Goal: Task Accomplishment & Management: Manage account settings

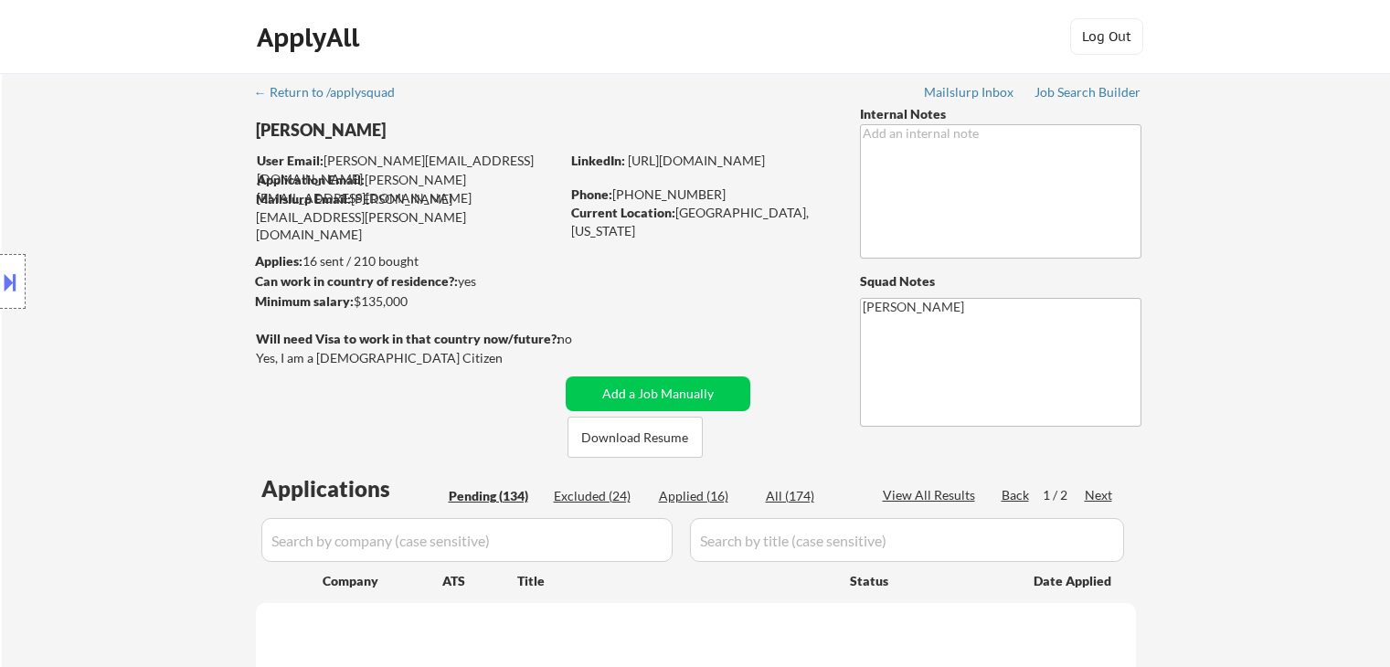
scroll to position [274, 0]
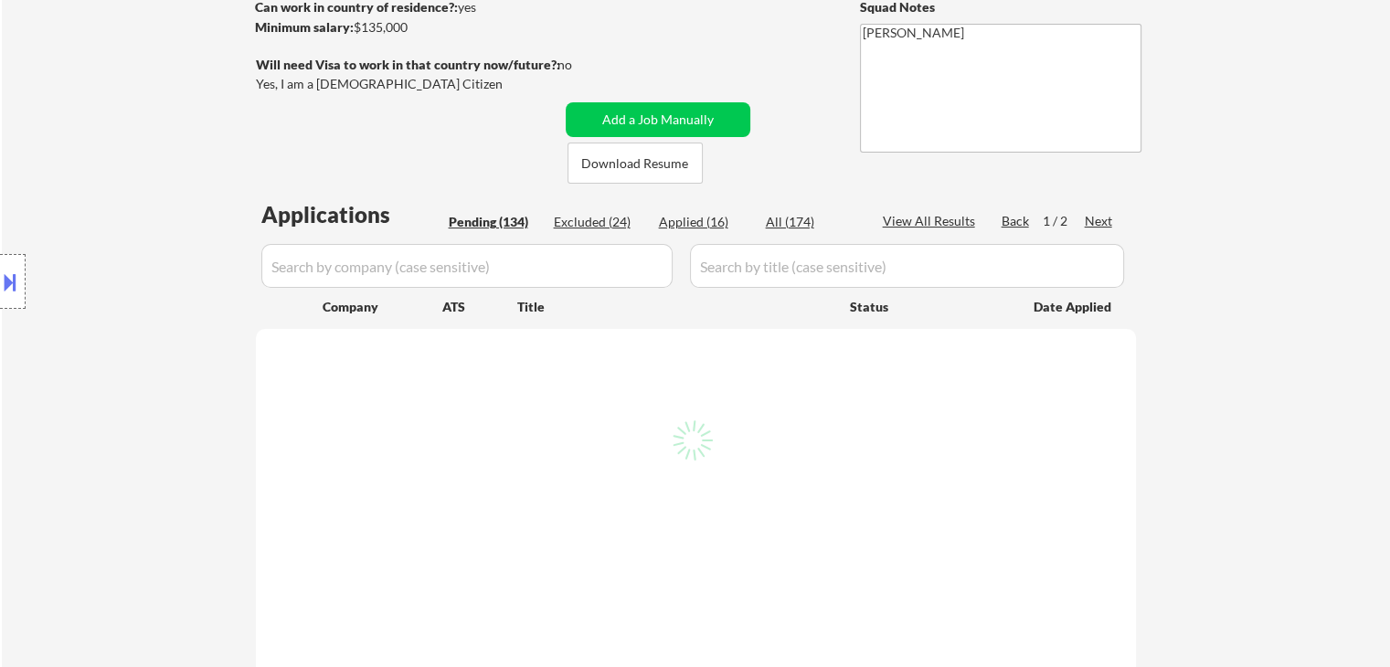
select select ""pending""
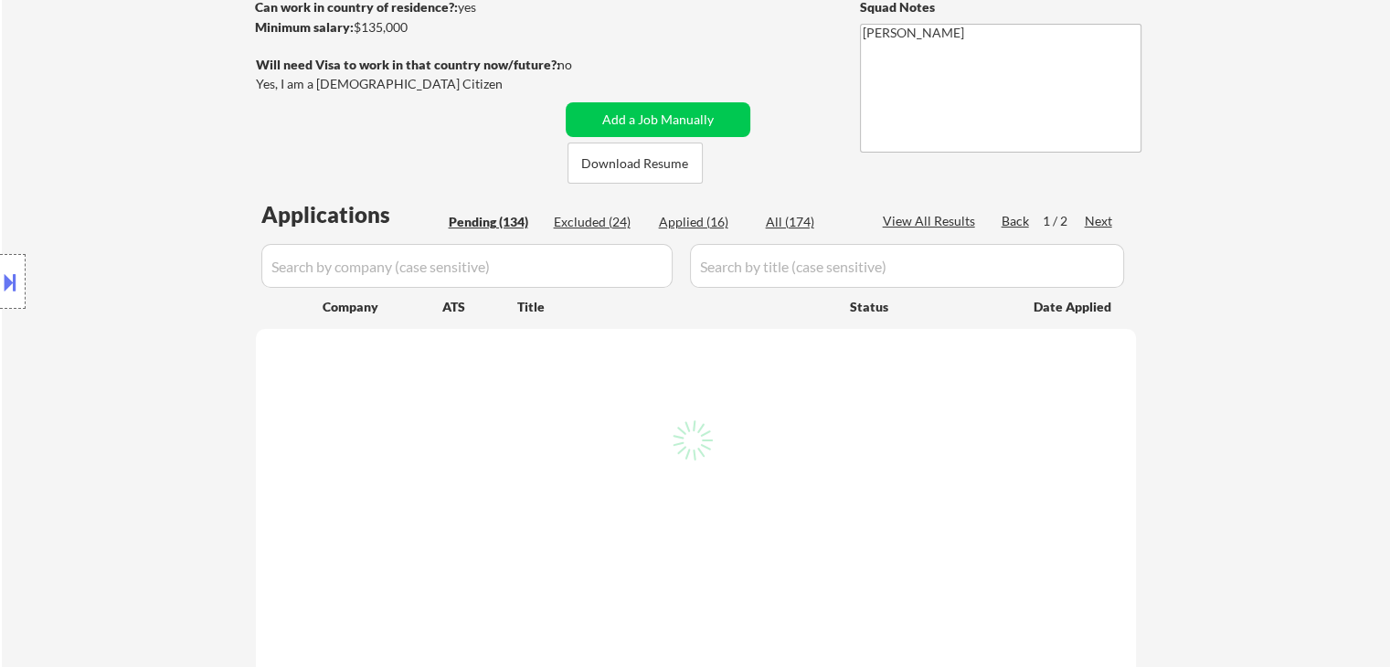
select select ""pending""
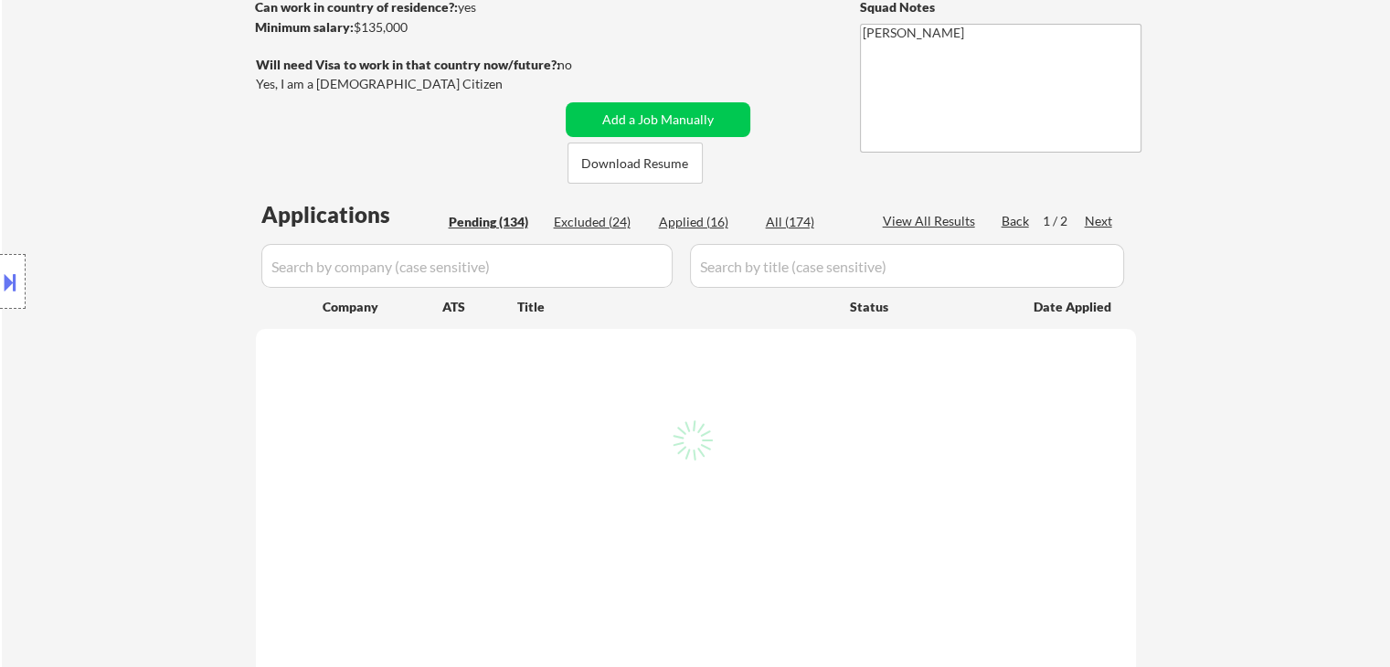
select select ""pending""
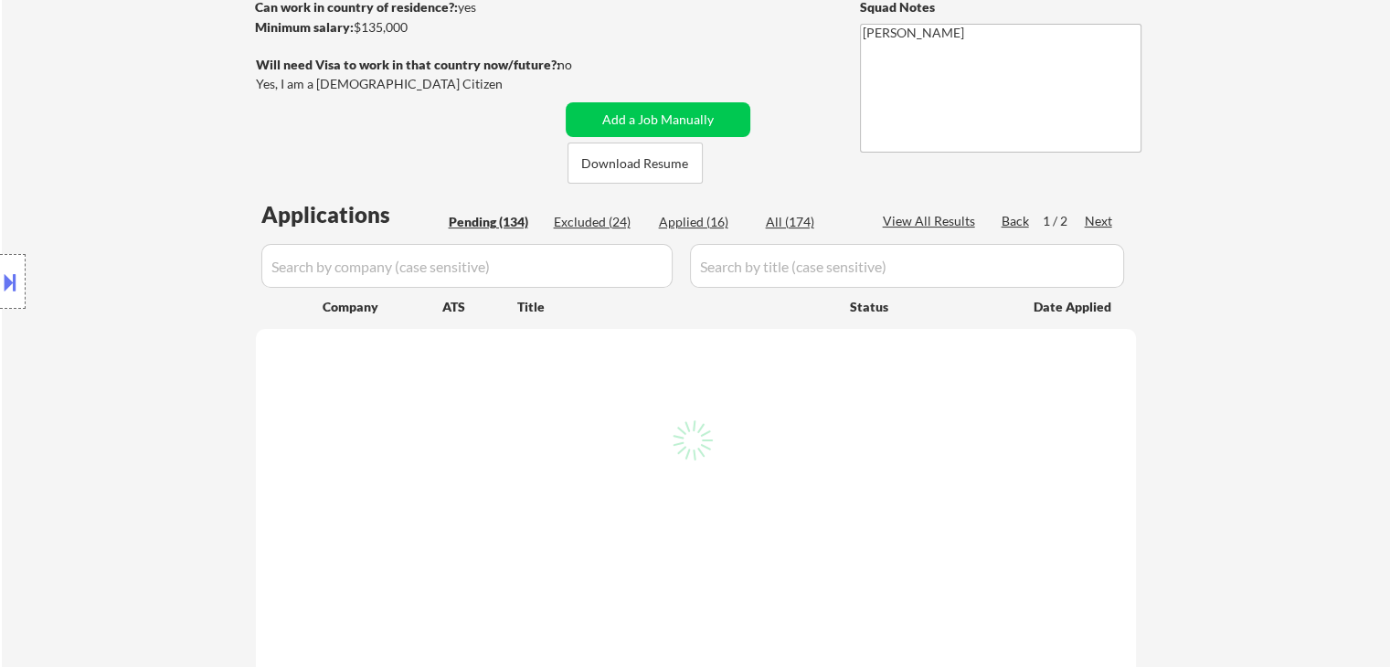
select select ""pending""
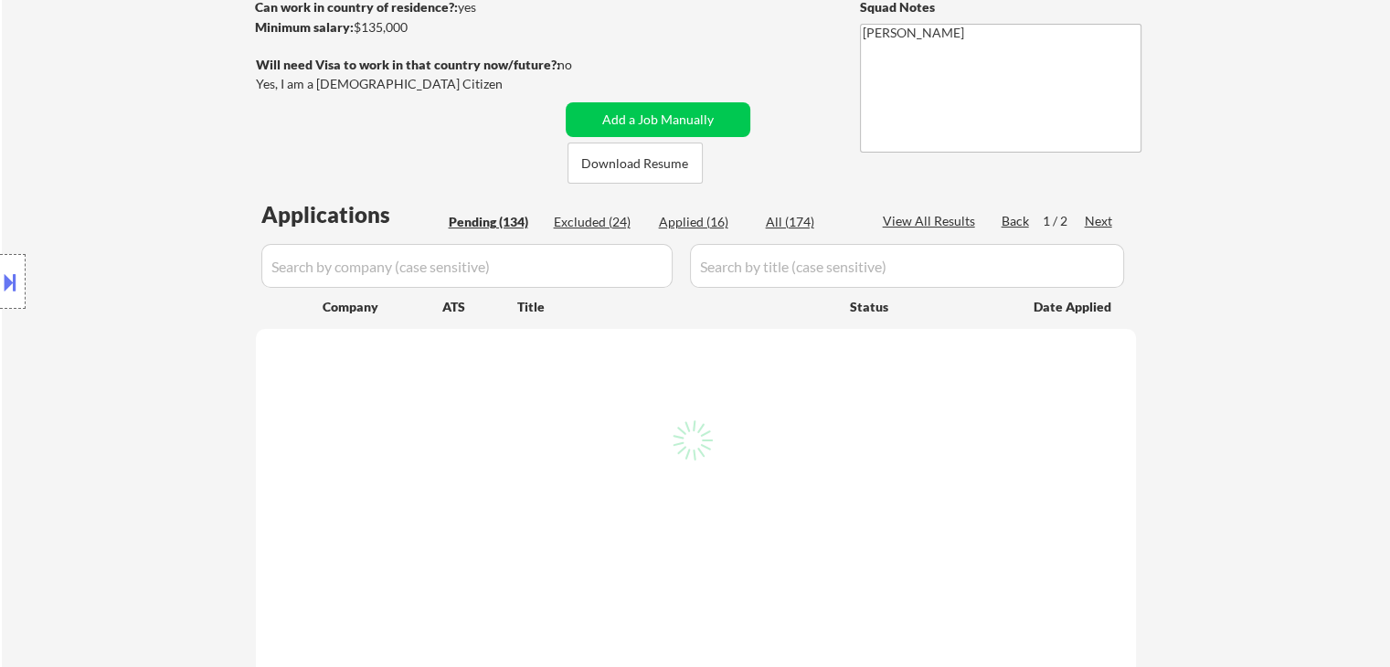
select select ""pending""
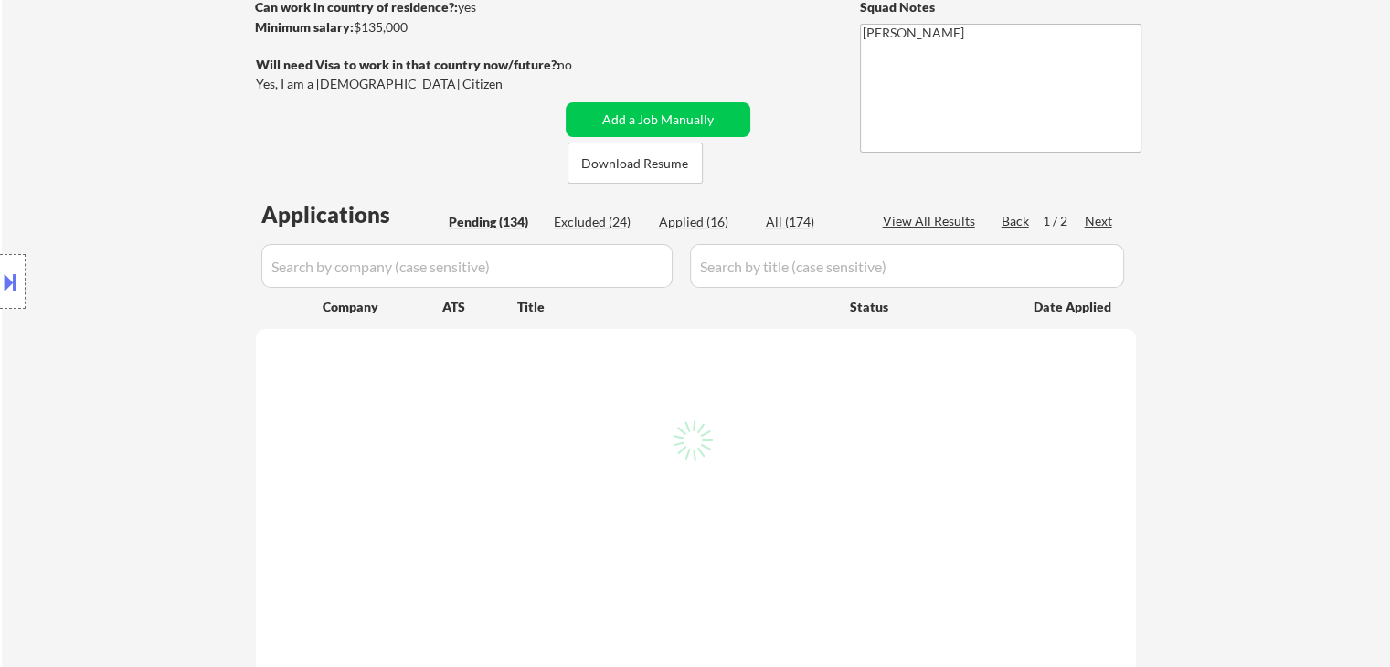
select select ""pending""
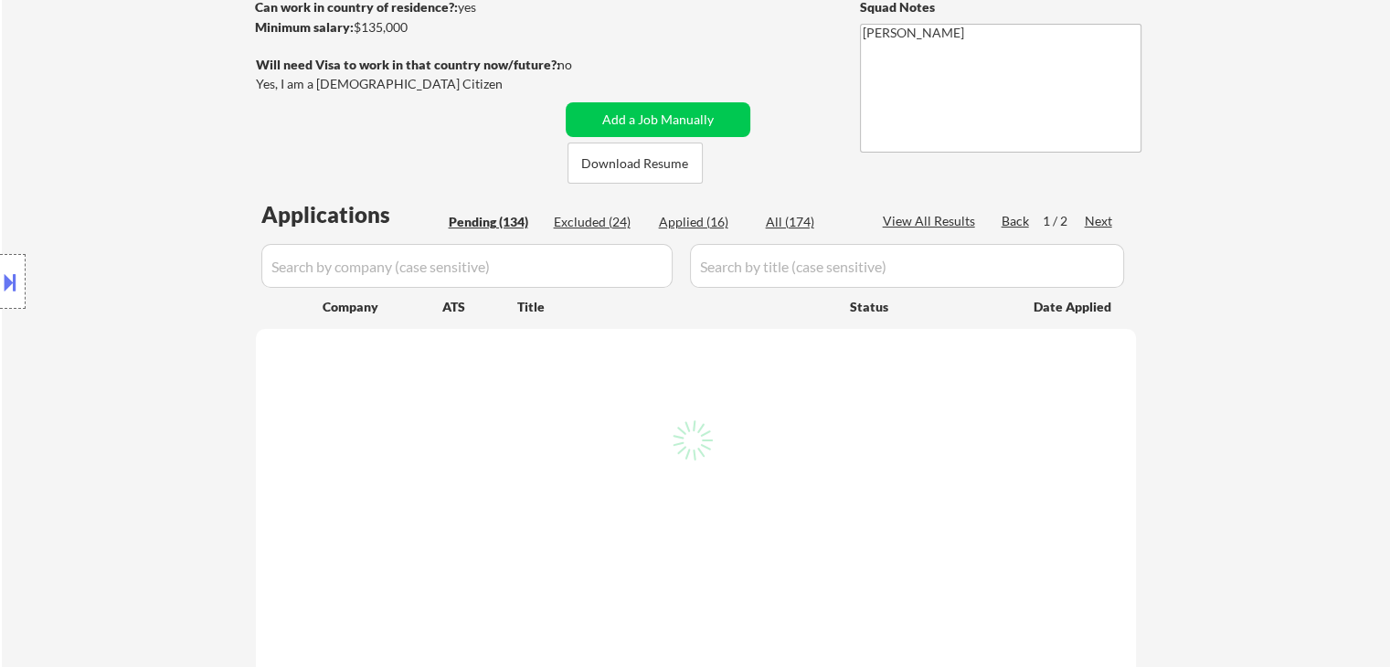
select select ""pending""
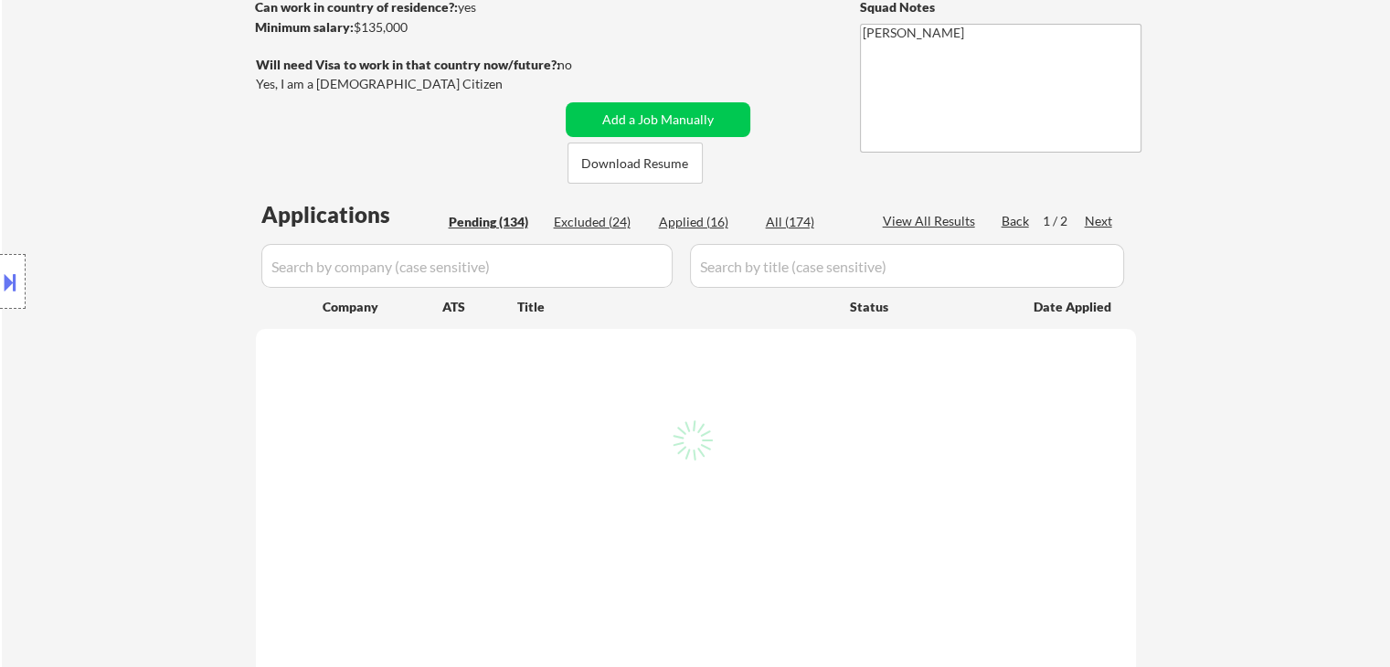
select select ""pending""
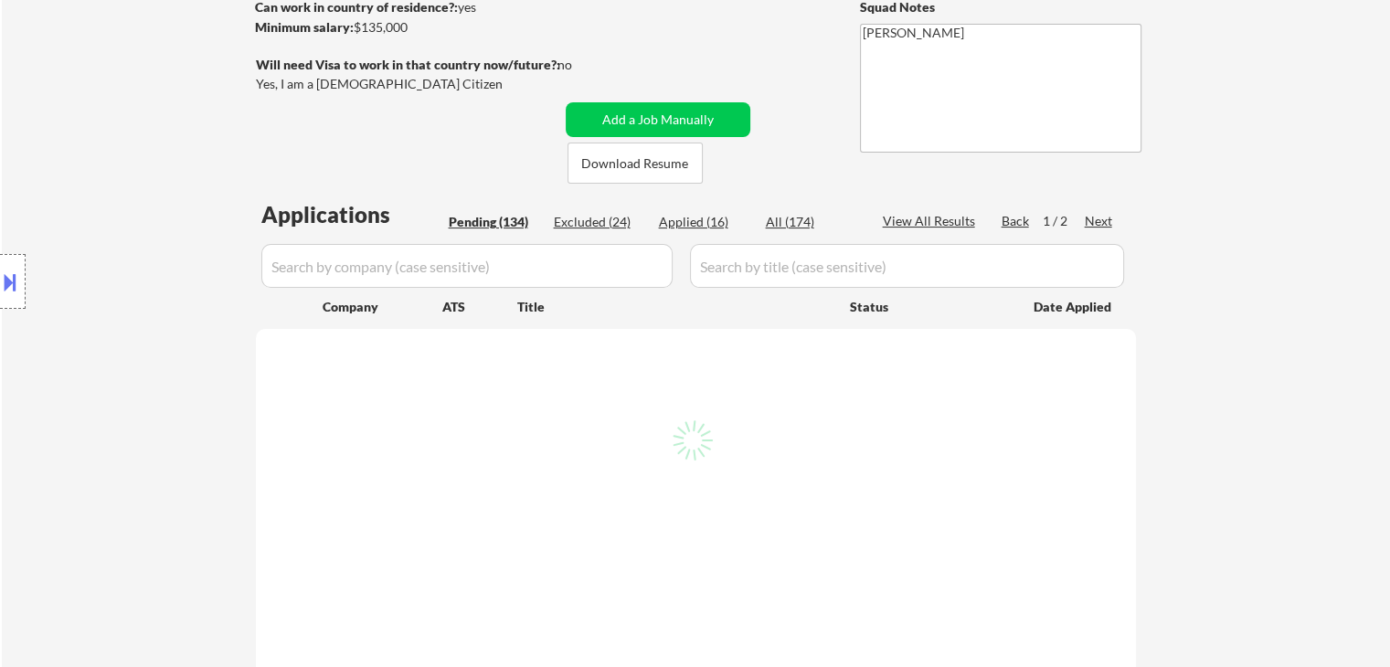
select select ""pending""
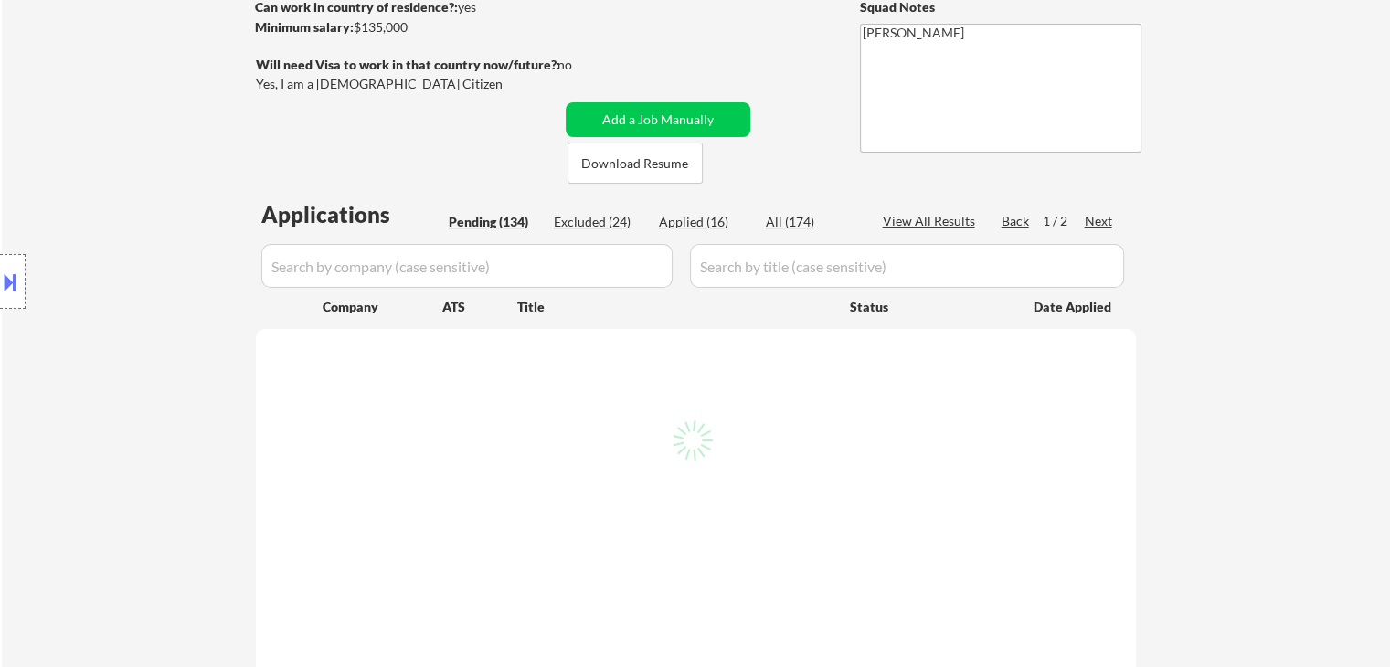
select select ""pending""
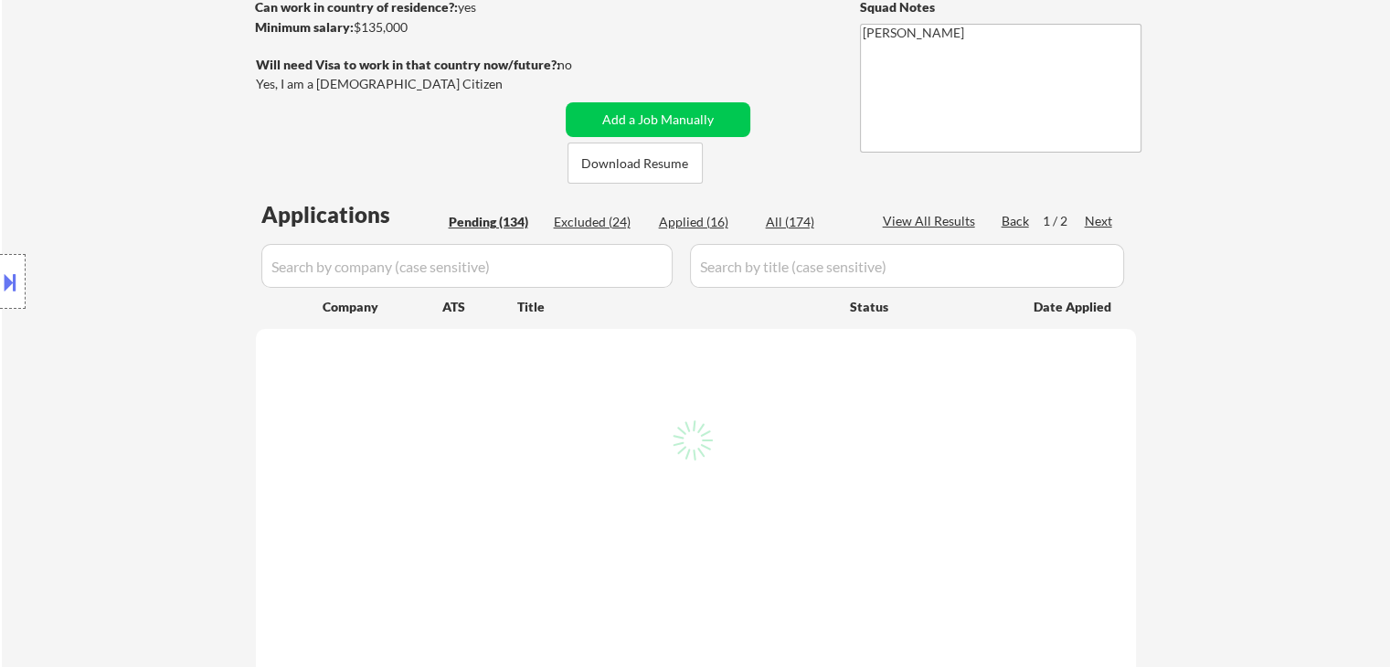
select select ""pending""
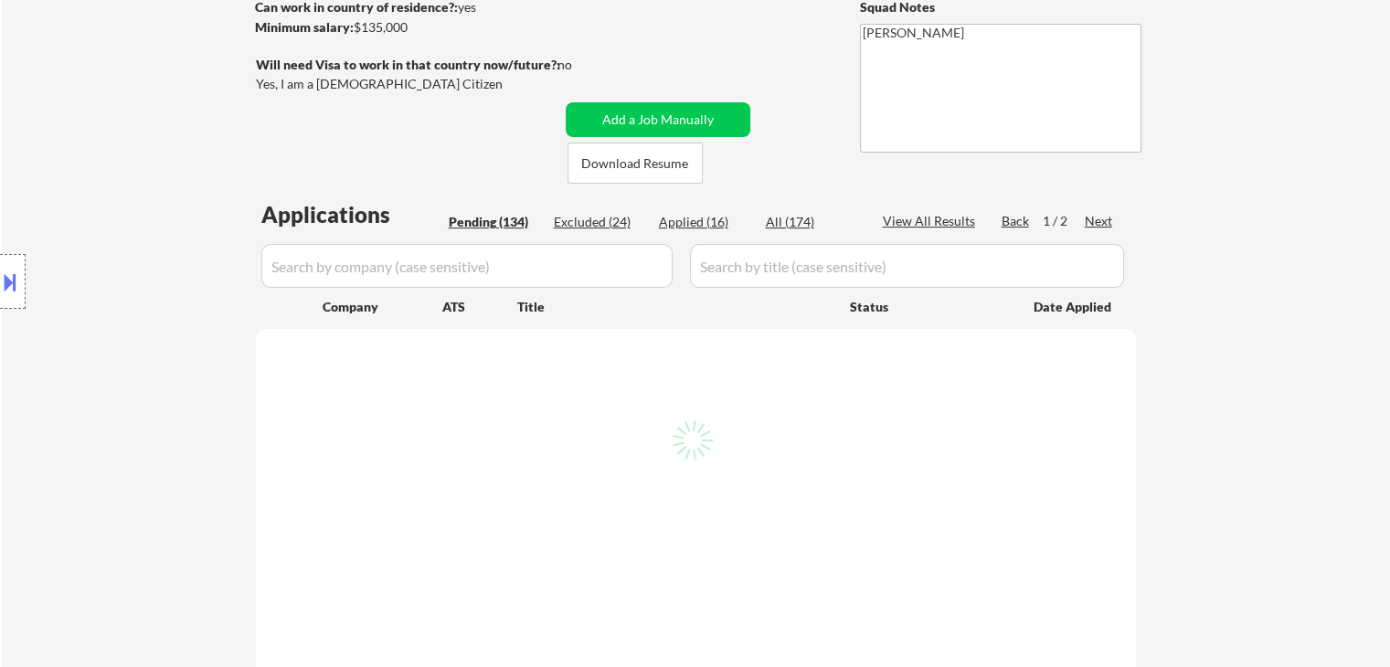
select select ""pending""
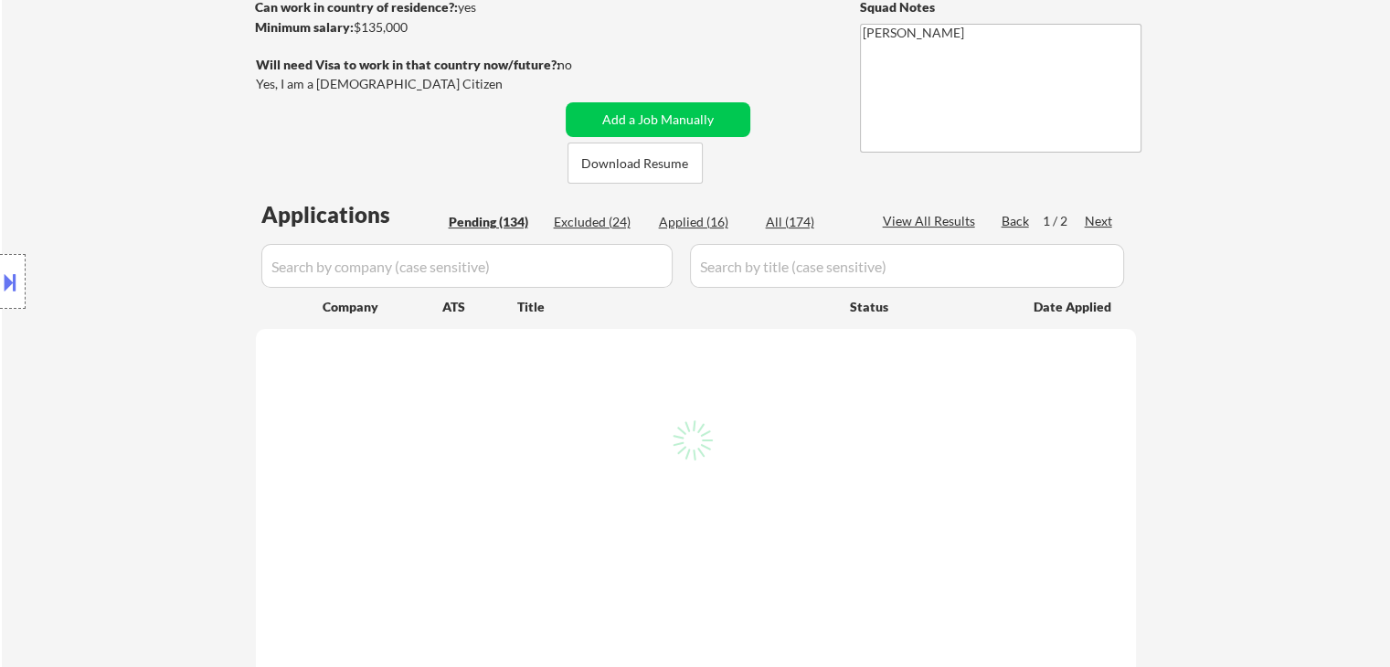
select select ""pending""
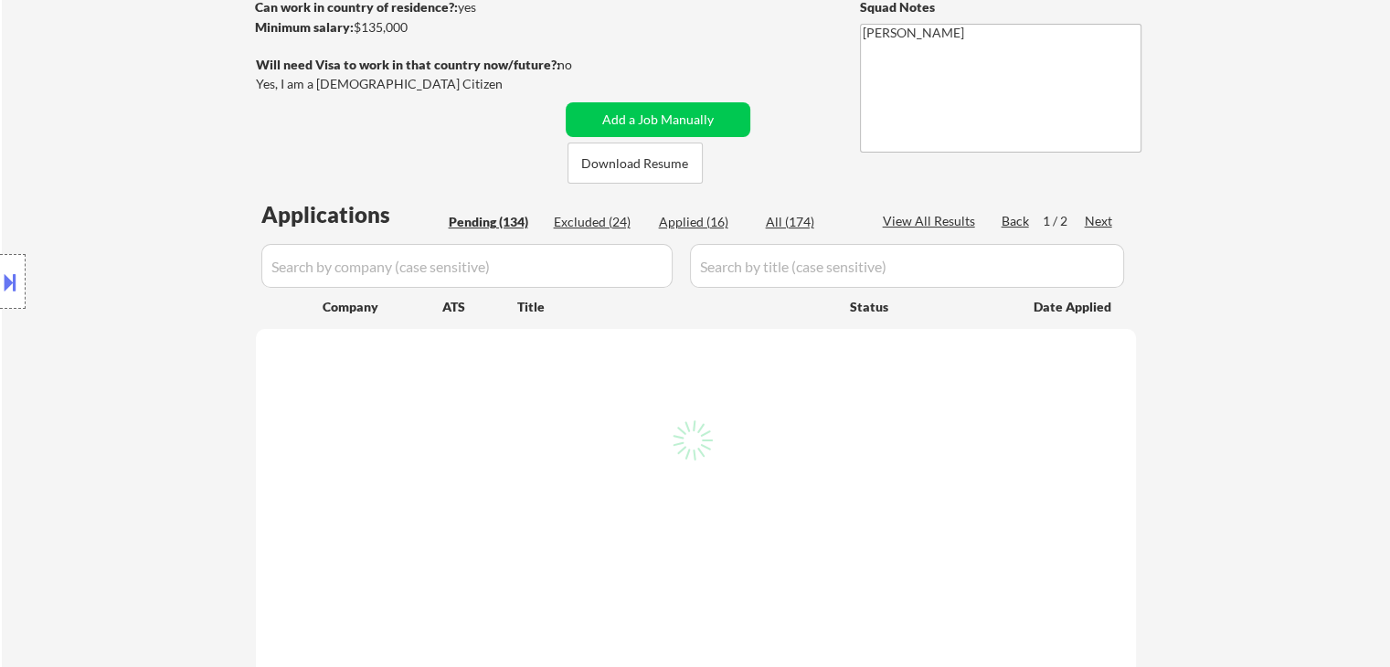
select select ""pending""
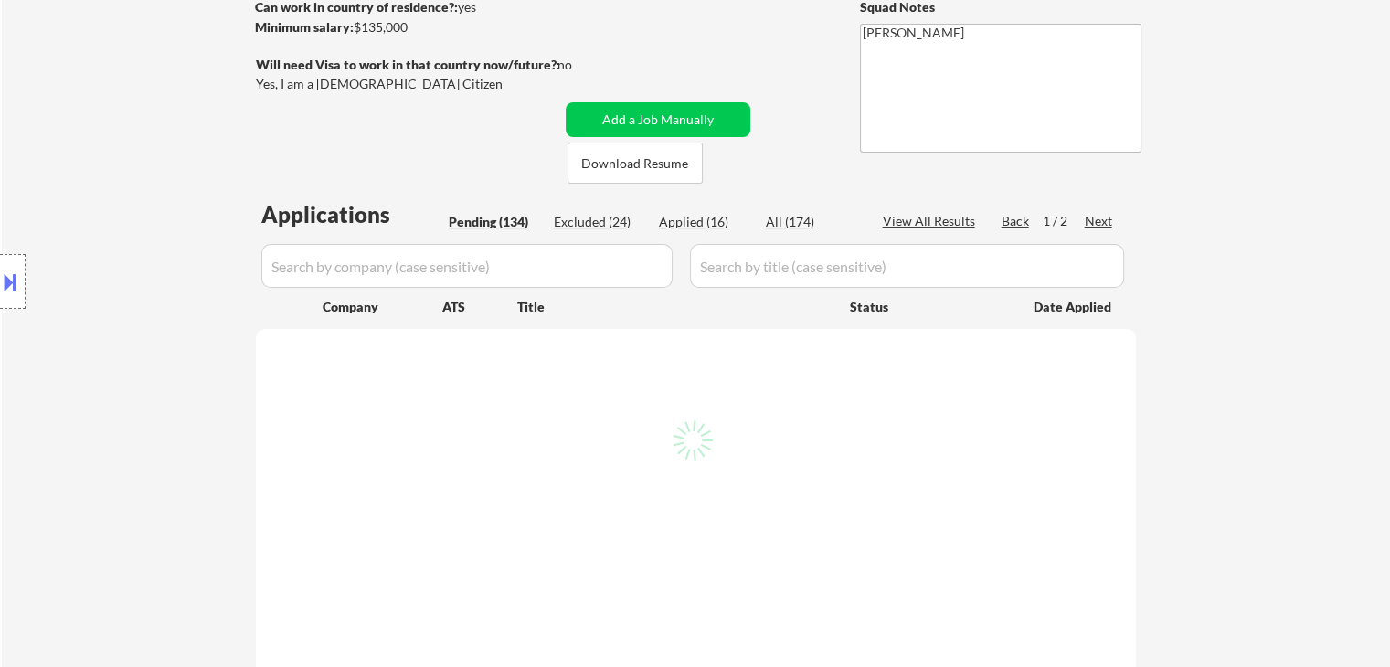
select select ""pending""
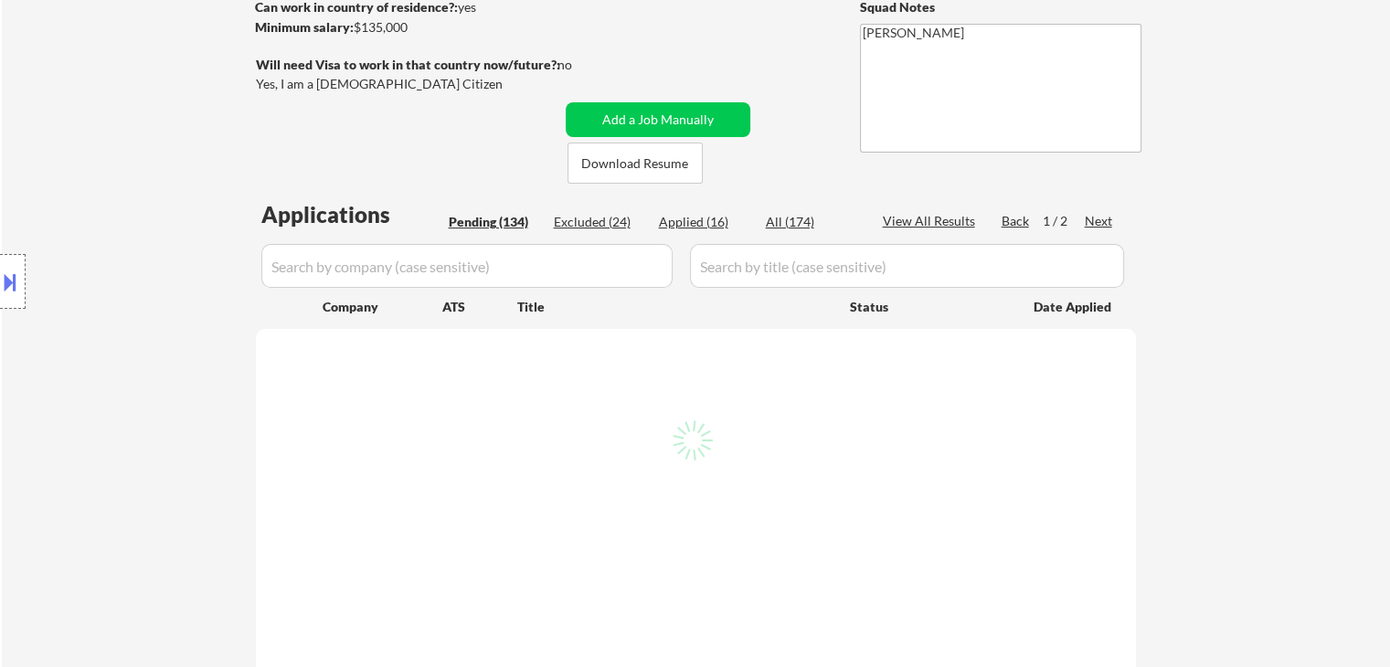
select select ""pending""
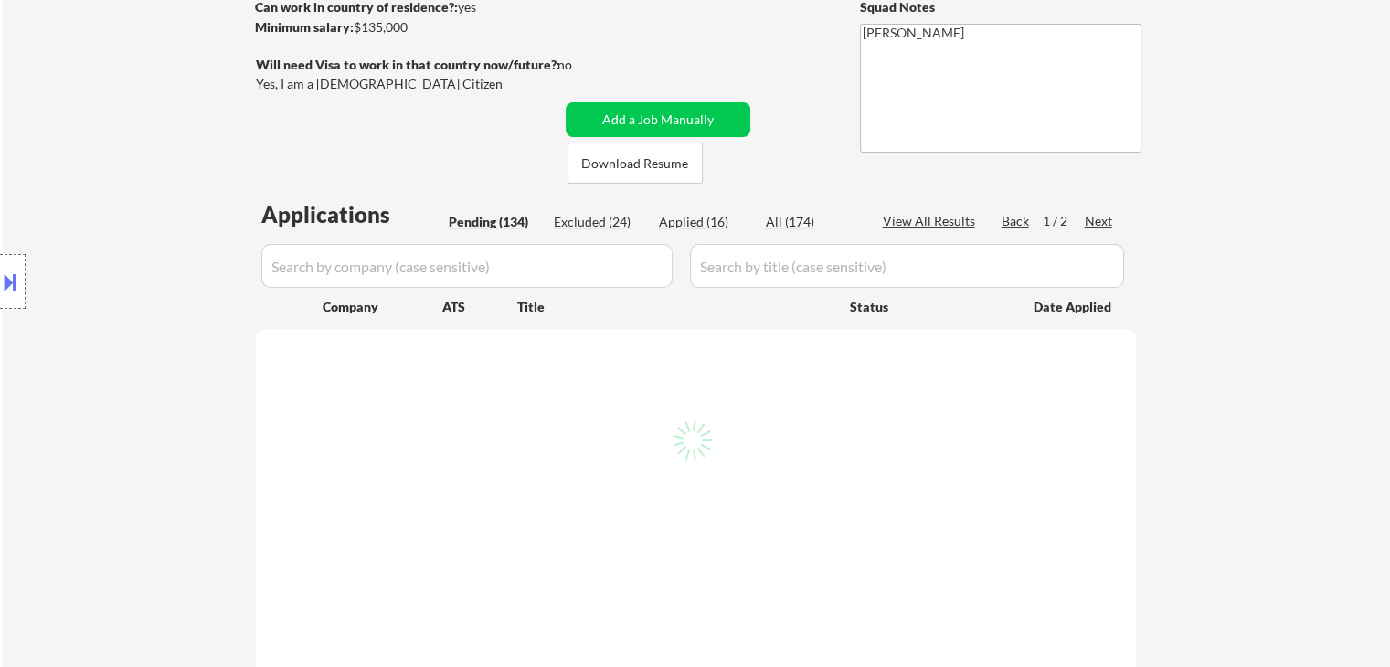
select select ""pending""
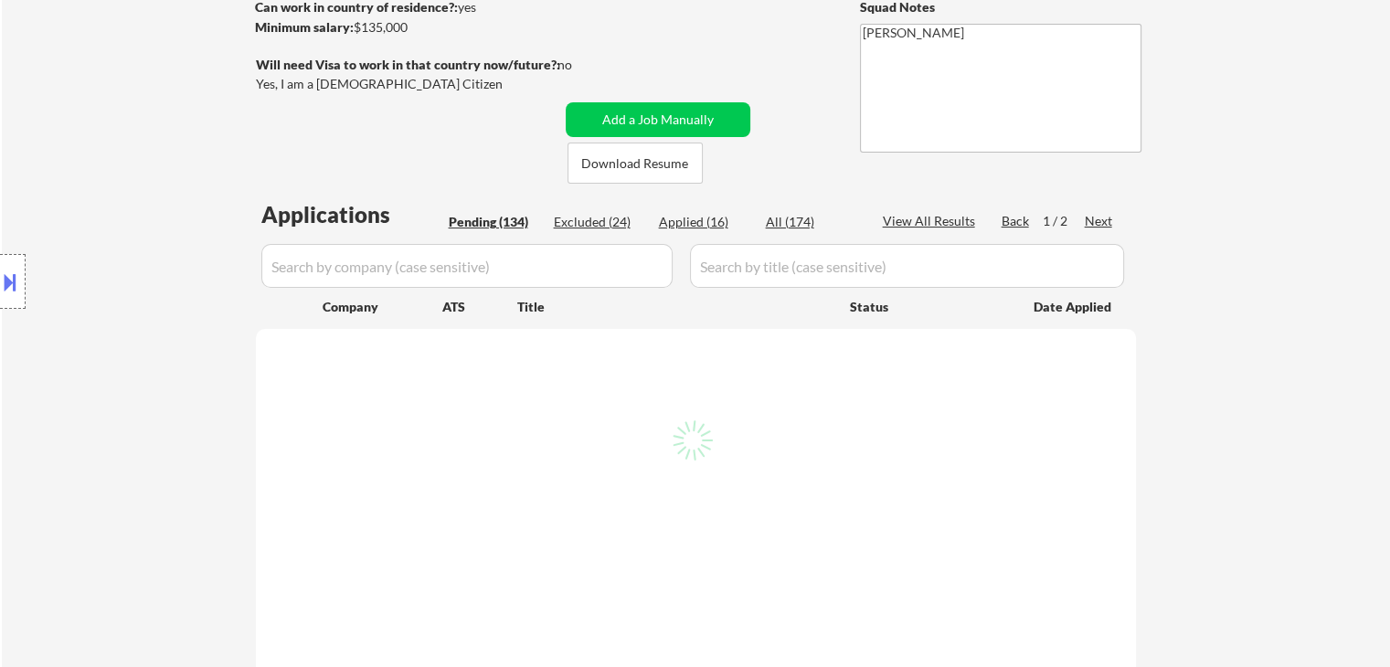
select select ""pending""
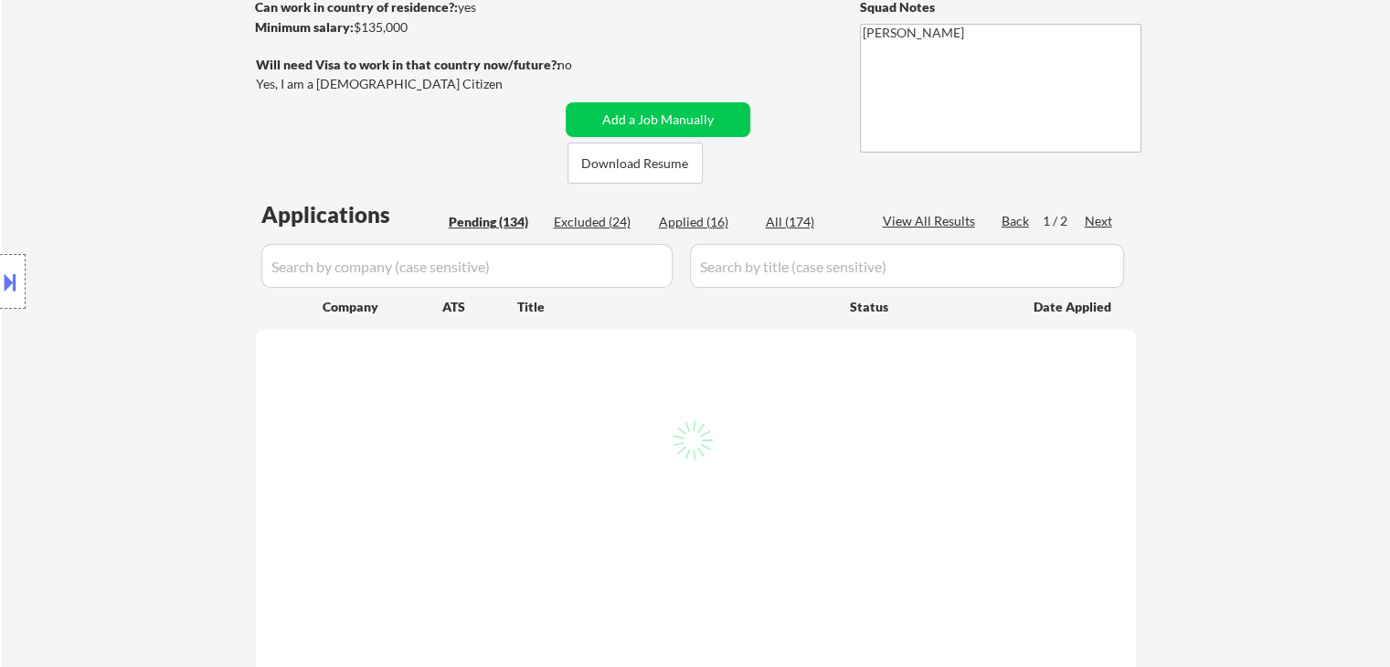
select select ""pending""
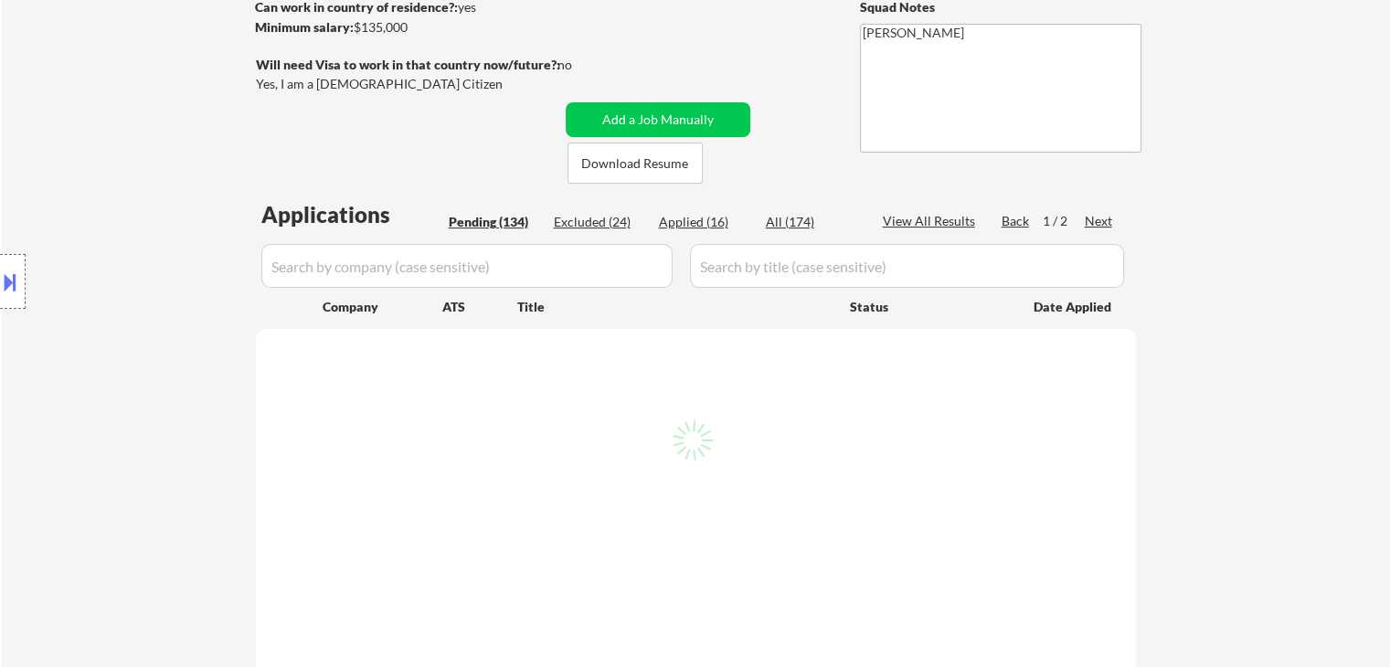
select select ""pending""
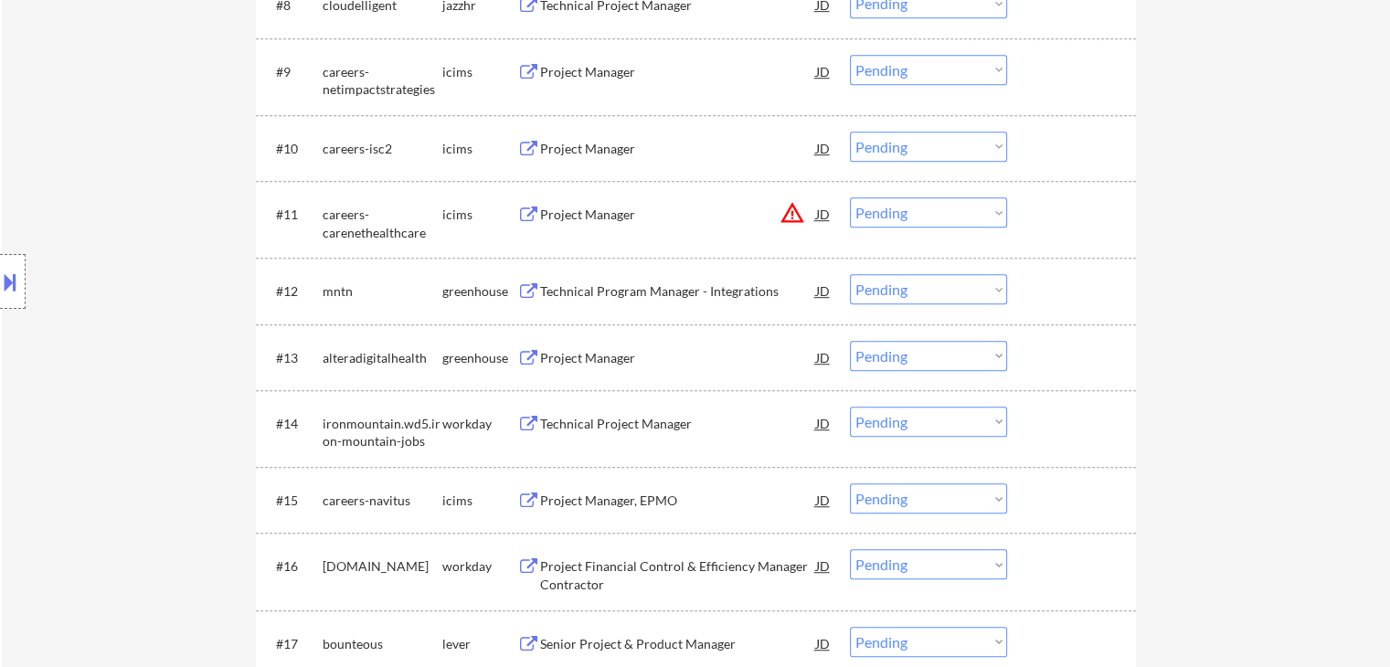
scroll to position [1188, 0]
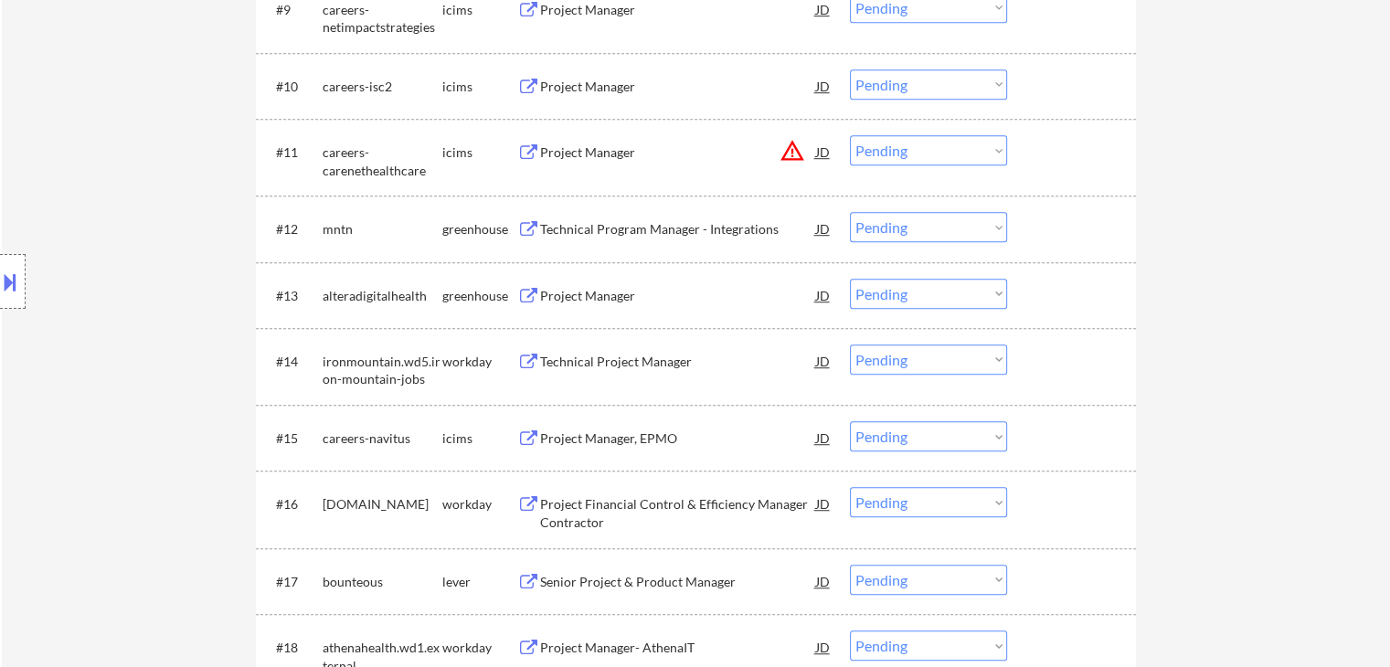
click at [586, 295] on div "Project Manager" at bounding box center [678, 296] width 276 height 18
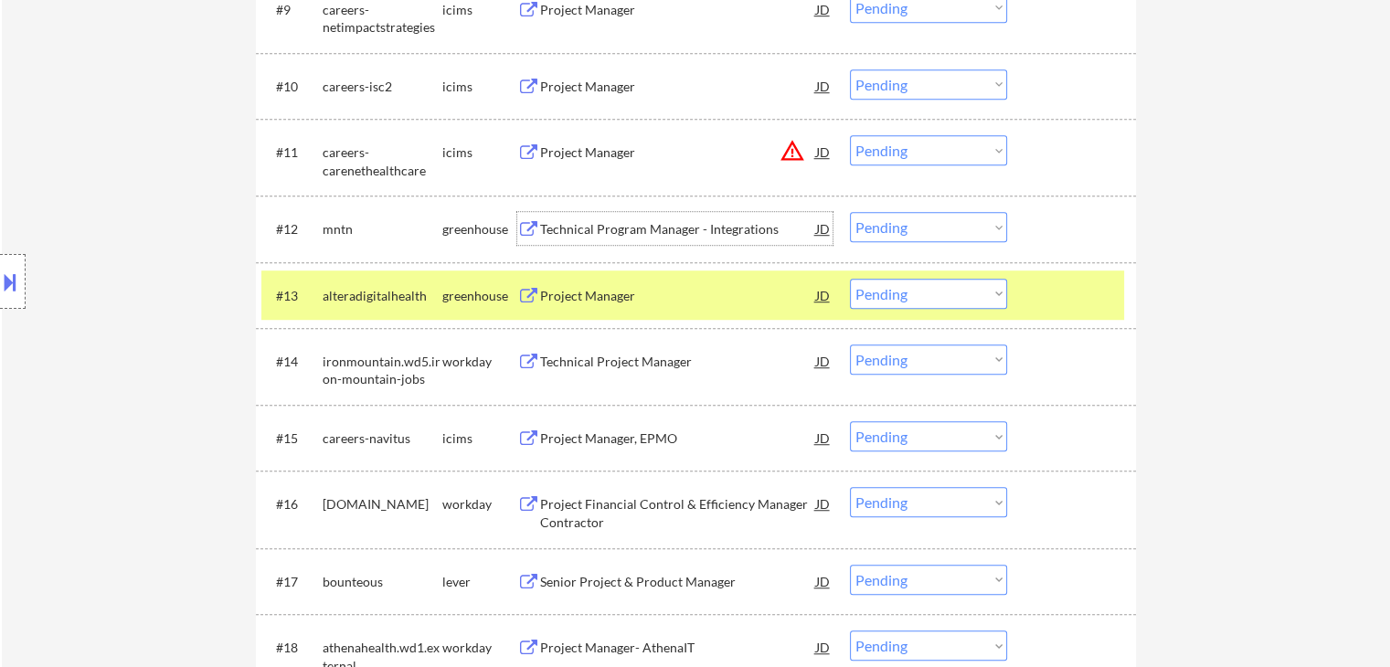
click at [583, 228] on div "Technical Program Manager - Integrations" at bounding box center [678, 229] width 276 height 18
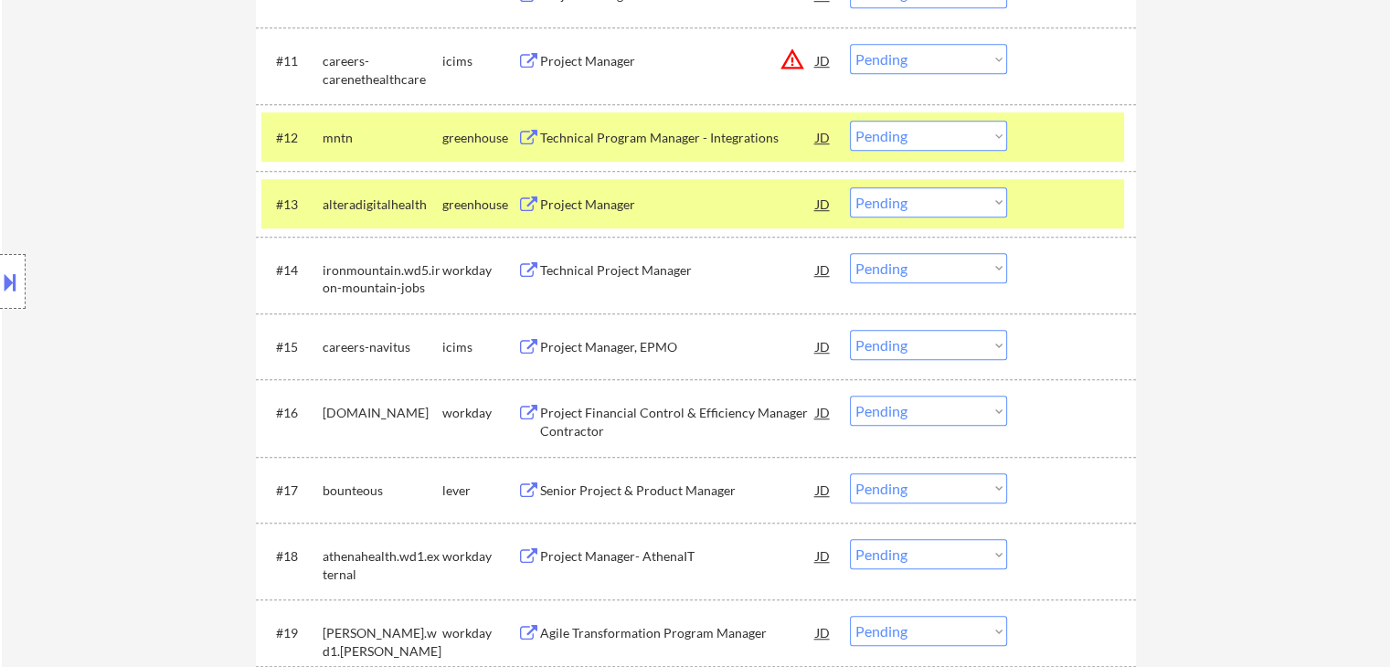
click at [576, 483] on div "Senior Project & Product Manager" at bounding box center [678, 491] width 276 height 18
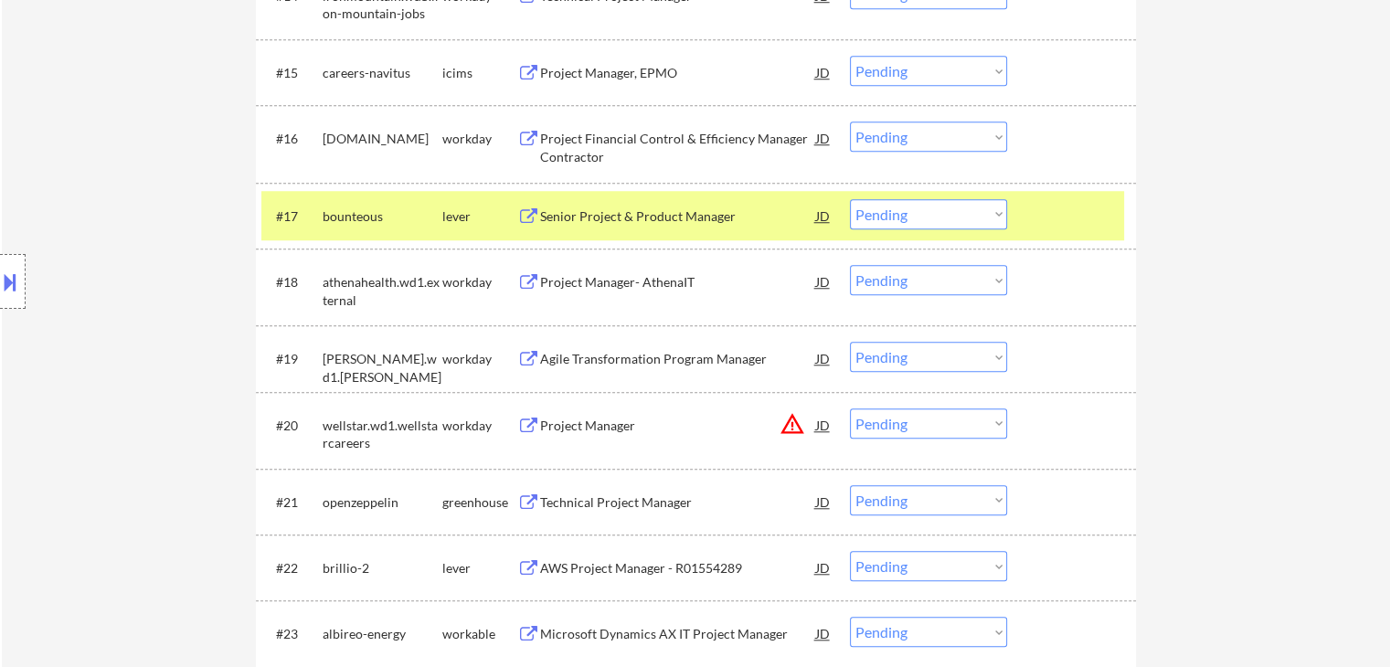
click at [603, 491] on div "Technical Project Manager" at bounding box center [678, 501] width 276 height 33
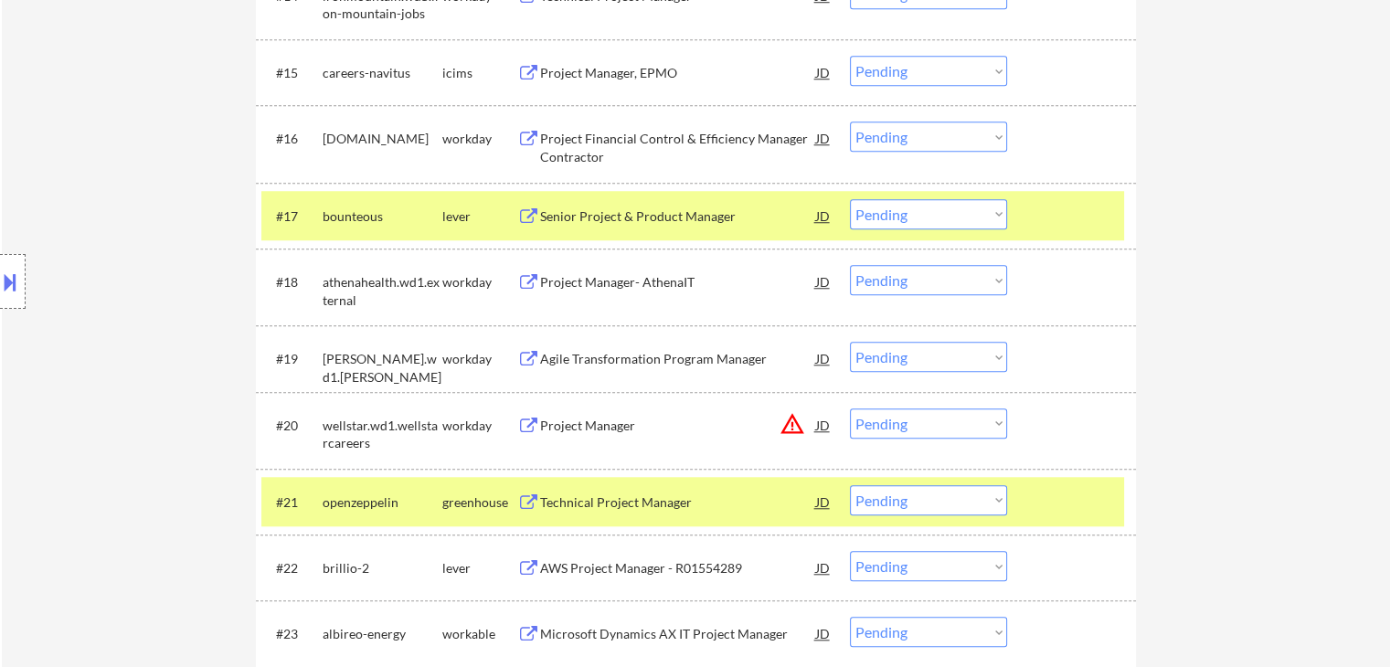
scroll to position [1736, 0]
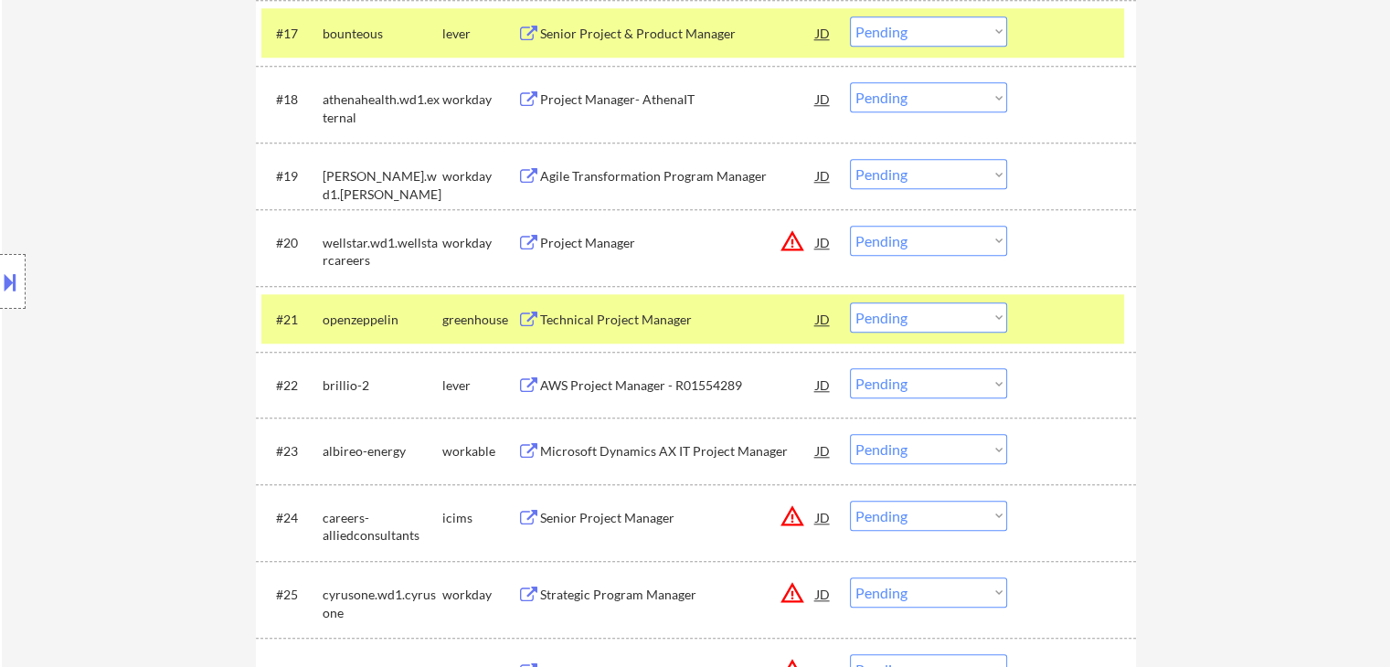
click at [586, 378] on div "AWS Project Manager - R01554289" at bounding box center [678, 385] width 276 height 18
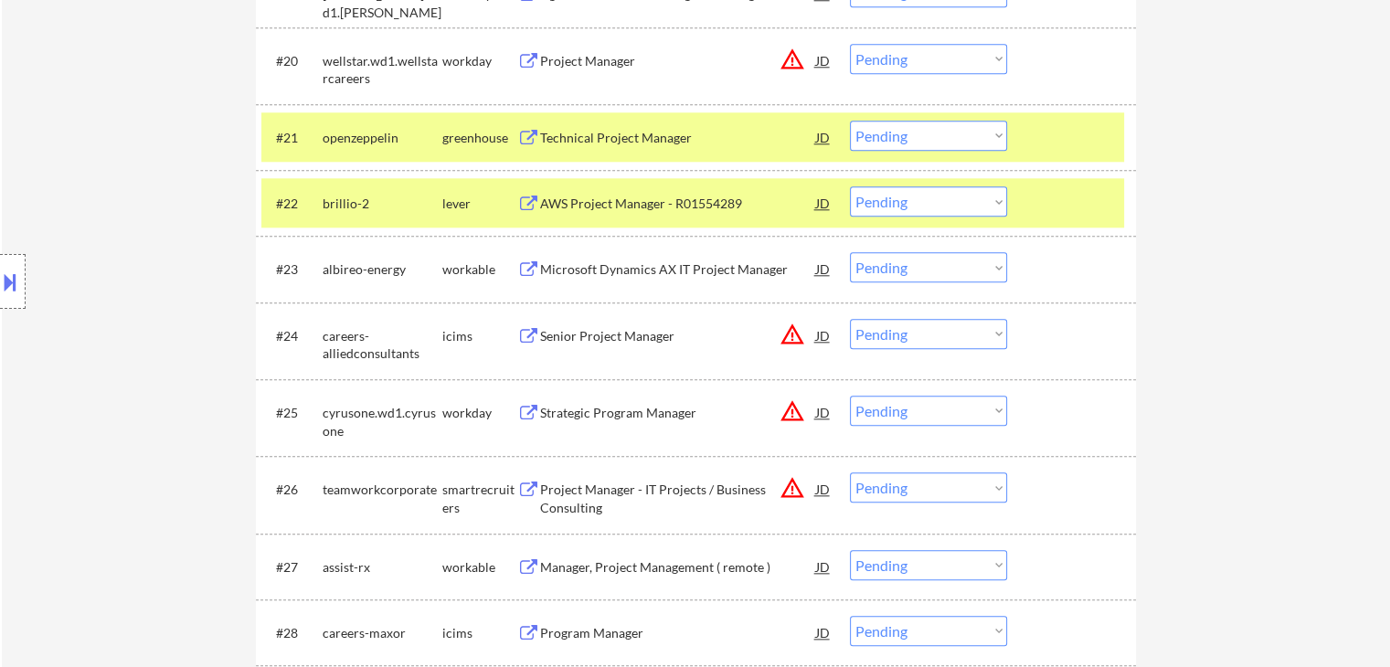
scroll to position [1919, 0]
click at [571, 276] on div "Microsoft Dynamics AX IT Project Manager" at bounding box center [678, 269] width 276 height 18
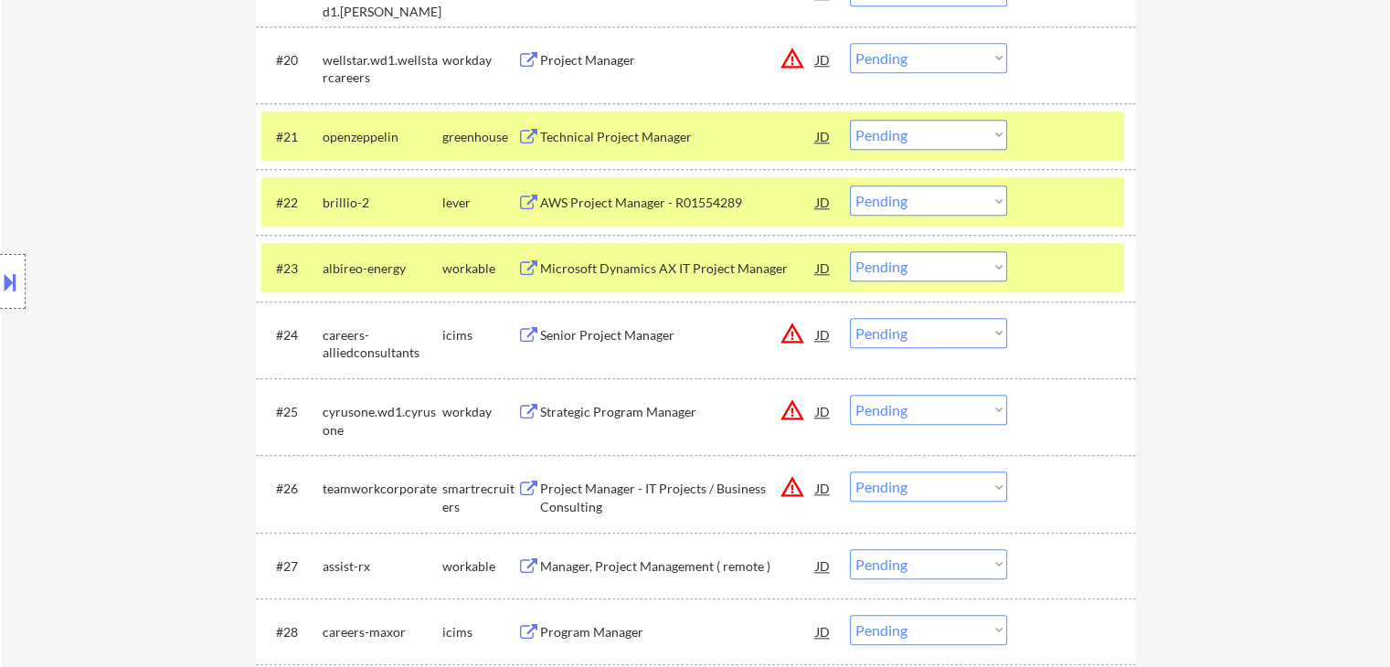
scroll to position [2193, 0]
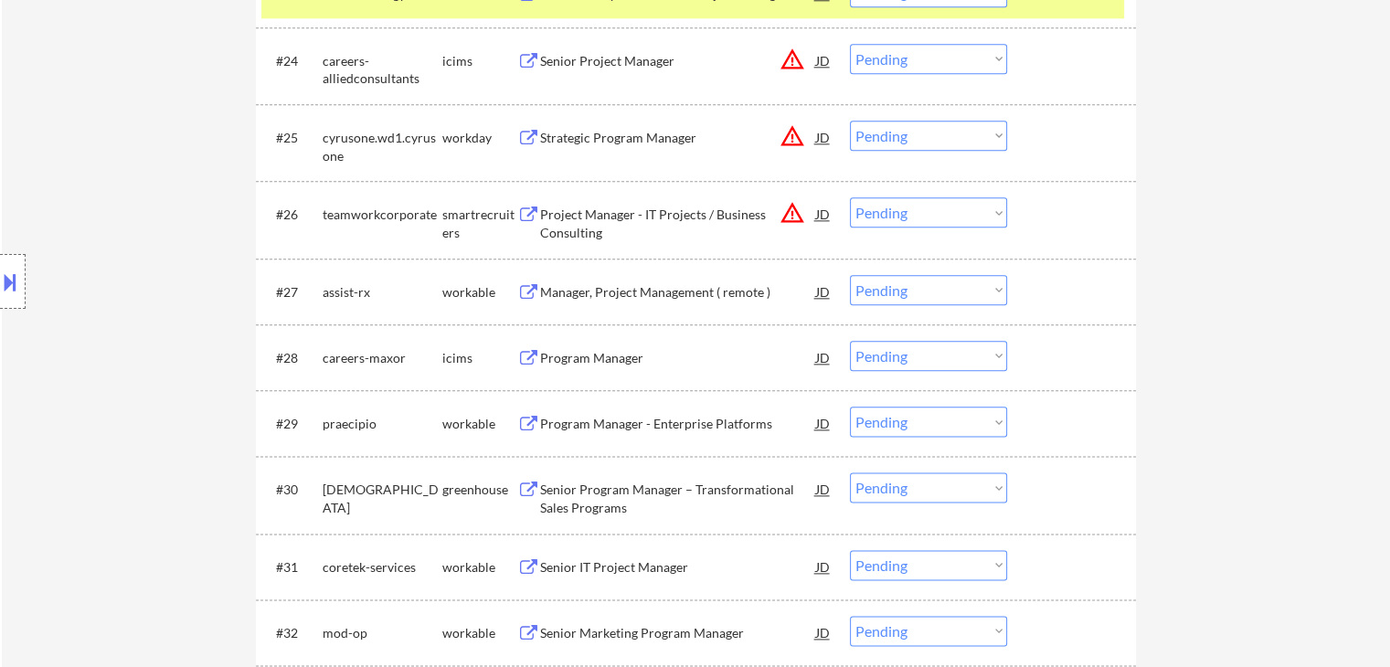
click at [593, 298] on div "Manager, Project Management ( remote )" at bounding box center [678, 292] width 276 height 18
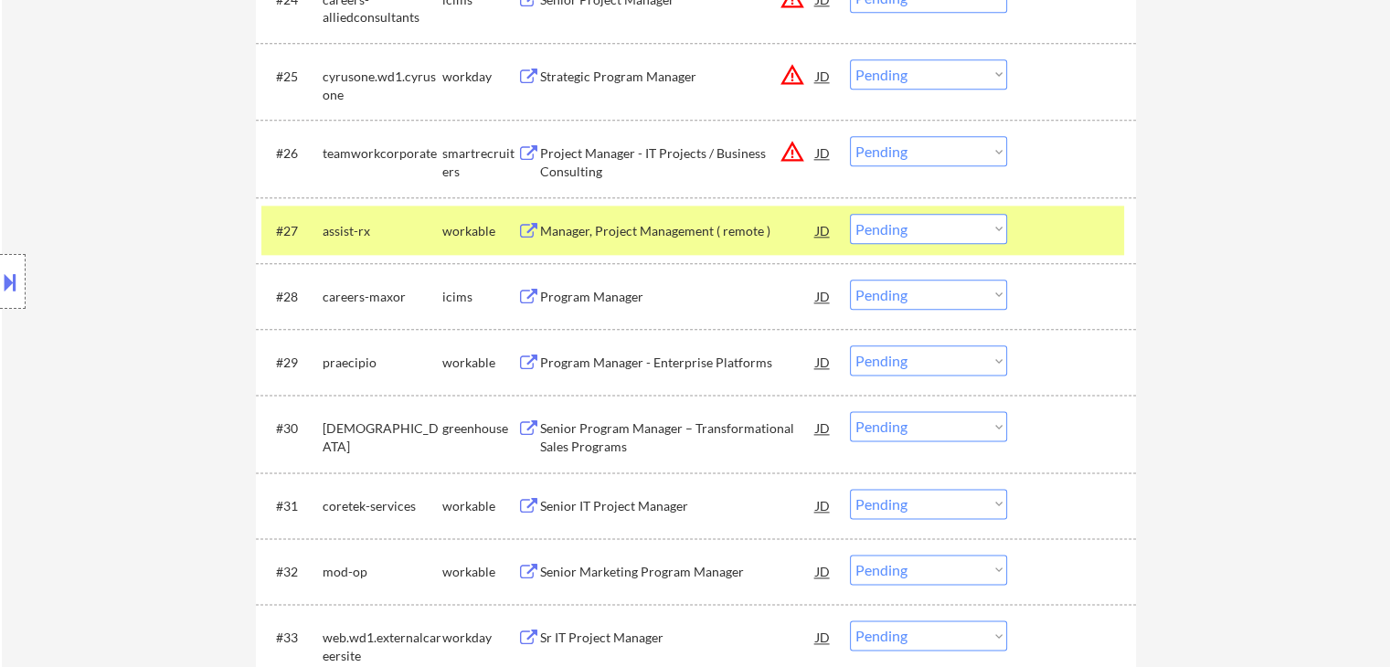
scroll to position [2285, 0]
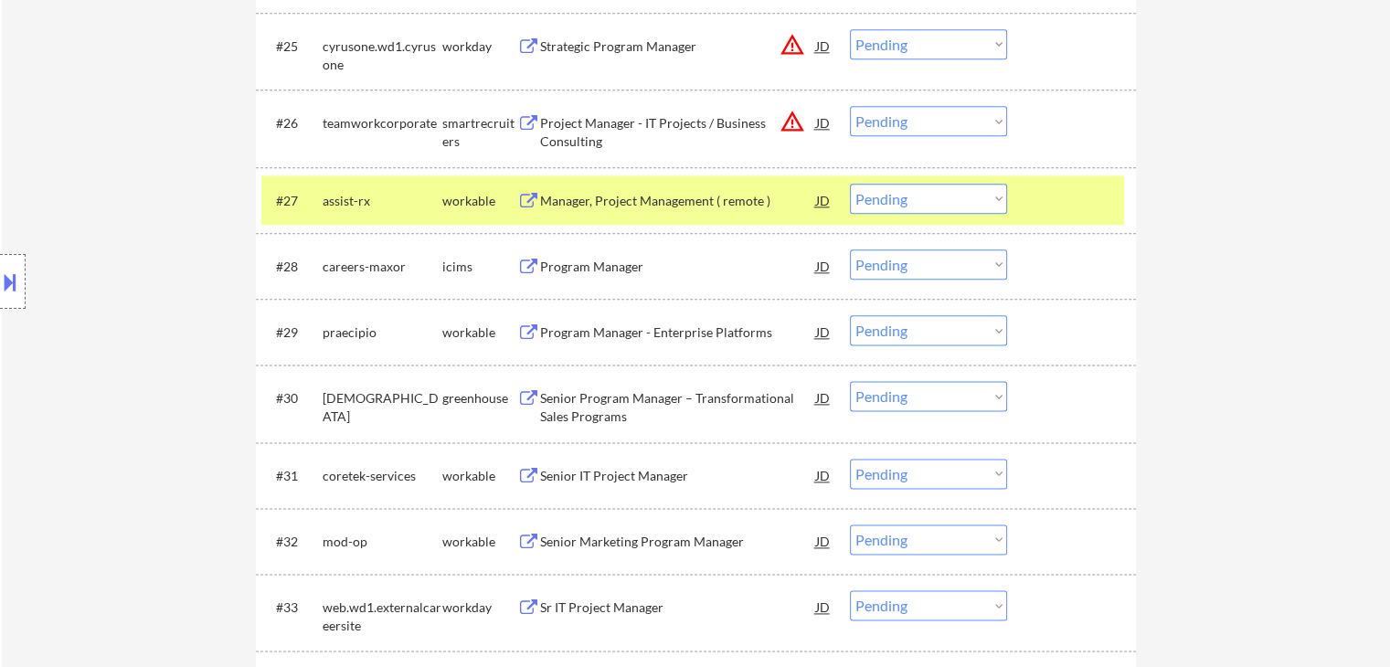
click at [599, 336] on div "Program Manager - Enterprise Platforms" at bounding box center [678, 332] width 276 height 18
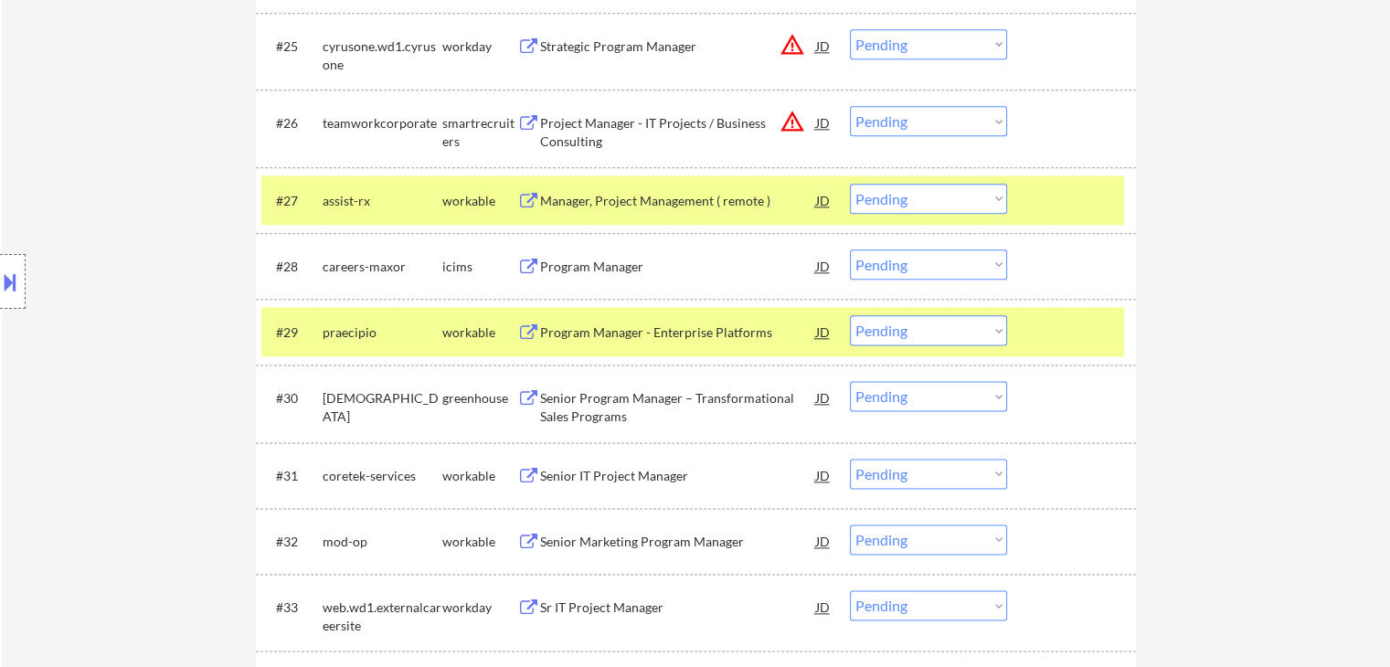
click at [595, 400] on div "Senior Program Manager – Transformational Sales Programs" at bounding box center [678, 407] width 276 height 36
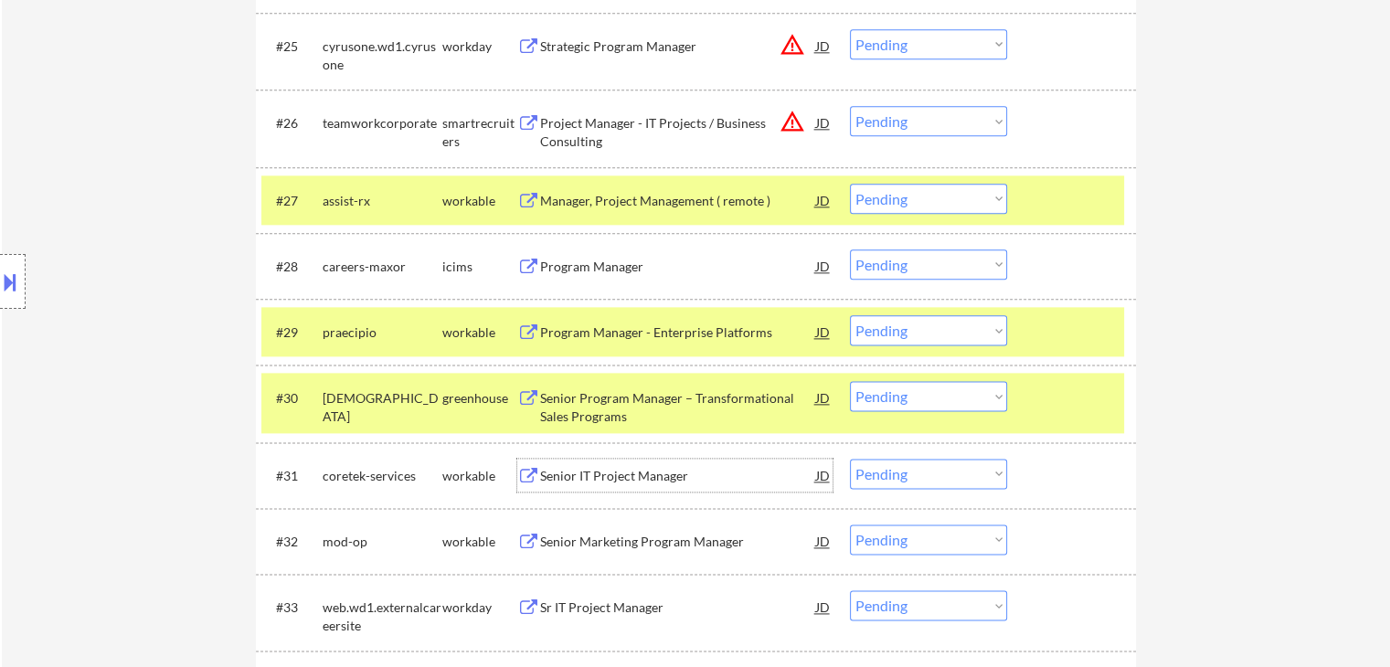
click at [585, 479] on div "Senior IT Project Manager" at bounding box center [678, 476] width 276 height 18
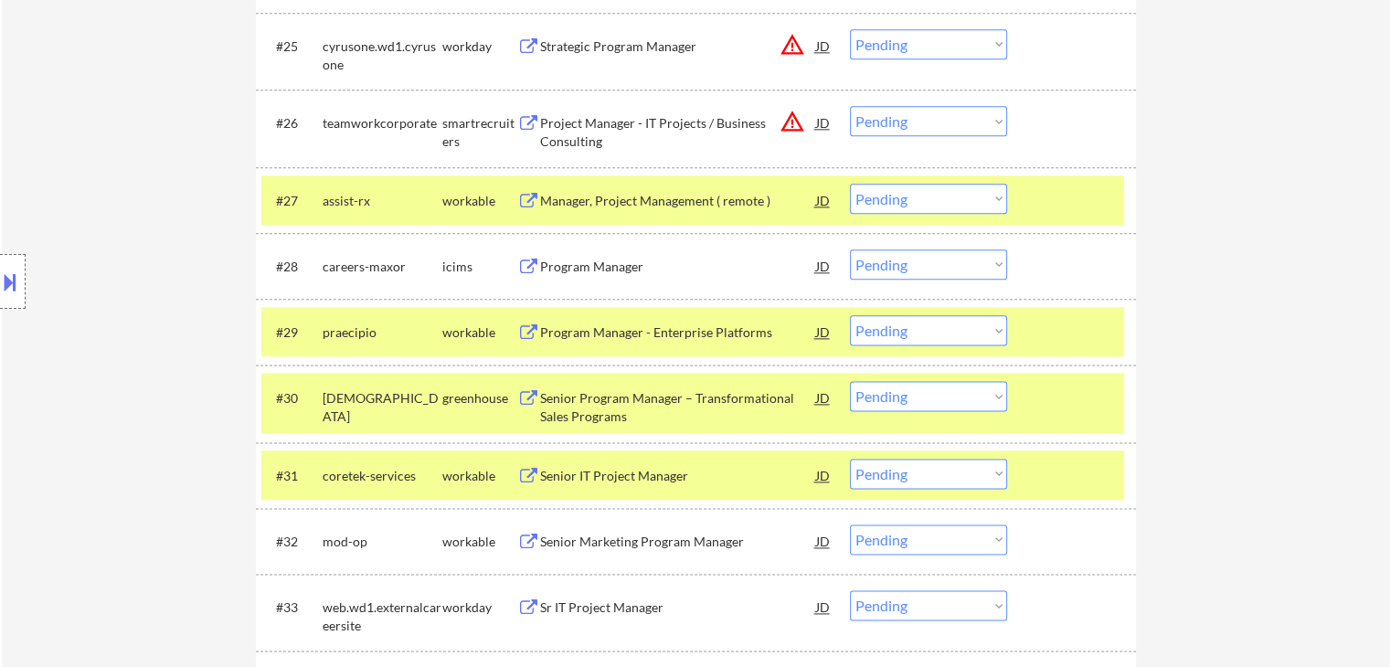
click at [597, 537] on div "Senior Marketing Program Manager" at bounding box center [678, 542] width 276 height 18
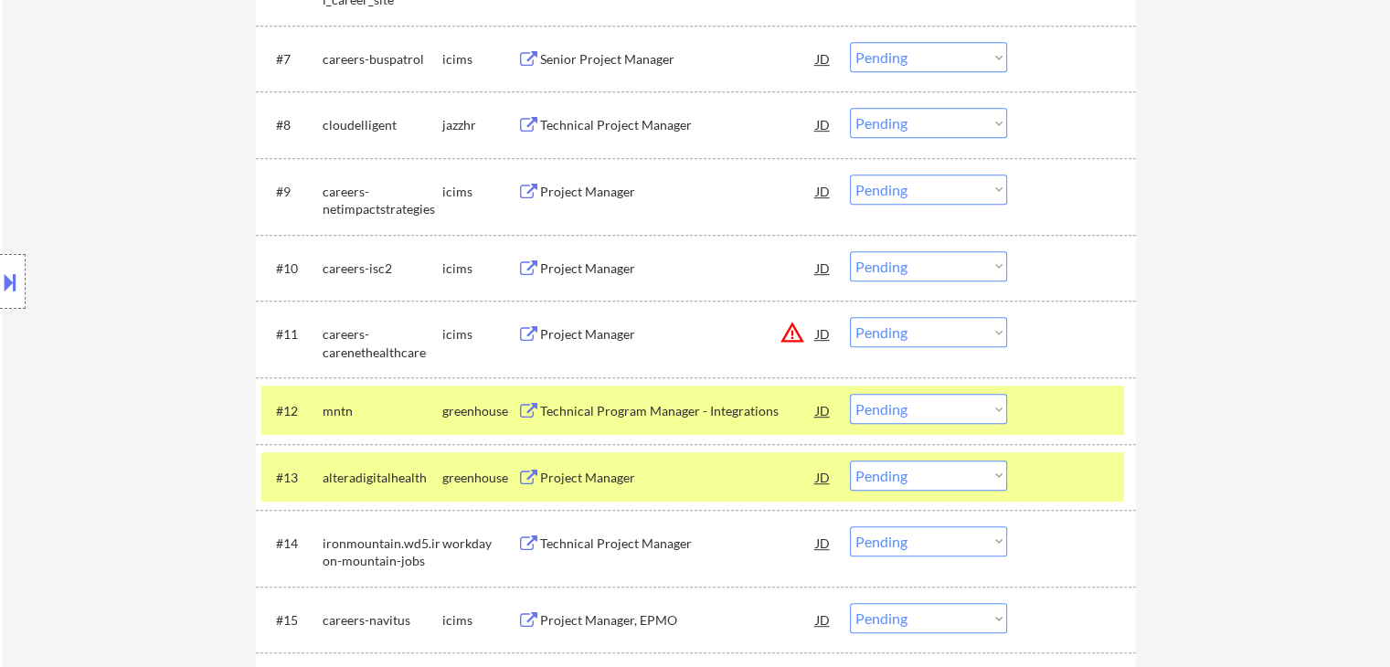
scroll to position [0, 0]
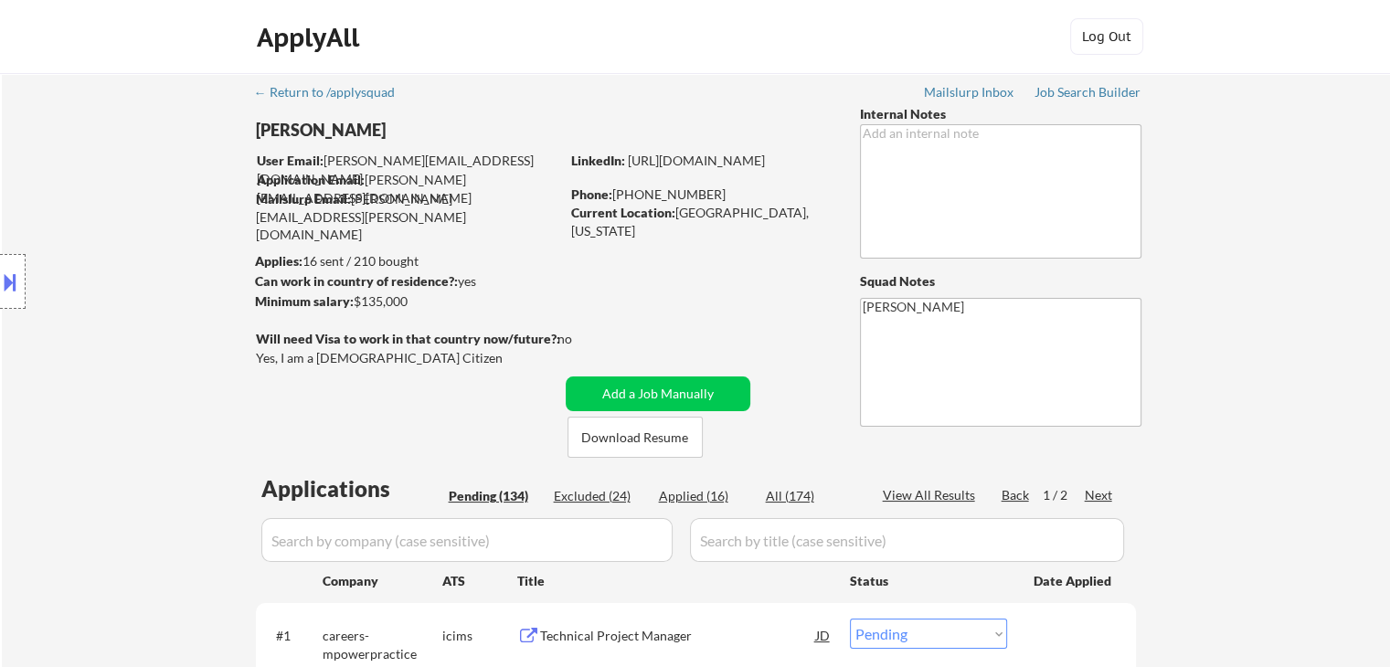
click at [164, 376] on div "Location Inclusions:" at bounding box center [163, 281] width 327 height 339
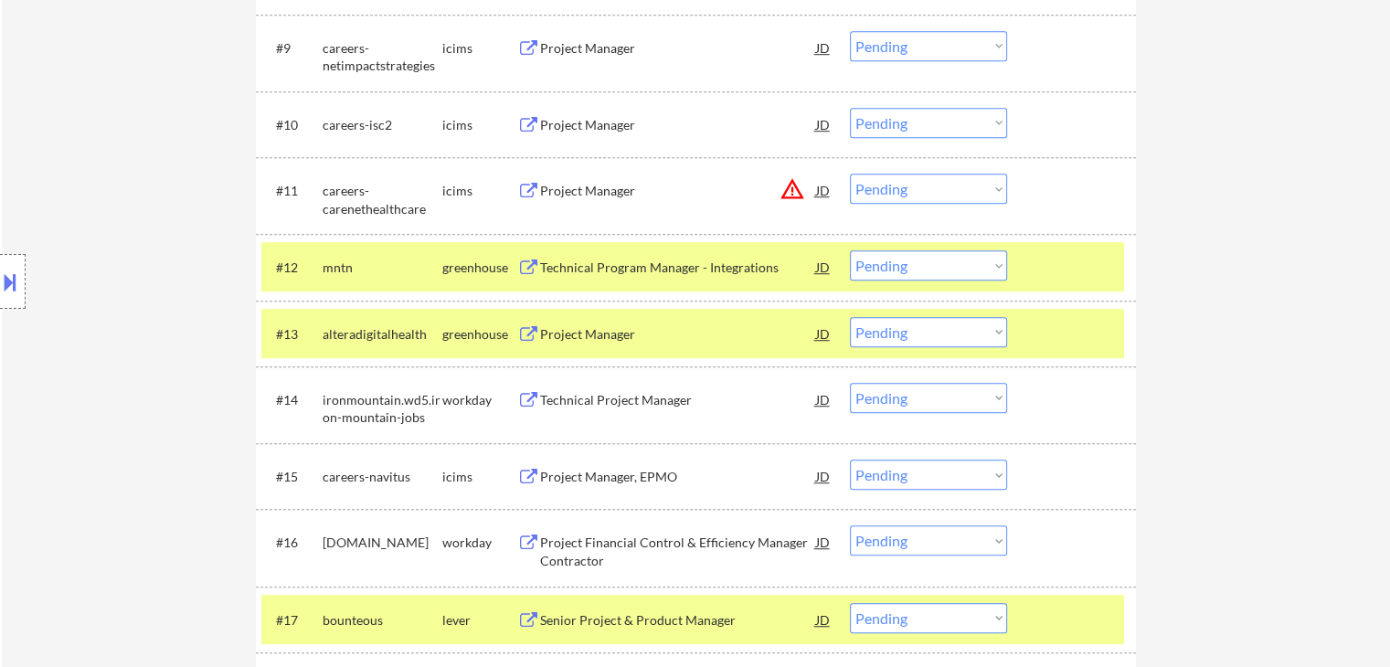
drag, startPoint x: 882, startPoint y: 330, endPoint x: 885, endPoint y: 341, distance: 11.3
click at [882, 330] on select "Choose an option... Pending Applied Excluded (Questions) Excluded (Expired) Exc…" at bounding box center [928, 332] width 157 height 30
click at [850, 317] on select "Choose an option... Pending Applied Excluded (Questions) Excluded (Expired) Exc…" at bounding box center [928, 332] width 157 height 30
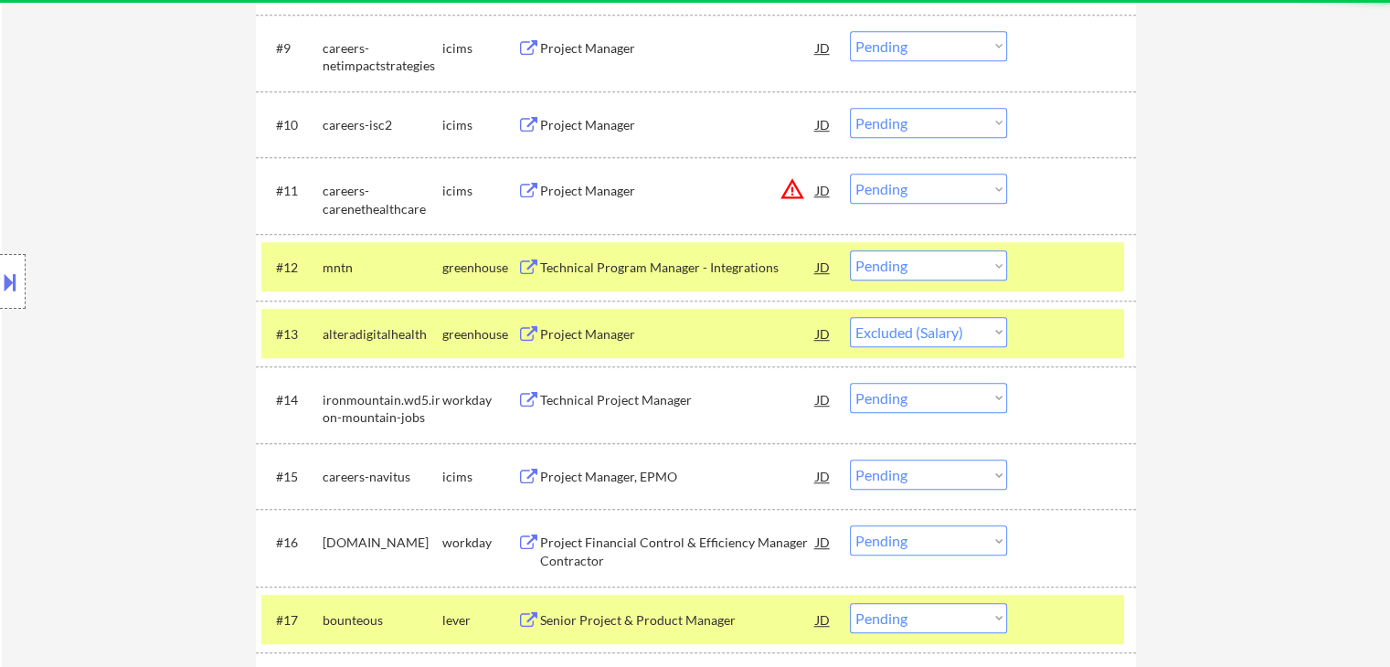
select select ""pending""
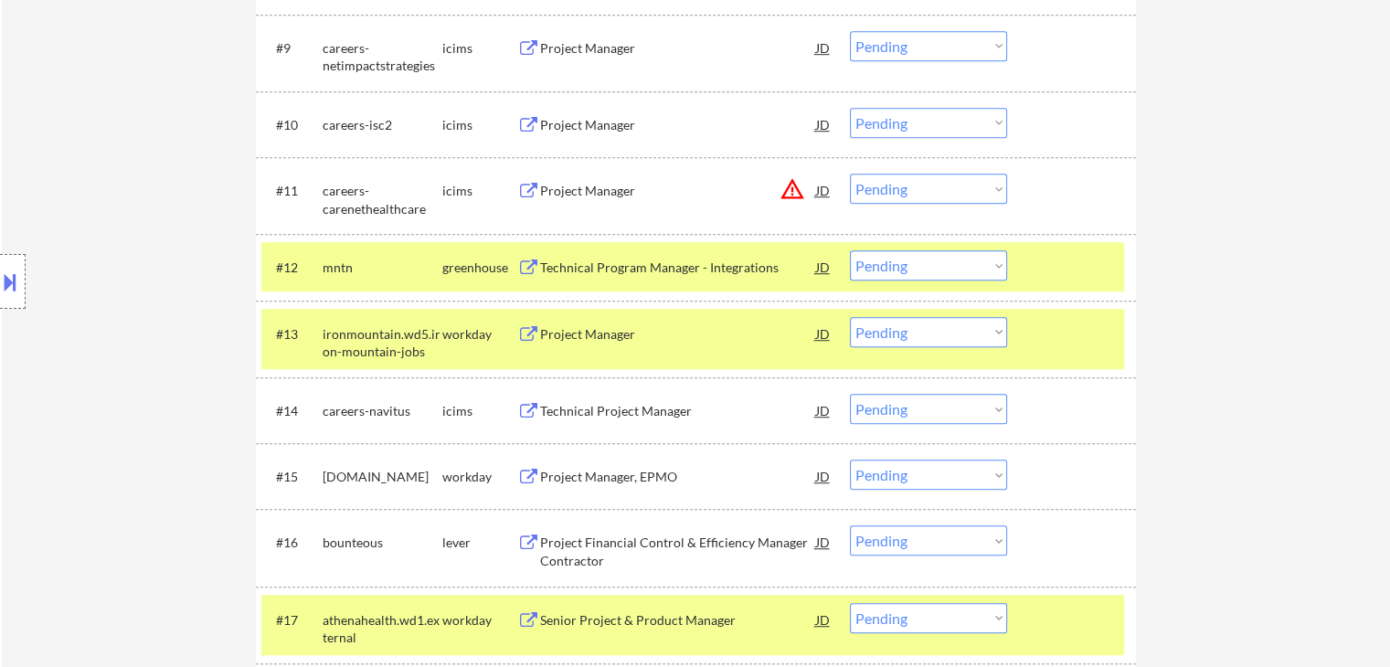
click at [883, 270] on select "Choose an option... Pending Applied Excluded (Questions) Excluded (Expired) Exc…" at bounding box center [928, 265] width 157 height 30
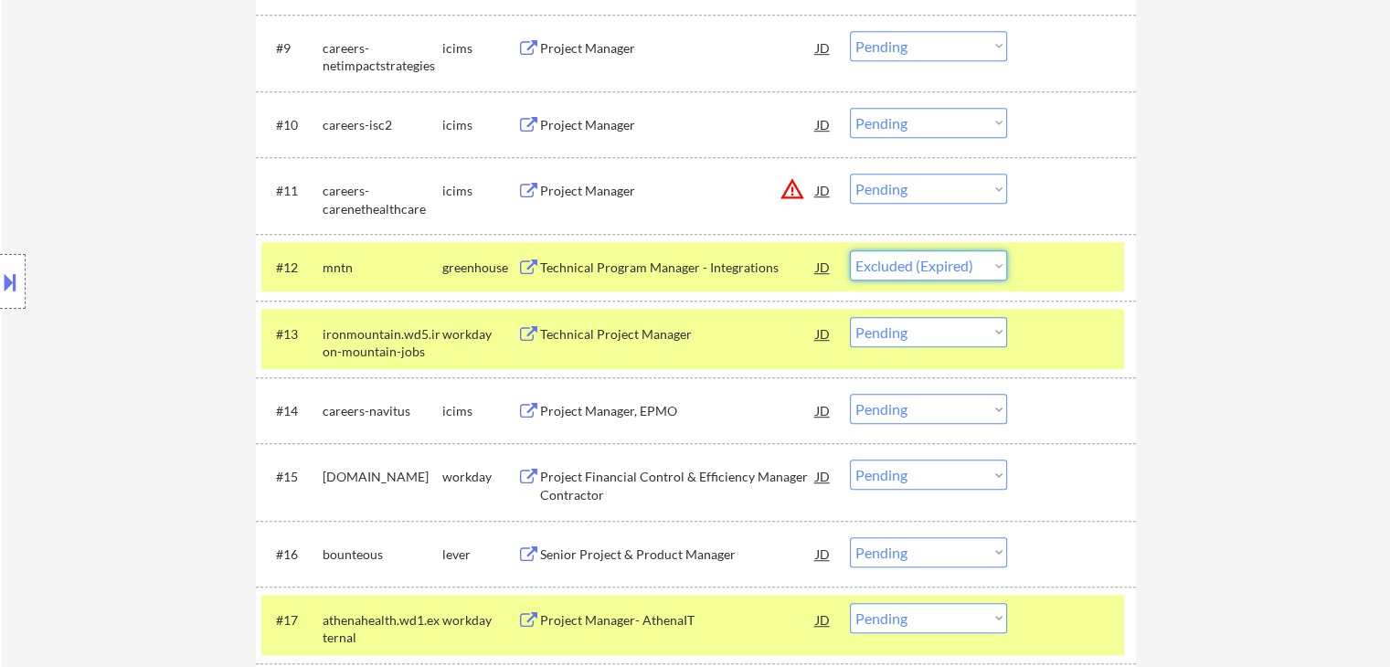
click at [850, 250] on select "Choose an option... Pending Applied Excluded (Questions) Excluded (Expired) Exc…" at bounding box center [928, 265] width 157 height 30
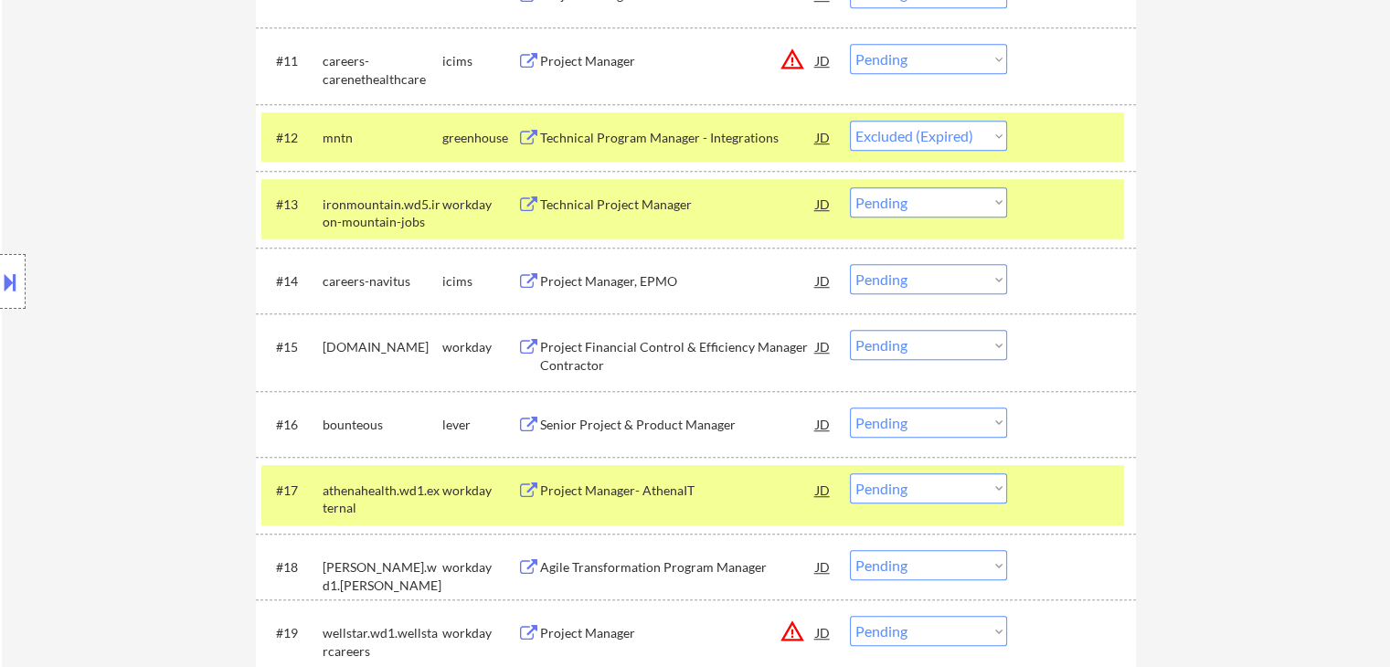
scroll to position [1332, 0]
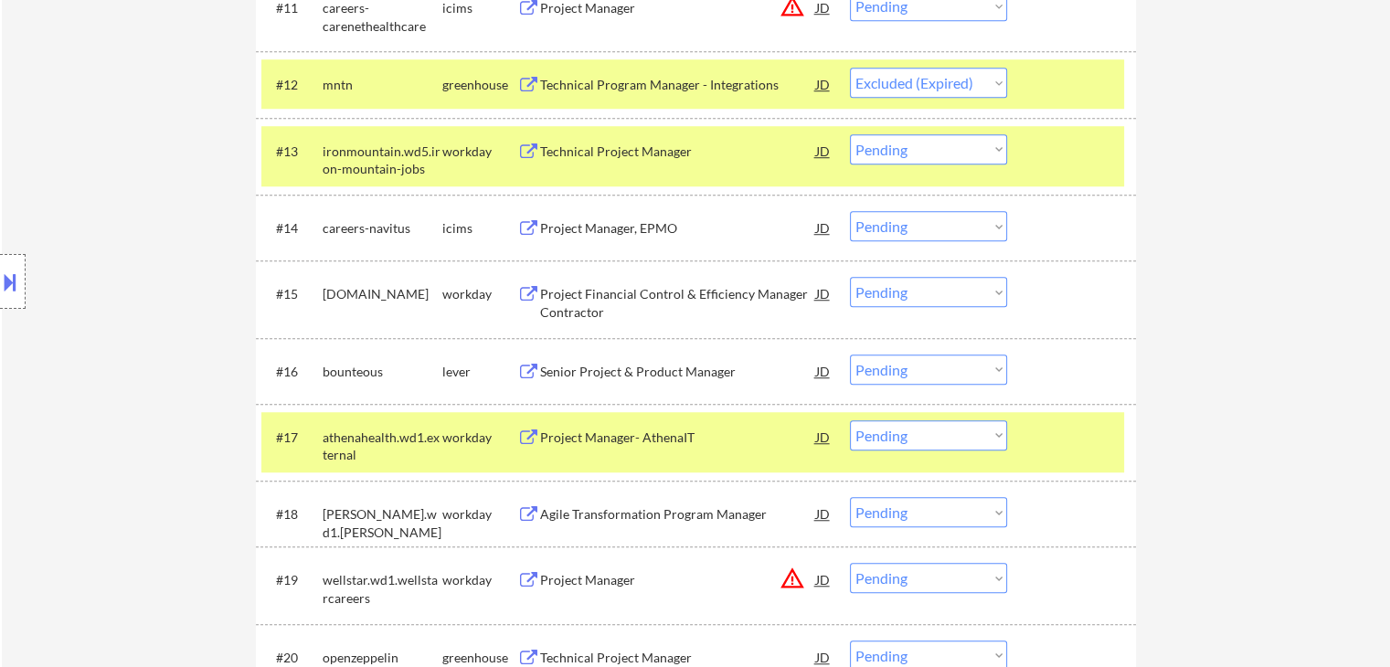
select select ""pending""
click at [887, 374] on select "Choose an option... Pending Applied Excluded (Questions) Excluded (Expired) Exc…" at bounding box center [928, 370] width 157 height 30
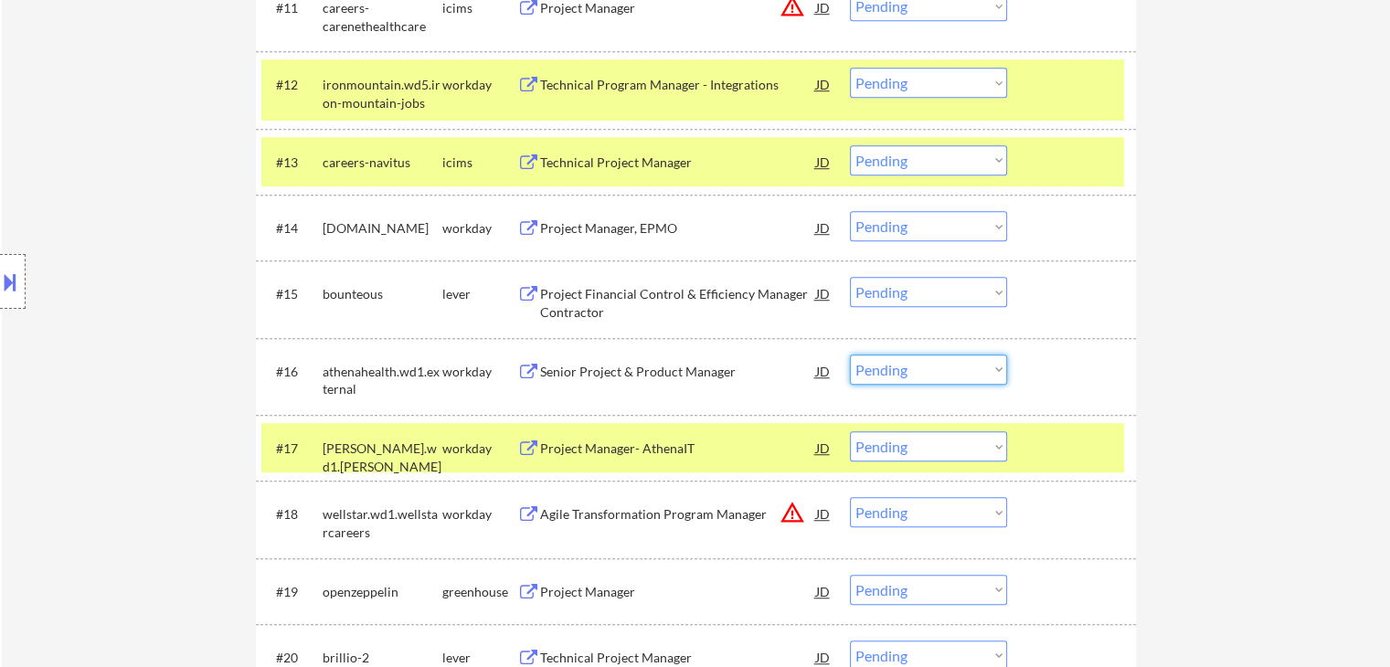
drag, startPoint x: 1241, startPoint y: 367, endPoint x: 1155, endPoint y: 393, distance: 89.6
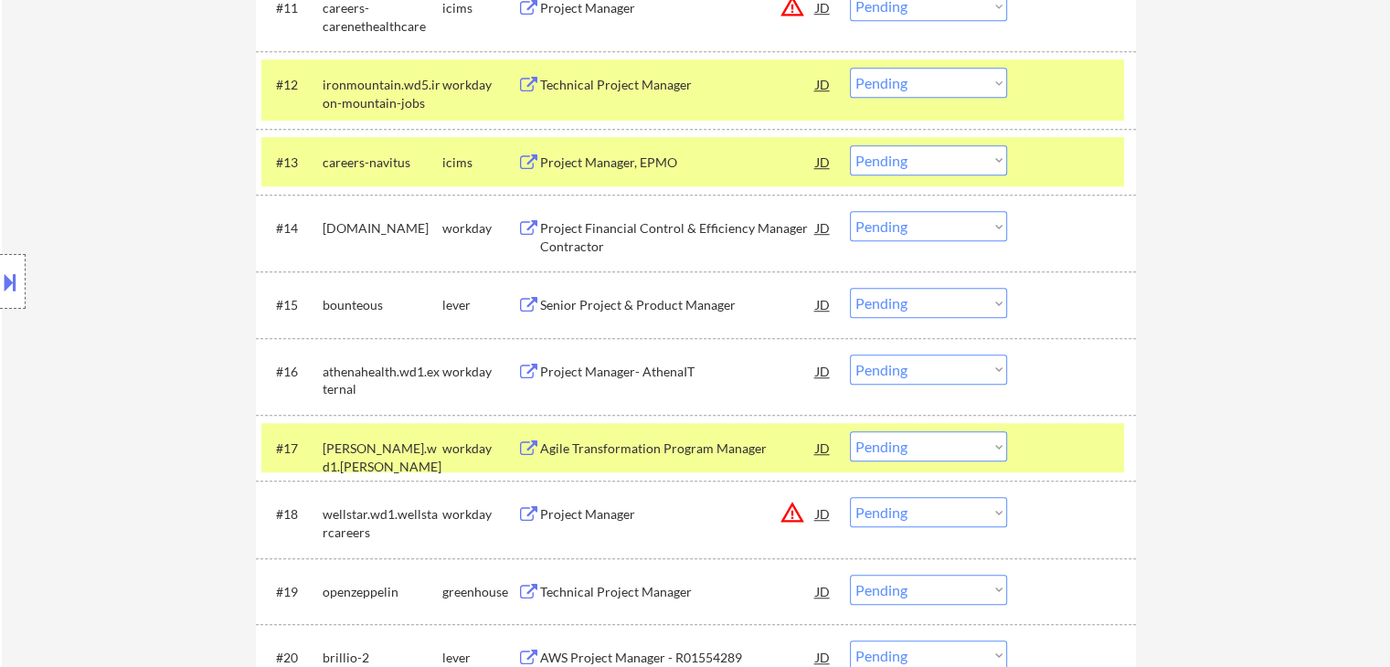
click at [883, 307] on select "Choose an option... Pending Applied Excluded (Questions) Excluded (Expired) Exc…" at bounding box center [928, 303] width 157 height 30
click at [850, 288] on select "Choose an option... Pending Applied Excluded (Questions) Excluded (Expired) Exc…" at bounding box center [928, 303] width 157 height 30
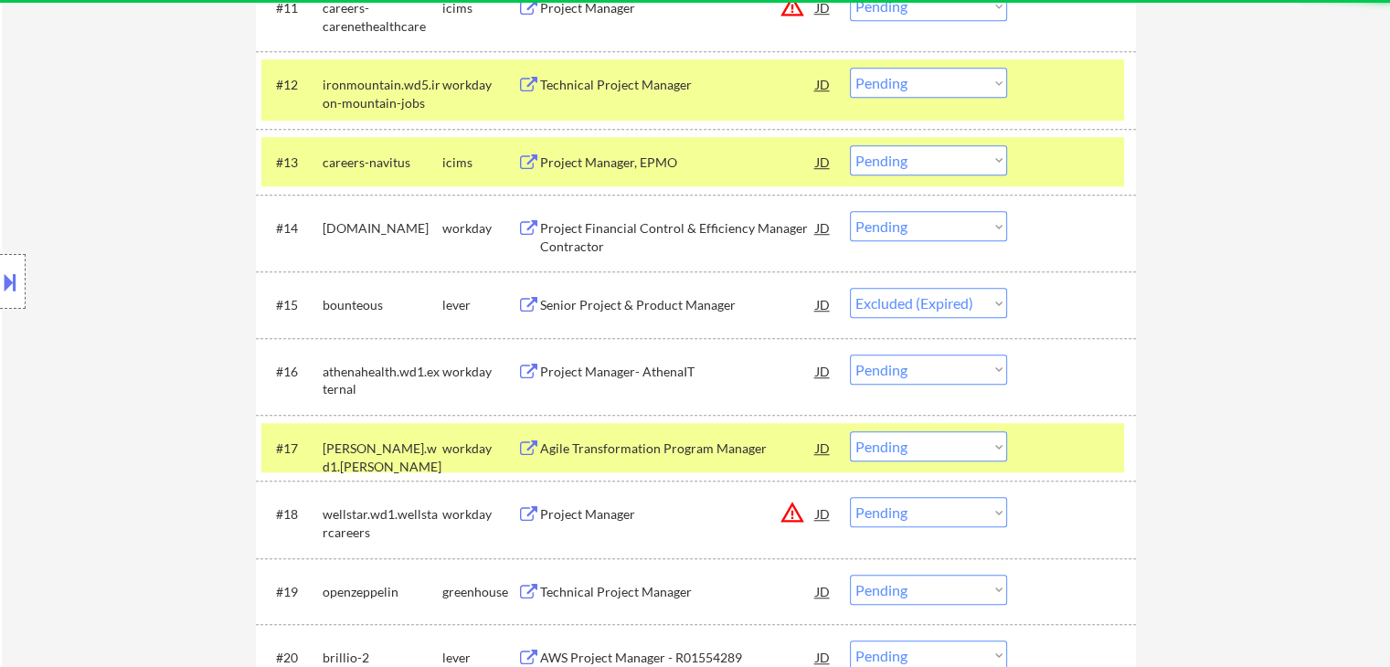
select select ""pending""
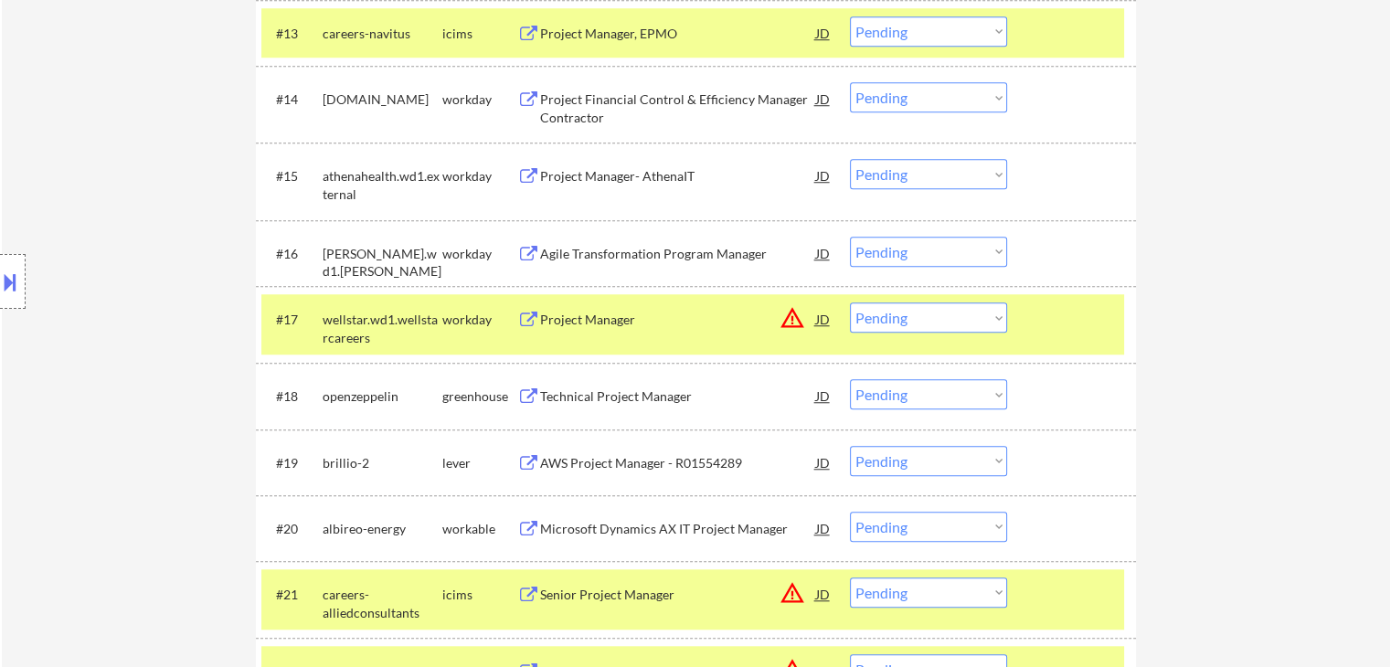
scroll to position [1515, 0]
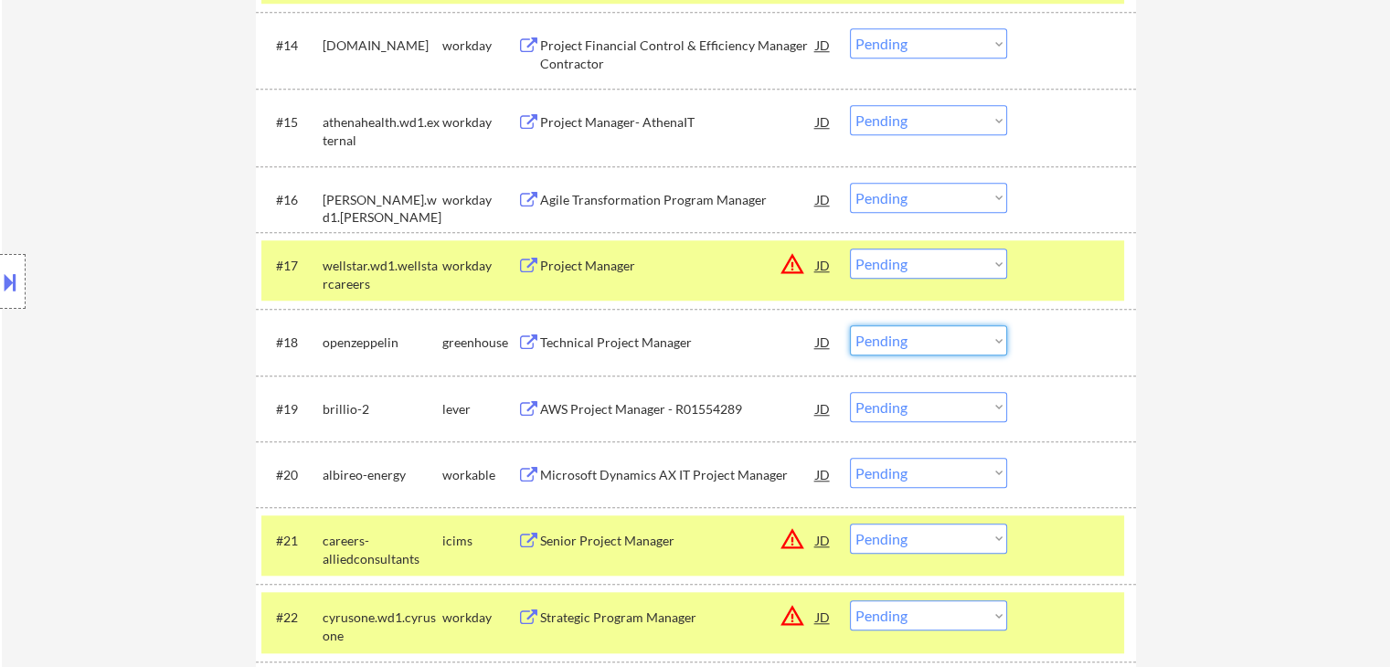
click at [902, 343] on select "Choose an option... Pending Applied Excluded (Questions) Excluded (Expired) Exc…" at bounding box center [928, 340] width 157 height 30
click at [850, 325] on select "Choose an option... Pending Applied Excluded (Questions) Excluded (Expired) Exc…" at bounding box center [928, 340] width 157 height 30
click at [887, 413] on select "Choose an option... Pending Applied Excluded (Questions) Excluded (Expired) Exc…" at bounding box center [928, 407] width 157 height 30
select select ""pending""
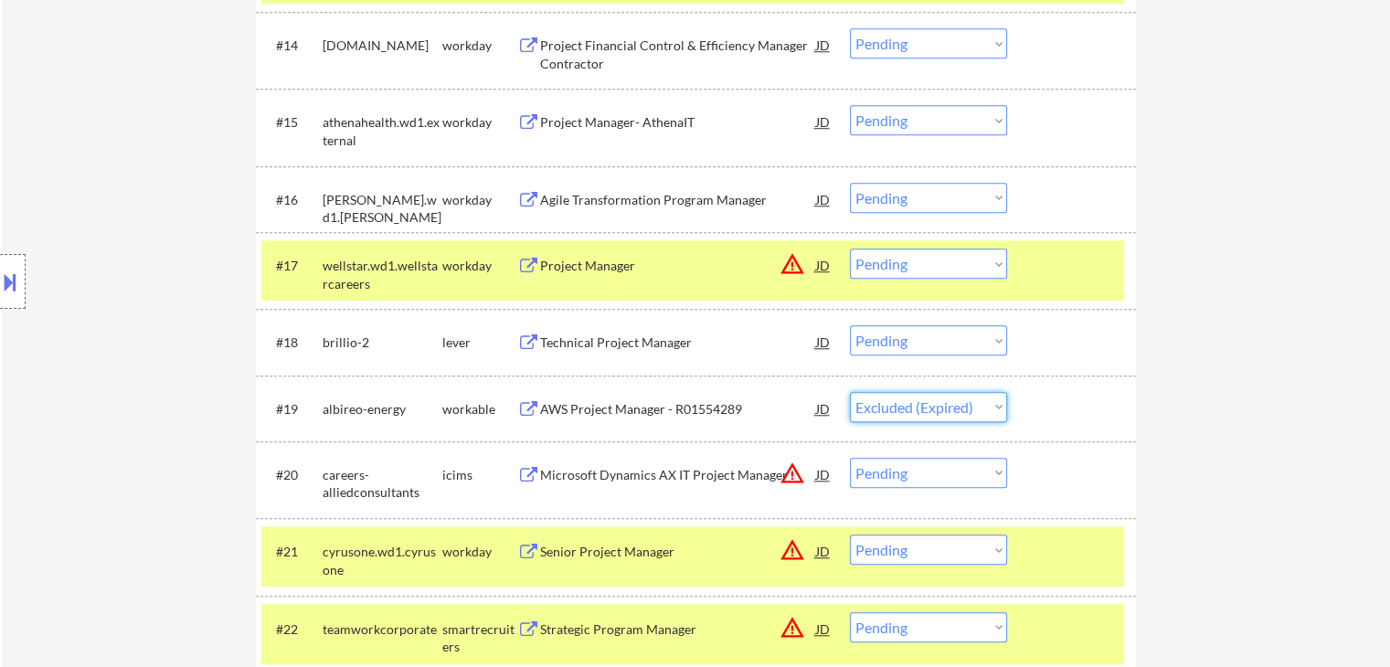
click at [850, 392] on select "Choose an option... Pending Applied Excluded (Questions) Excluded (Expired) Exc…" at bounding box center [928, 407] width 157 height 30
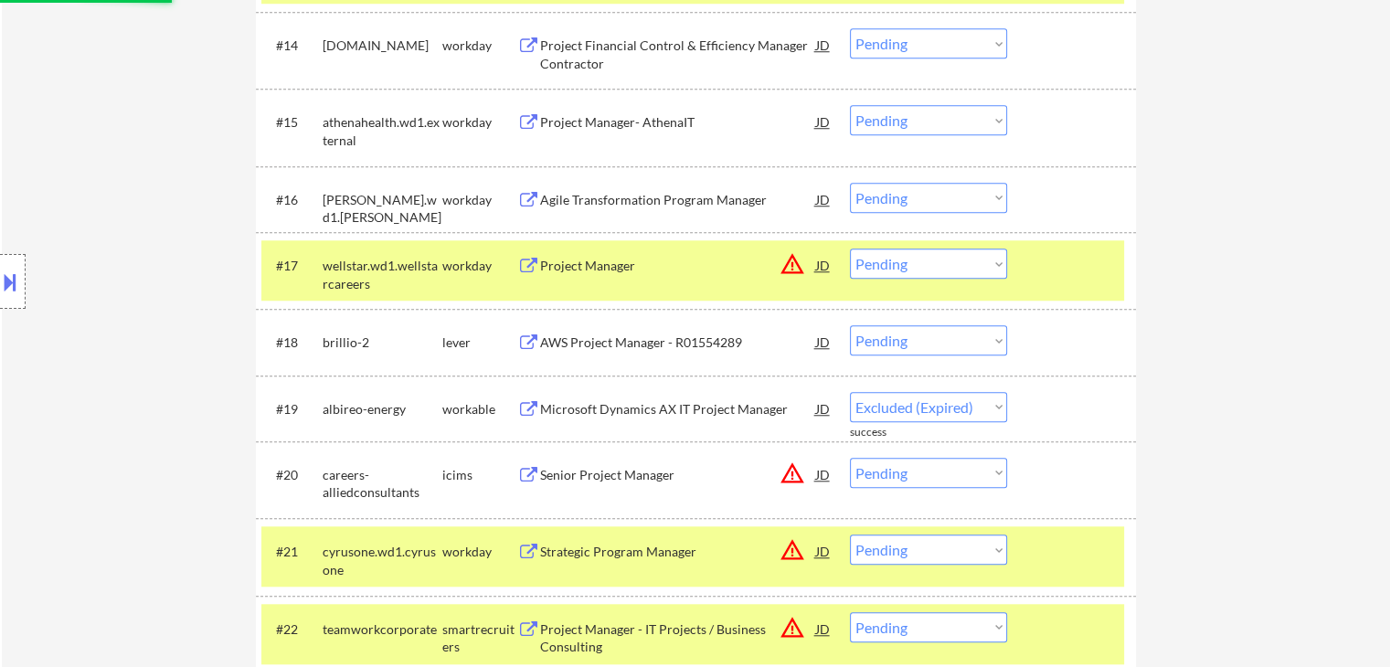
select select ""pending""
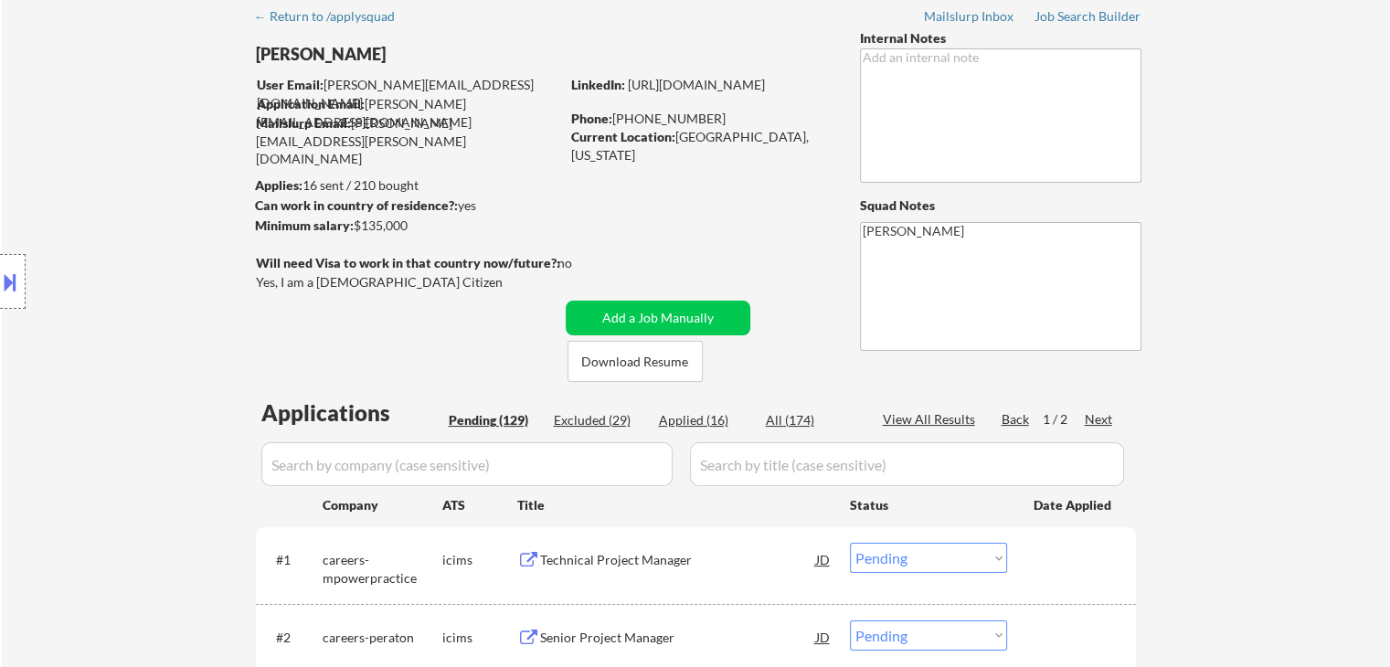
scroll to position [0, 0]
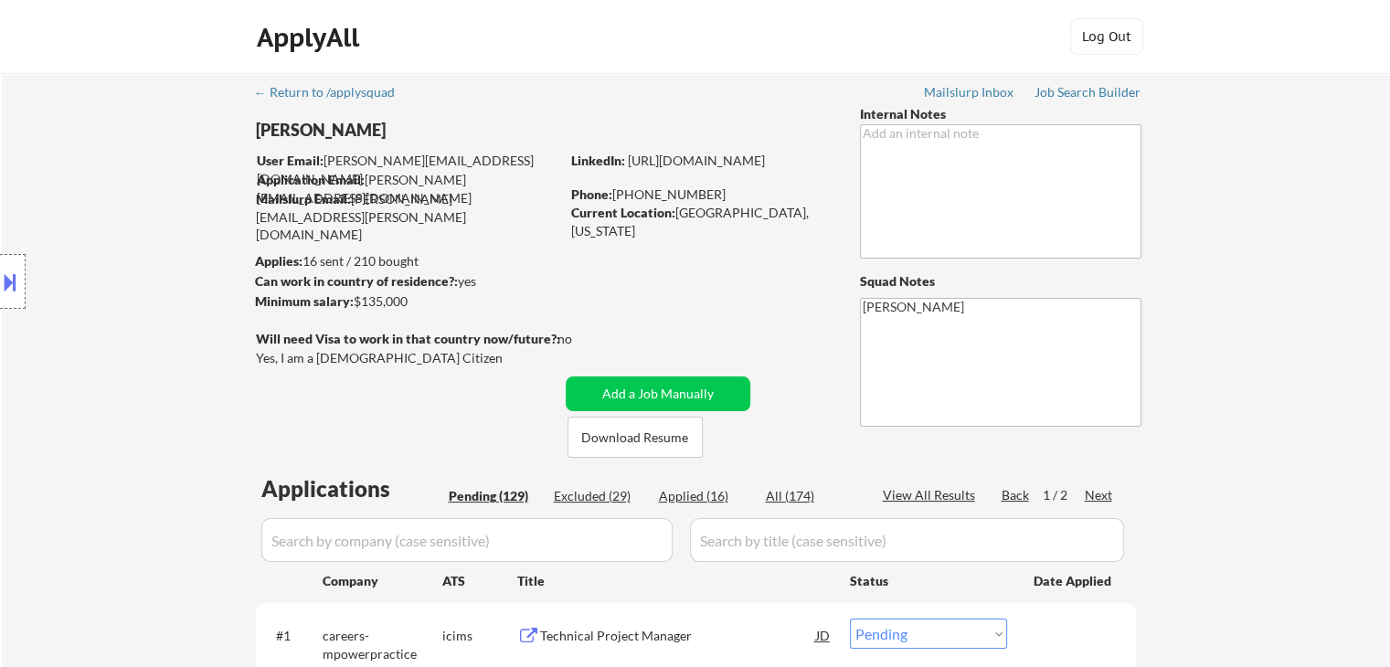
click at [594, 498] on div "Excluded (29)" at bounding box center [599, 496] width 91 height 18
select select ""excluded__location_""
select select ""excluded__salary_""
select select ""excluded__location_""
select select ""excluded__salary_""
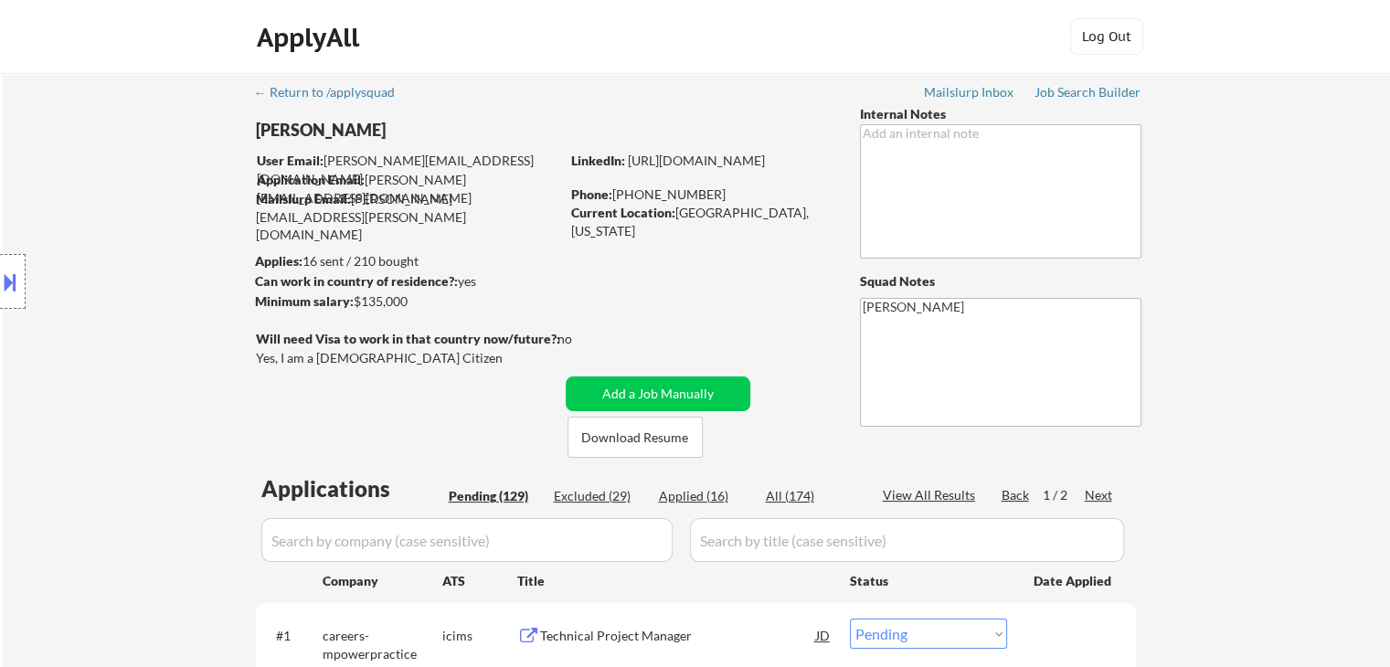
select select ""excluded__expired_""
select select ""excluded__salary_""
select select ""excluded__expired_""
select select ""excluded""
select select ""excluded__expired_""
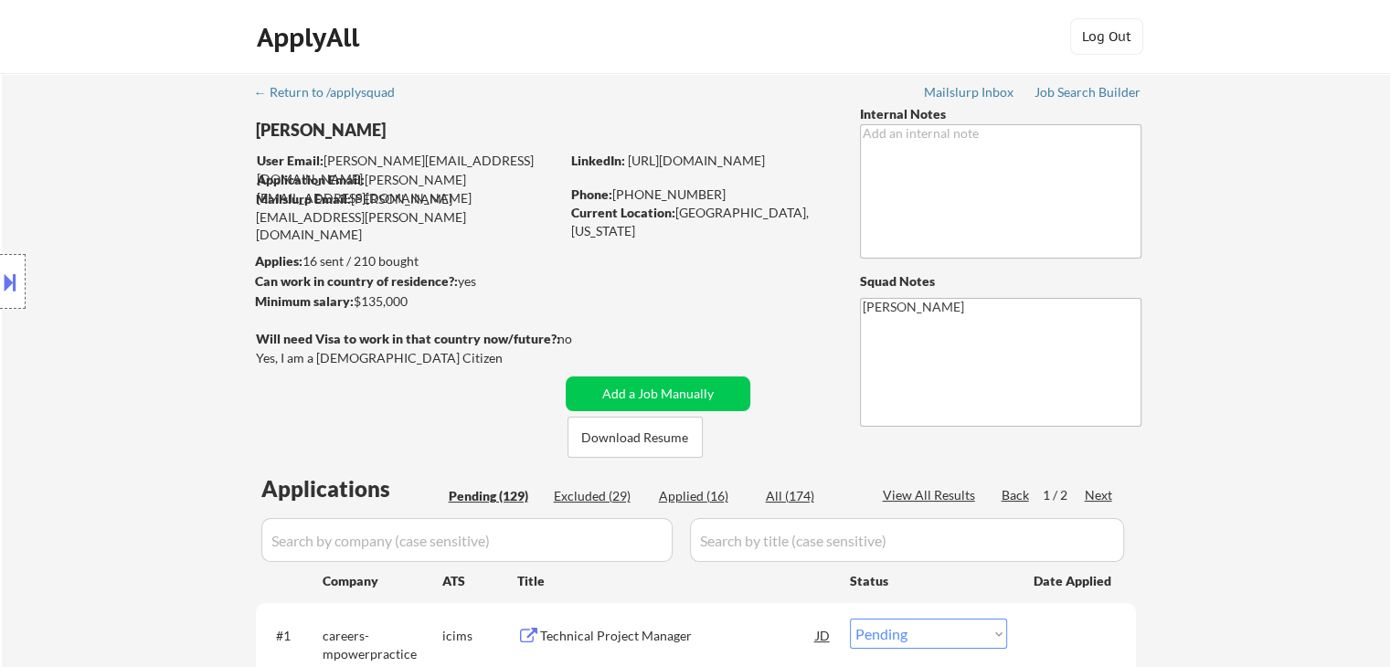
select select ""excluded__expired_""
select select ""excluded__salary_""
select select ""excluded__expired_""
select select ""excluded__salary_""
select select ""excluded__expired_""
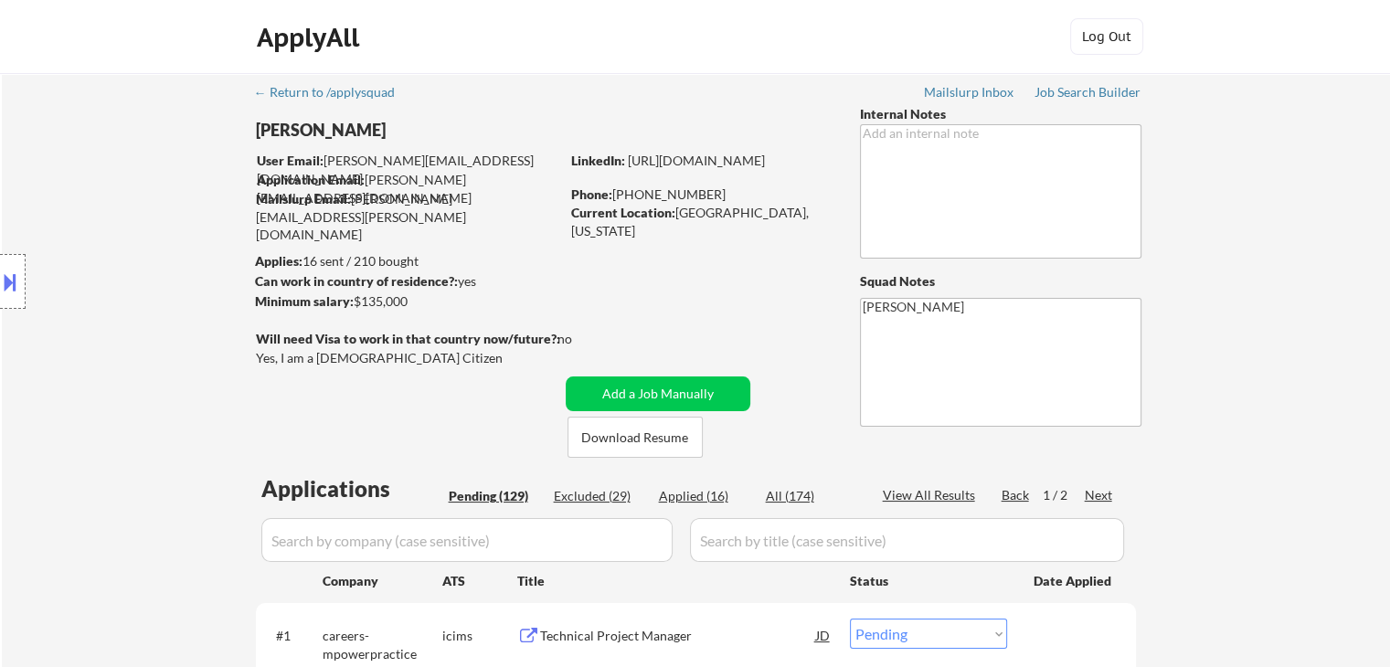
select select ""excluded__location_""
select select ""excluded__expired_""
select select ""excluded__location_""
select select ""excluded__salary_""
select select ""excluded__location_""
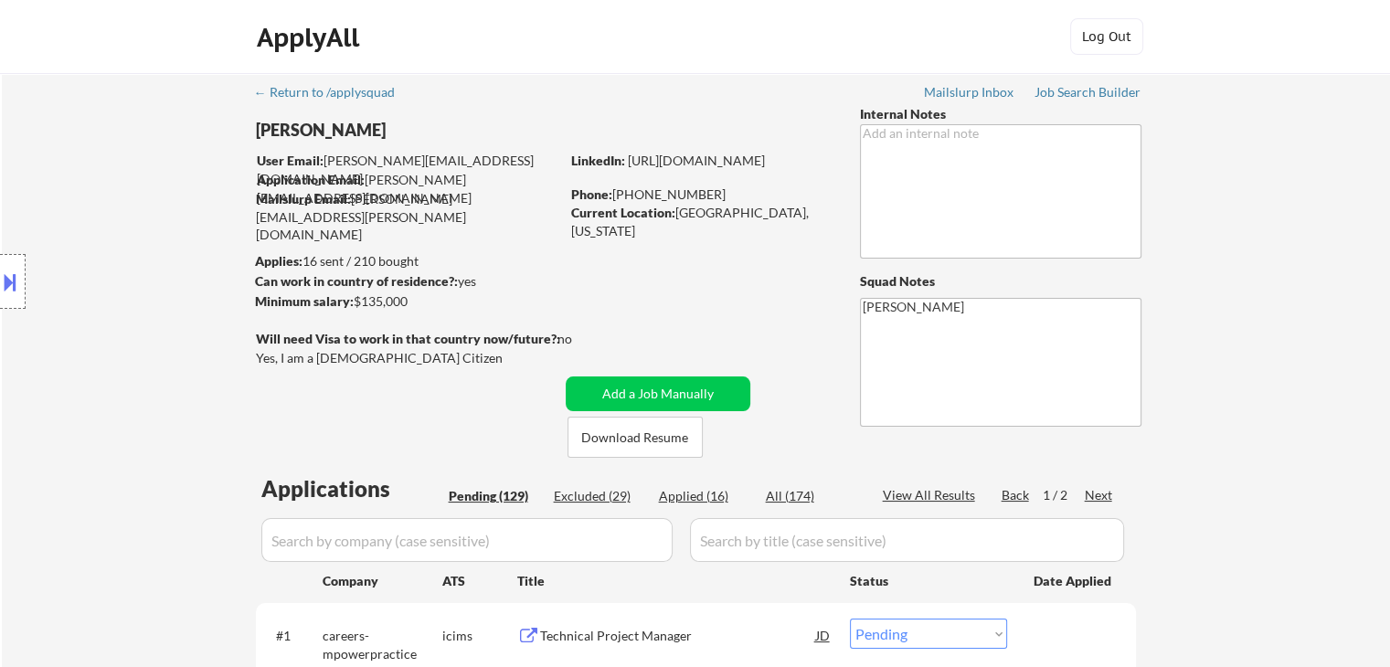
select select ""excluded__expired_""
select select ""excluded__salary_""
select select ""excluded__location_""
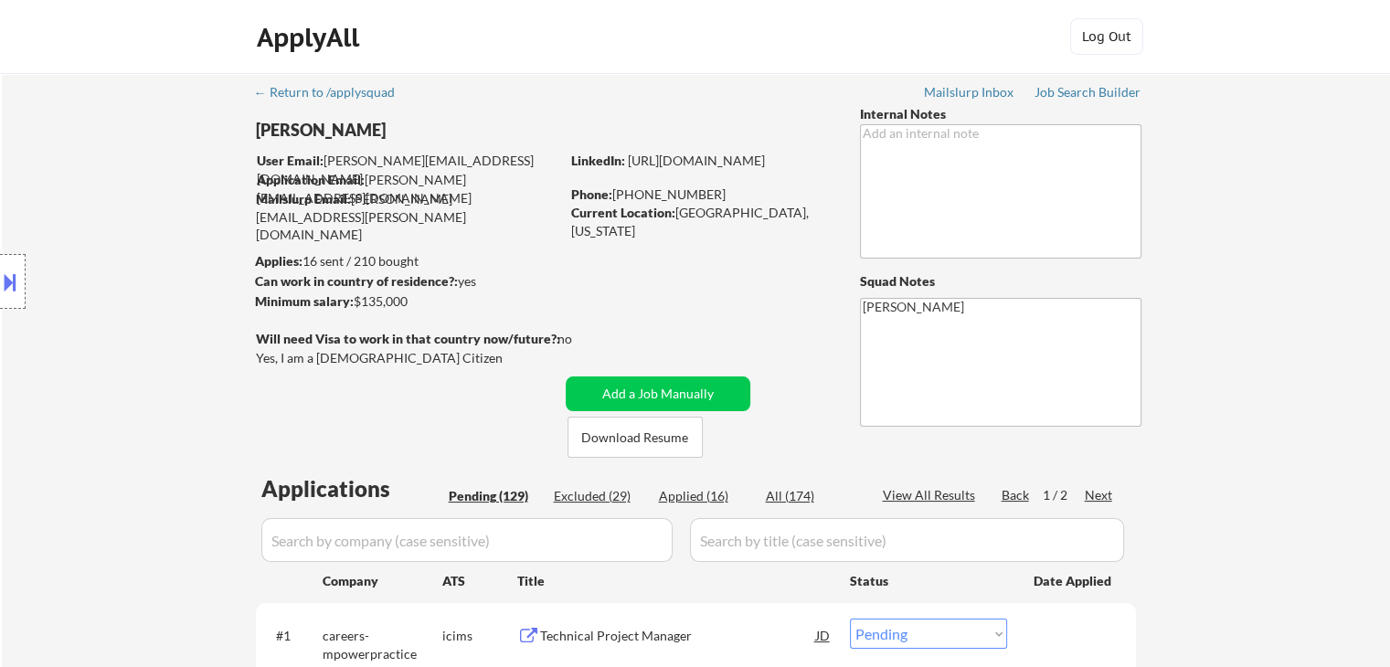
select select ""excluded__expired_""
select select ""excluded__location_""
select select ""excluded__expired_""
select select ""excluded__location_""
select select ""excluded__salary_""
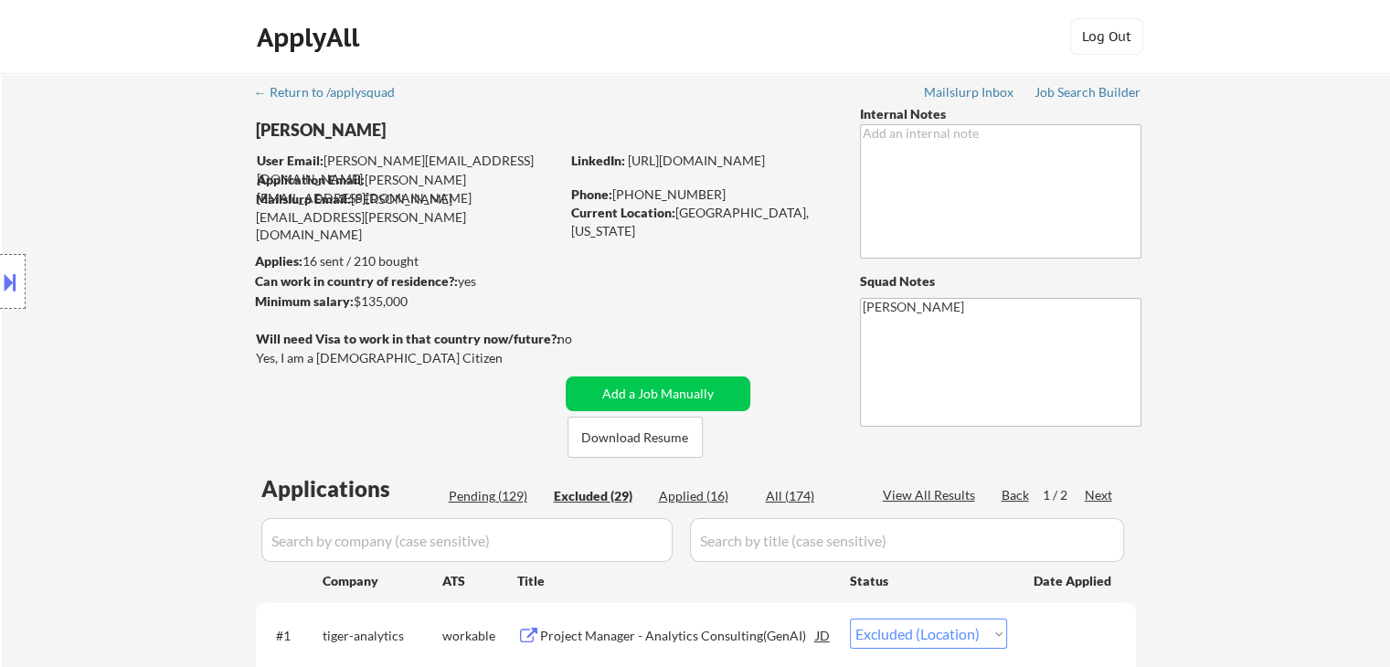
scroll to position [830, 0]
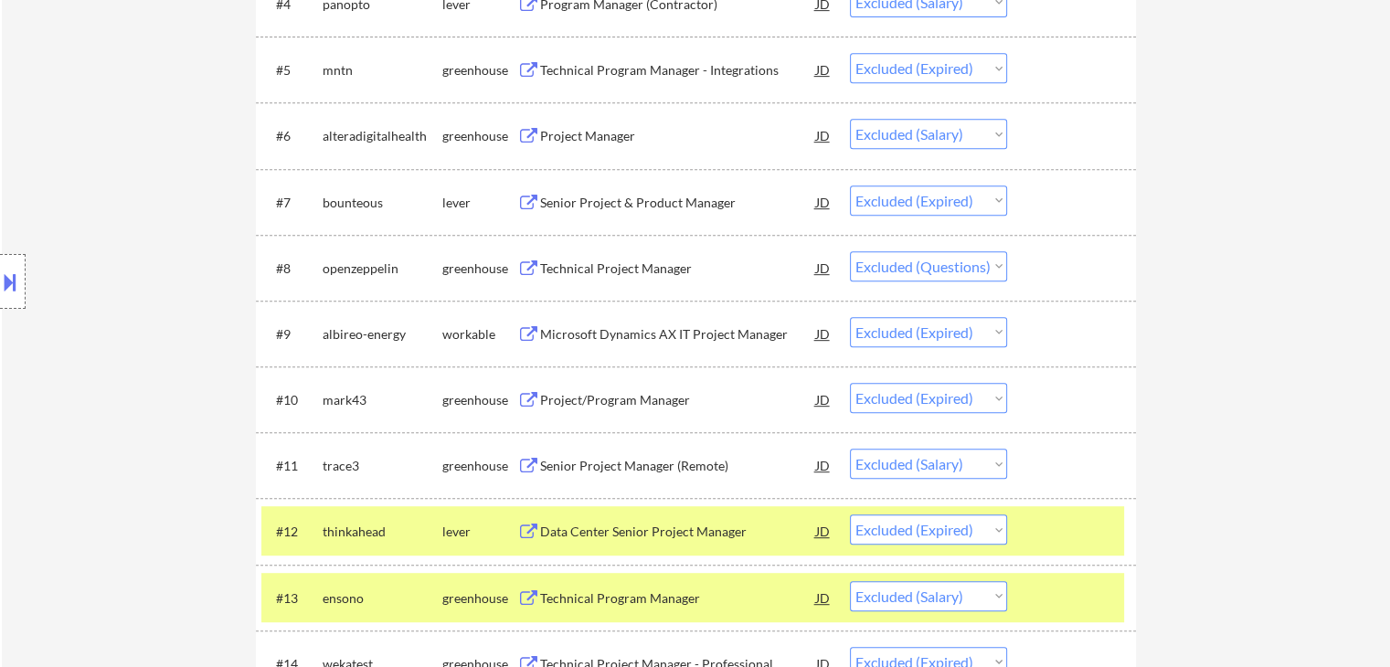
click at [958, 334] on select "Choose an option... Pending Applied Excluded (Questions) Excluded (Expired) Exc…" at bounding box center [928, 332] width 157 height 30
select select ""applied""
click at [850, 317] on select "Choose an option... Pending Applied Excluded (Questions) Excluded (Expired) Exc…" at bounding box center [928, 332] width 157 height 30
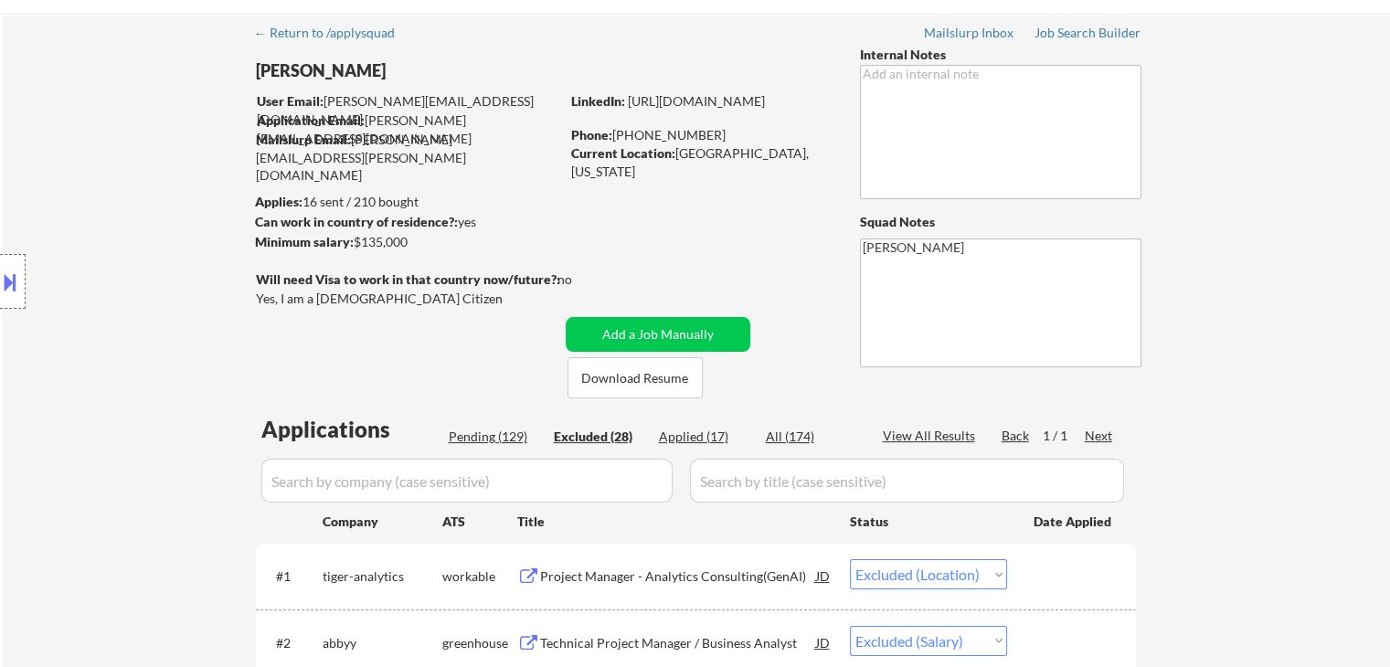
scroll to position [91, 0]
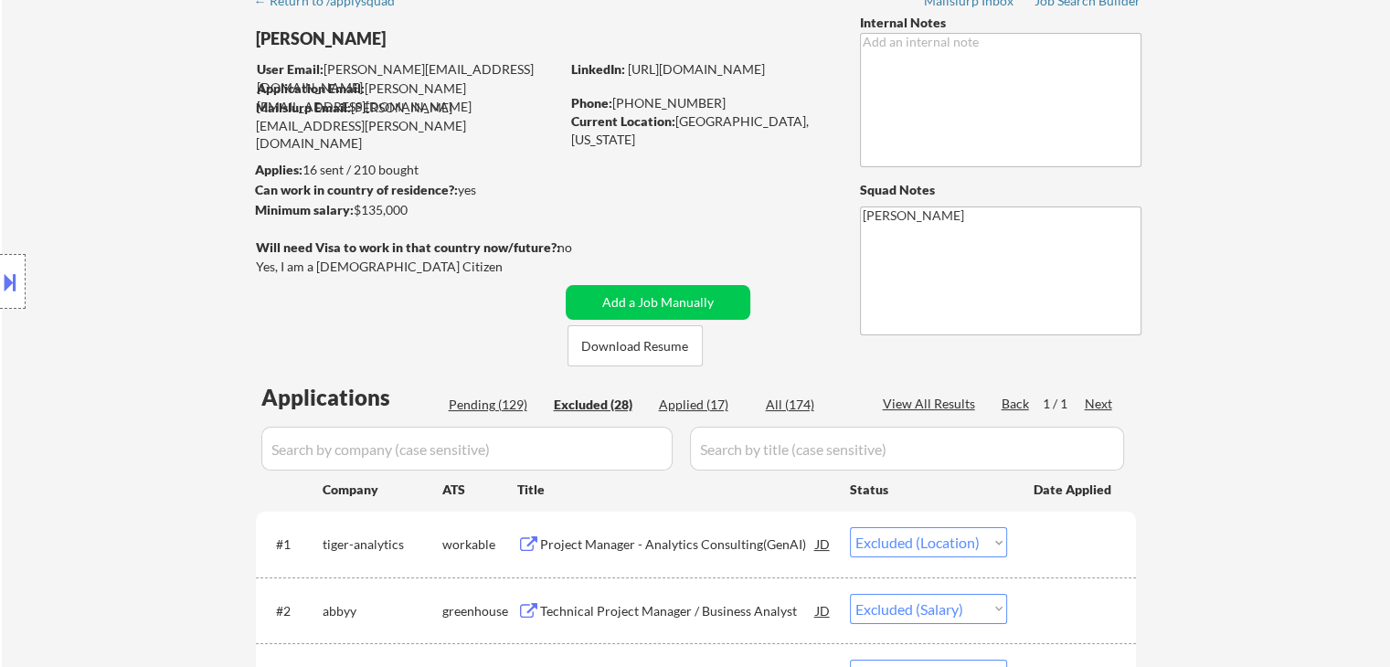
click at [472, 402] on div "Pending (129)" at bounding box center [494, 405] width 91 height 18
select select ""pending""
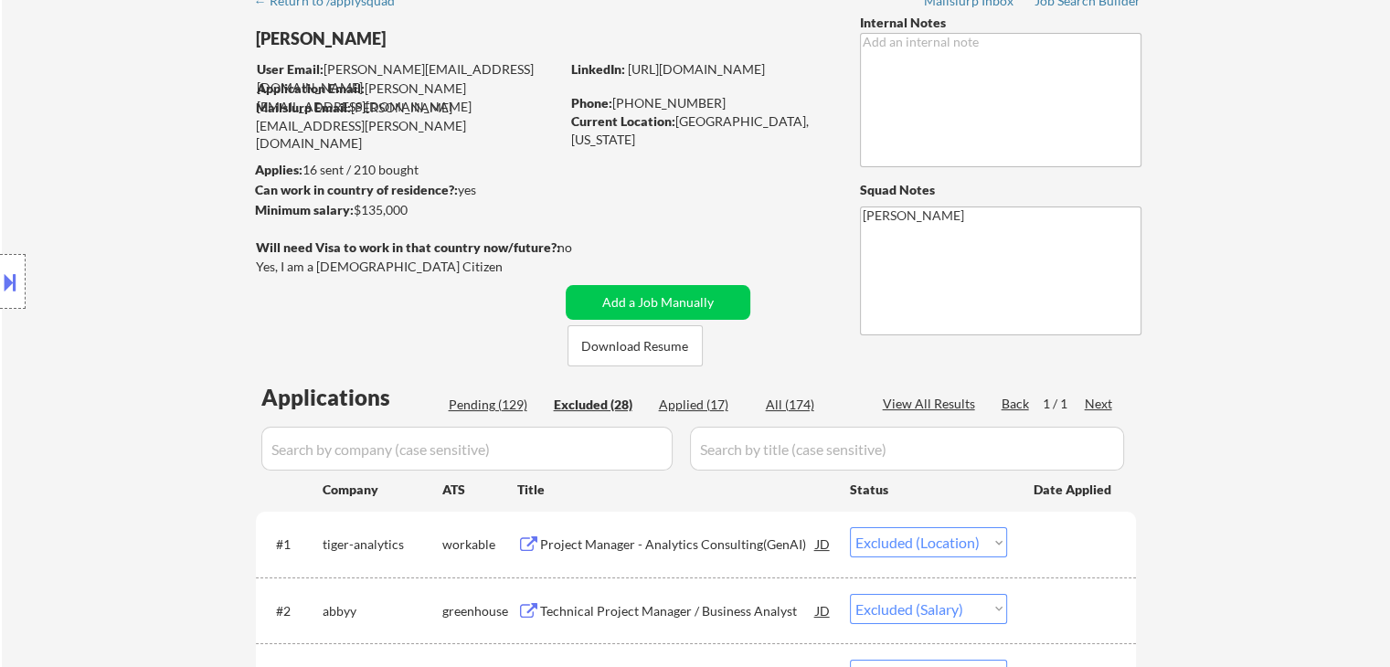
select select ""pending""
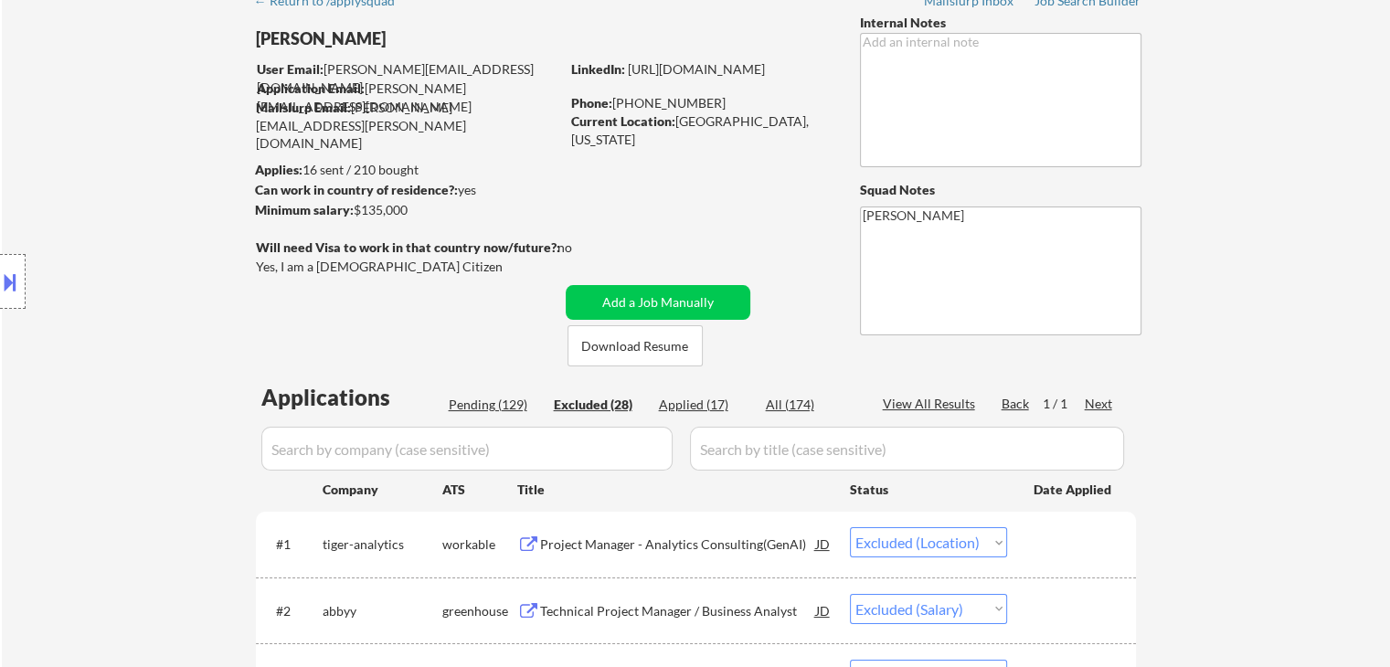
select select ""pending""
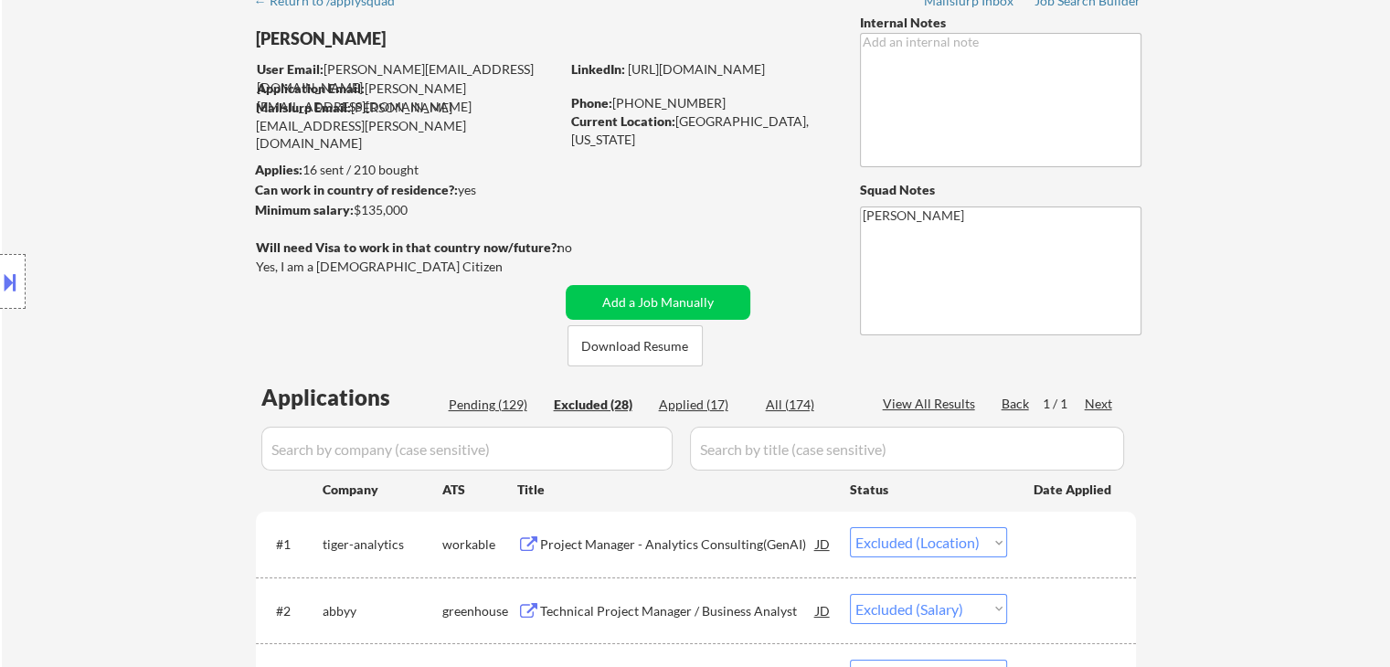
select select ""pending""
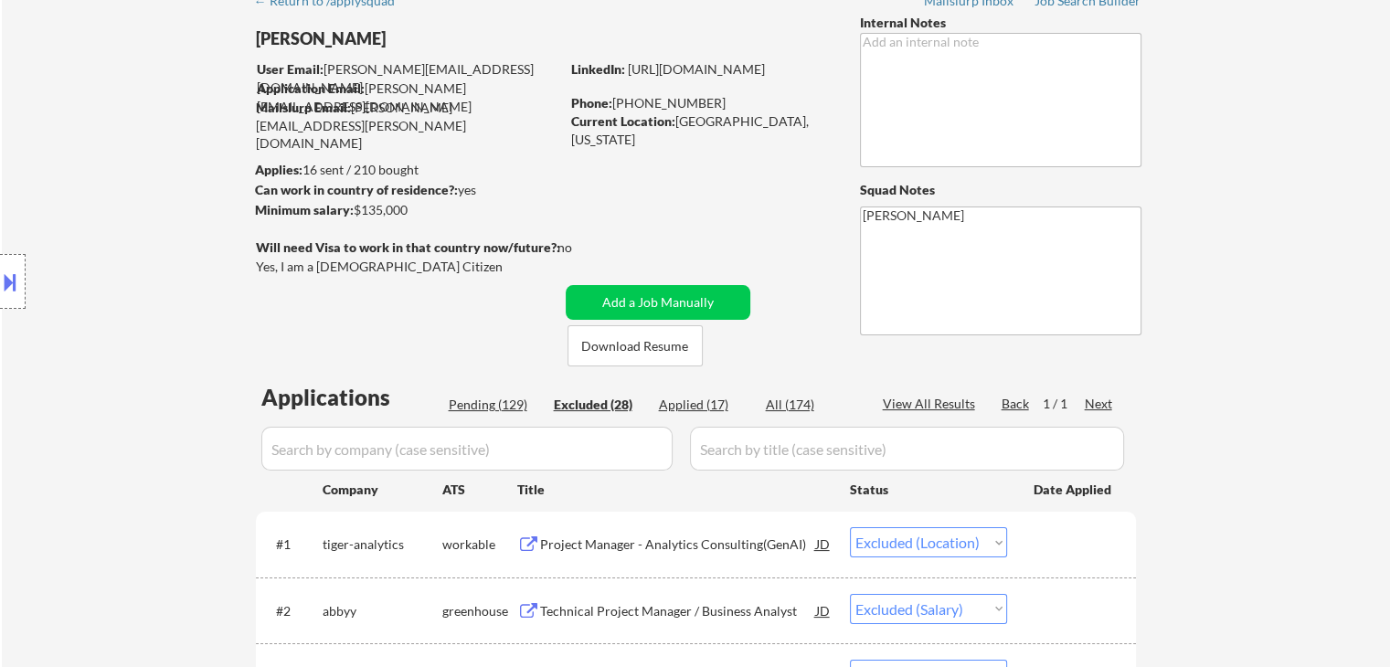
select select ""pending""
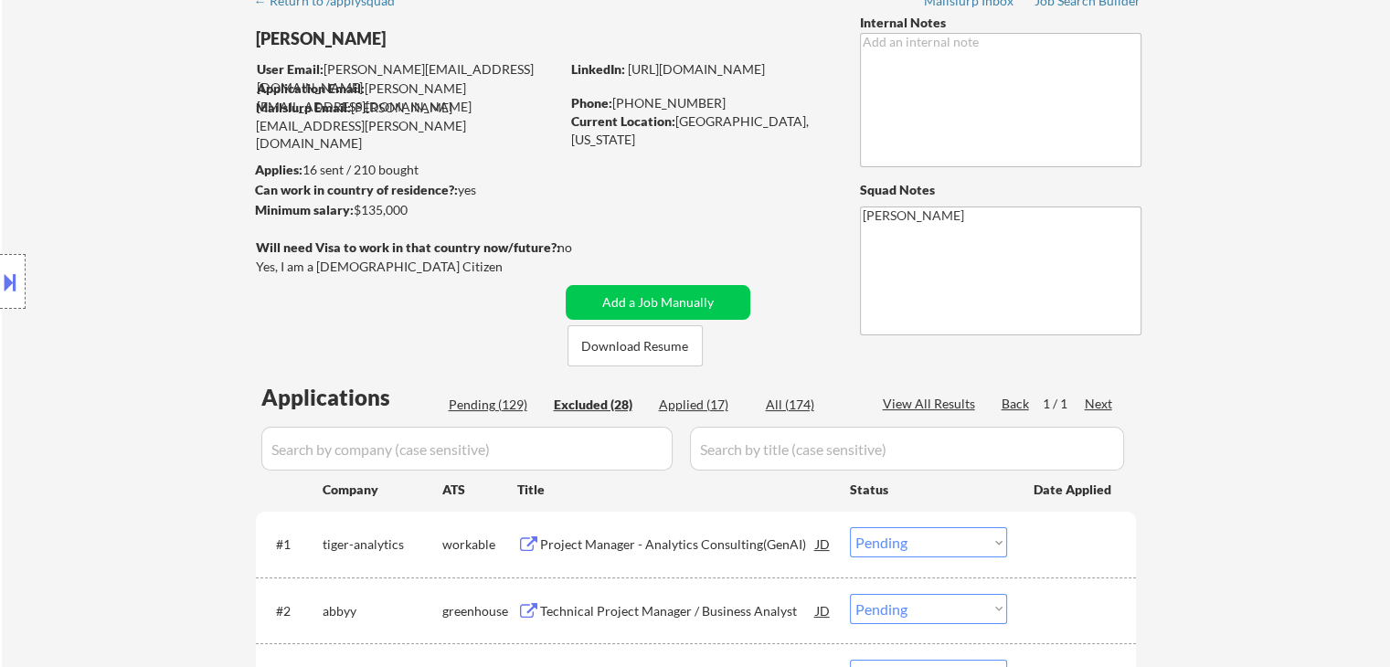
select select ""pending""
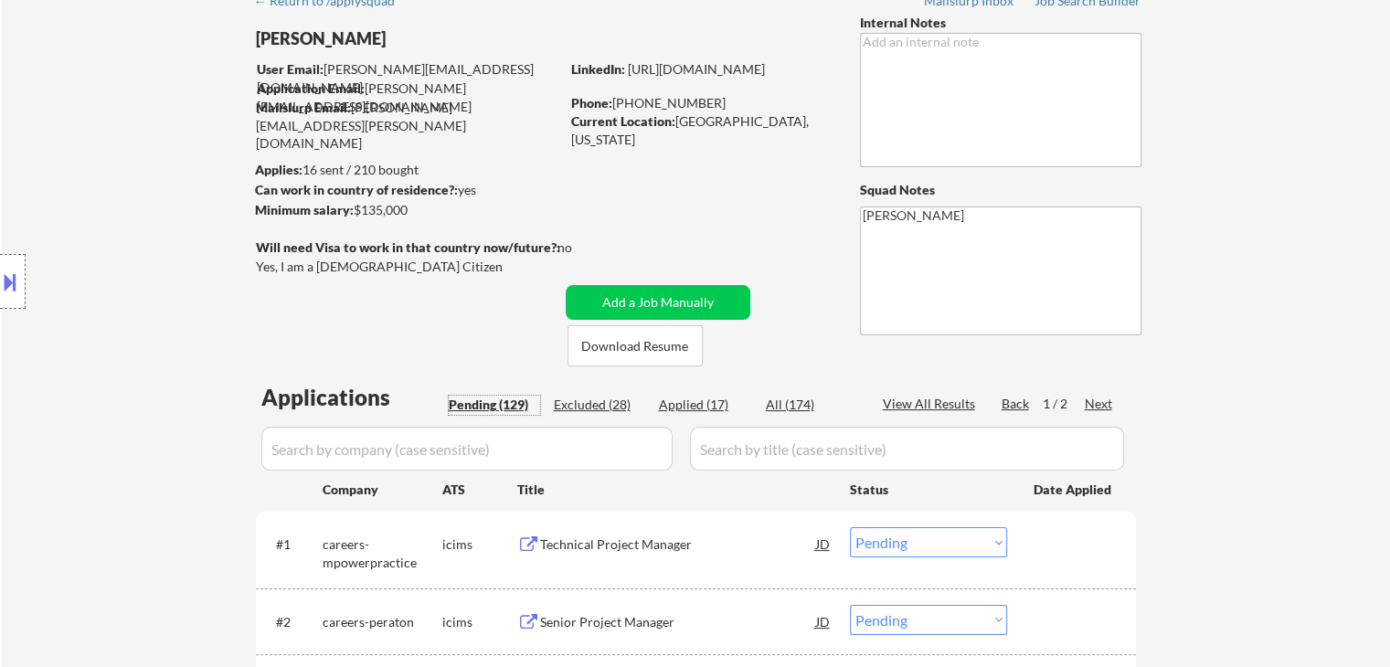
click at [5, 280] on button at bounding box center [10, 282] width 20 height 30
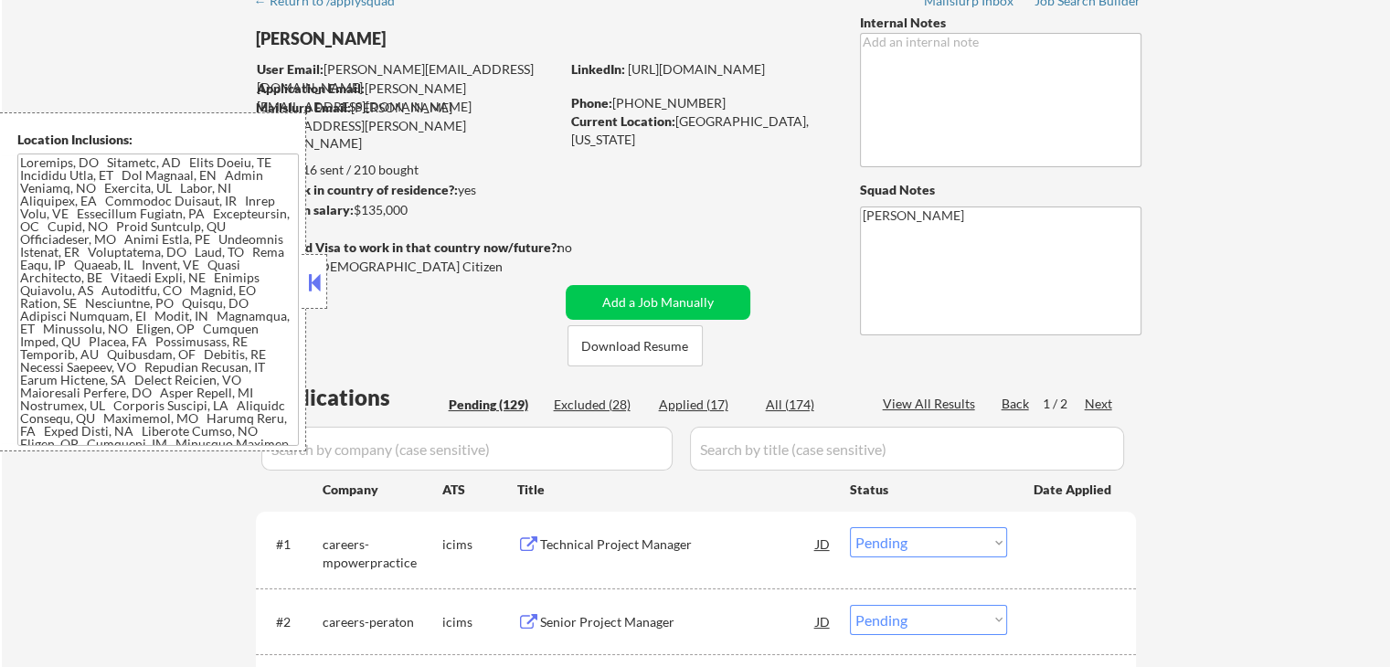
click at [145, 291] on textarea at bounding box center [157, 300] width 281 height 292
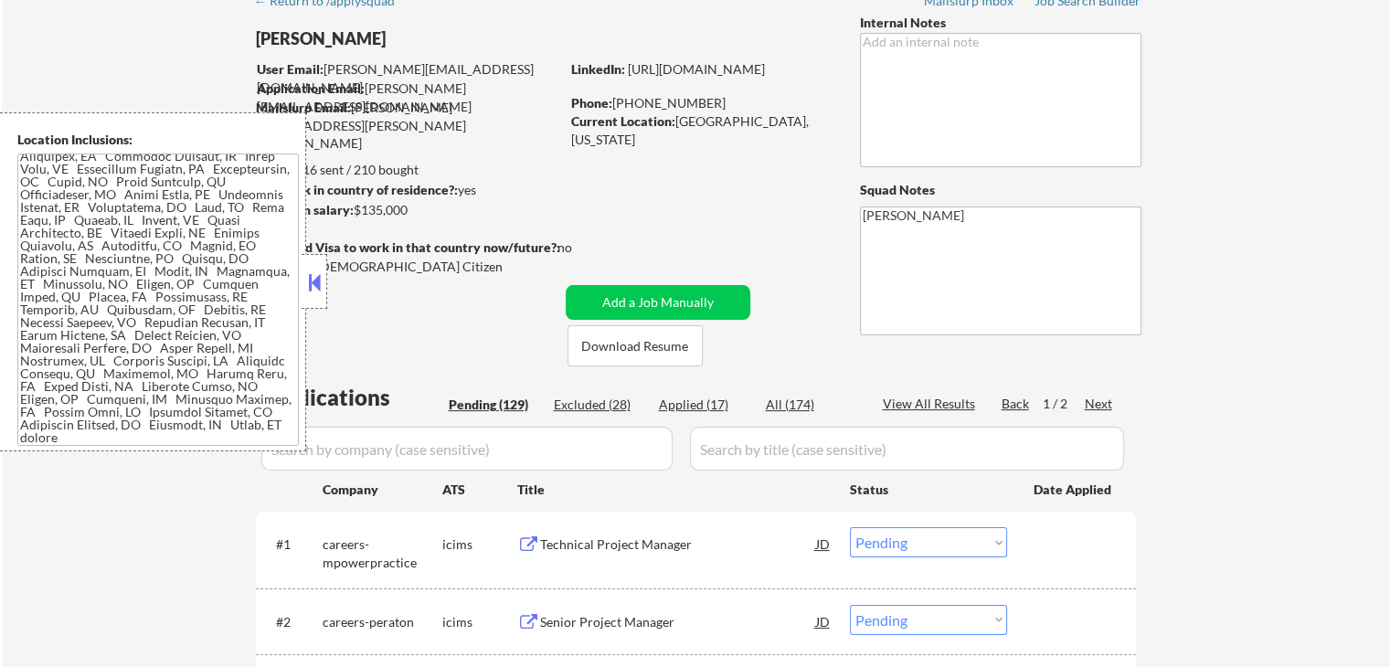
scroll to position [1821, 0]
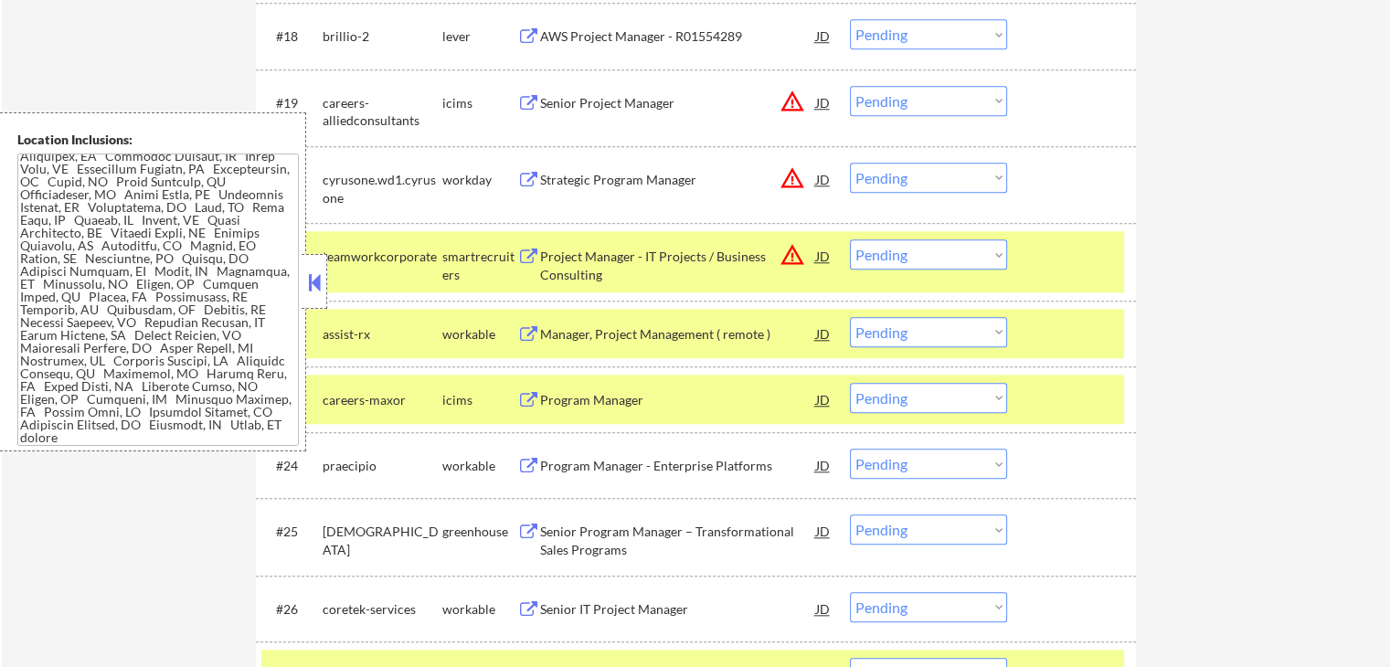
click at [315, 290] on button at bounding box center [314, 282] width 20 height 27
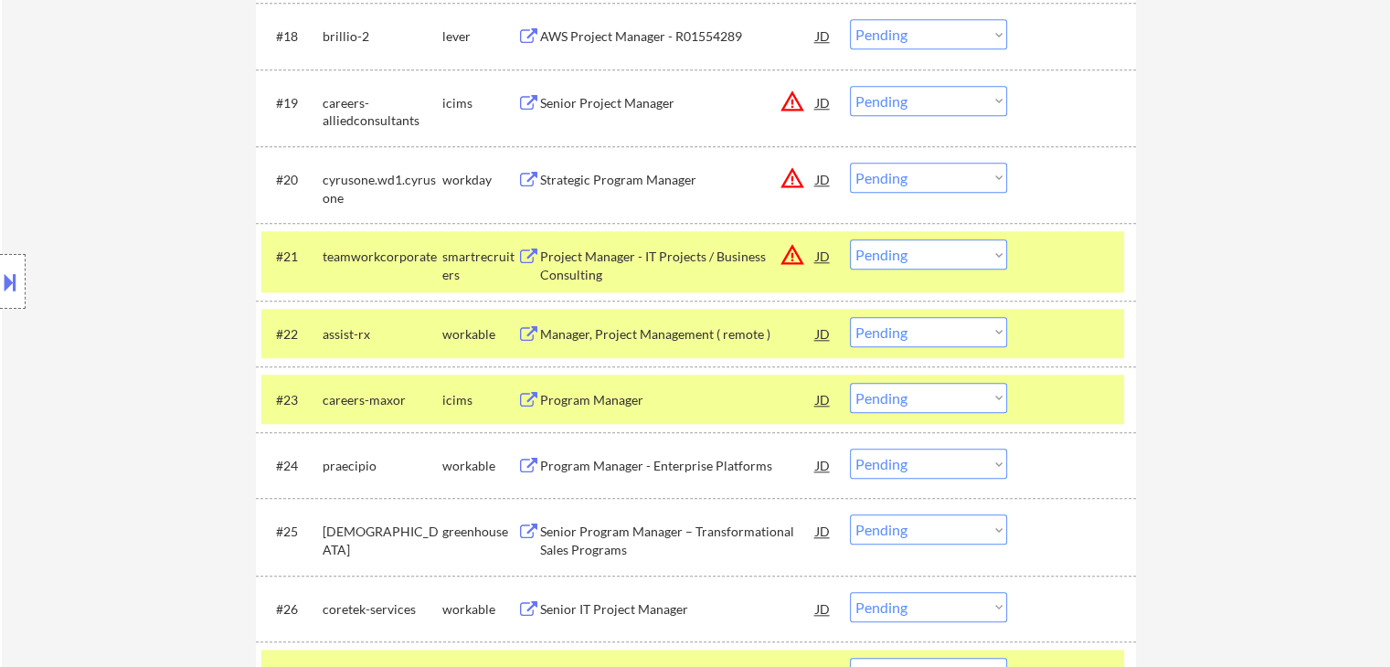
drag, startPoint x: 926, startPoint y: 332, endPoint x: 926, endPoint y: 343, distance: 11.0
click at [926, 332] on select "Choose an option... Pending Applied Excluded (Questions) Excluded (Expired) Exc…" at bounding box center [928, 332] width 157 height 30
click at [850, 317] on select "Choose an option... Pending Applied Excluded (Questions) Excluded (Expired) Exc…" at bounding box center [928, 332] width 157 height 30
select select ""pending""
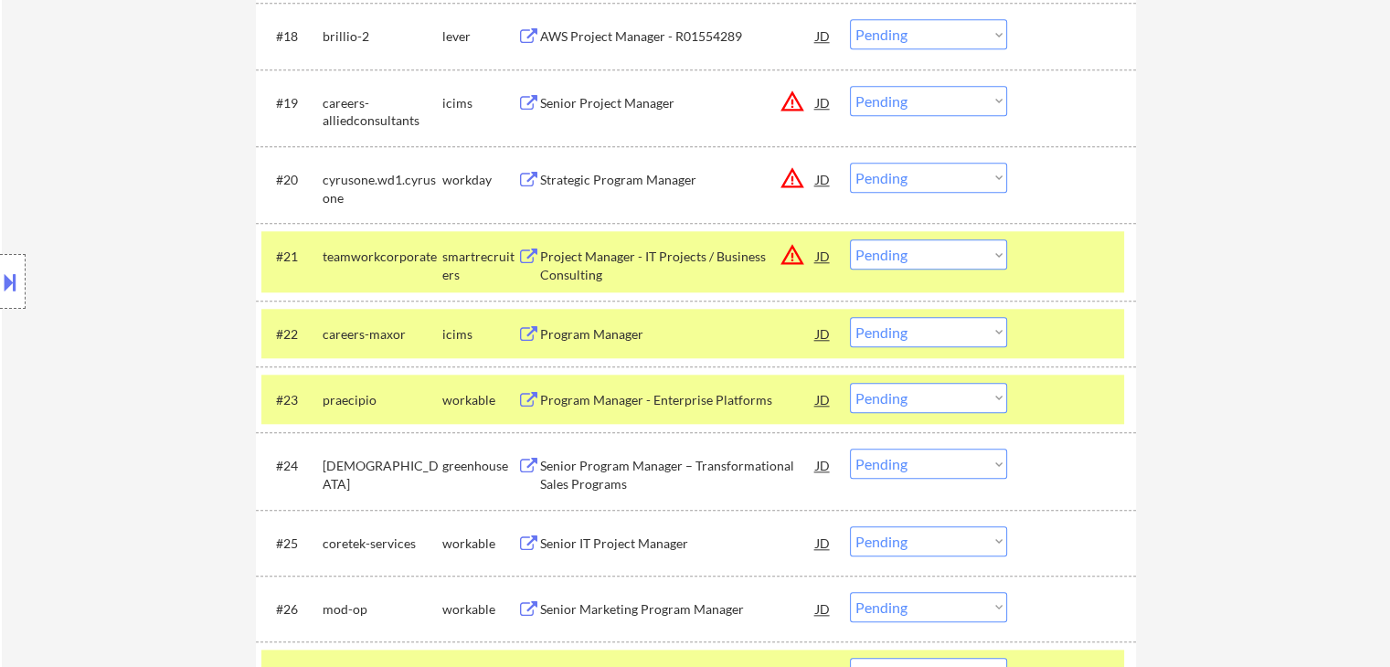
click at [882, 403] on select "Choose an option... Pending Applied Excluded (Questions) Excluded (Expired) Exc…" at bounding box center [928, 398] width 157 height 30
click at [850, 383] on select "Choose an option... Pending Applied Excluded (Questions) Excluded (Expired) Exc…" at bounding box center [928, 398] width 157 height 30
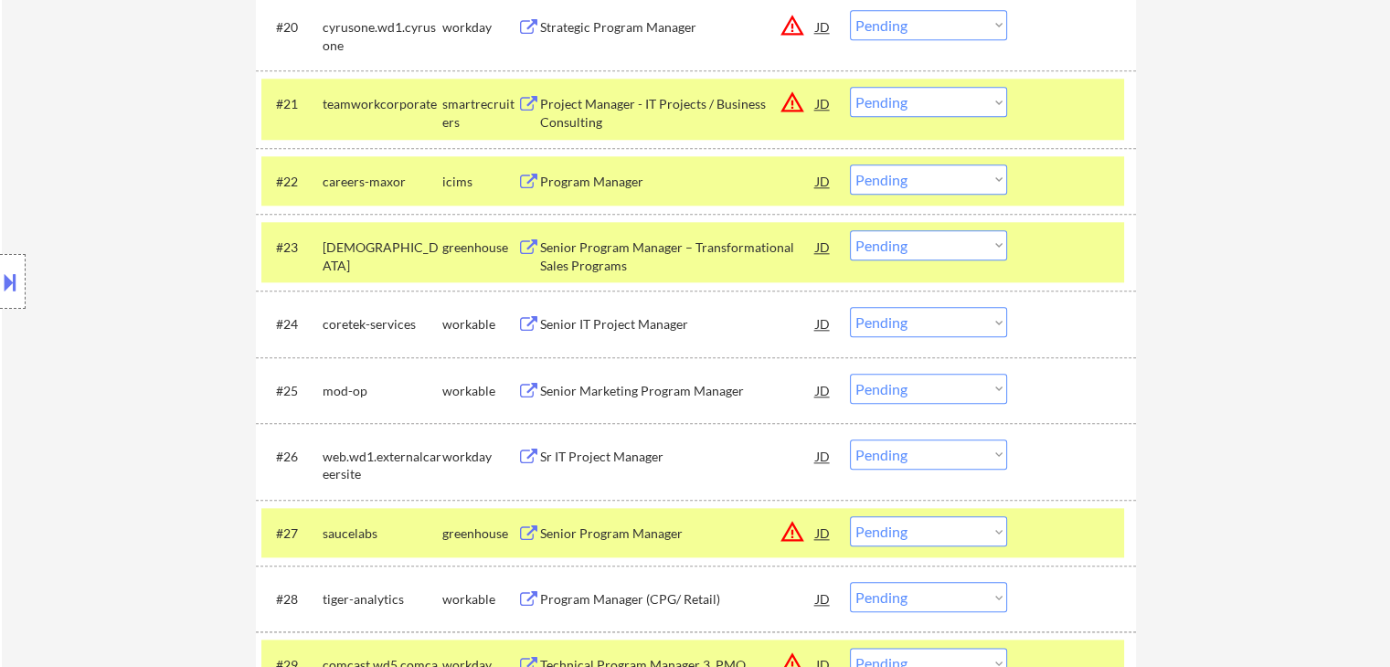
scroll to position [2004, 0]
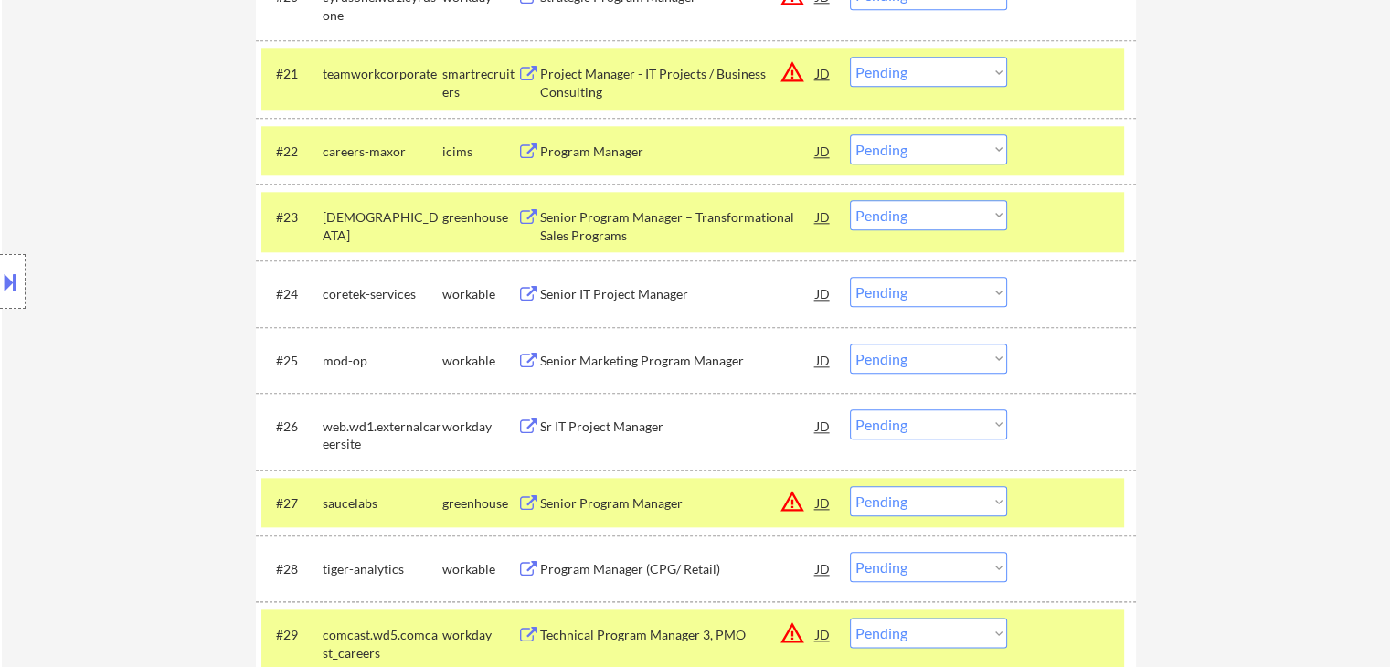
click at [876, 227] on select "Choose an option... Pending Applied Excluded (Questions) Excluded (Expired) Exc…" at bounding box center [928, 215] width 157 height 30
click at [850, 200] on select "Choose an option... Pending Applied Excluded (Questions) Excluded (Expired) Exc…" at bounding box center [928, 215] width 157 height 30
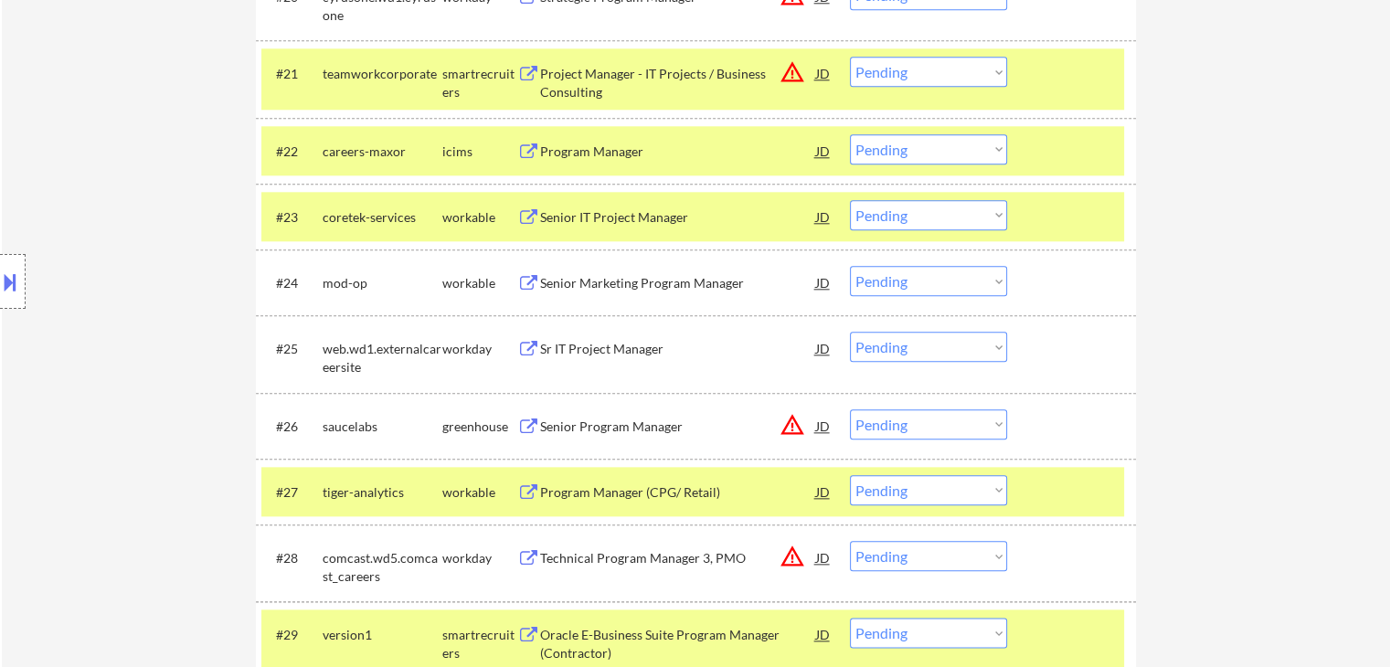
click at [918, 218] on select "Choose an option... Pending Applied Excluded (Questions) Excluded (Expired) Exc…" at bounding box center [928, 215] width 157 height 30
drag, startPoint x: 905, startPoint y: 208, endPoint x: 903, endPoint y: 222, distance: 13.8
click at [905, 208] on select "Choose an option... Pending Applied Excluded (Questions) Excluded (Expired) Exc…" at bounding box center [928, 215] width 157 height 30
click at [850, 200] on select "Choose an option... Pending Applied Excluded (Questions) Excluded (Expired) Exc…" at bounding box center [928, 215] width 157 height 30
click at [0, 283] on button at bounding box center [10, 282] width 20 height 30
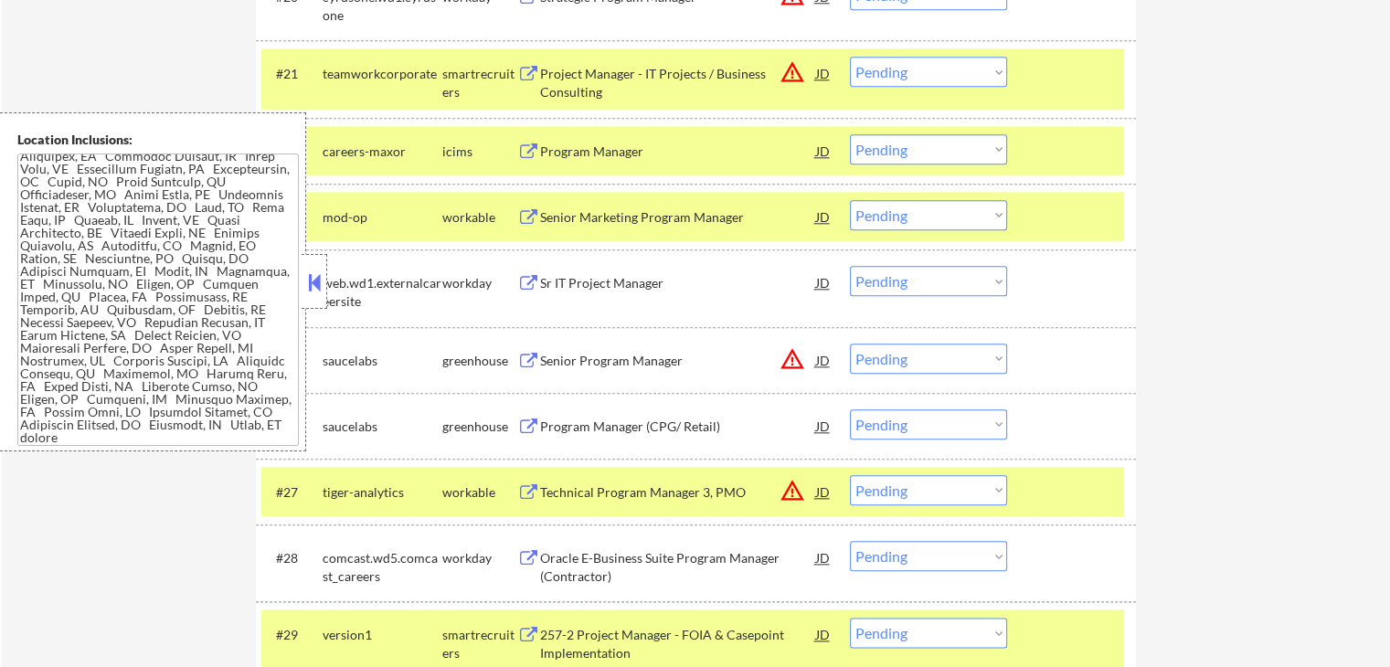
scroll to position [37, 0]
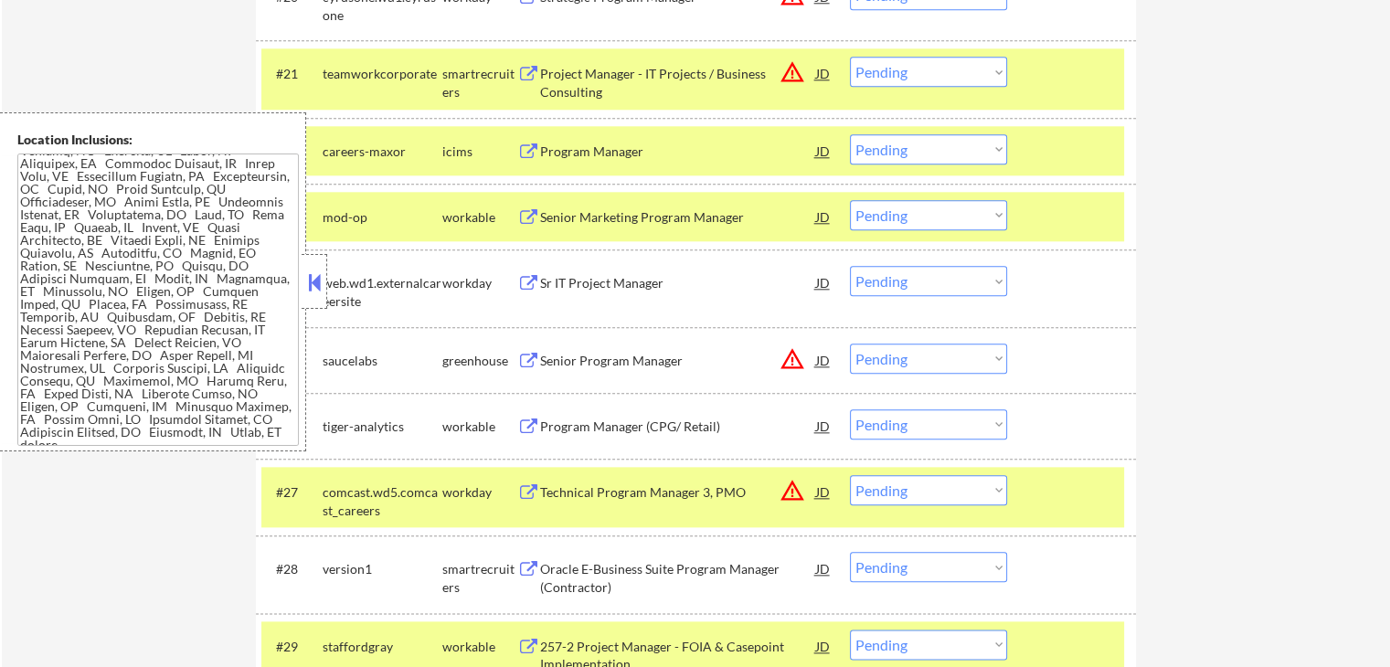
click at [313, 279] on button at bounding box center [314, 282] width 20 height 27
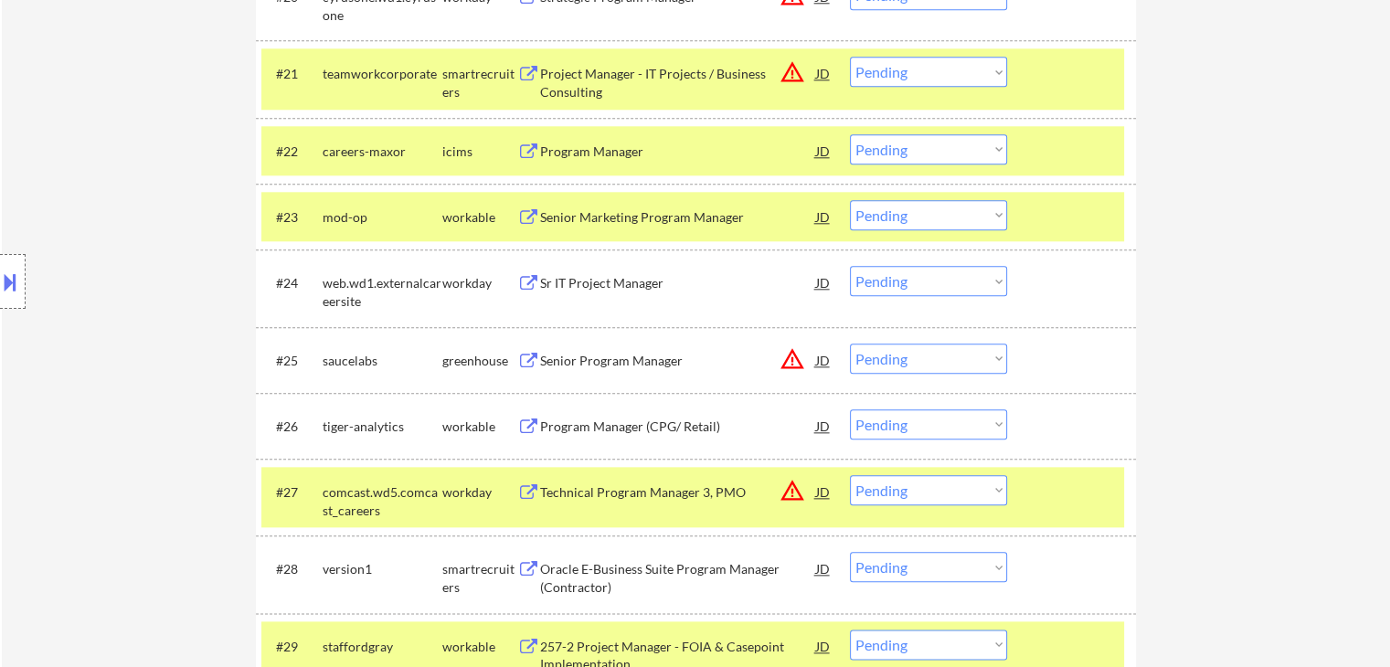
drag, startPoint x: 948, startPoint y: 217, endPoint x: 947, endPoint y: 228, distance: 11.0
click at [948, 217] on select "Choose an option... Pending Applied Excluded (Questions) Excluded (Expired) Exc…" at bounding box center [928, 215] width 157 height 30
click at [850, 200] on select "Choose an option... Pending Applied Excluded (Questions) Excluded (Expired) Exc…" at bounding box center [928, 215] width 157 height 30
select select ""pending""
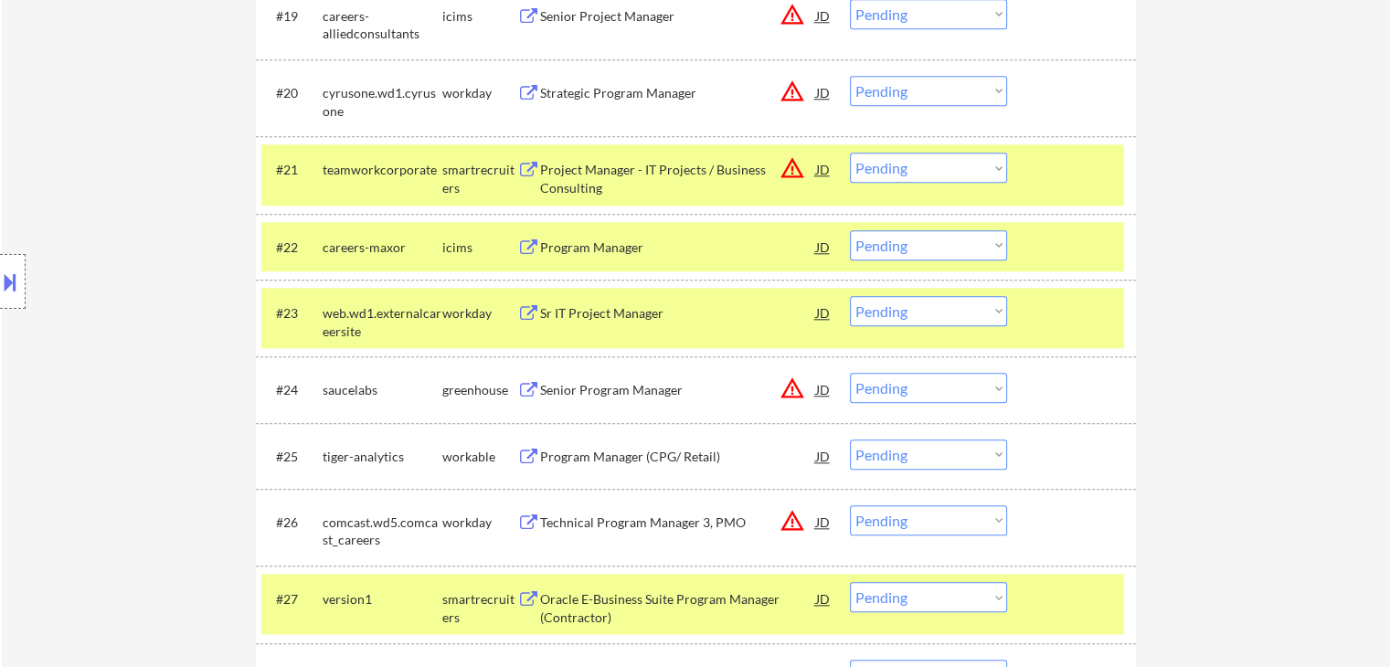
scroll to position [1730, 0]
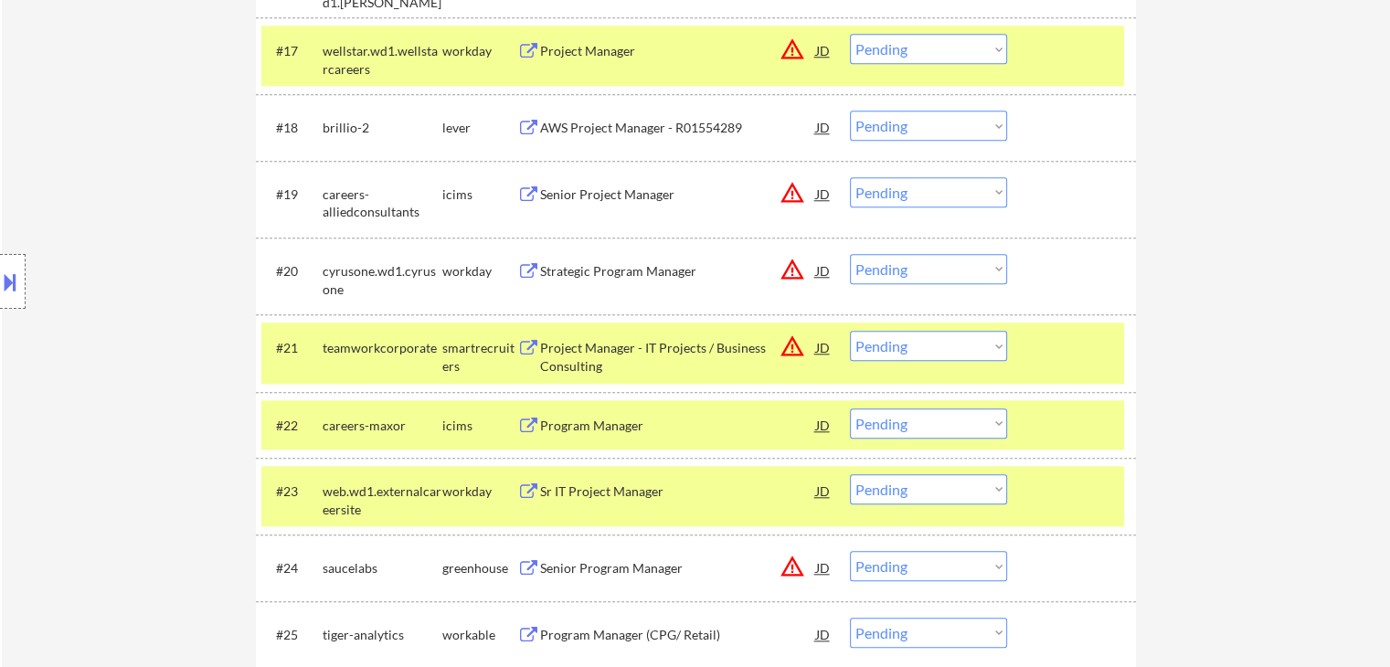
click at [599, 119] on div "AWS Project Manager - R01554289" at bounding box center [678, 128] width 276 height 18
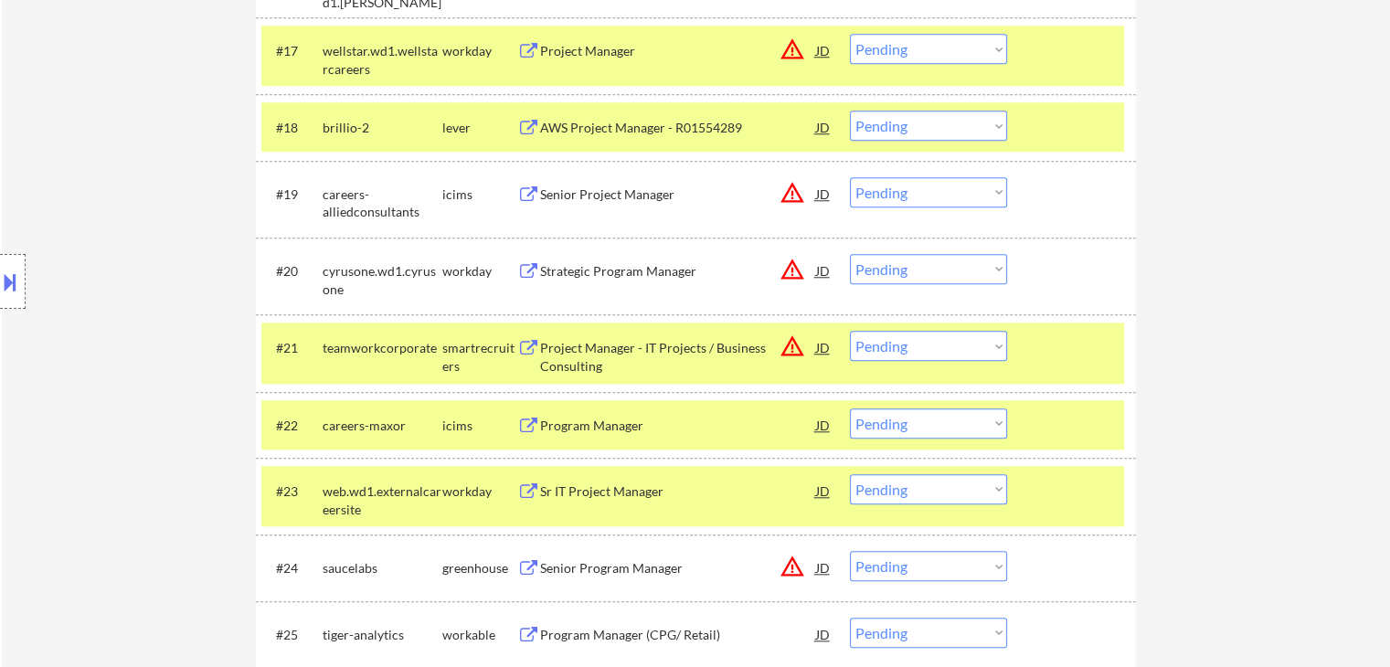
drag, startPoint x: 925, startPoint y: 121, endPoint x: 925, endPoint y: 135, distance: 14.6
click at [925, 121] on select "Choose an option... Pending Applied Excluded (Questions) Excluded (Expired) Exc…" at bounding box center [928, 126] width 157 height 30
click at [850, 111] on select "Choose an option... Pending Applied Excluded (Questions) Excluded (Expired) Exc…" at bounding box center [928, 126] width 157 height 30
select select ""pending""
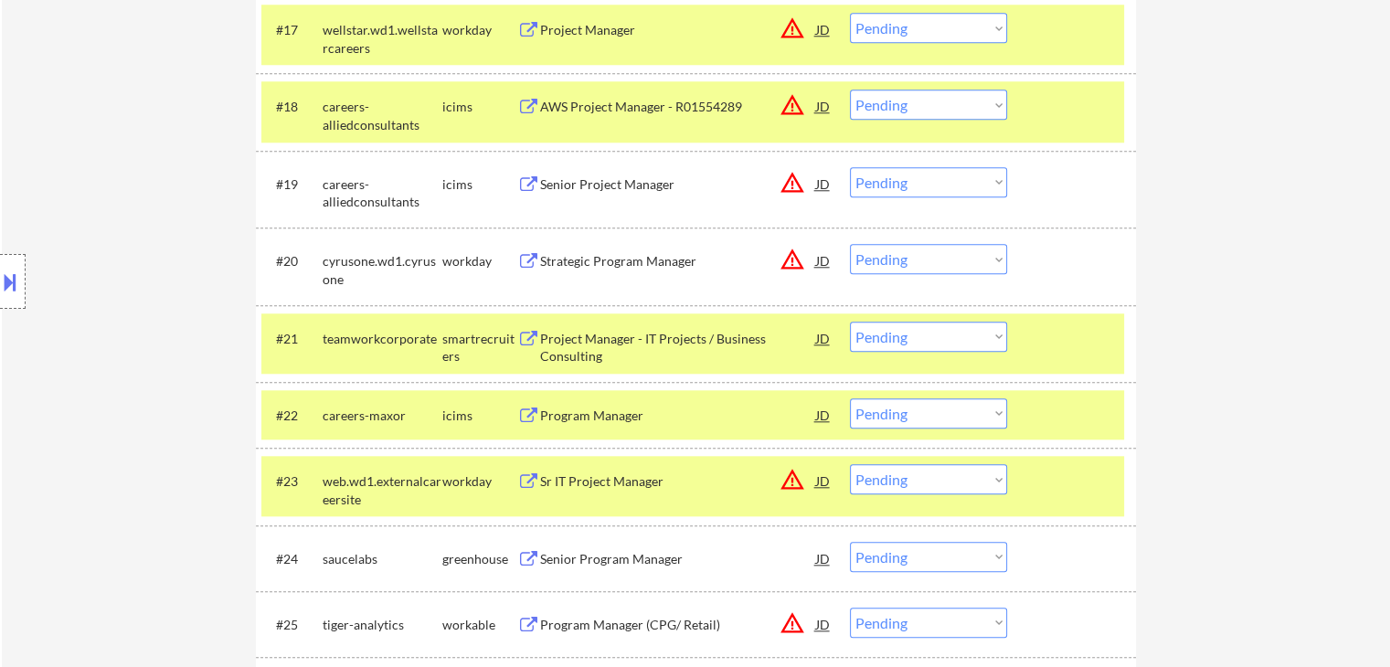
scroll to position [1913, 0]
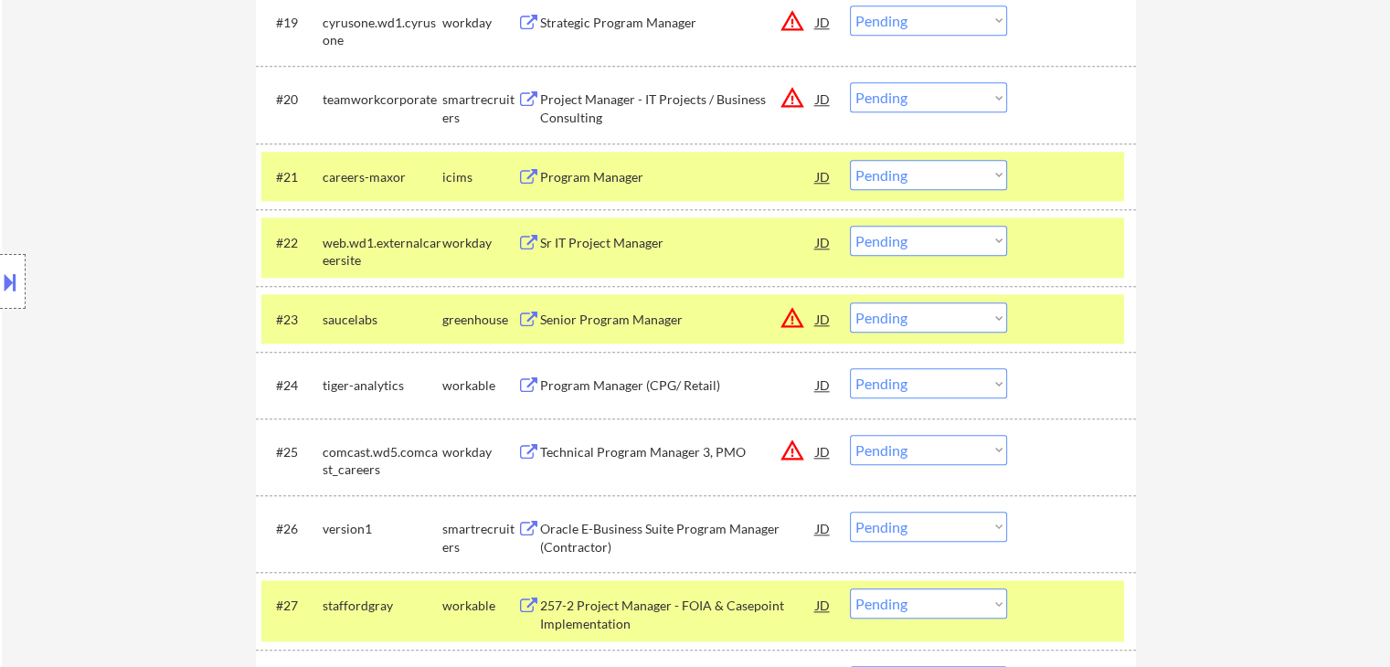
click at [793, 323] on button "warning_amber" at bounding box center [792, 318] width 26 height 26
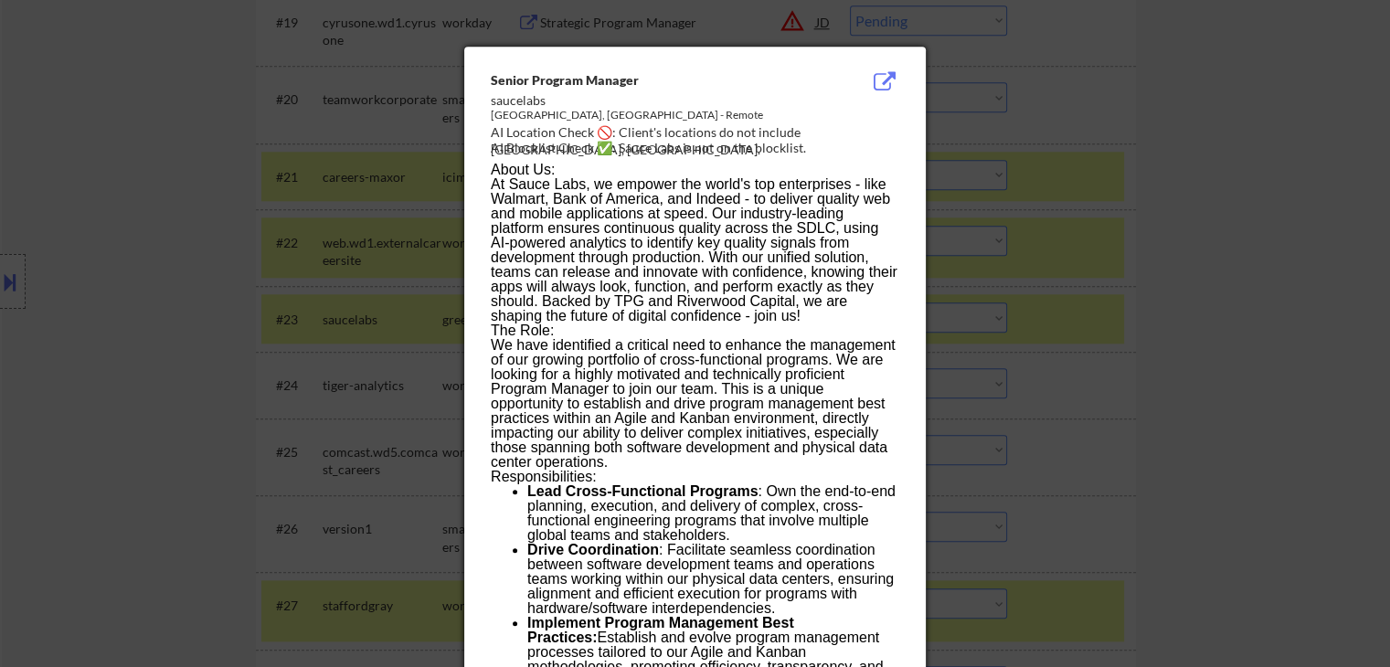
click at [1329, 209] on div at bounding box center [695, 333] width 1390 height 667
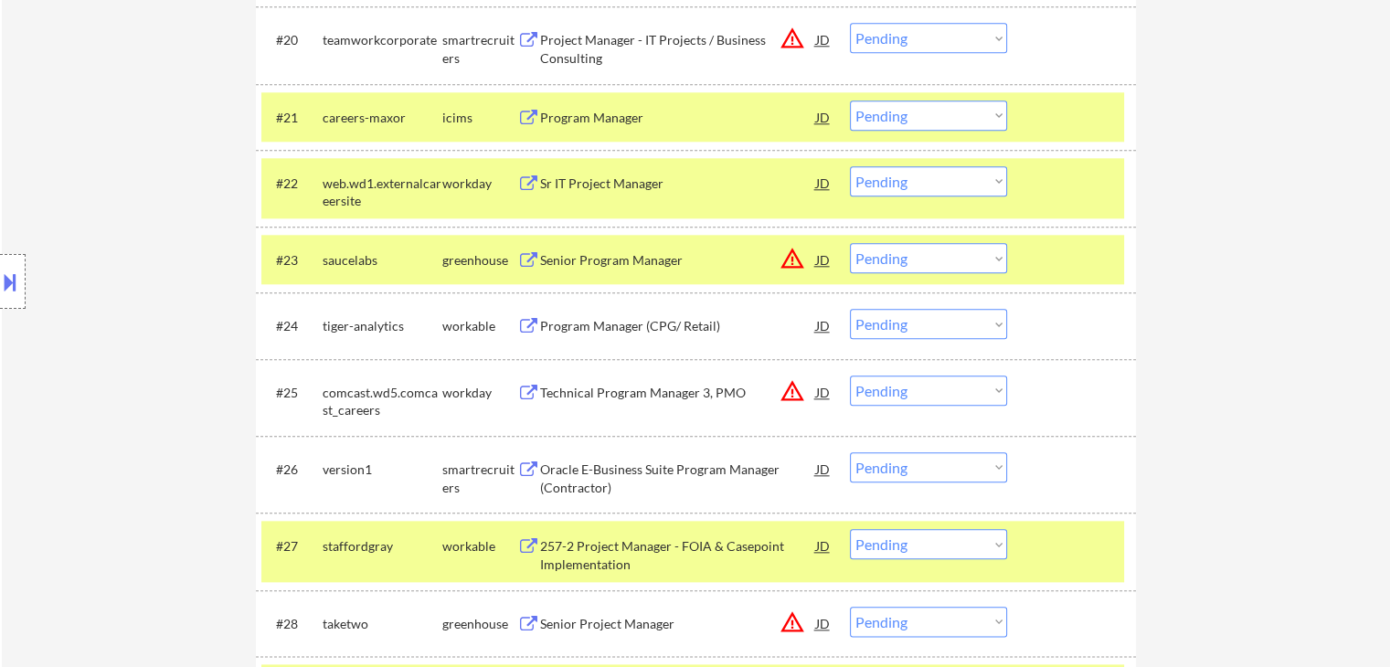
scroll to position [2004, 0]
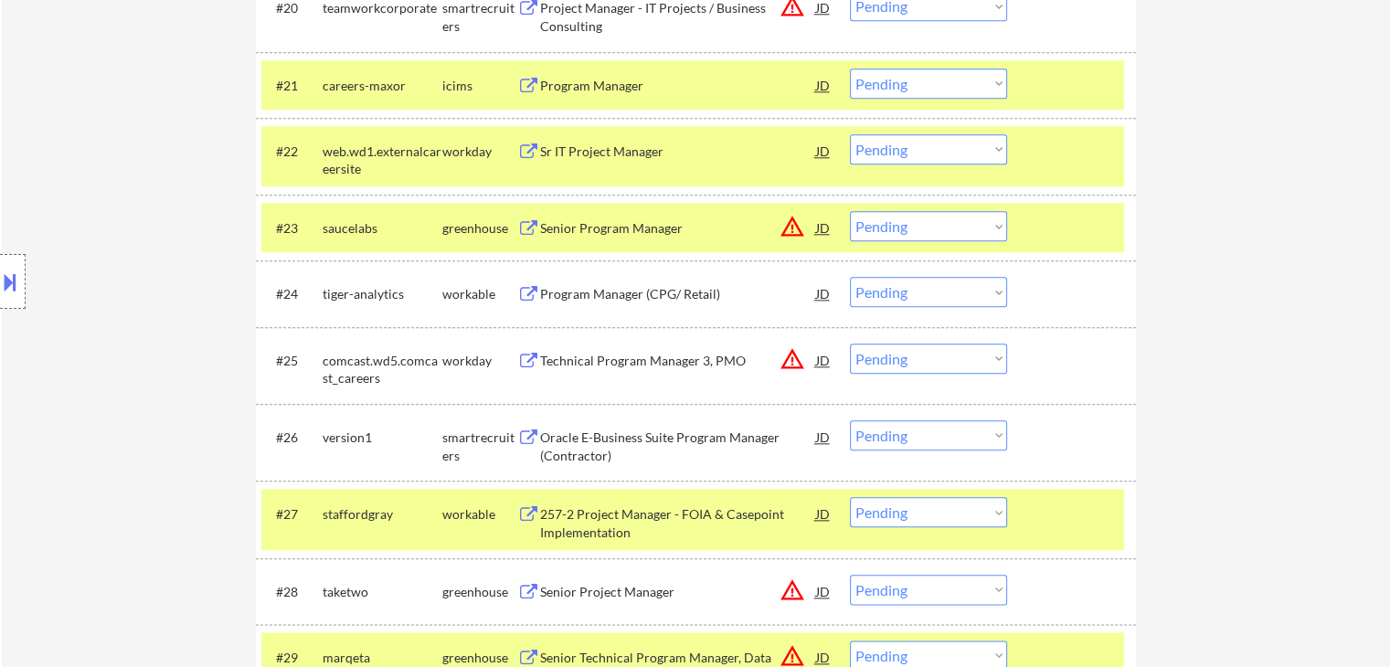
click at [1049, 237] on div "#23 saucelabs greenhouse Senior Program Manager JD warning_amber Choose an opti…" at bounding box center [692, 227] width 863 height 49
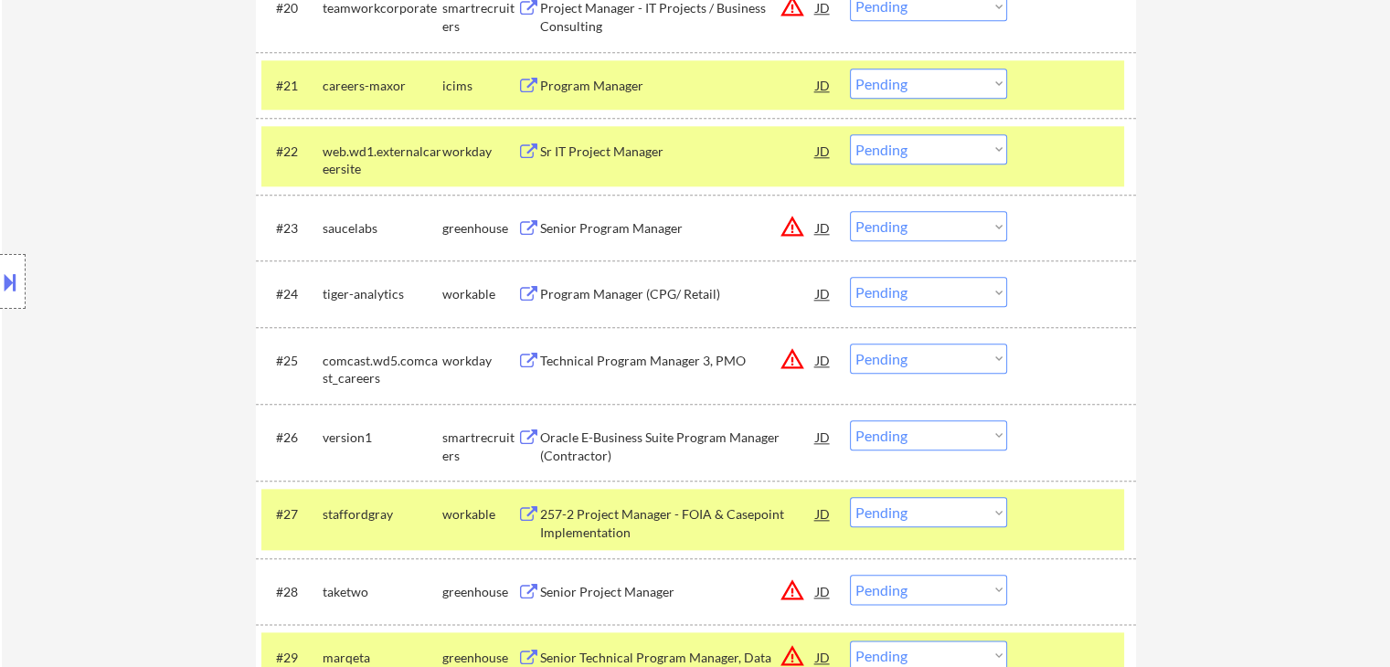
click at [1035, 164] on div at bounding box center [1074, 150] width 80 height 33
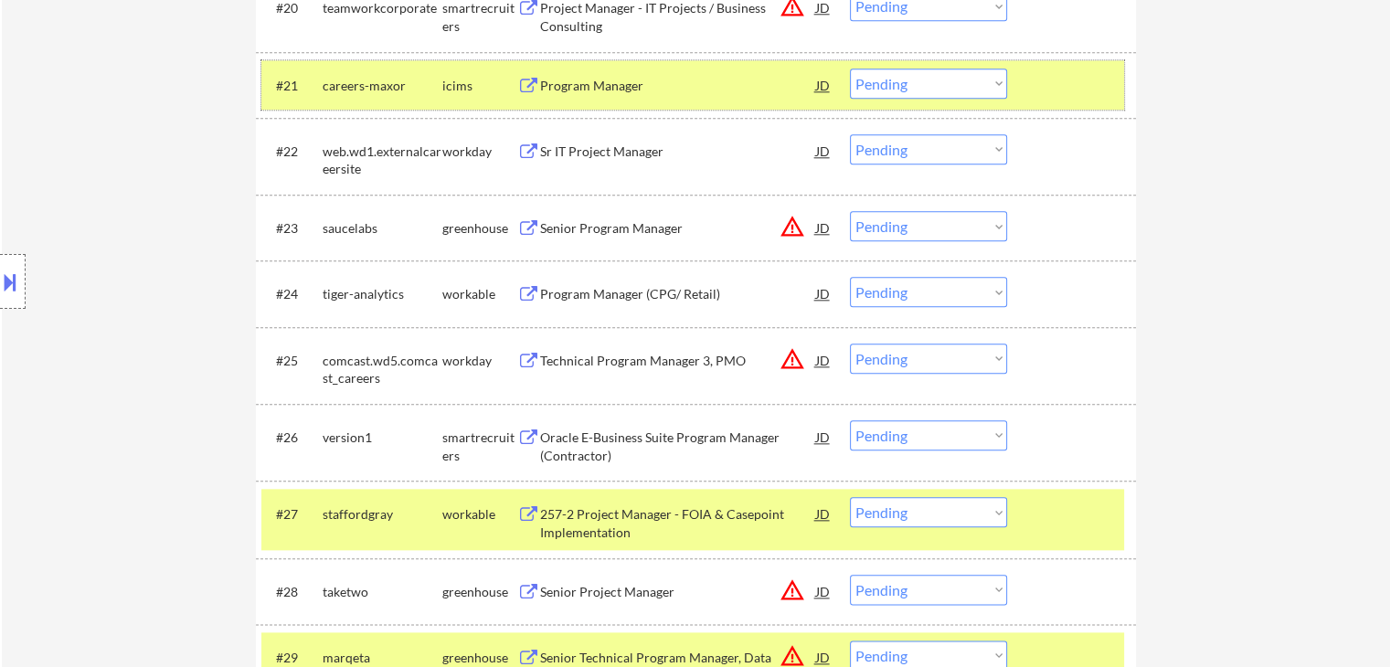
click at [1038, 77] on div at bounding box center [1074, 85] width 80 height 33
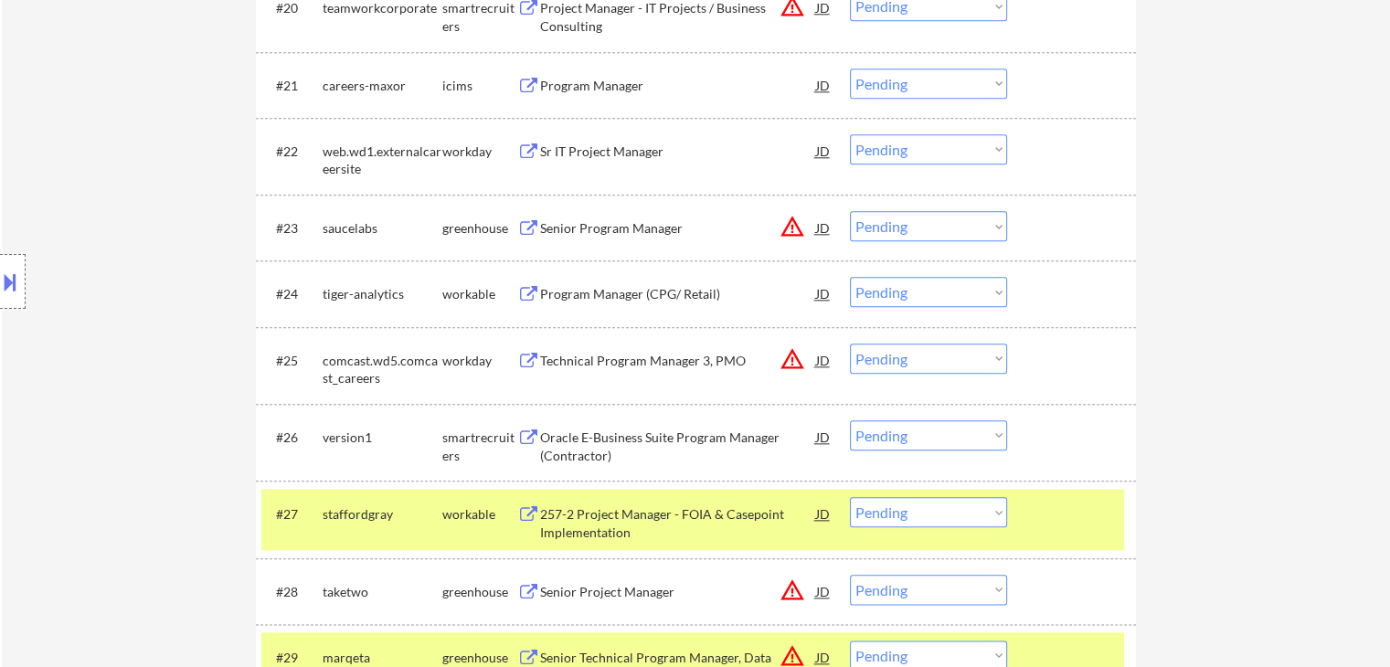
click at [1065, 549] on div "#27 staffordgray workable 257-2 Project Manager - FOIA & Casepoint Implementati…" at bounding box center [696, 519] width 880 height 77
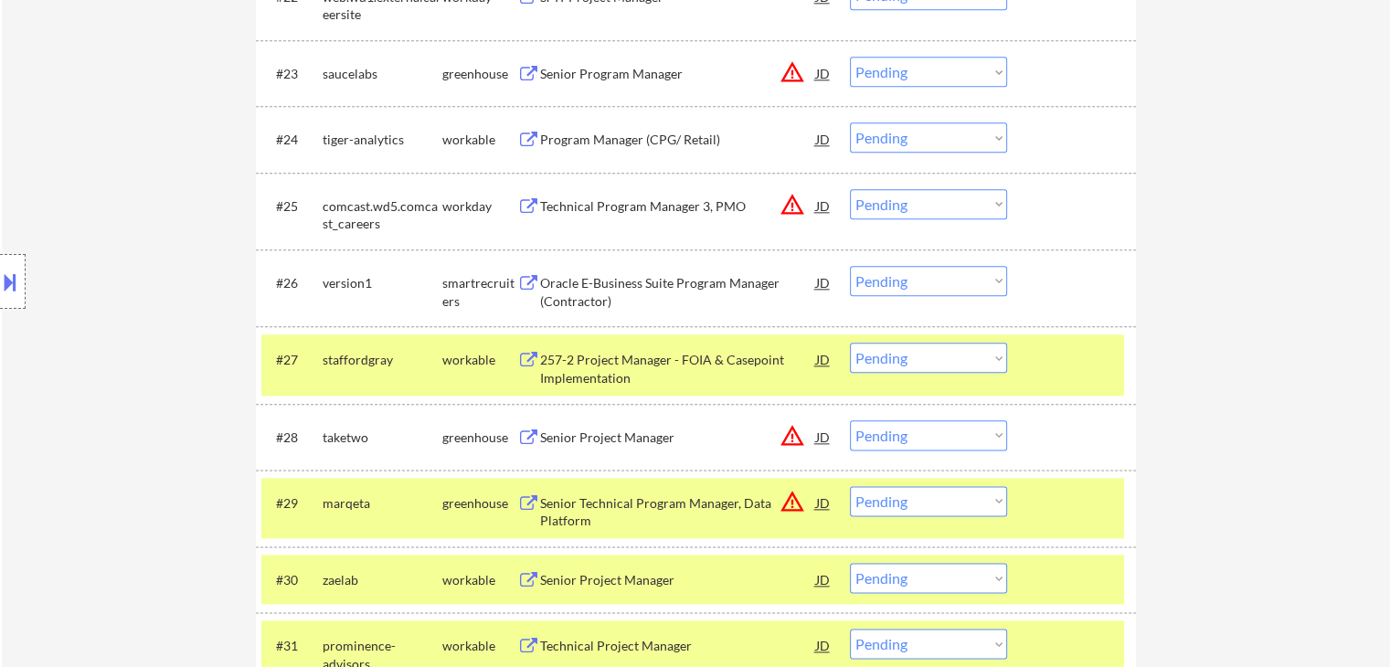
scroll to position [2187, 0]
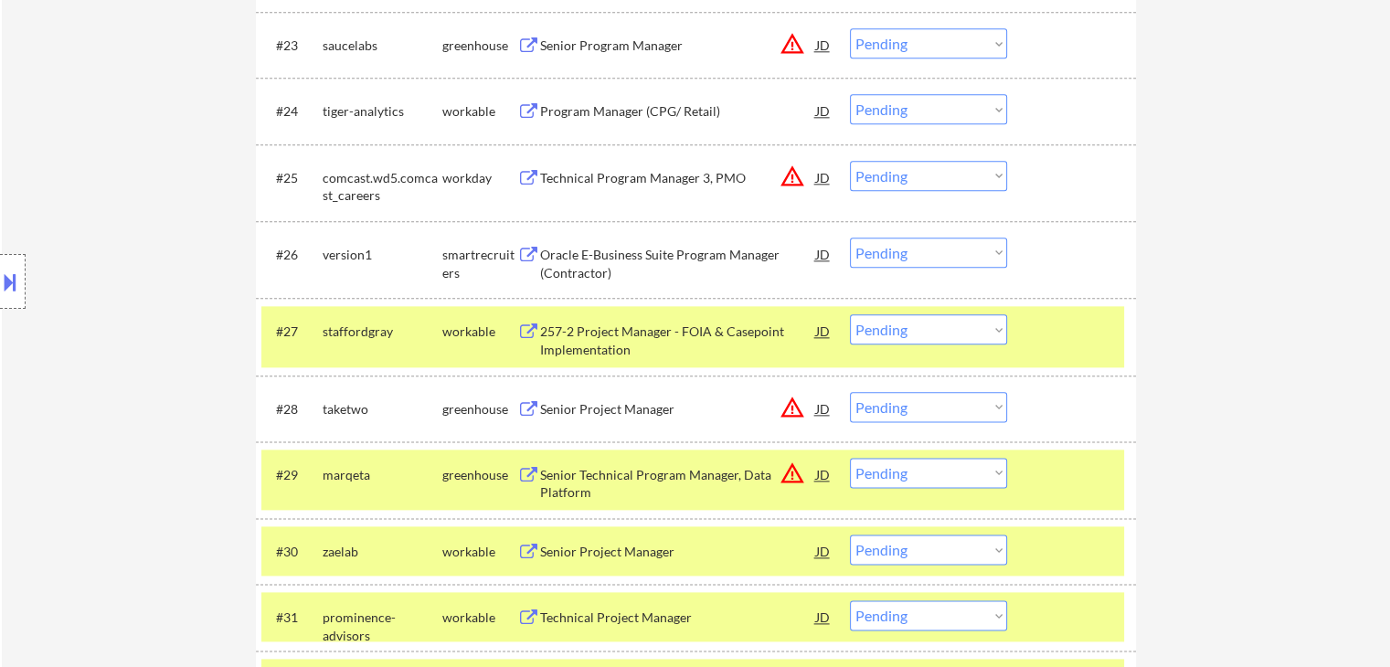
drag, startPoint x: 1060, startPoint y: 341, endPoint x: 1068, endPoint y: 399, distance: 59.1
click at [1061, 341] on div at bounding box center [1074, 330] width 80 height 33
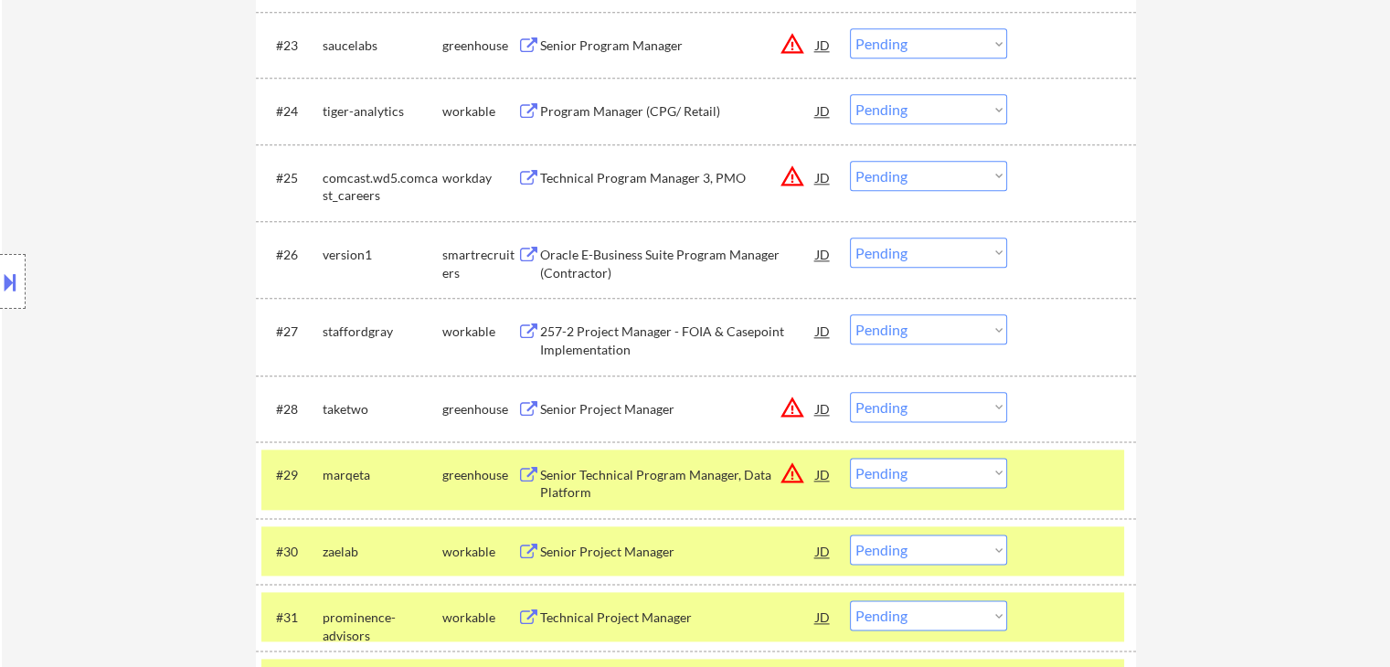
click at [1081, 484] on div at bounding box center [1074, 474] width 80 height 33
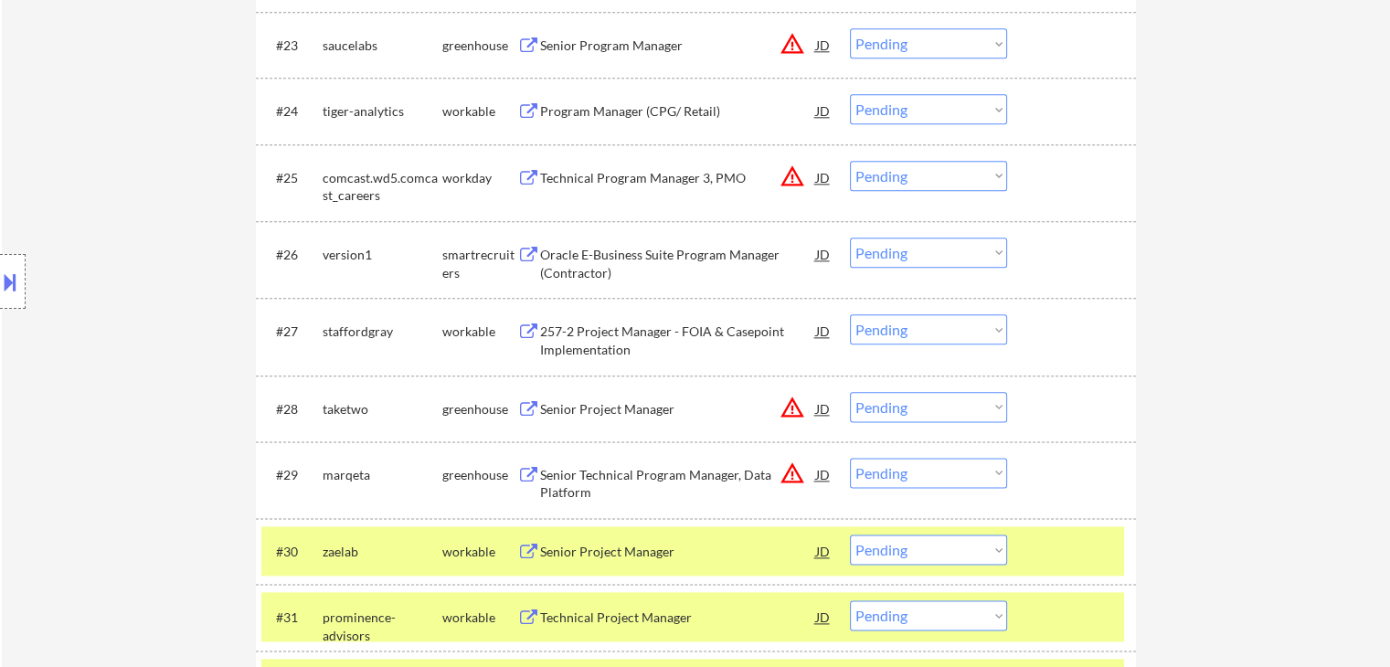
scroll to position [2461, 0]
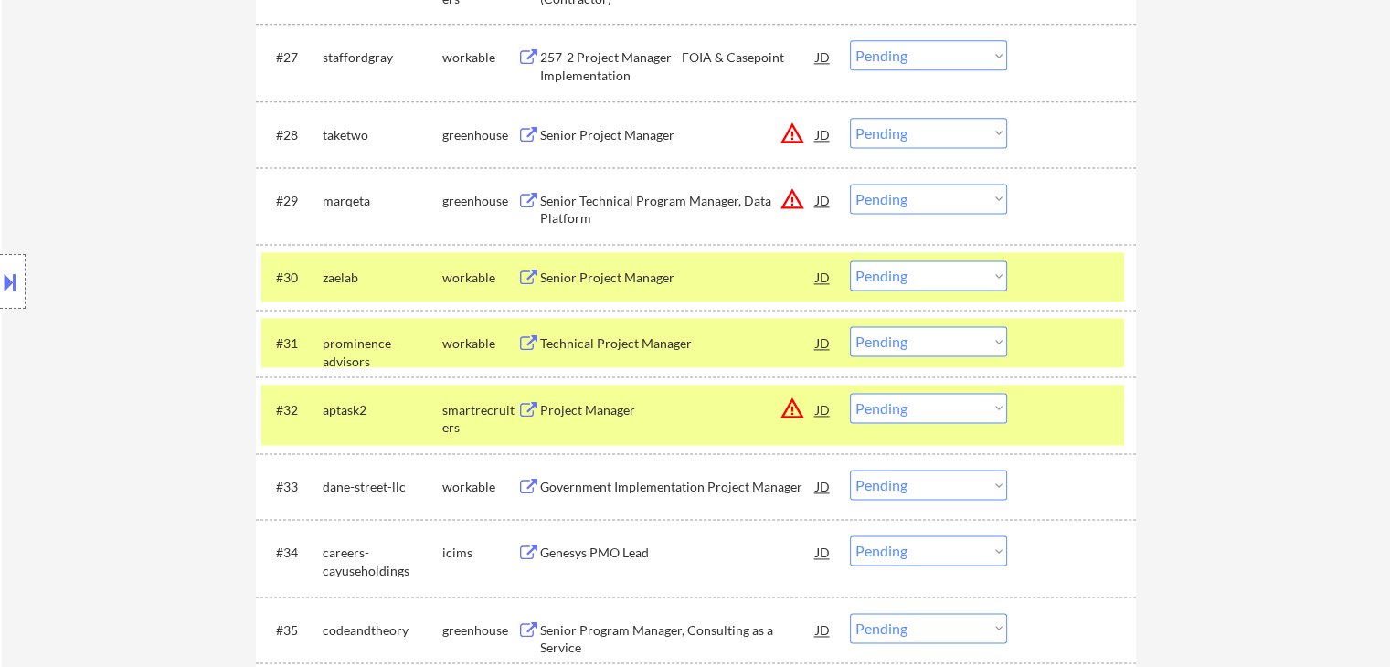
click at [1074, 266] on div at bounding box center [1074, 276] width 80 height 33
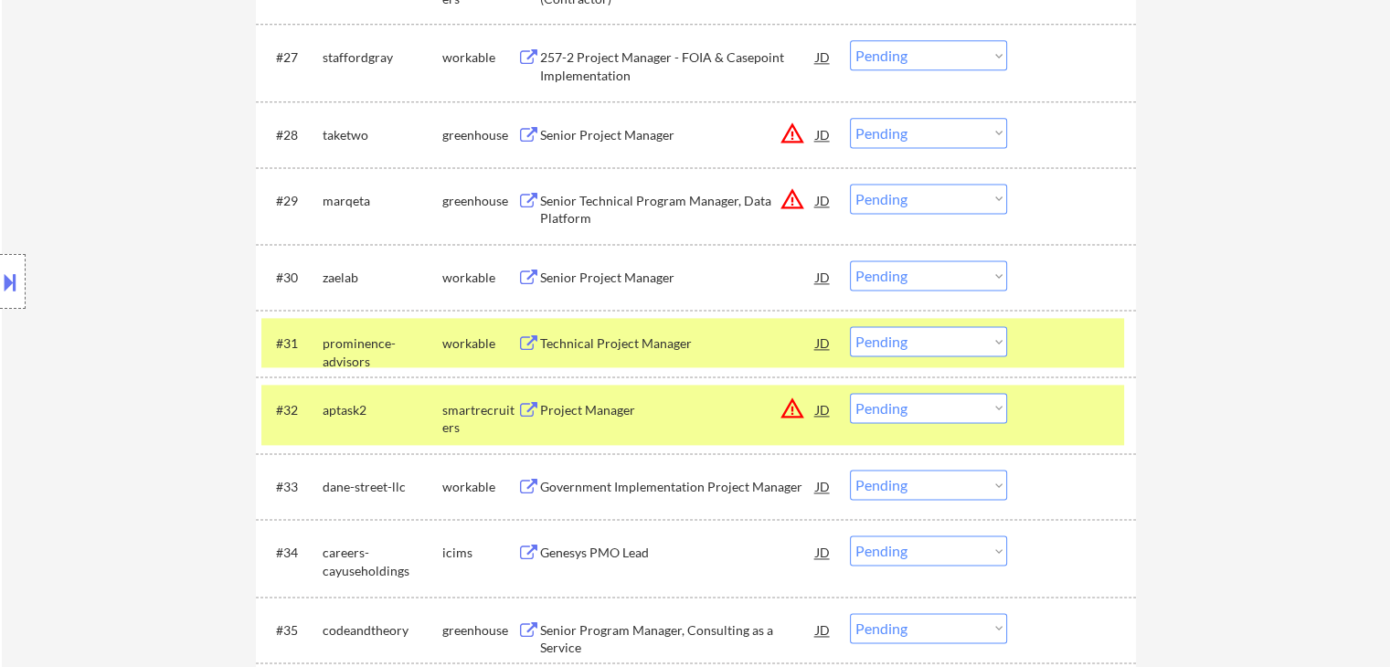
click at [1078, 345] on div at bounding box center [1074, 342] width 80 height 33
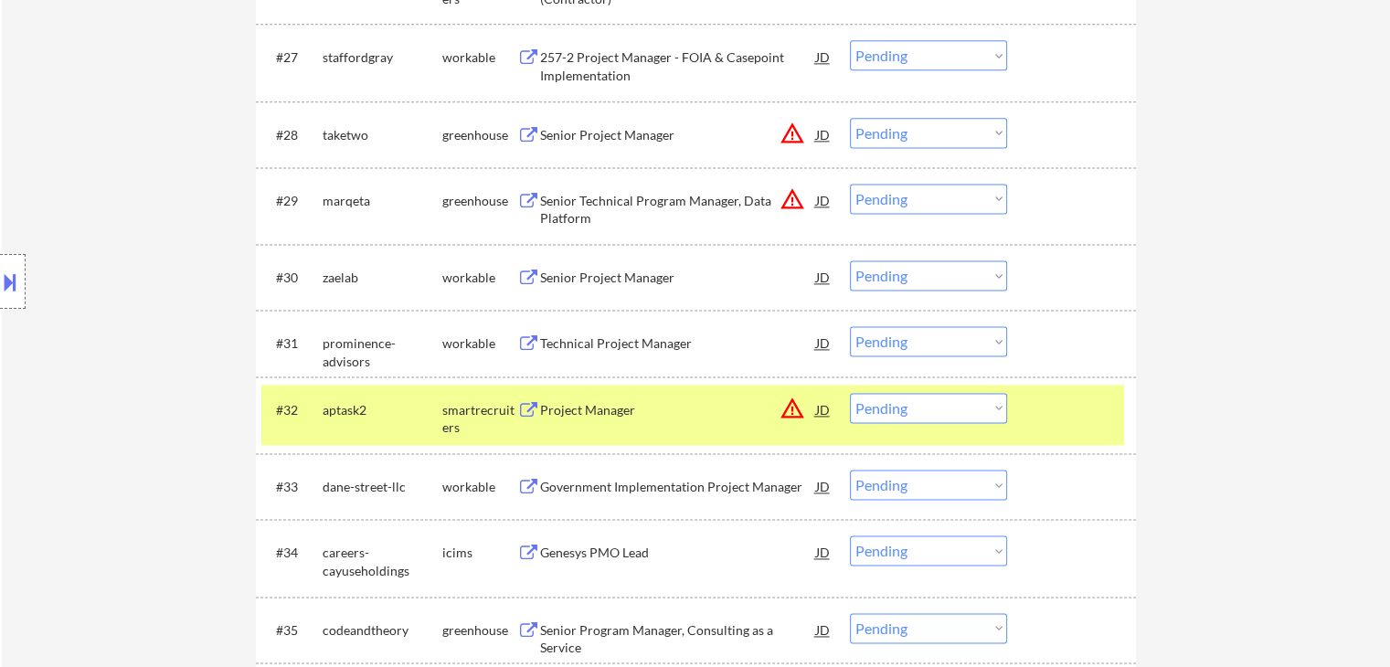
click at [1089, 419] on div at bounding box center [1074, 409] width 80 height 33
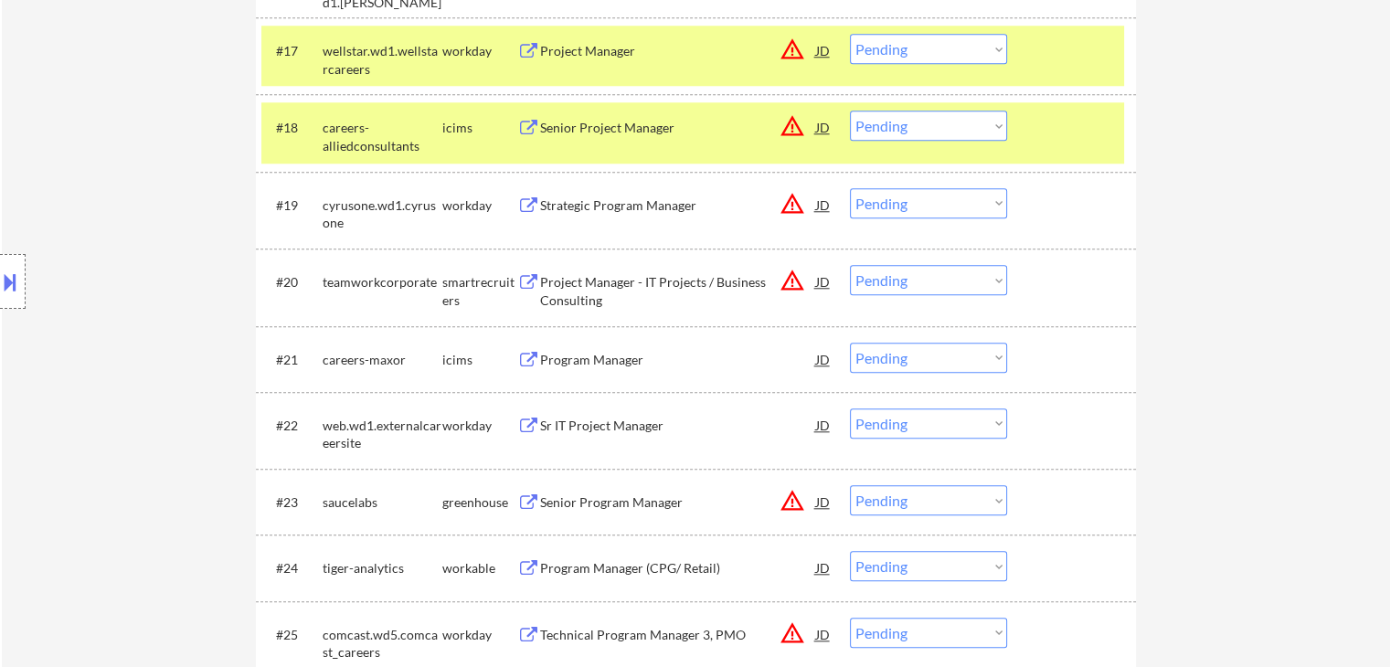
scroll to position [999, 0]
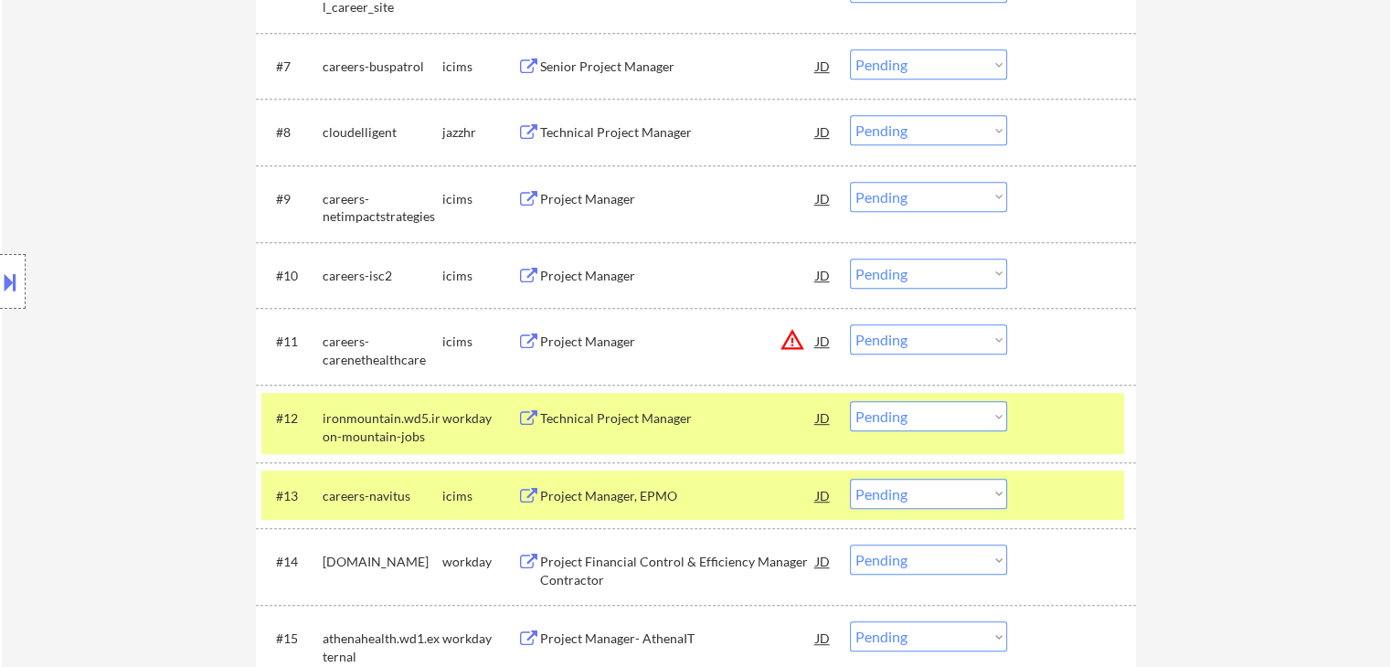
click at [1090, 421] on div at bounding box center [1074, 417] width 80 height 33
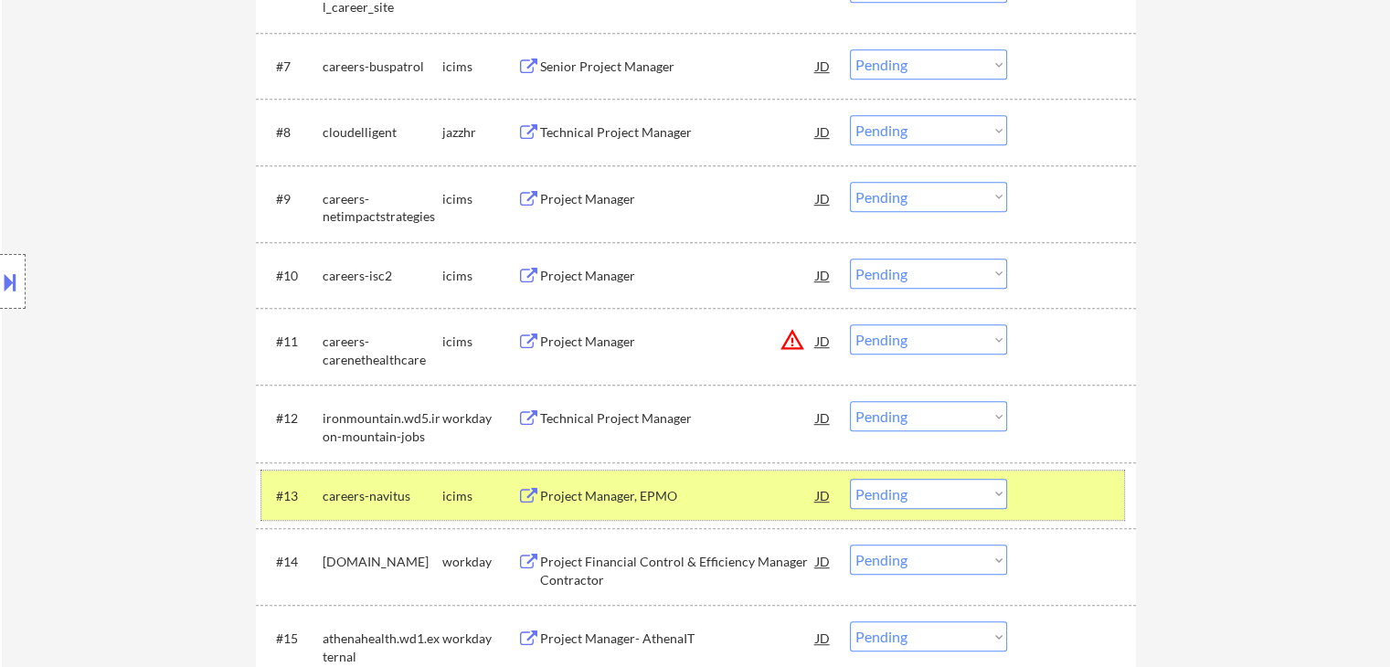
click at [1090, 476] on div "#13 careers-navitus icims Project Manager, [PERSON_NAME] Choose an option... Pe…" at bounding box center [692, 495] width 863 height 49
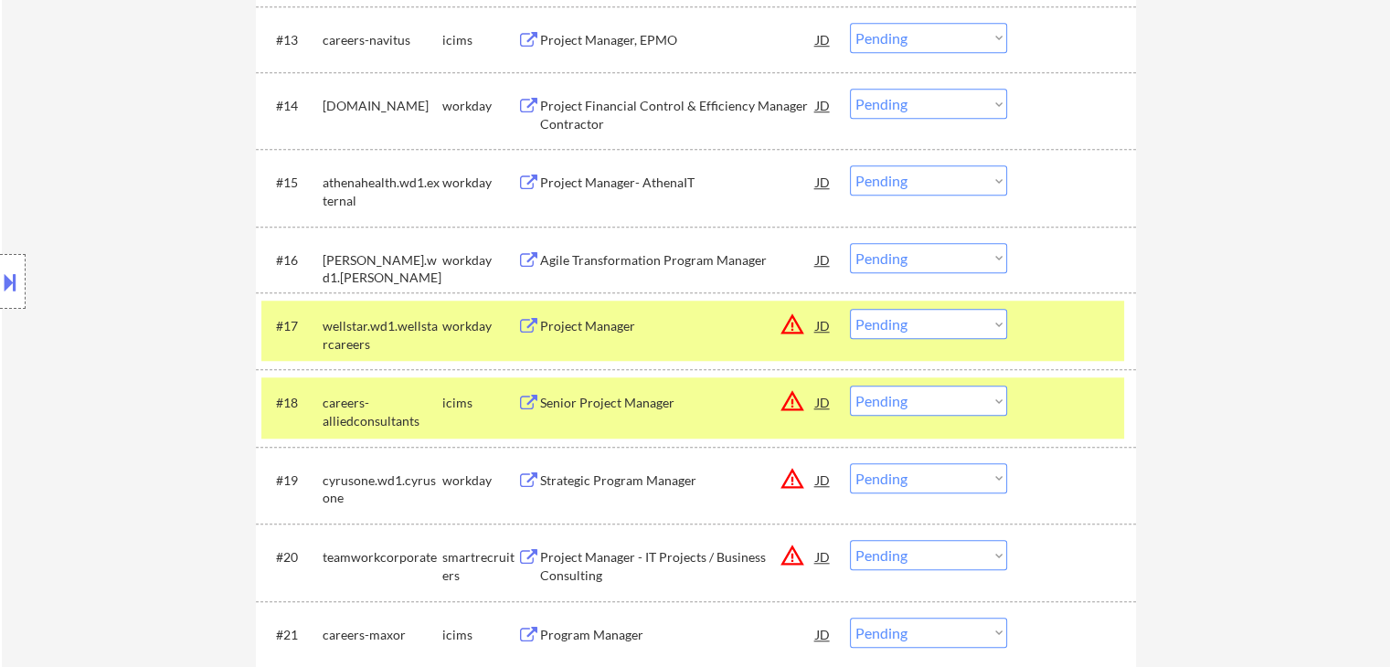
scroll to position [1456, 0]
click at [1045, 303] on div "#17 wellstar.wd1.wellstarcareers workday Project Manager JD warning_amber Choos…" at bounding box center [692, 330] width 863 height 60
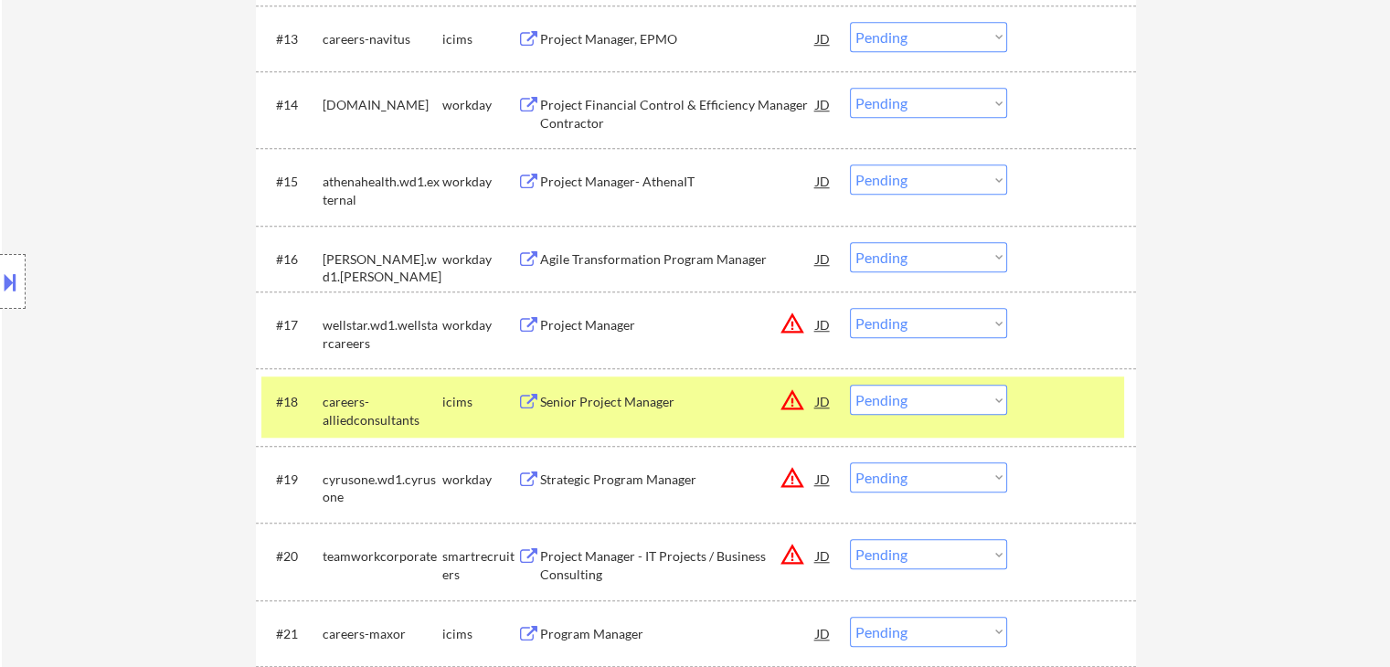
click at [1065, 380] on div "#18 careers-alliedconsultants icims Senior Project Manager JD warning_amber Cho…" at bounding box center [692, 406] width 863 height 60
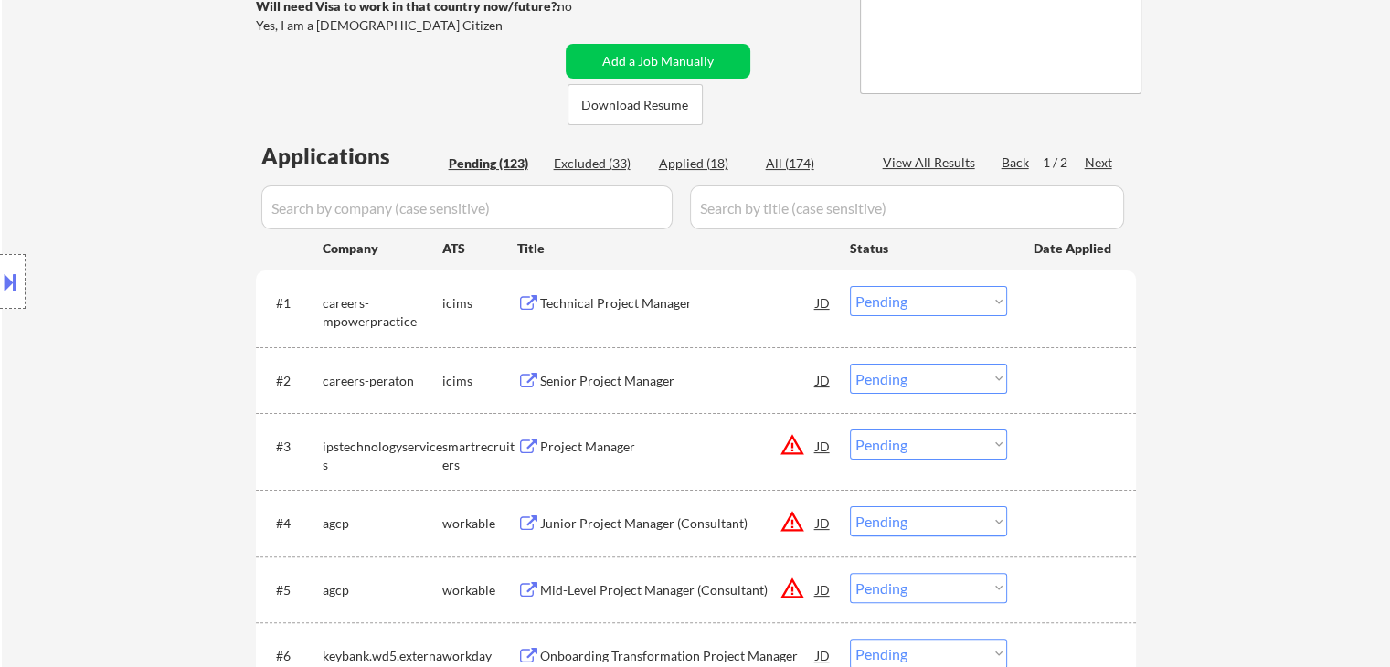
scroll to position [366, 0]
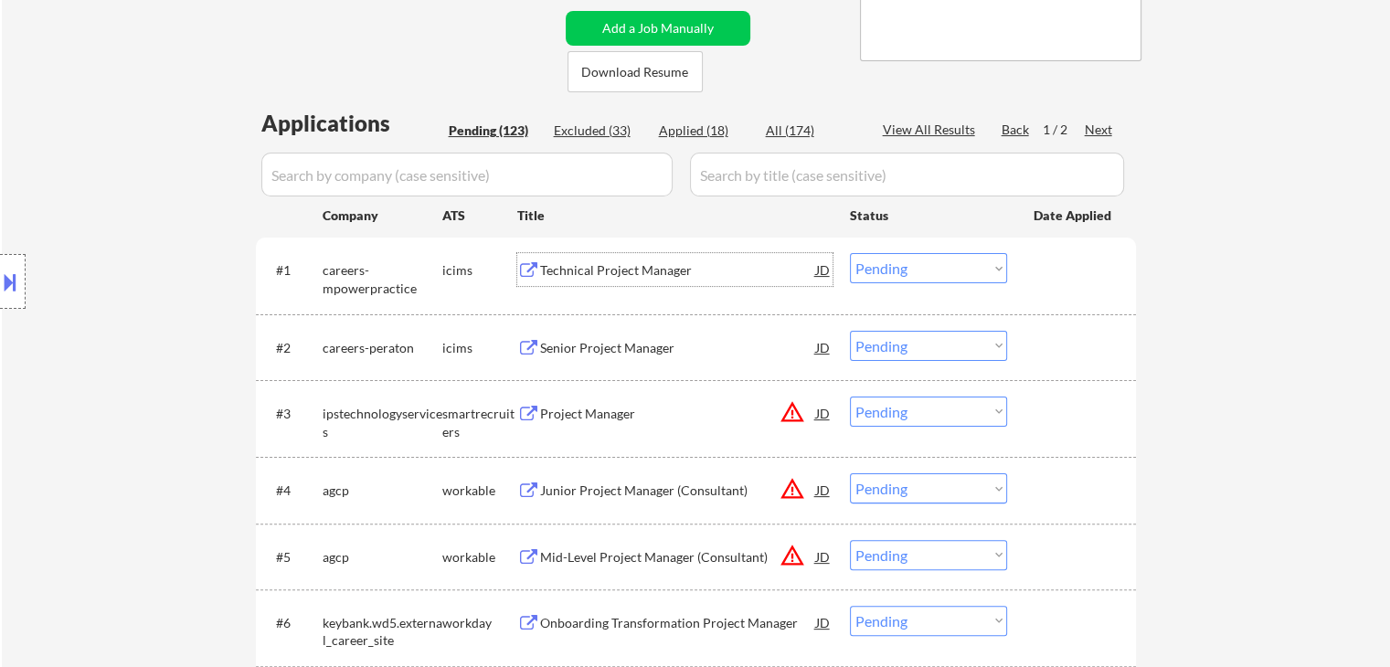
click at [606, 275] on div "Technical Project Manager" at bounding box center [678, 270] width 276 height 18
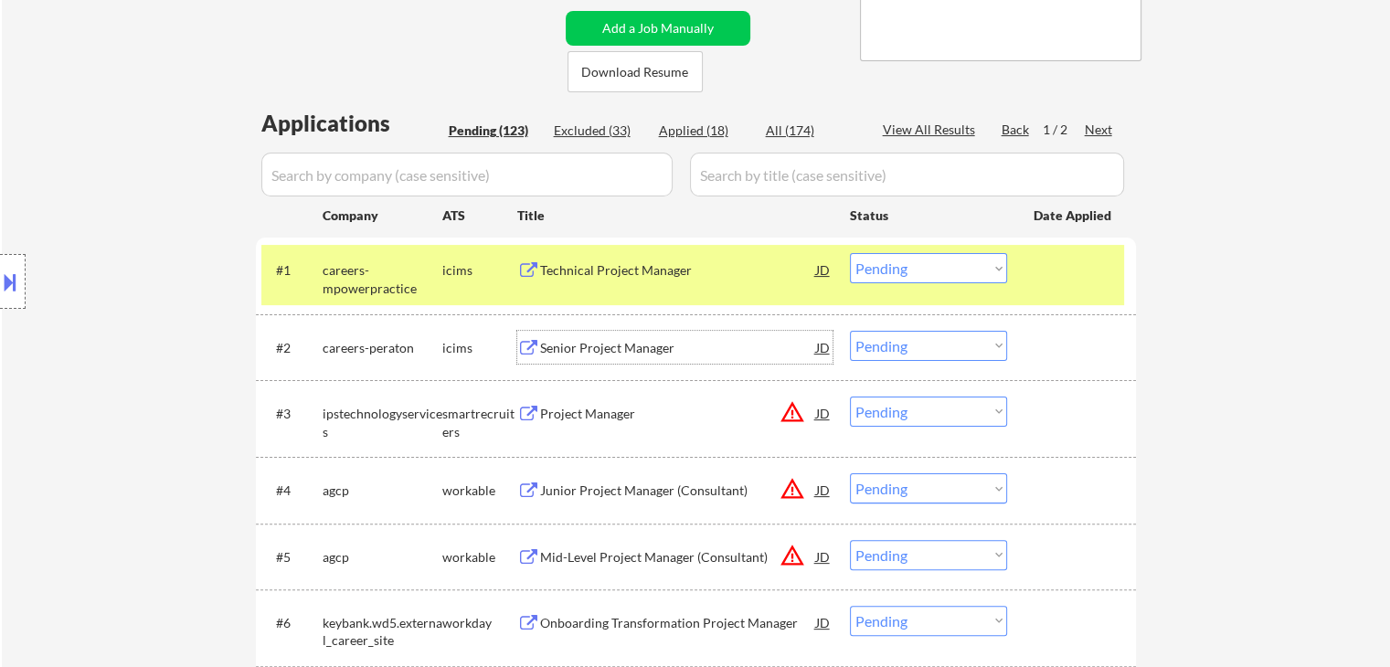
click at [614, 349] on div "Senior Project Manager" at bounding box center [678, 348] width 276 height 18
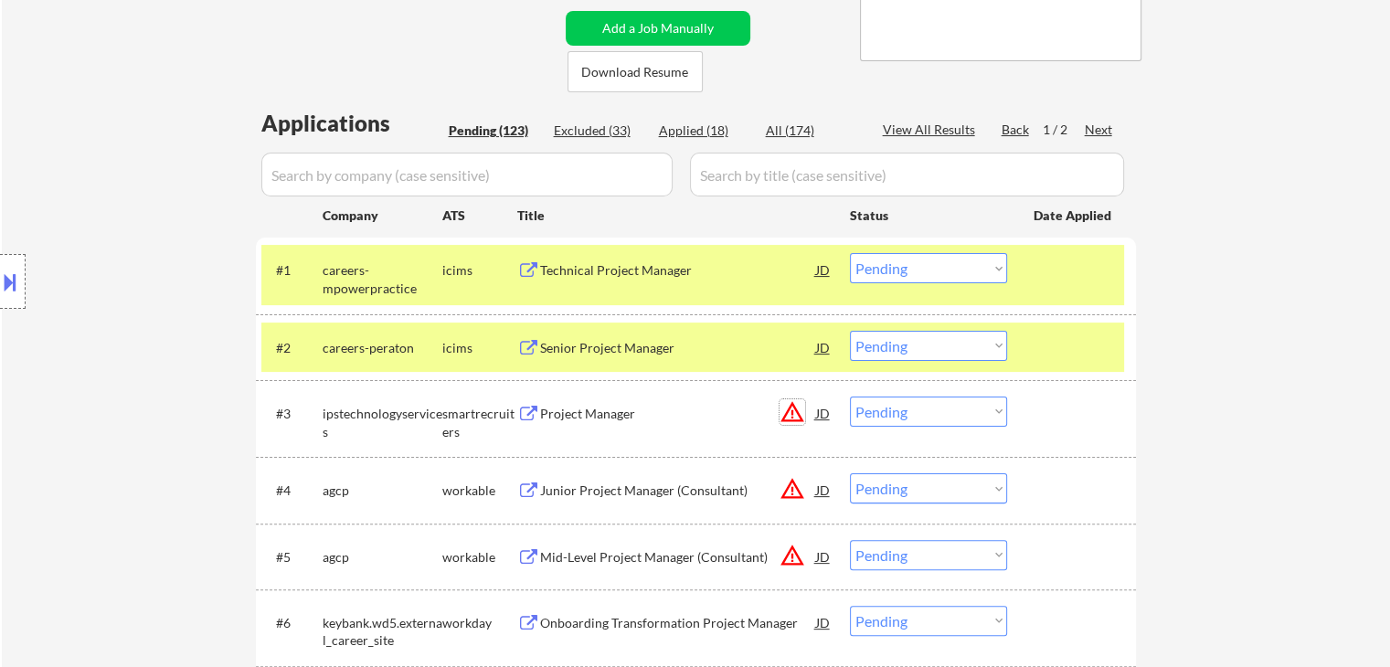
click at [790, 410] on button "warning_amber" at bounding box center [792, 412] width 26 height 26
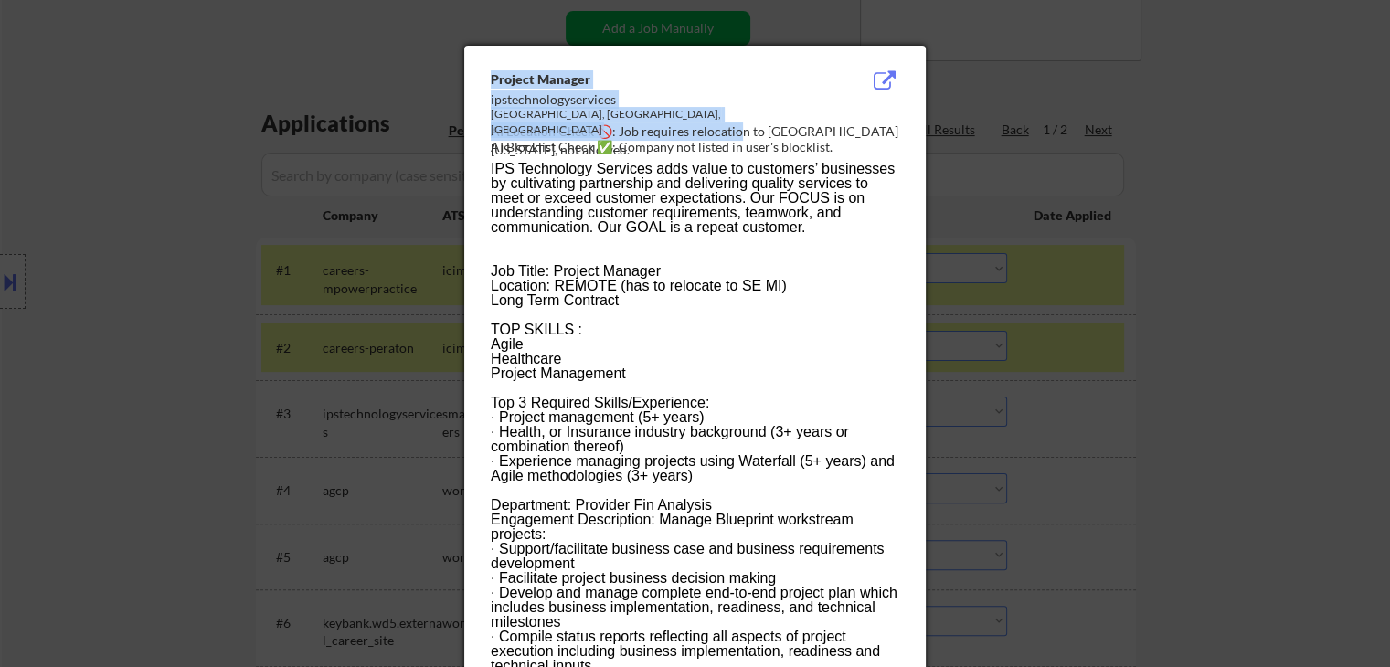
drag, startPoint x: 742, startPoint y: 127, endPoint x: 1048, endPoint y: 189, distance: 312.4
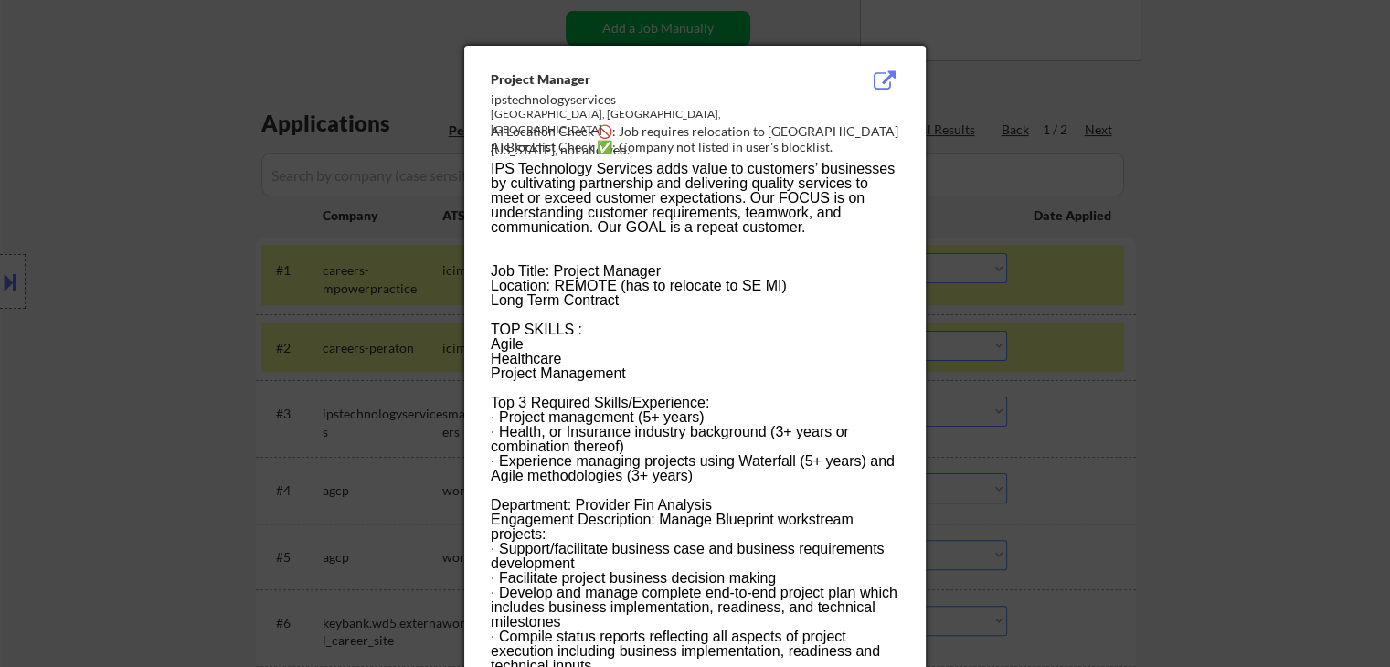
click at [1120, 201] on div at bounding box center [695, 333] width 1390 height 667
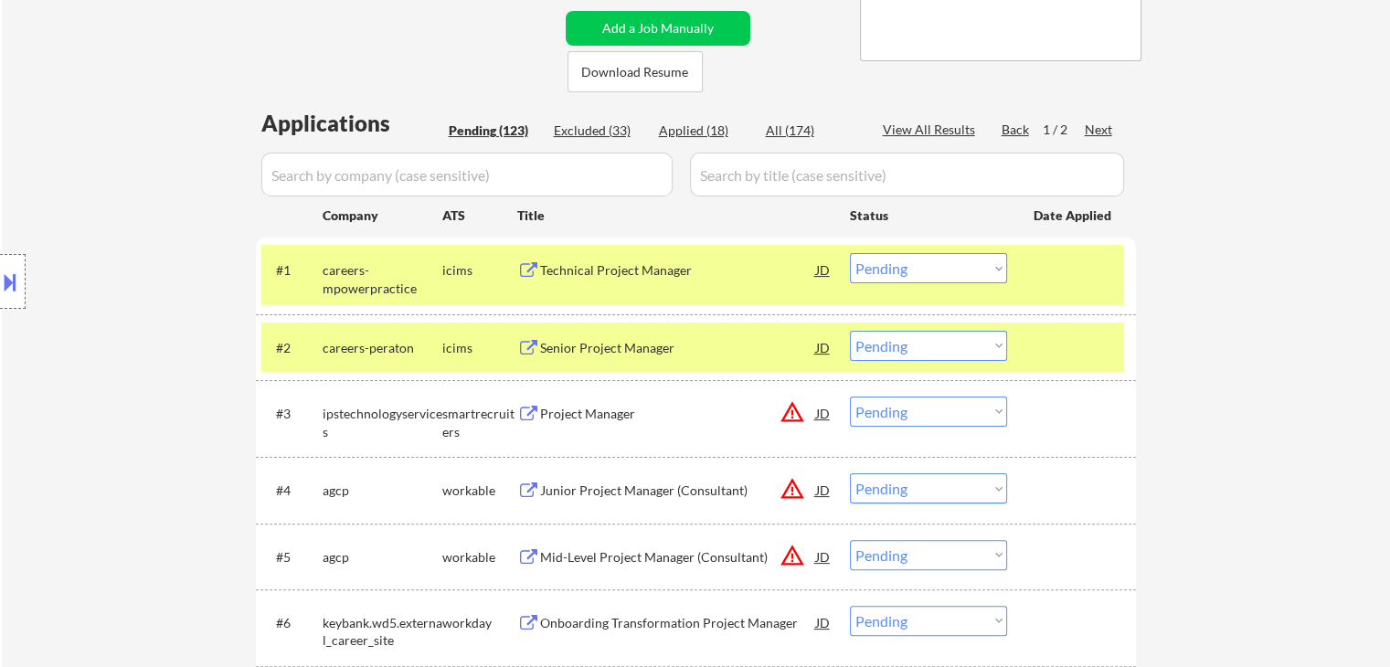
click at [569, 418] on div "Project Manager" at bounding box center [678, 414] width 276 height 18
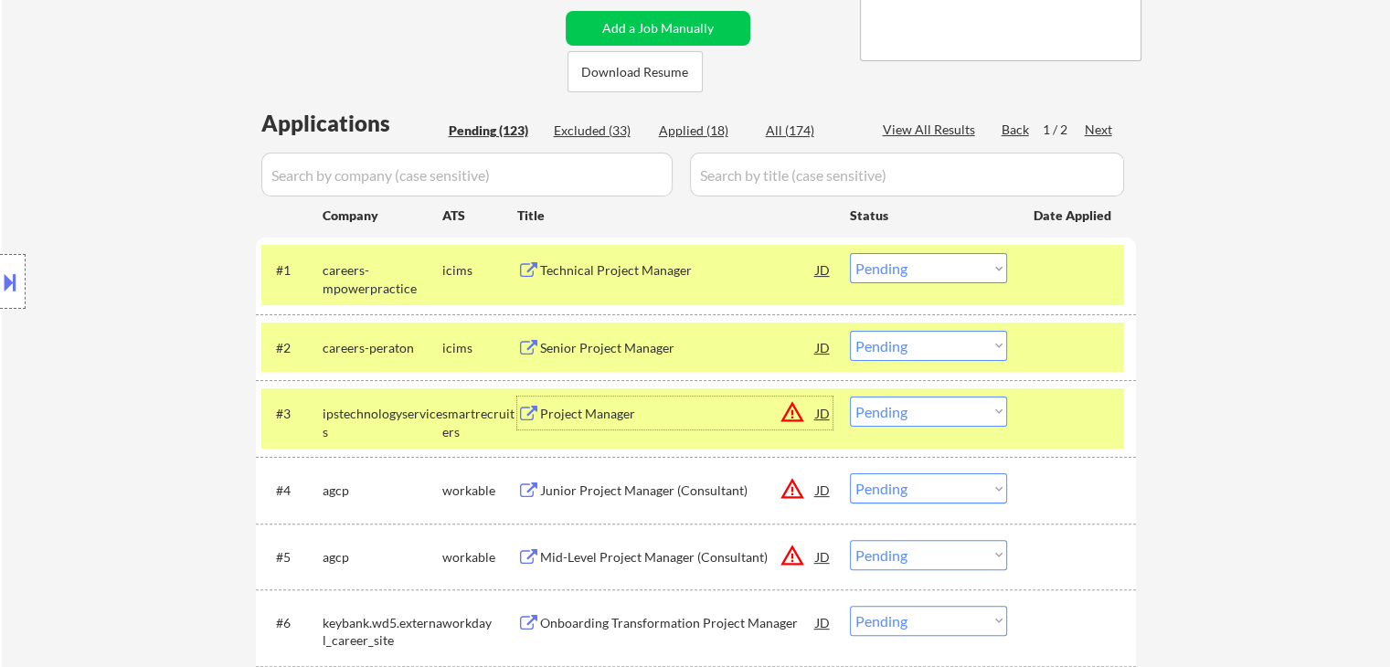
click at [892, 419] on select "Choose an option... Pending Applied Excluded (Questions) Excluded (Expired) Exc…" at bounding box center [928, 412] width 157 height 30
click at [850, 397] on select "Choose an option... Pending Applied Excluded (Questions) Excluded (Expired) Exc…" at bounding box center [928, 412] width 157 height 30
select select ""pending""
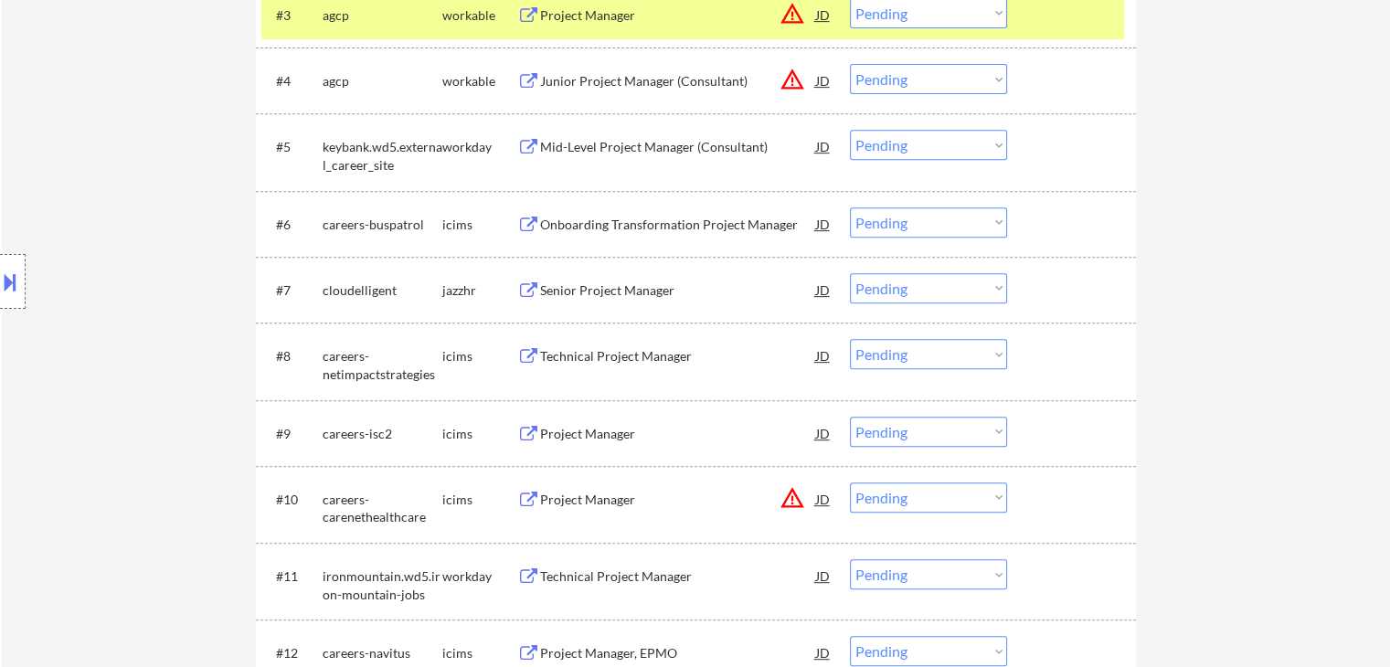
scroll to position [822, 0]
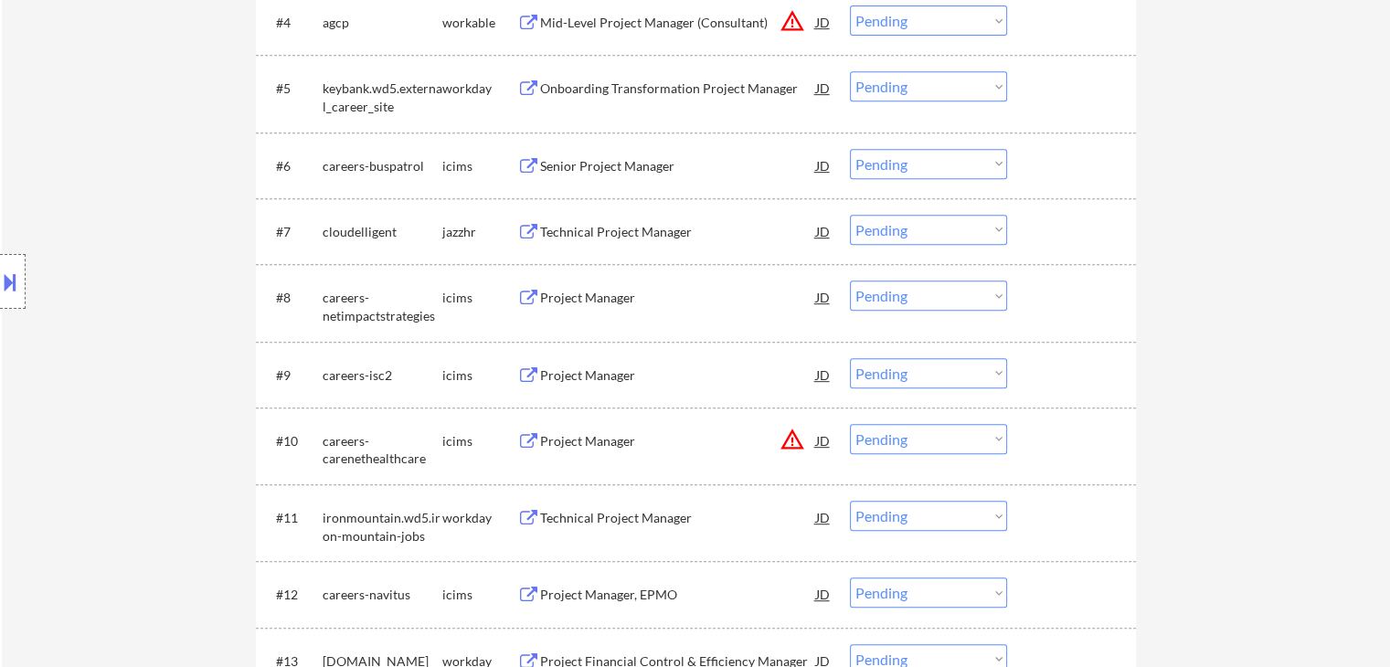
click at [587, 230] on div "Technical Project Manager" at bounding box center [678, 232] width 276 height 18
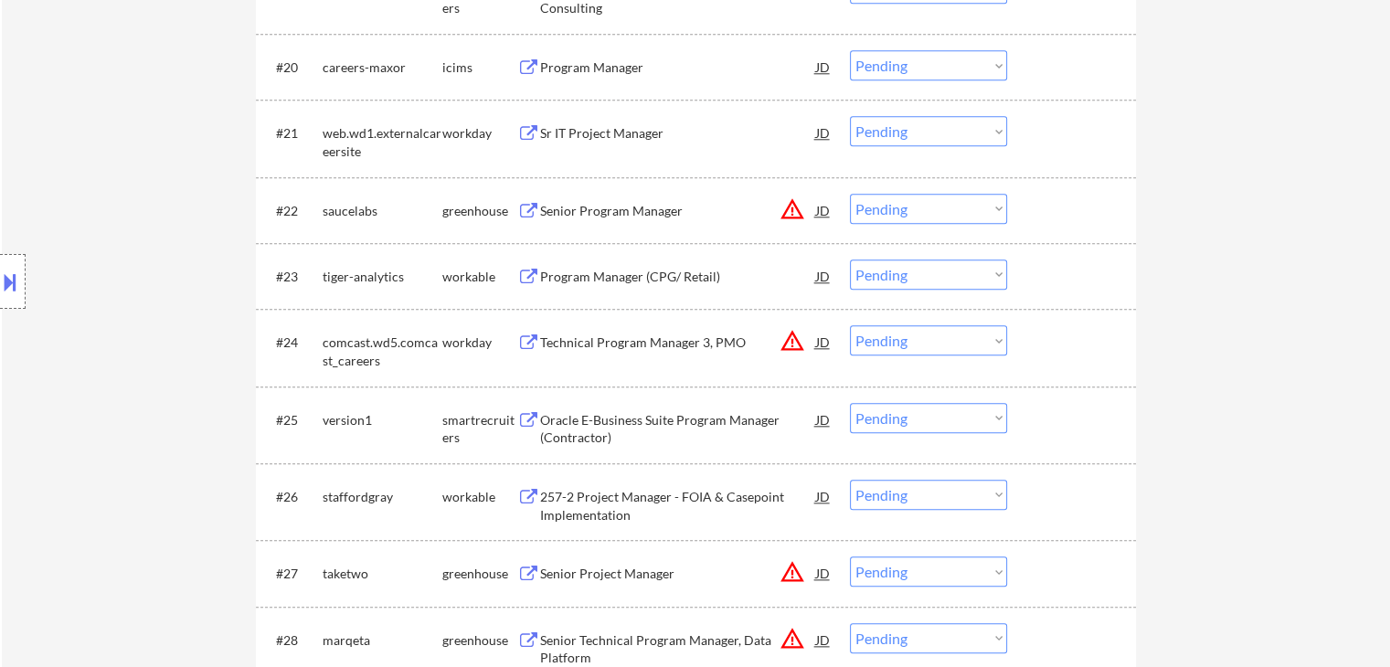
scroll to position [2010, 0]
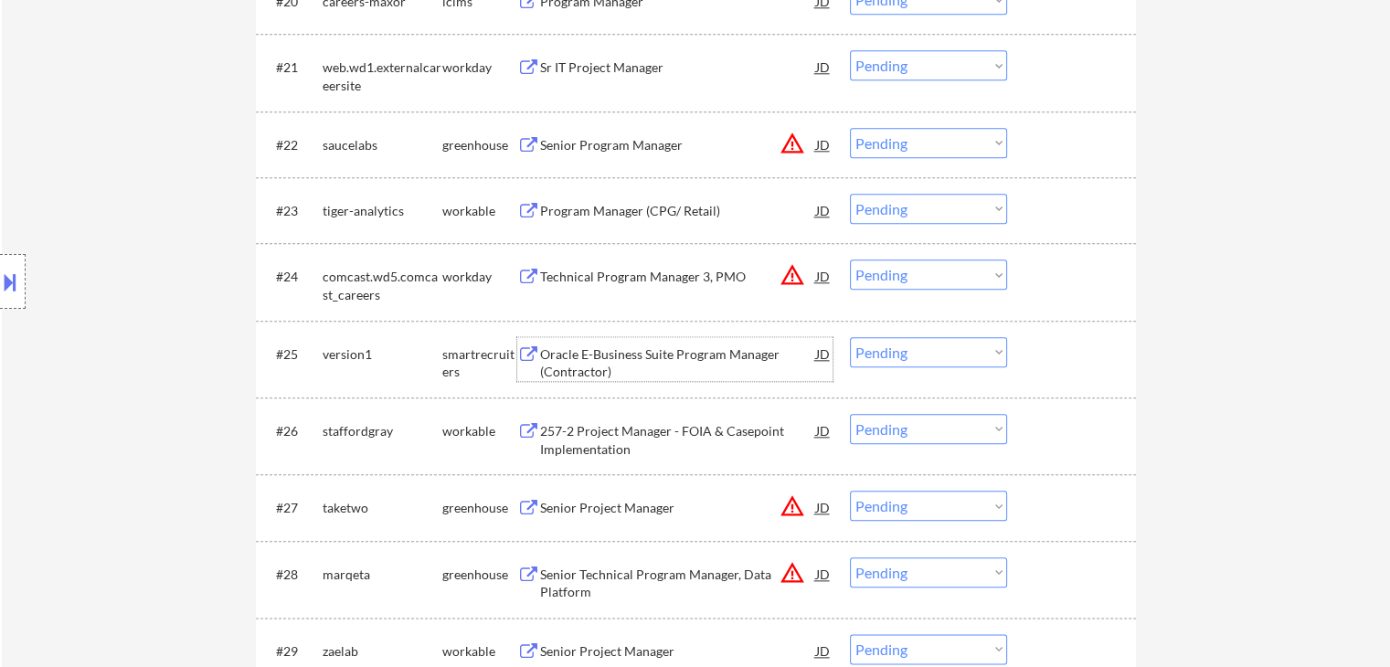
click at [612, 355] on div "Oracle E-Business Suite Program Manager (Contractor)" at bounding box center [678, 363] width 276 height 36
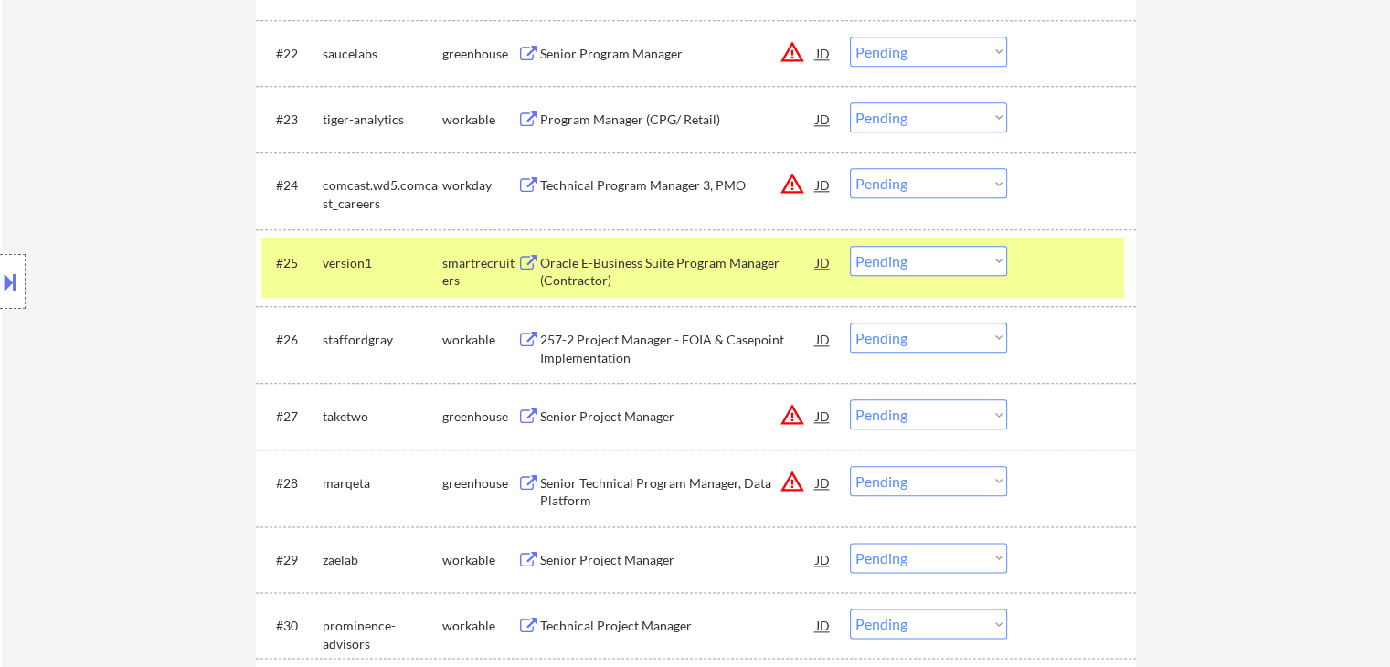
click at [585, 336] on div "257-2 Project Manager - FOIA & Casepoint Implementation" at bounding box center [678, 349] width 276 height 36
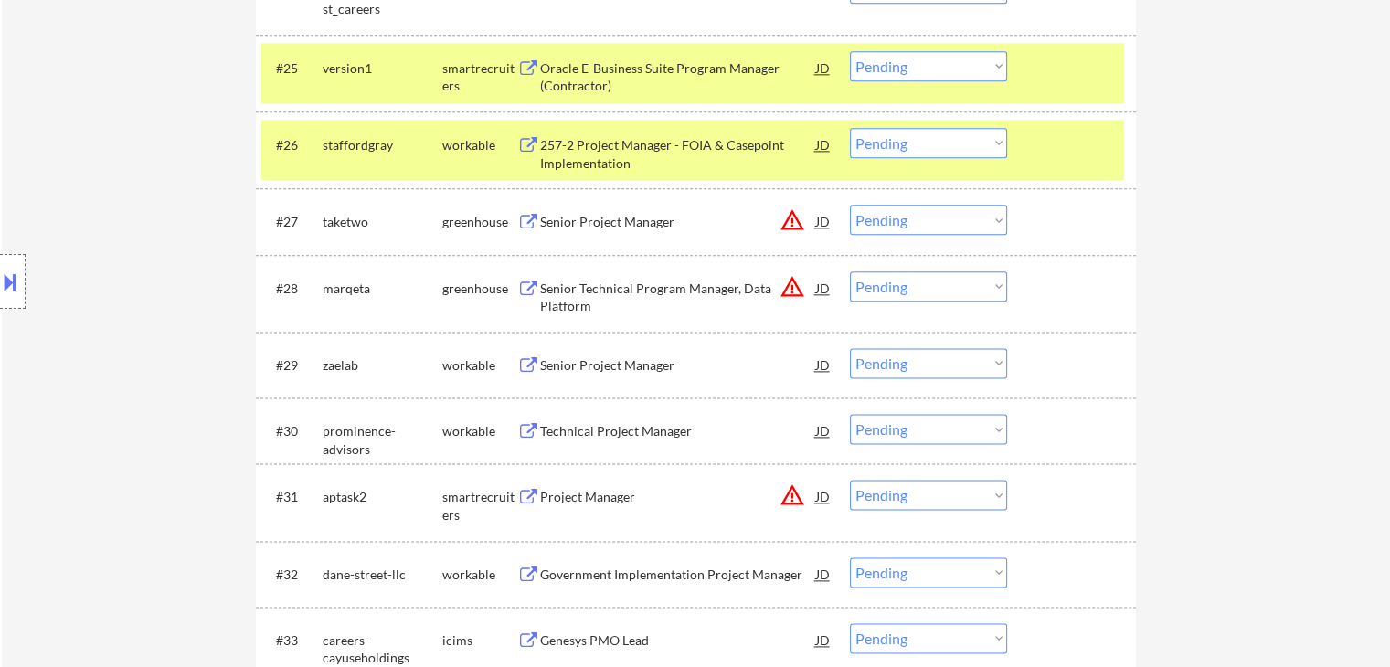
scroll to position [2376, 0]
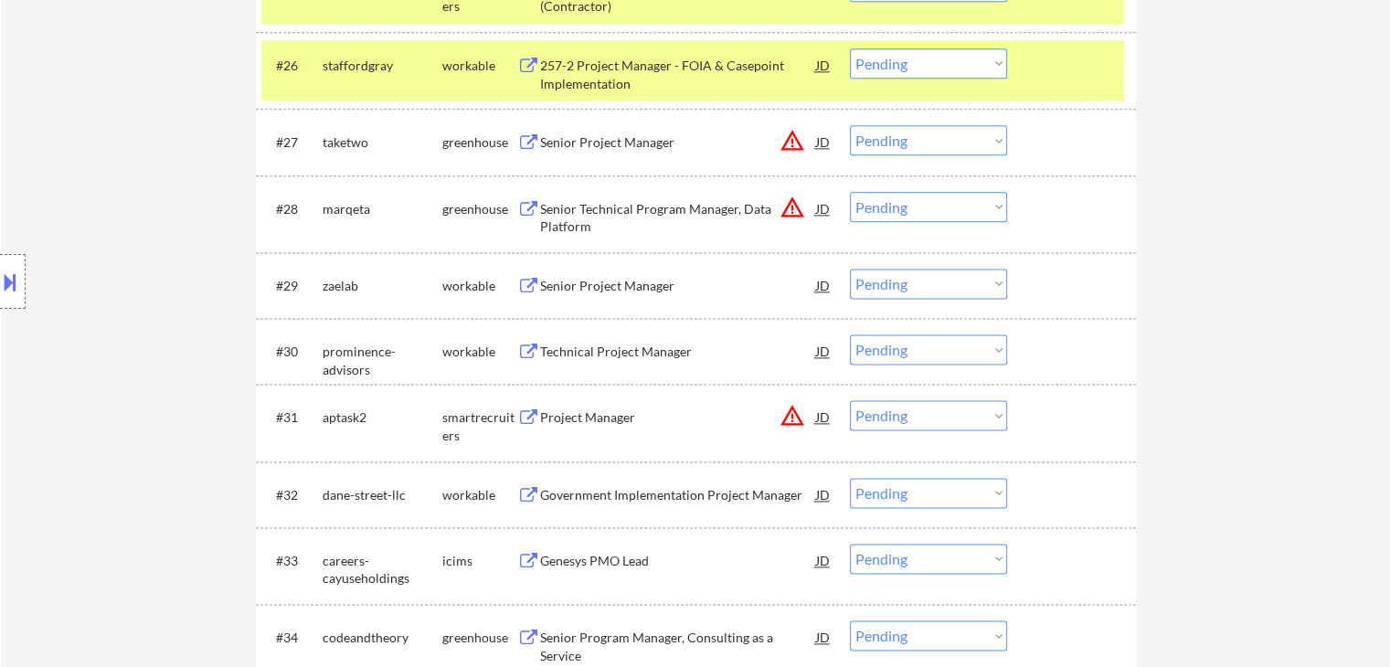
click at [599, 275] on div "Senior Project Manager" at bounding box center [678, 285] width 276 height 33
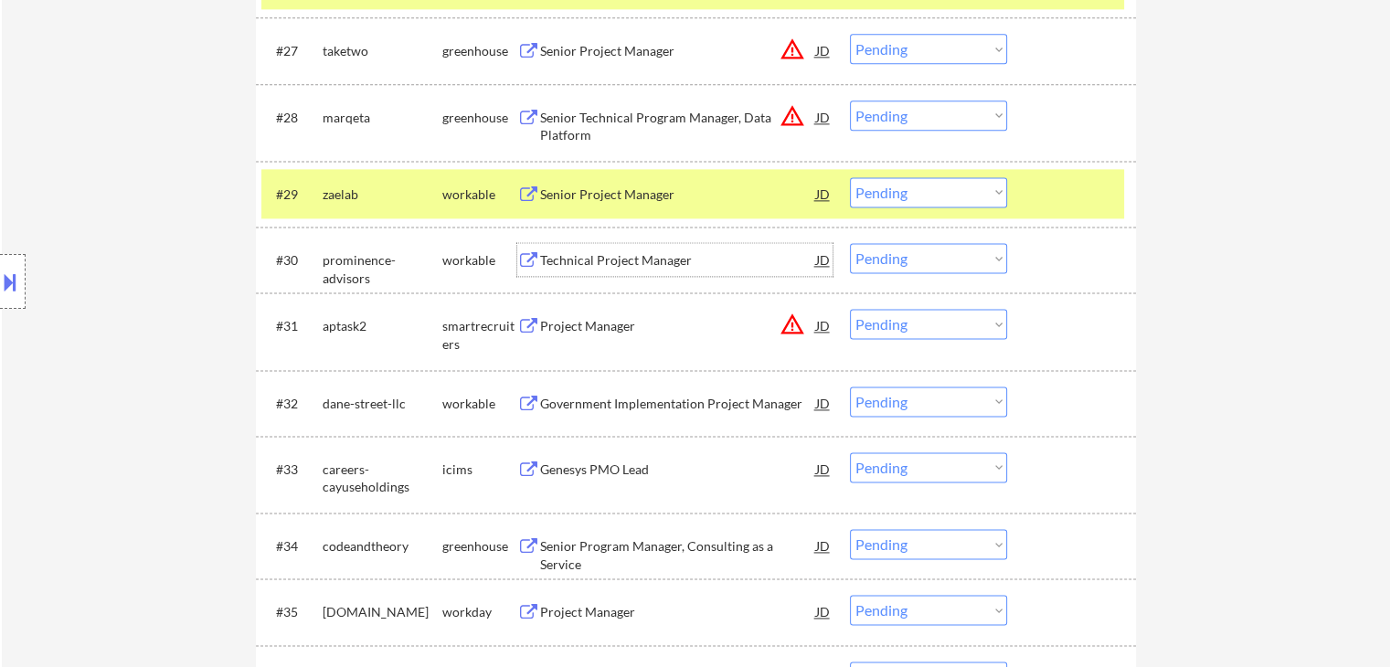
click at [599, 265] on div "Technical Project Manager" at bounding box center [678, 260] width 276 height 18
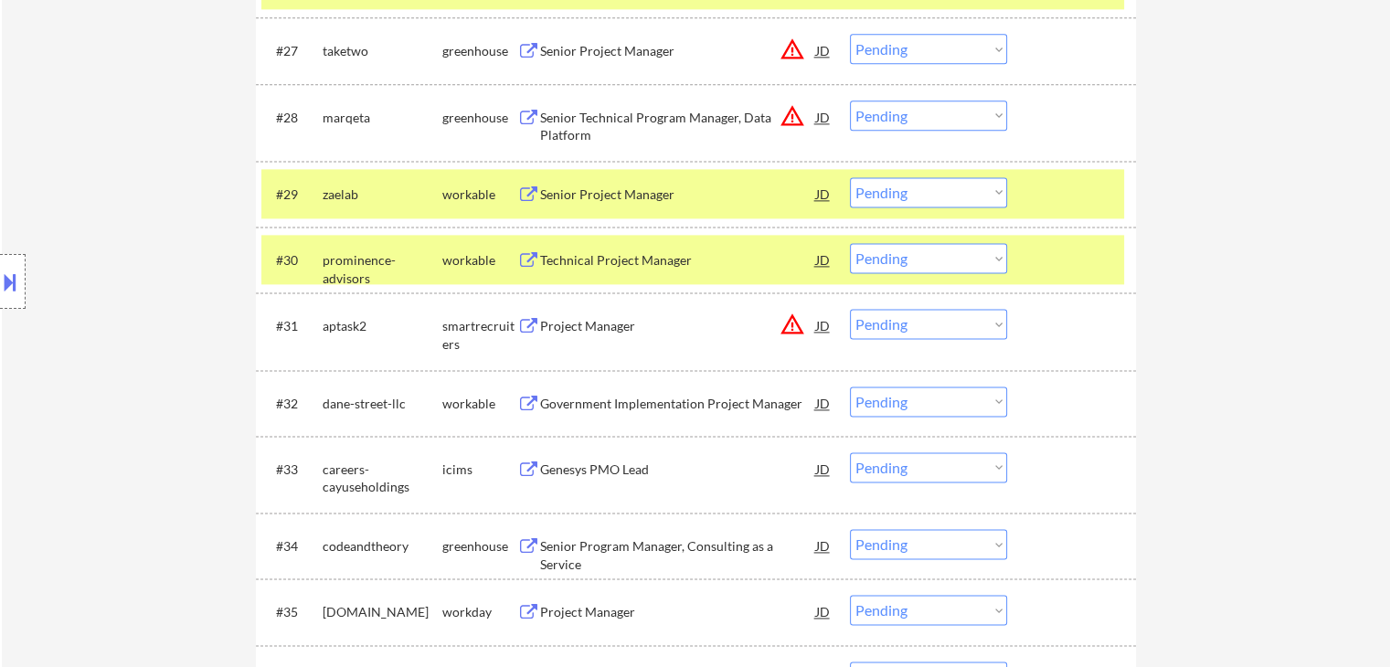
scroll to position [2559, 0]
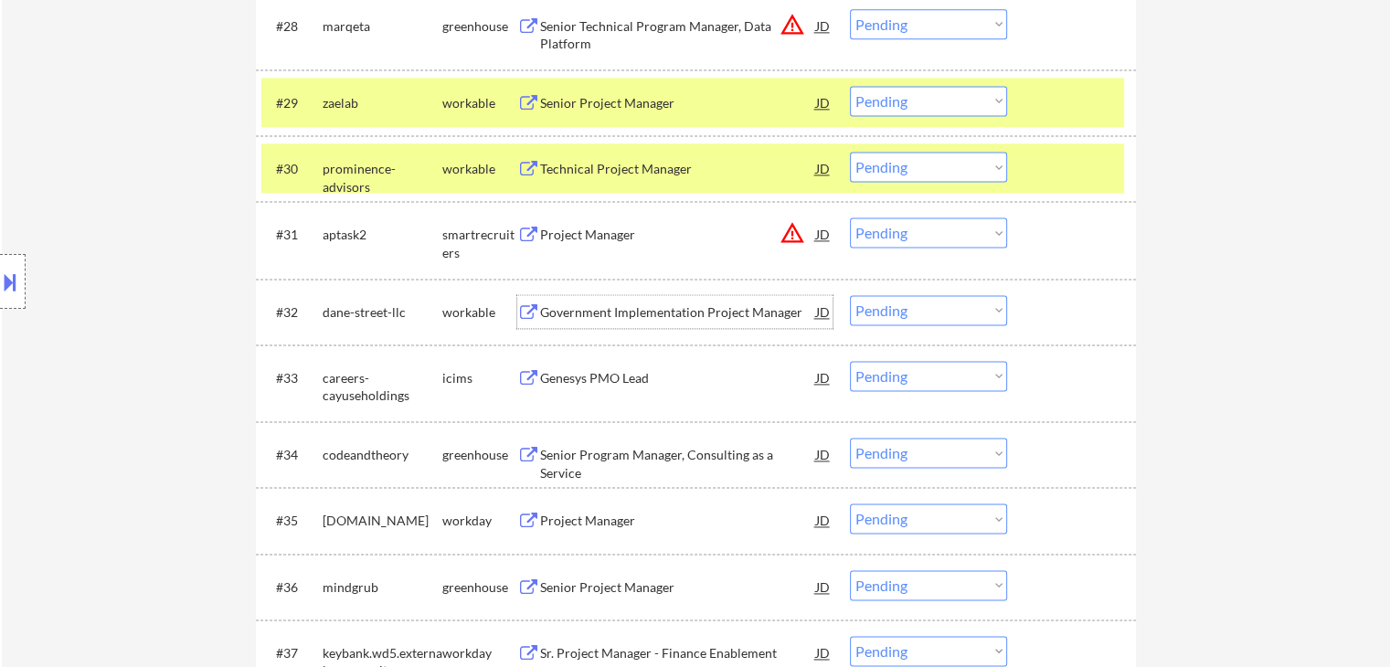
click at [594, 295] on div "Government Implementation Project Manager" at bounding box center [678, 311] width 276 height 33
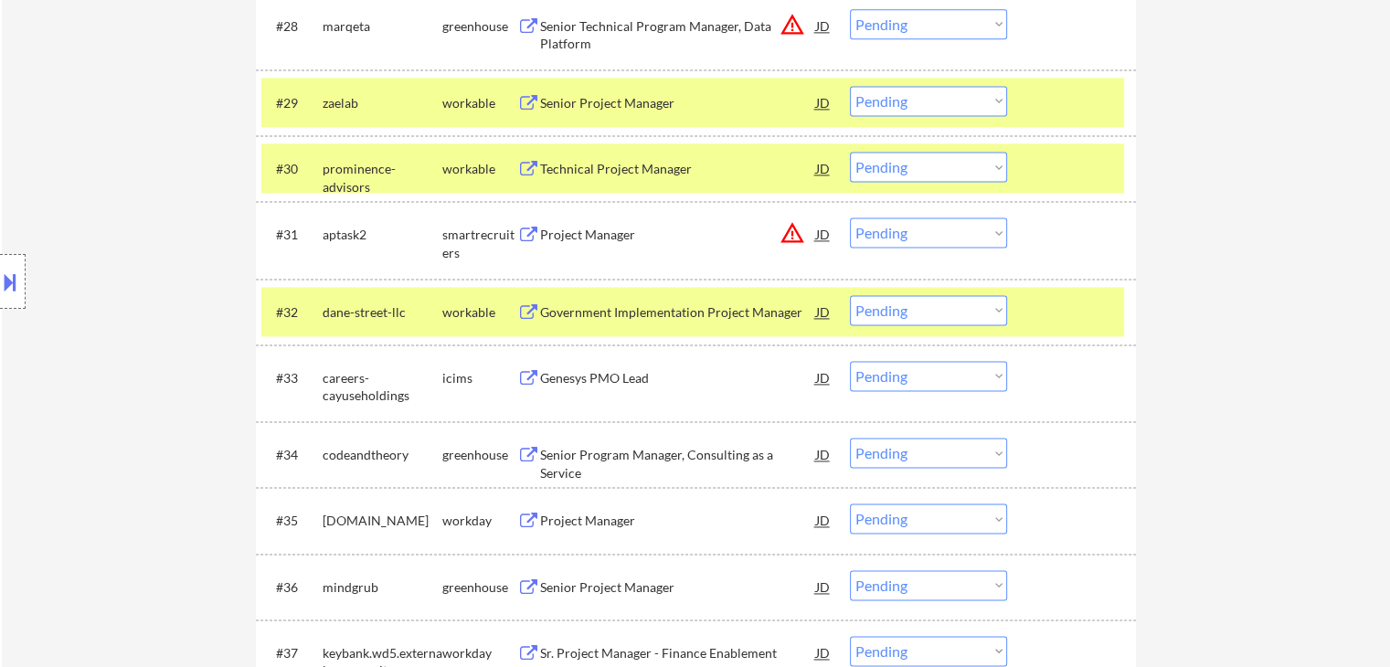
scroll to position [2741, 0]
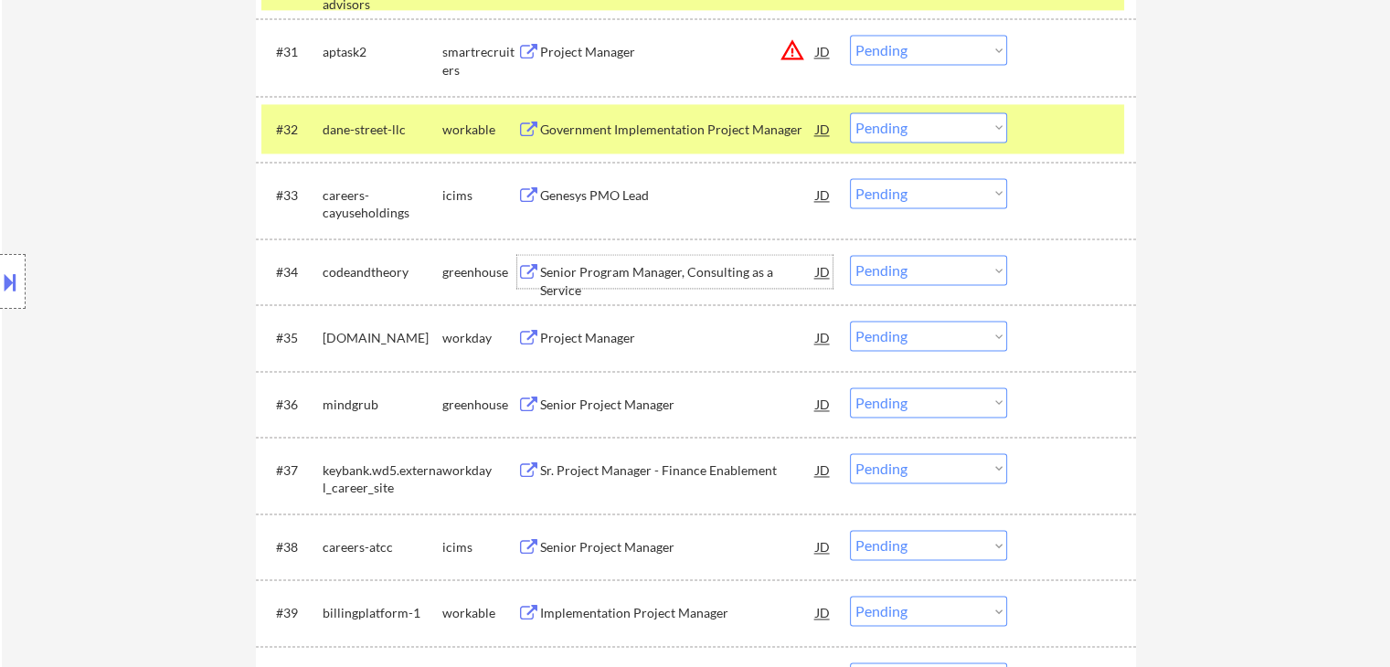
click at [585, 271] on div "Senior Program Manager, Consulting as a Service" at bounding box center [678, 281] width 276 height 36
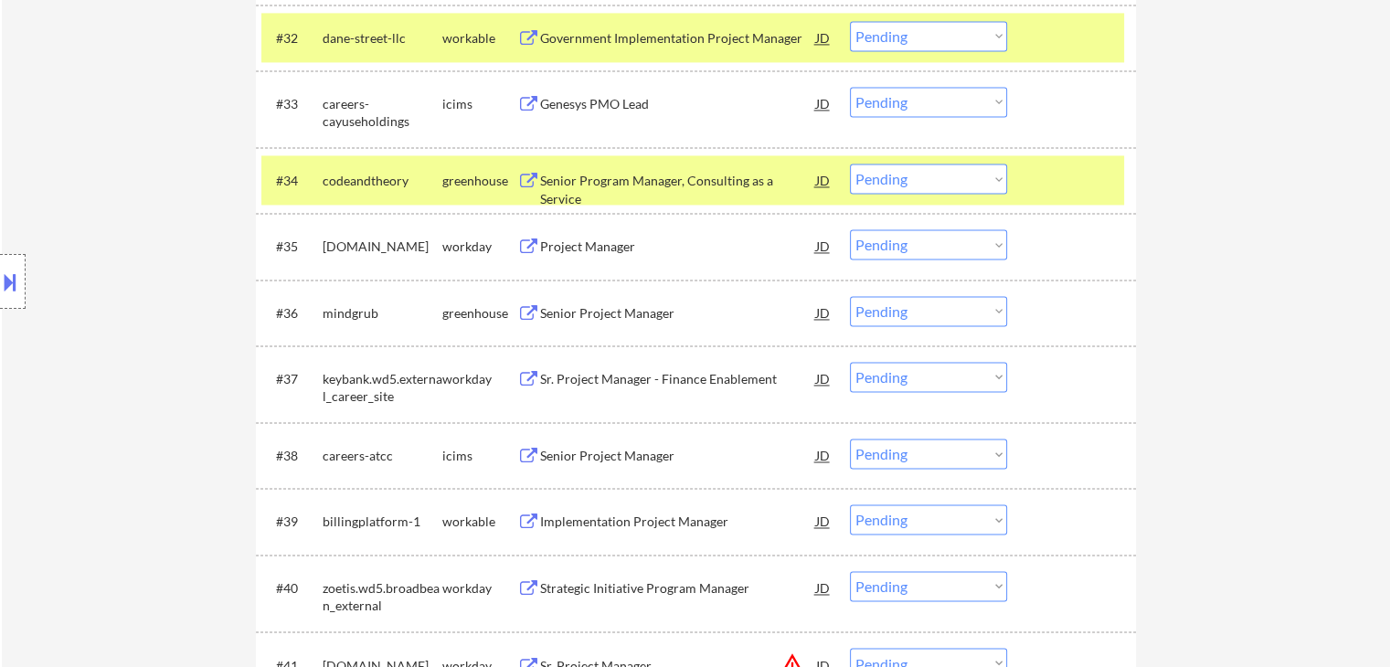
click at [603, 304] on div "Senior Project Manager" at bounding box center [678, 313] width 276 height 18
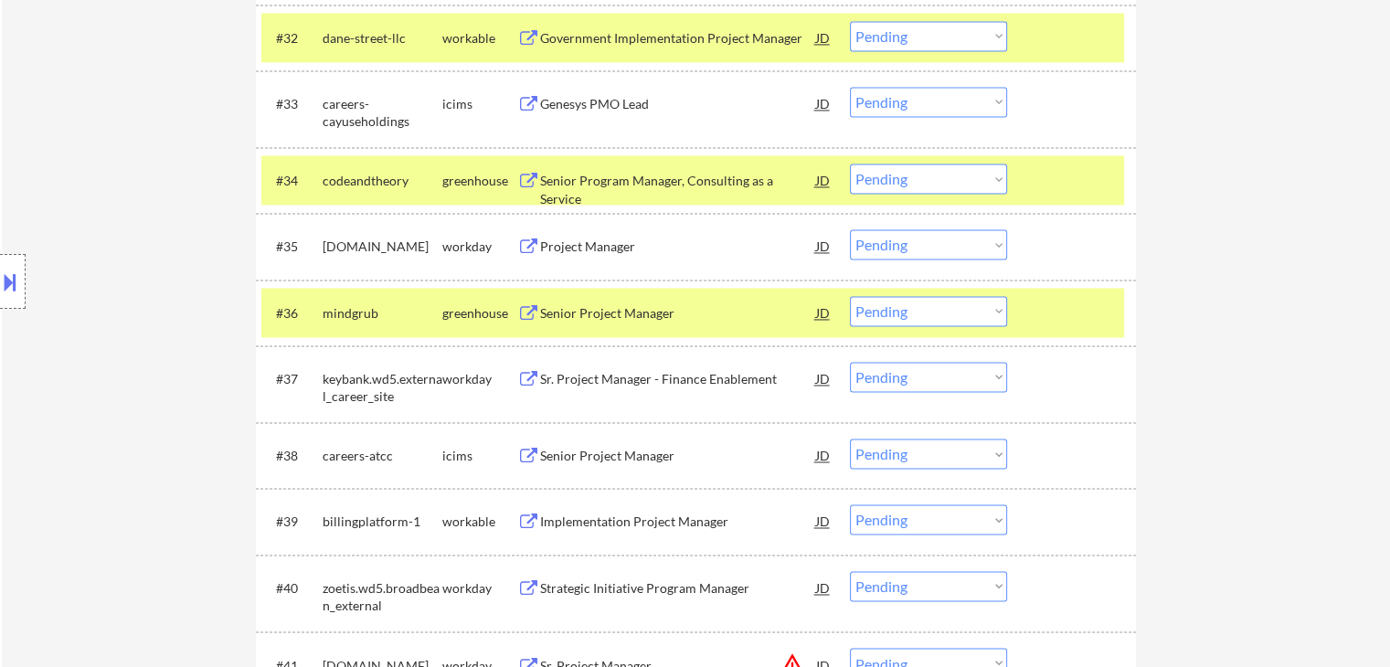
scroll to position [3016, 0]
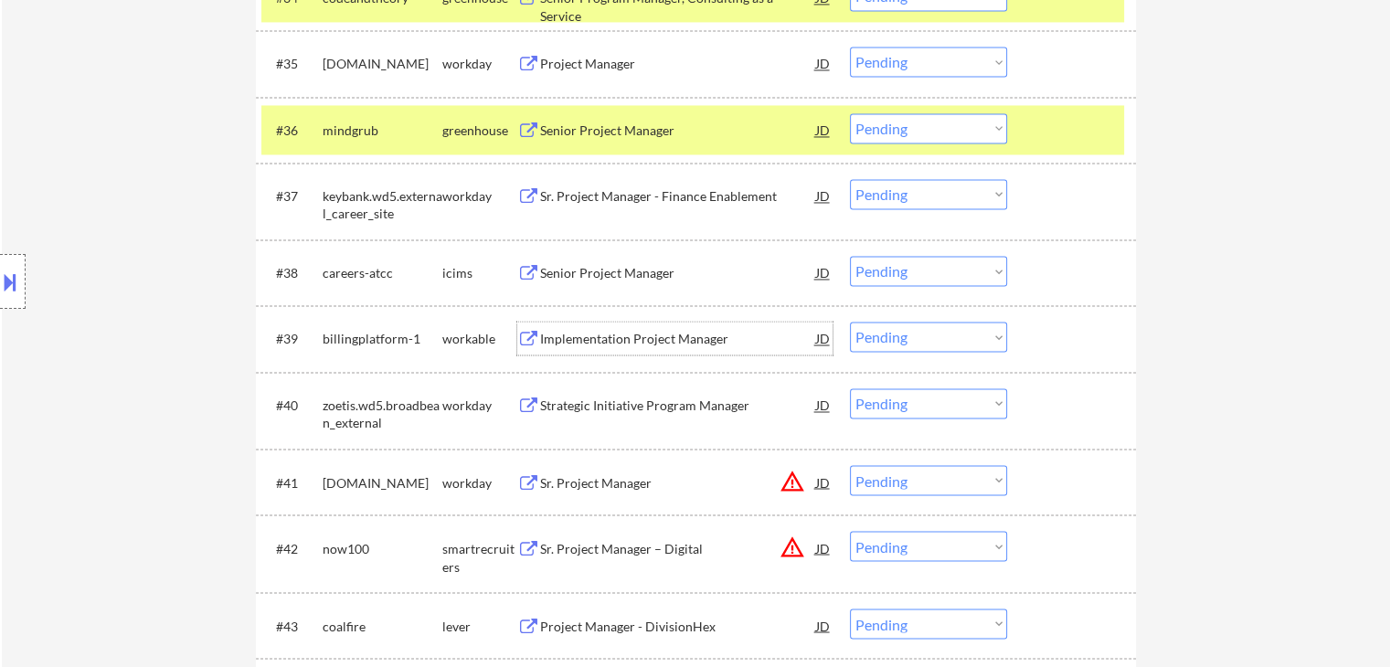
click at [599, 329] on div "Implementation Project Manager" at bounding box center [678, 338] width 276 height 33
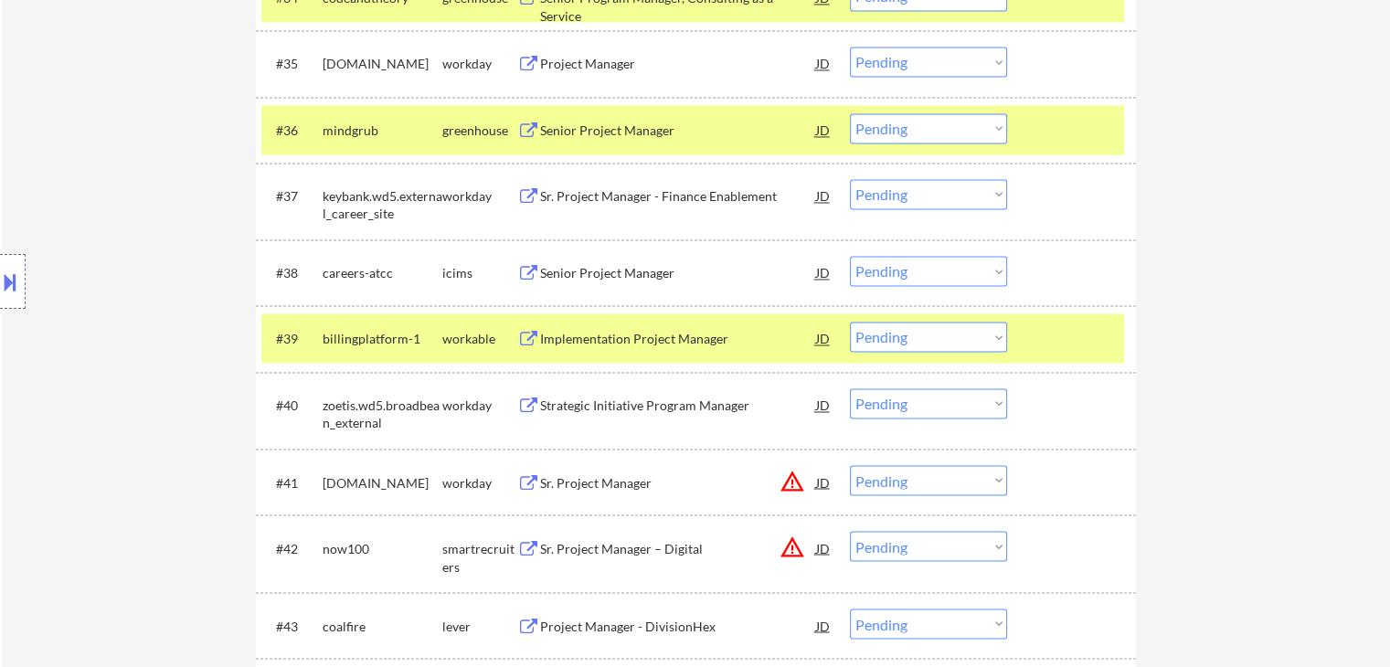
scroll to position [720, 0]
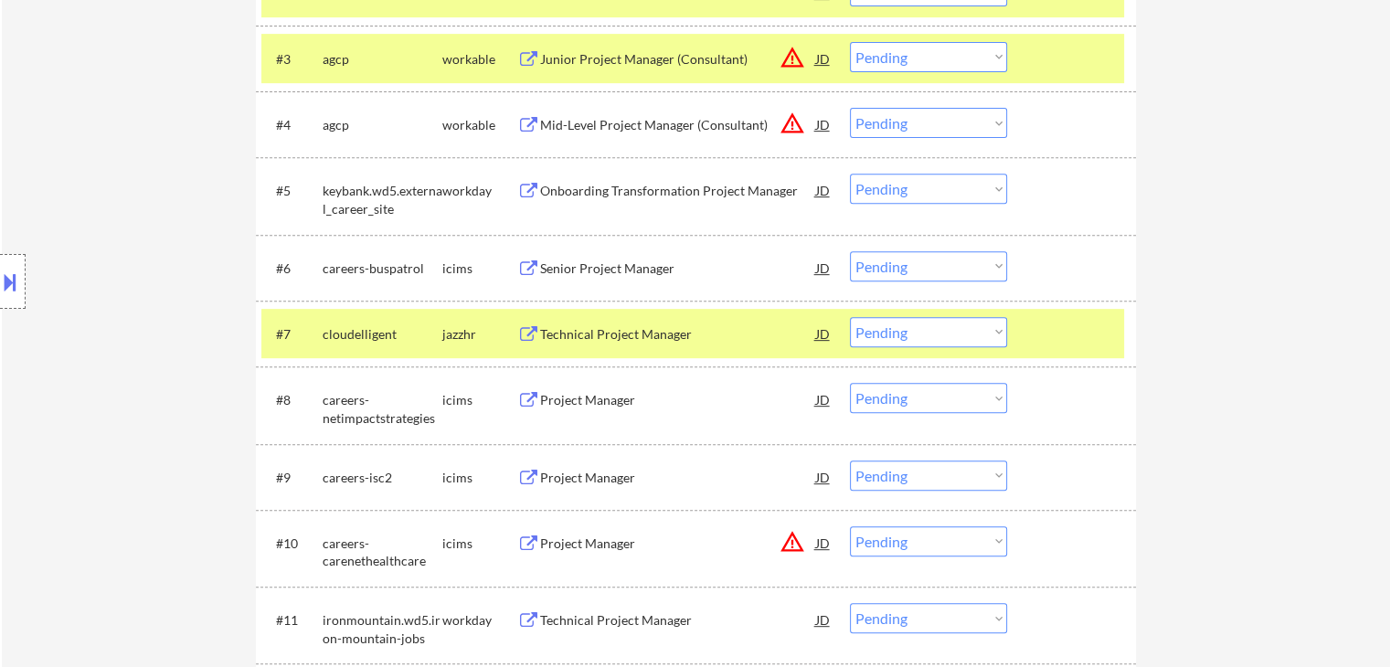
click at [954, 334] on select "Choose an option... Pending Applied Excluded (Questions) Excluded (Expired) Exc…" at bounding box center [928, 332] width 157 height 30
click at [850, 317] on select "Choose an option... Pending Applied Excluded (Questions) Excluded (Expired) Exc…" at bounding box center [928, 332] width 157 height 30
select select ""pending""
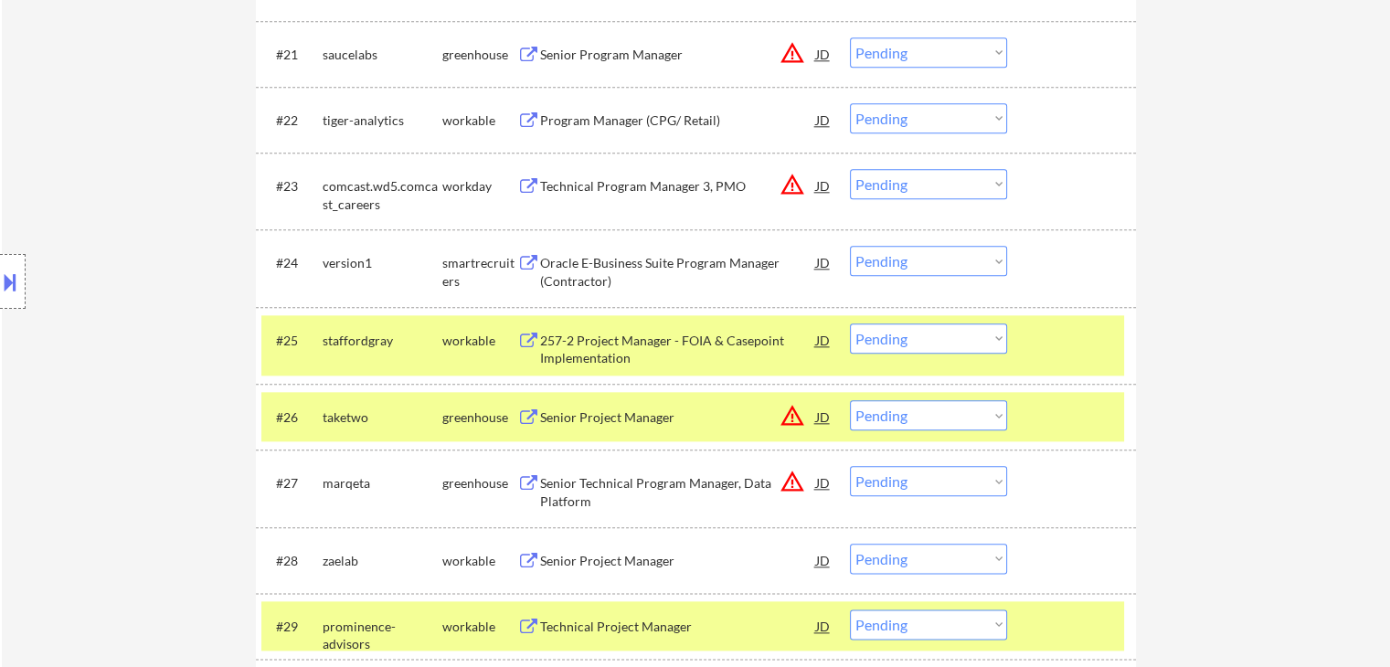
scroll to position [2055, 0]
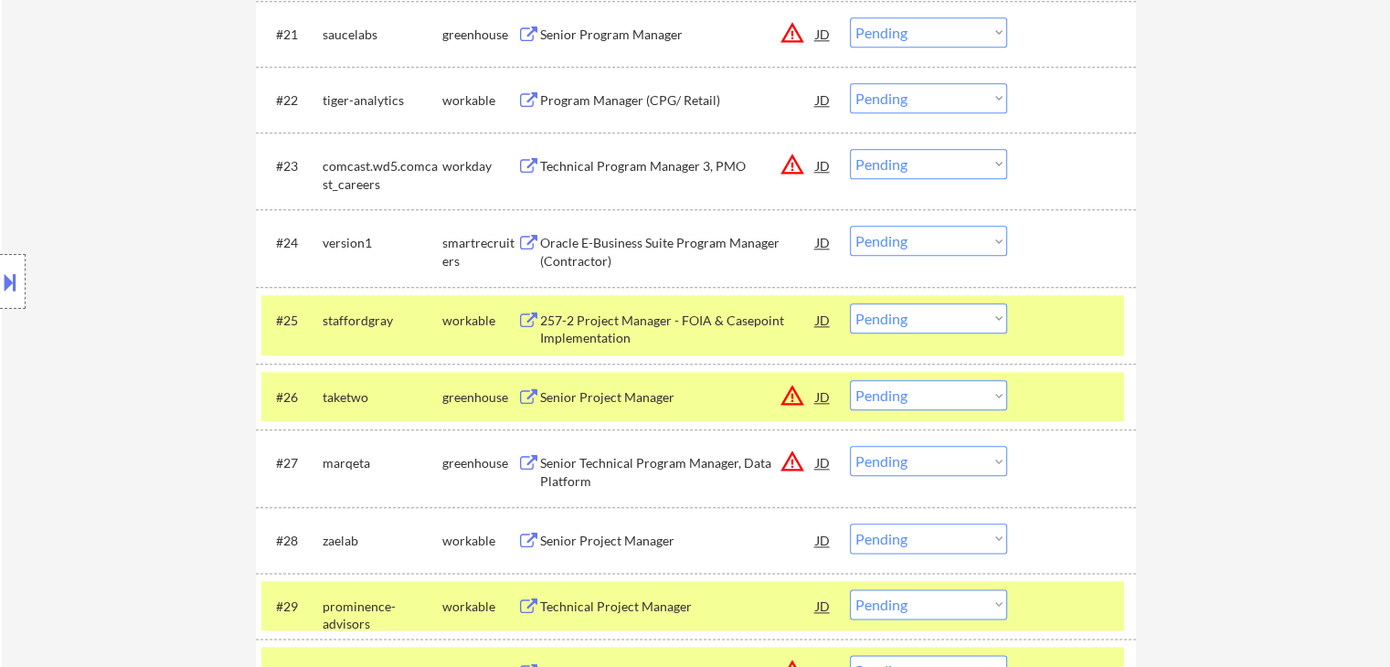
click at [907, 239] on select "Choose an option... Pending Applied Excluded (Questions) Excluded (Expired) Exc…" at bounding box center [928, 241] width 157 height 30
click at [850, 226] on select "Choose an option... Pending Applied Excluded (Questions) Excluded (Expired) Exc…" at bounding box center [928, 241] width 157 height 30
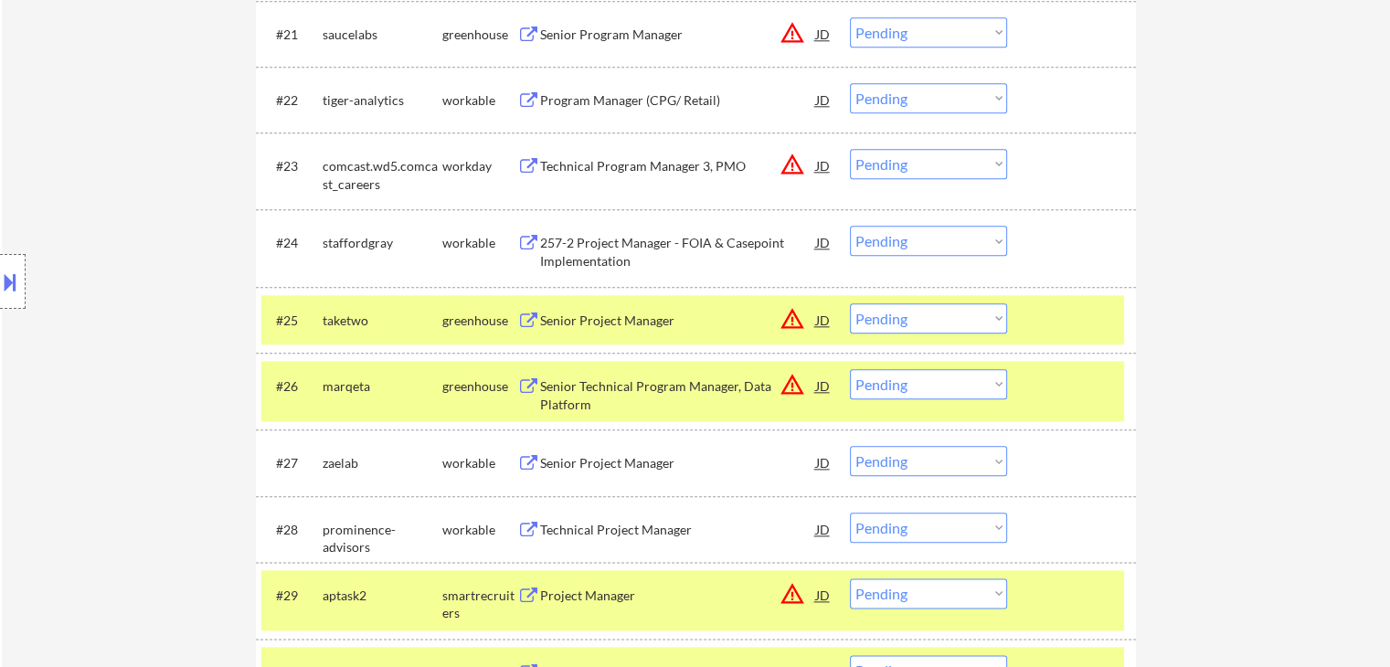
click at [887, 241] on select "Choose an option... Pending Applied Excluded (Questions) Excluded (Expired) Exc…" at bounding box center [928, 241] width 157 height 30
click at [906, 248] on select "Choose an option... Pending Applied Excluded (Questions) Excluded (Expired) Exc…" at bounding box center [928, 241] width 157 height 30
click at [850, 226] on select "Choose an option... Pending Applied Excluded (Questions) Excluded (Expired) Exc…" at bounding box center [928, 241] width 157 height 30
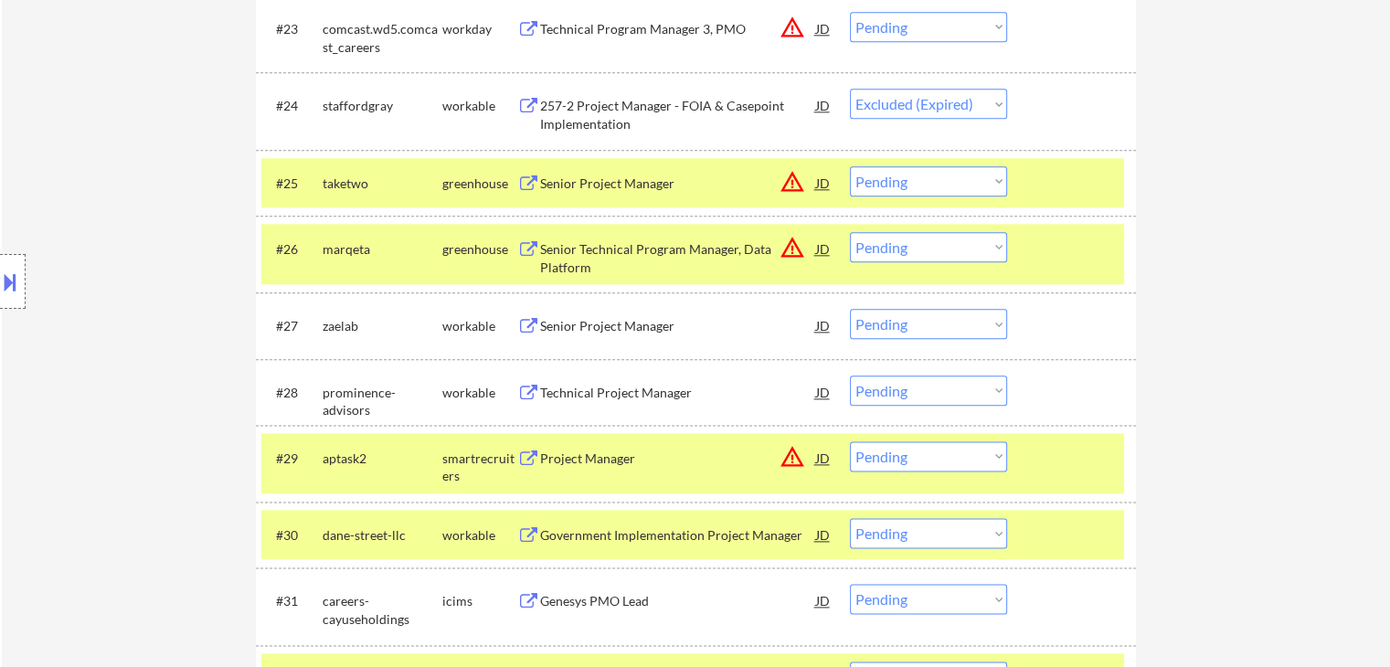
scroll to position [2238, 0]
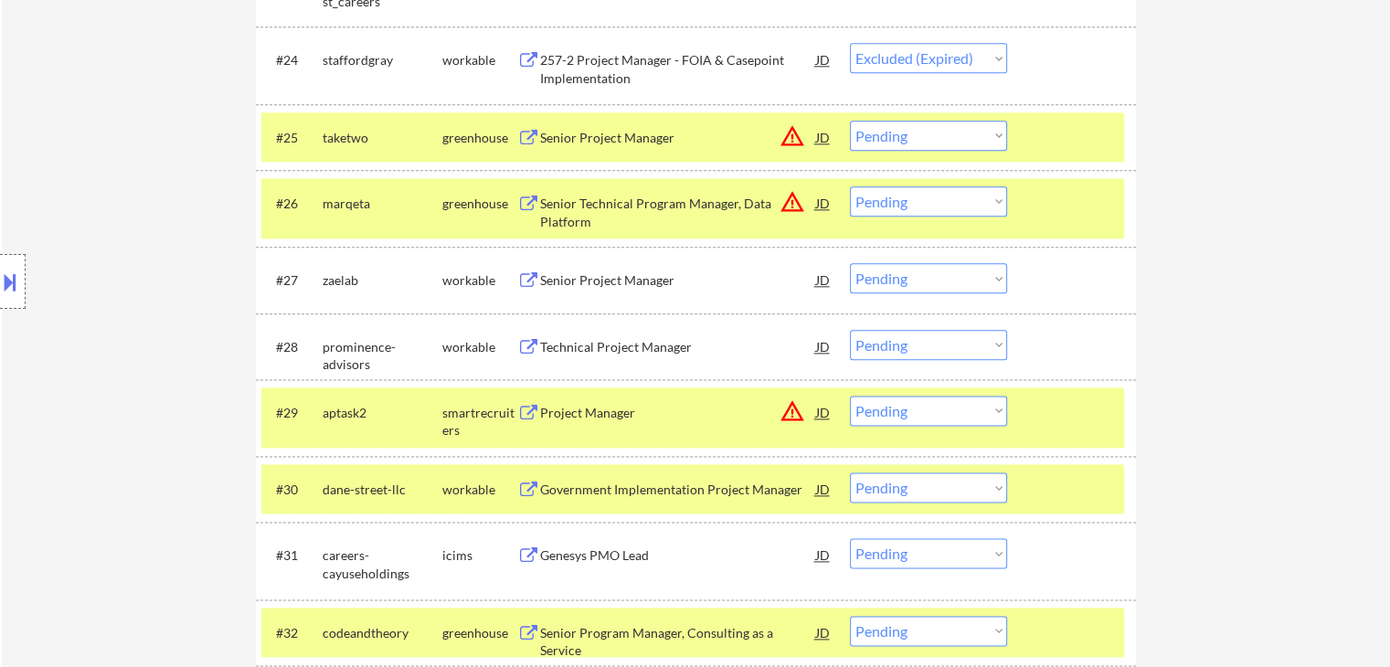
select select ""pending""
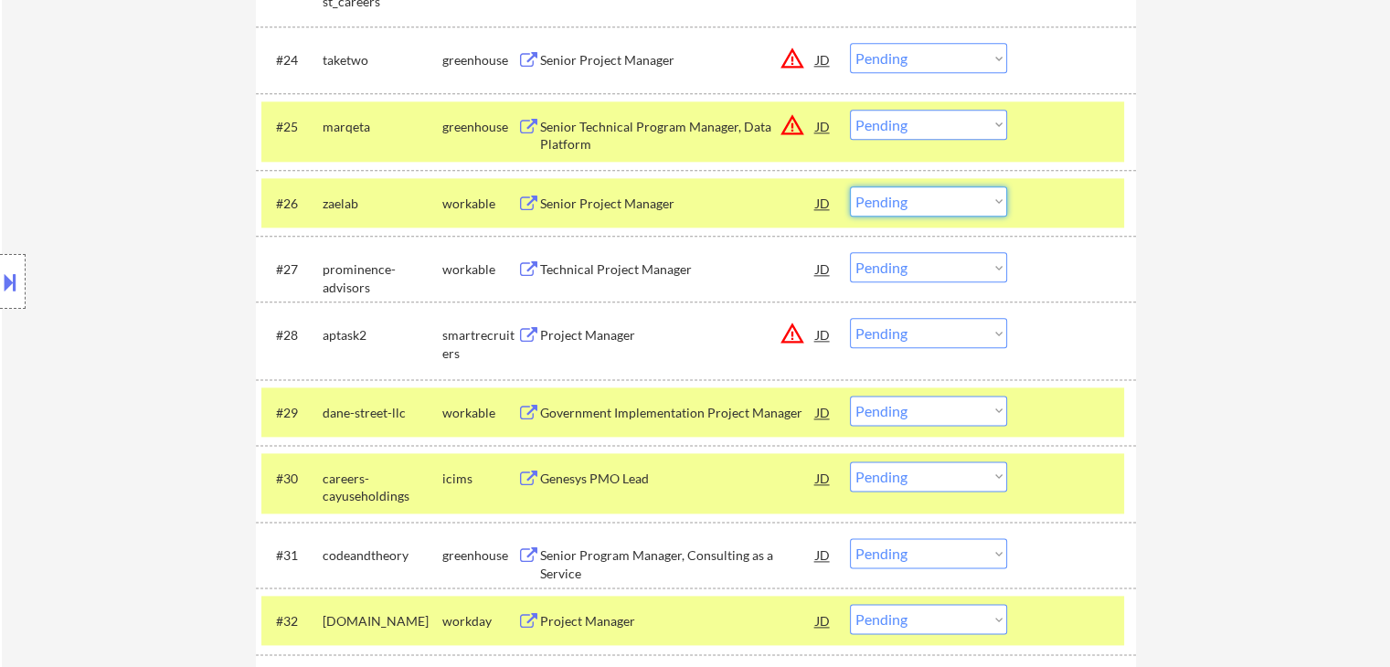
click at [906, 213] on select "Choose an option... Pending Applied Excluded (Questions) Excluded (Expired) Exc…" at bounding box center [928, 201] width 157 height 30
click at [850, 186] on select "Choose an option... Pending Applied Excluded (Questions) Excluded (Expired) Exc…" at bounding box center [928, 201] width 157 height 30
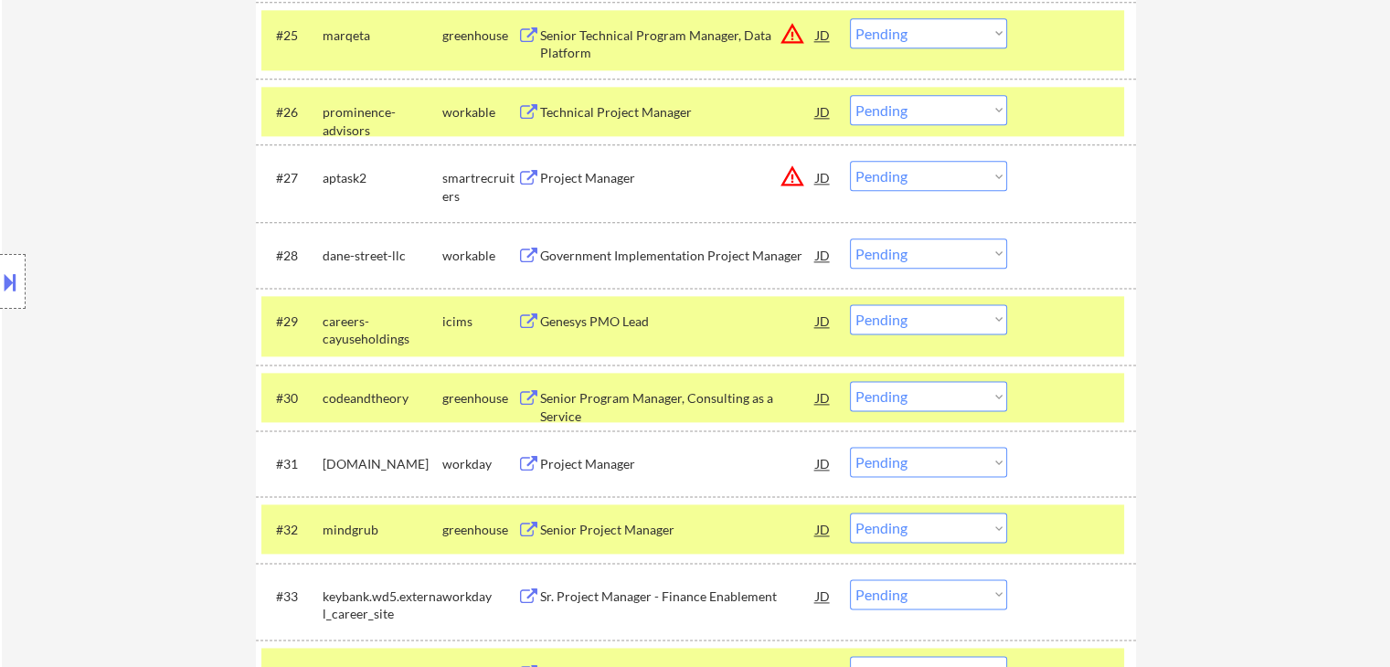
click at [906, 117] on select "Choose an option... Pending Applied Excluded (Questions) Excluded (Expired) Exc…" at bounding box center [928, 110] width 157 height 30
click at [850, 95] on select "Choose an option... Pending Applied Excluded (Questions) Excluded (Expired) Exc…" at bounding box center [928, 110] width 157 height 30
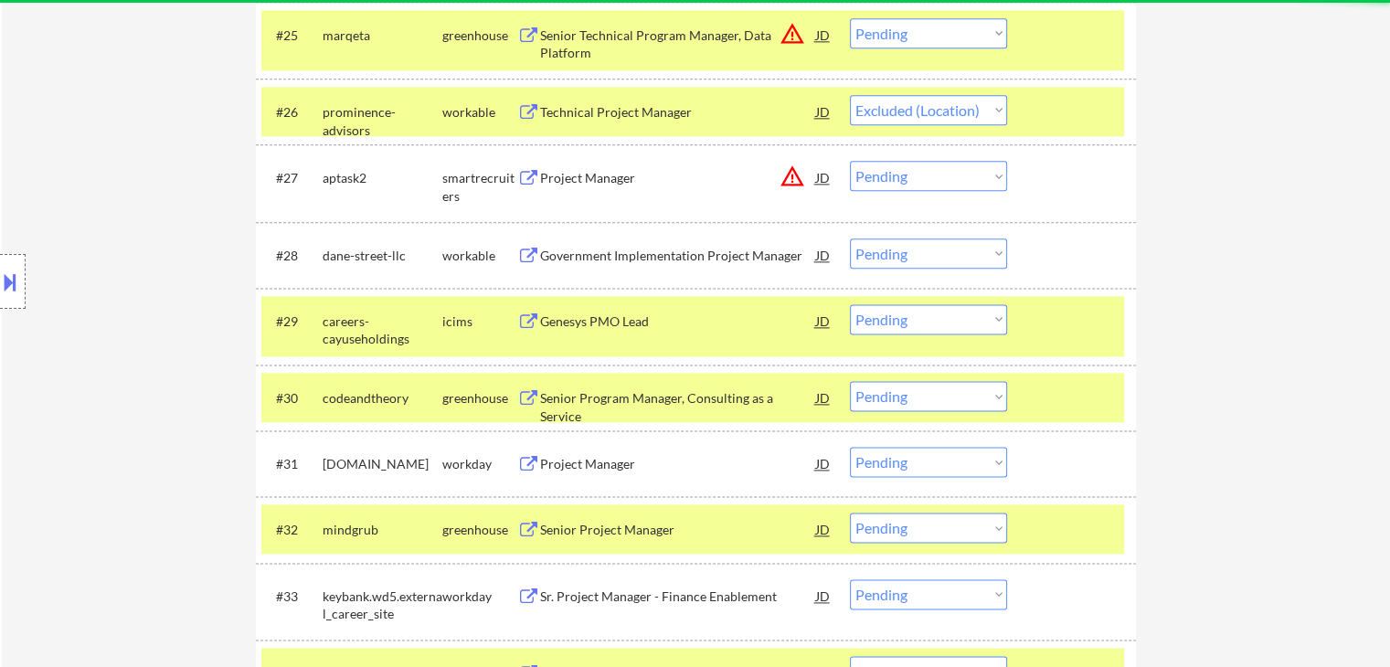
select select ""pending""
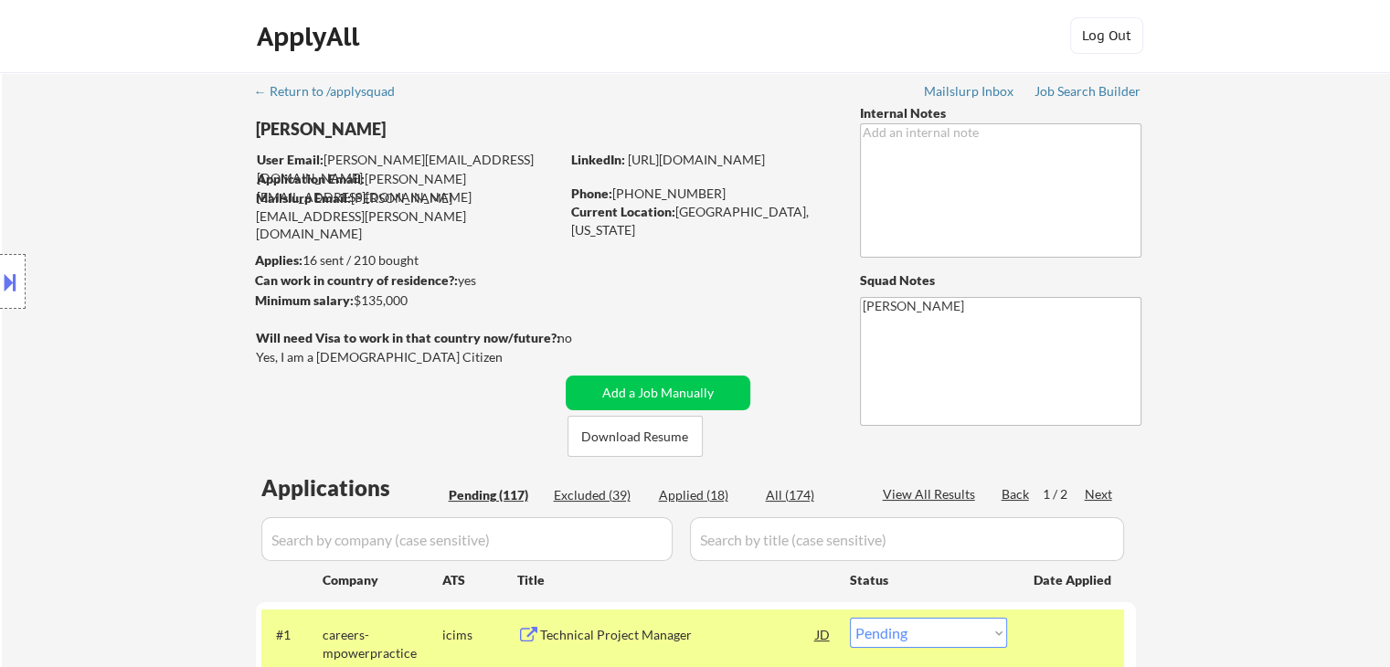
scroll to position [0, 0]
click at [1058, 94] on div "Job Search Builder" at bounding box center [1087, 92] width 107 height 13
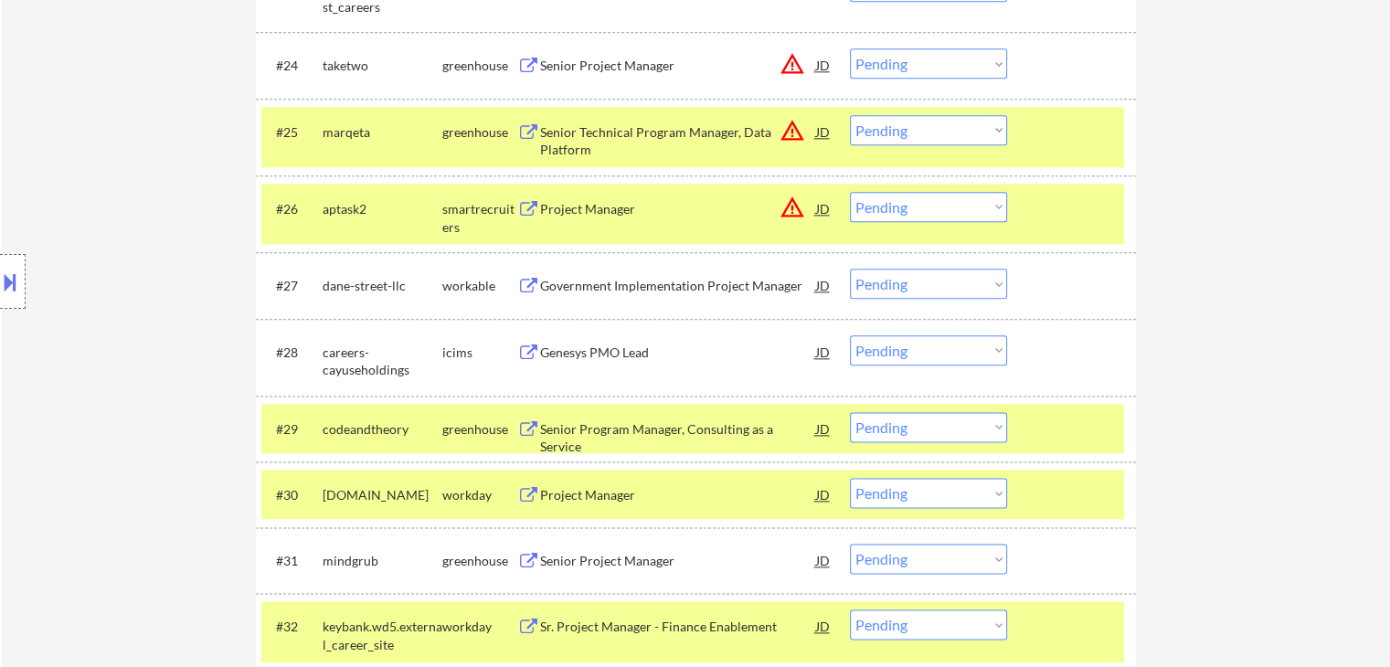
scroll to position [2276, 0]
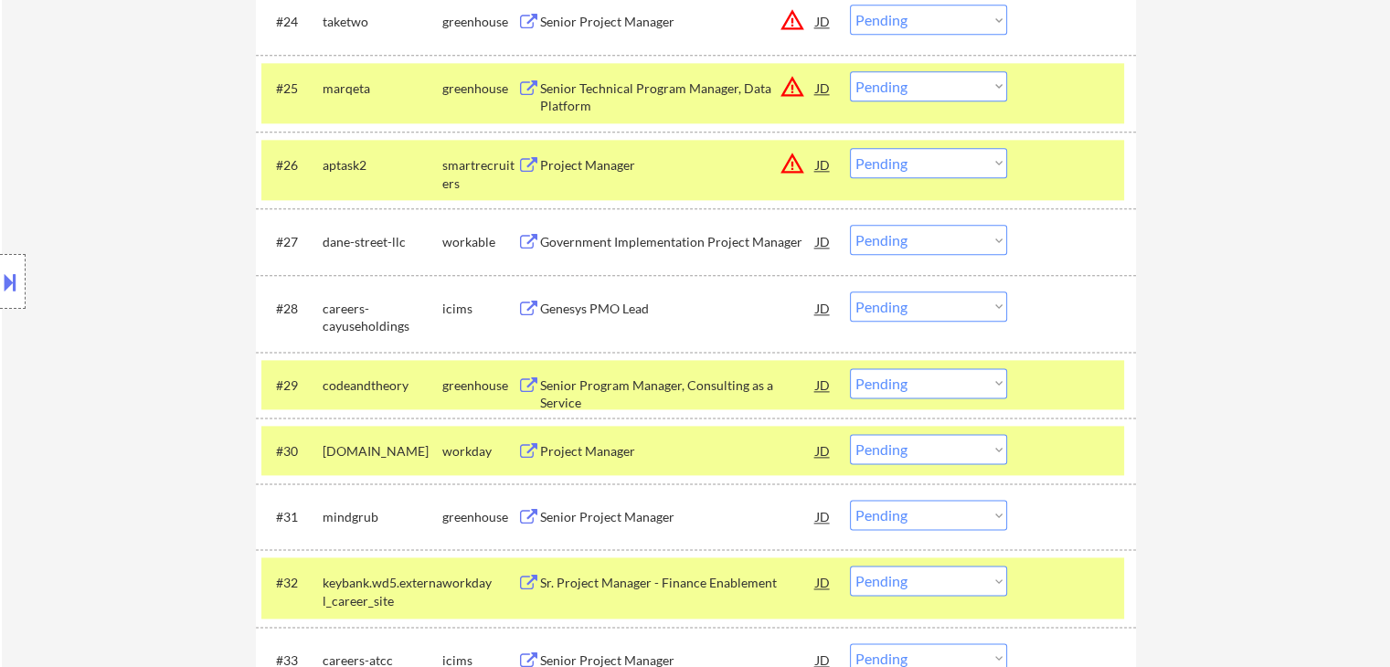
click at [881, 247] on select "Choose an option... Pending Applied Excluded (Questions) Excluded (Expired) Exc…" at bounding box center [928, 240] width 157 height 30
click at [850, 225] on select "Choose an option... Pending Applied Excluded (Questions) Excluded (Expired) Exc…" at bounding box center [928, 240] width 157 height 30
select select ""pending""
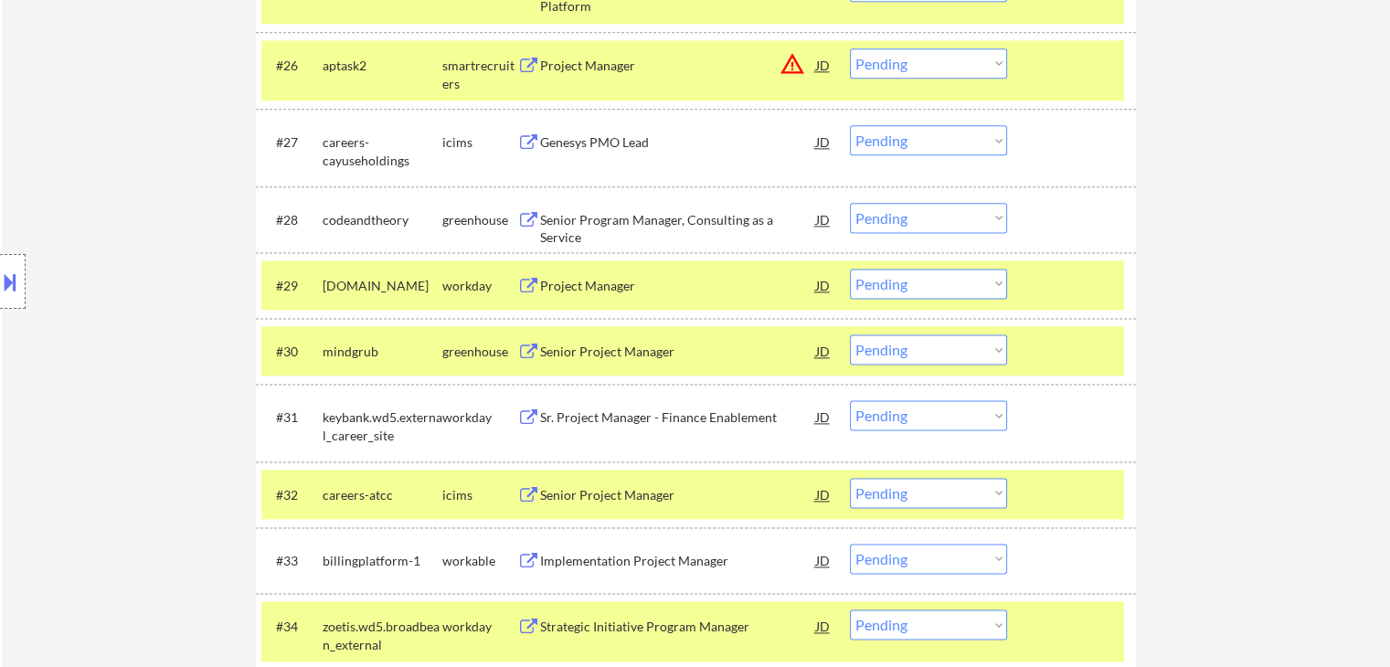
scroll to position [2459, 0]
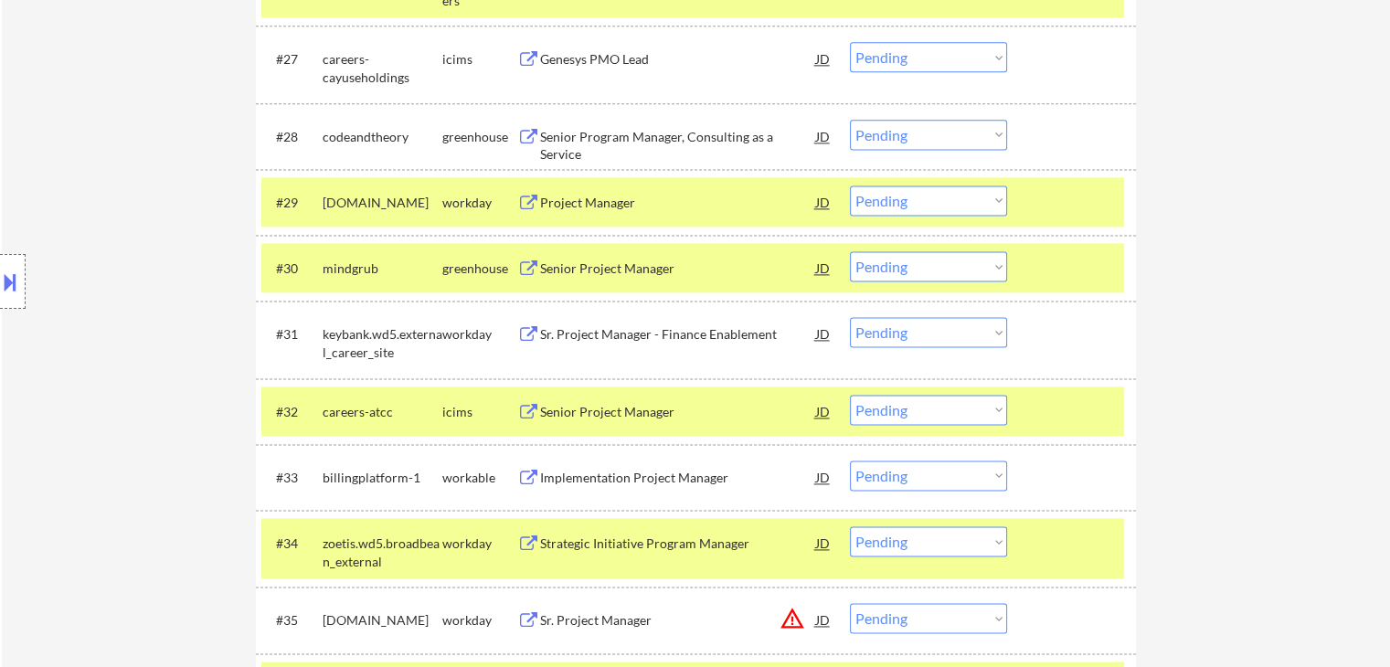
click at [906, 134] on select "Choose an option... Pending Applied Excluded (Questions) Excluded (Expired) Exc…" at bounding box center [928, 135] width 157 height 30
click at [850, 120] on select "Choose an option... Pending Applied Excluded (Questions) Excluded (Expired) Exc…" at bounding box center [928, 135] width 157 height 30
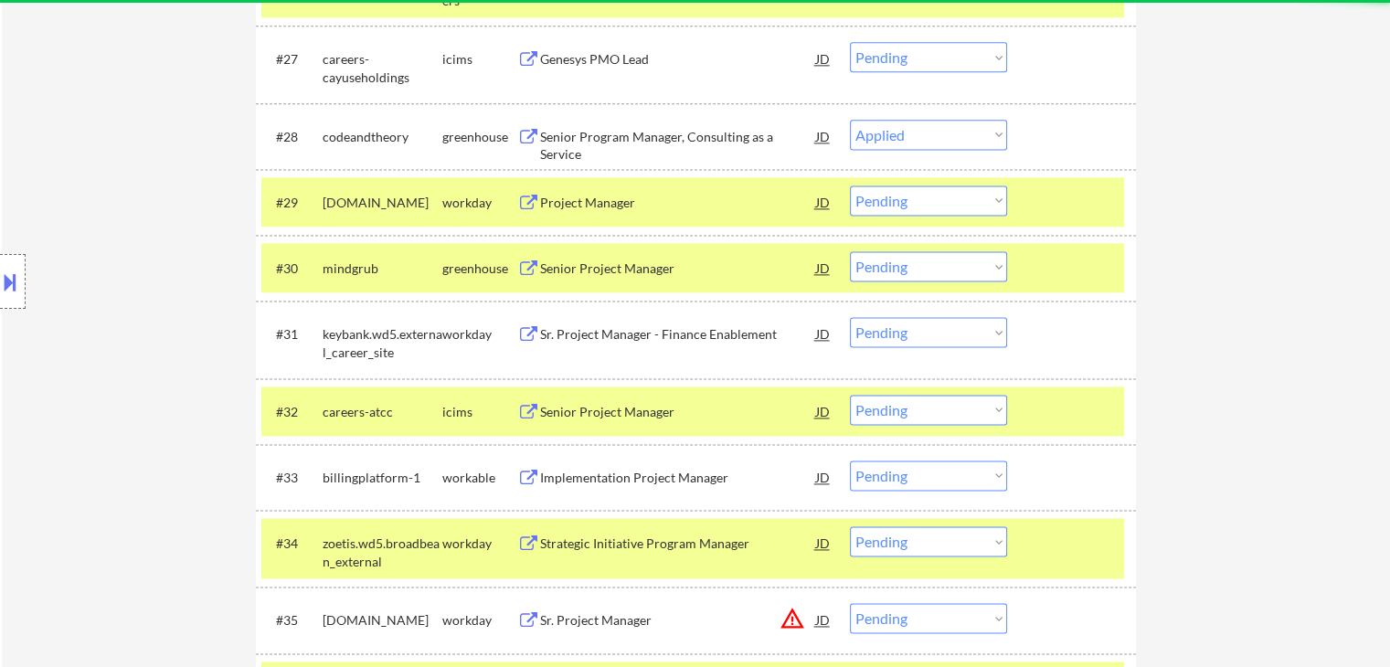
click at [17, 274] on button at bounding box center [10, 282] width 20 height 30
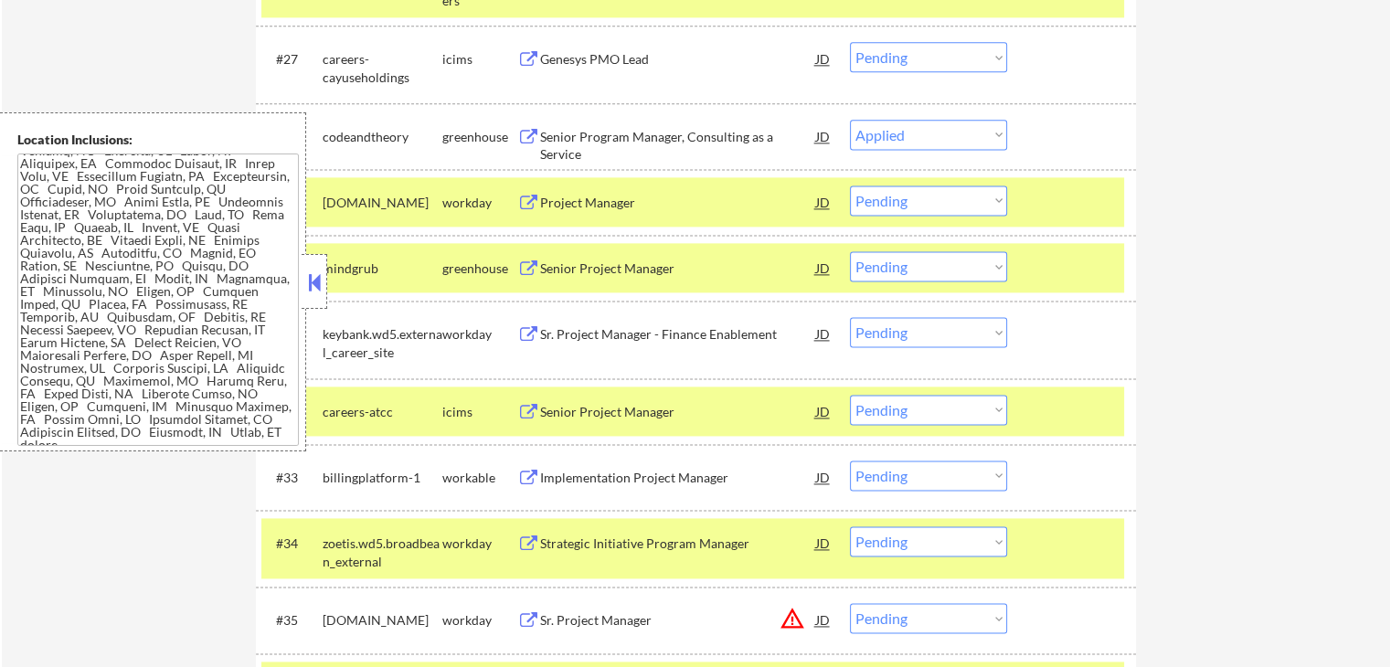
select select ""pending""
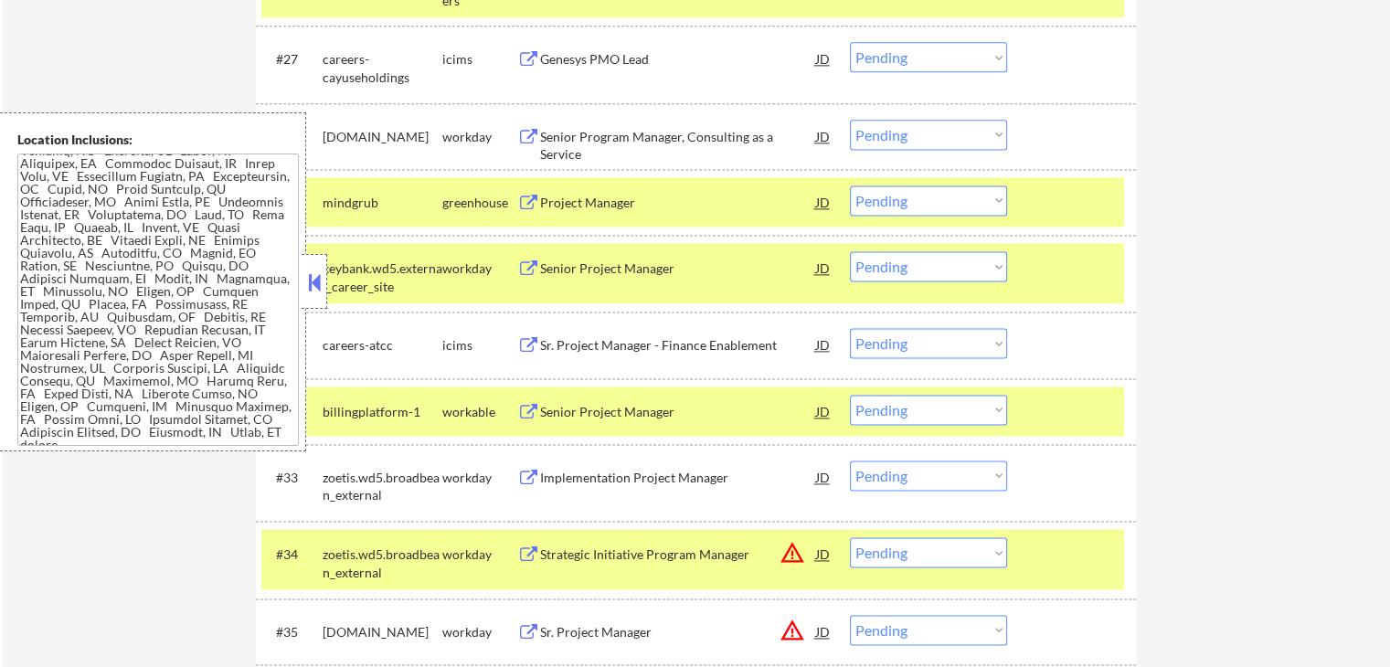
click at [164, 221] on textarea at bounding box center [157, 300] width 281 height 292
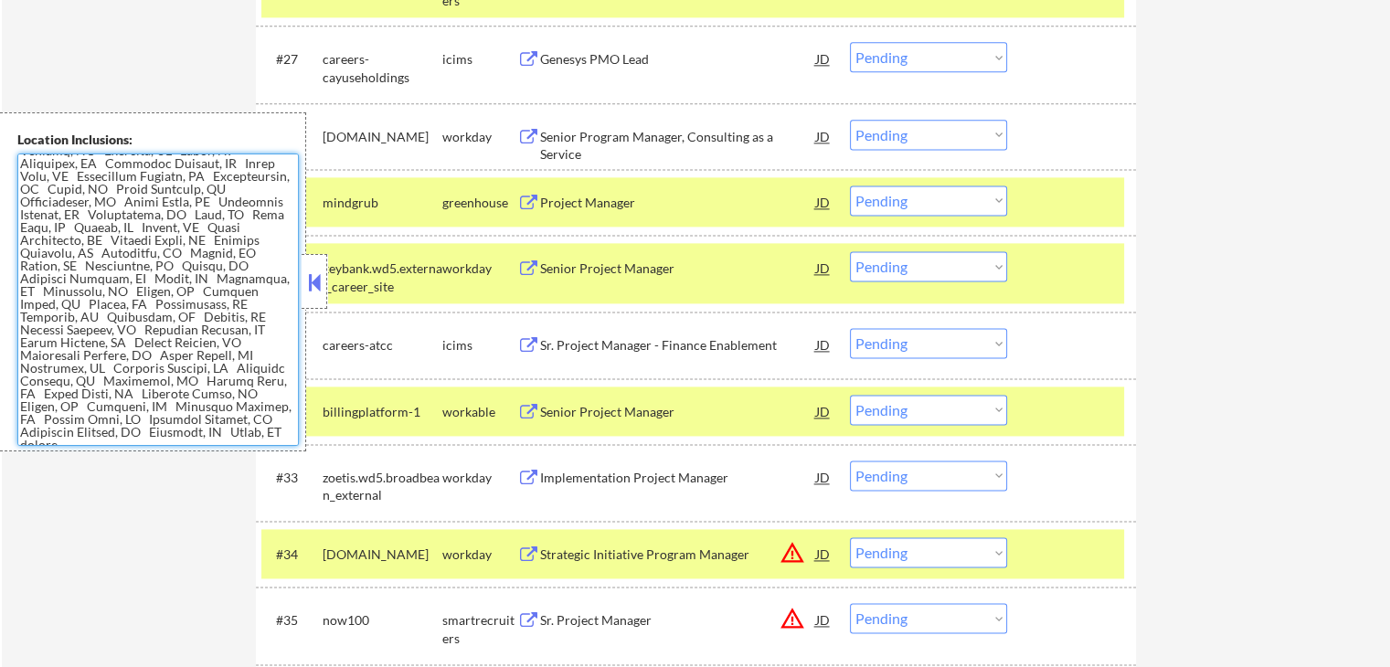
scroll to position [45, 0]
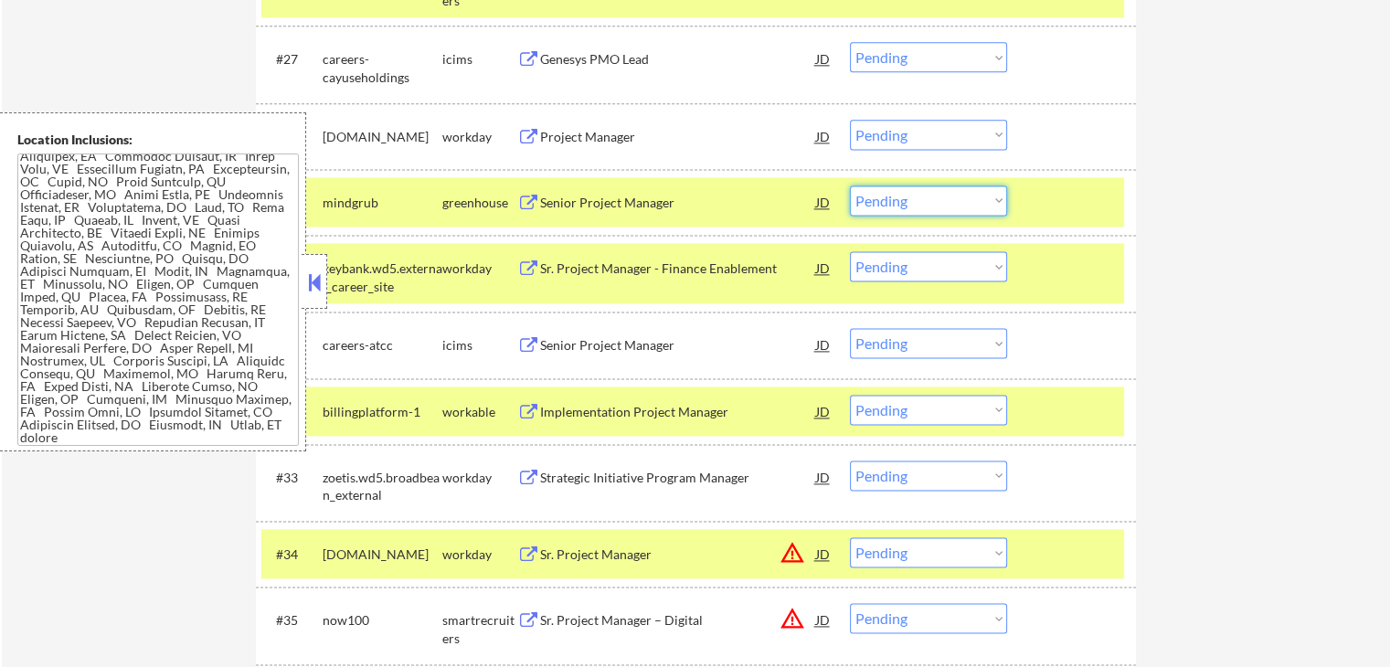
click at [930, 202] on select "Choose an option... Pending Applied Excluded (Questions) Excluded (Expired) Exc…" at bounding box center [928, 201] width 157 height 30
click at [850, 186] on select "Choose an option... Pending Applied Excluded (Questions) Excluded (Expired) Exc…" at bounding box center [928, 201] width 157 height 30
select select ""pending""
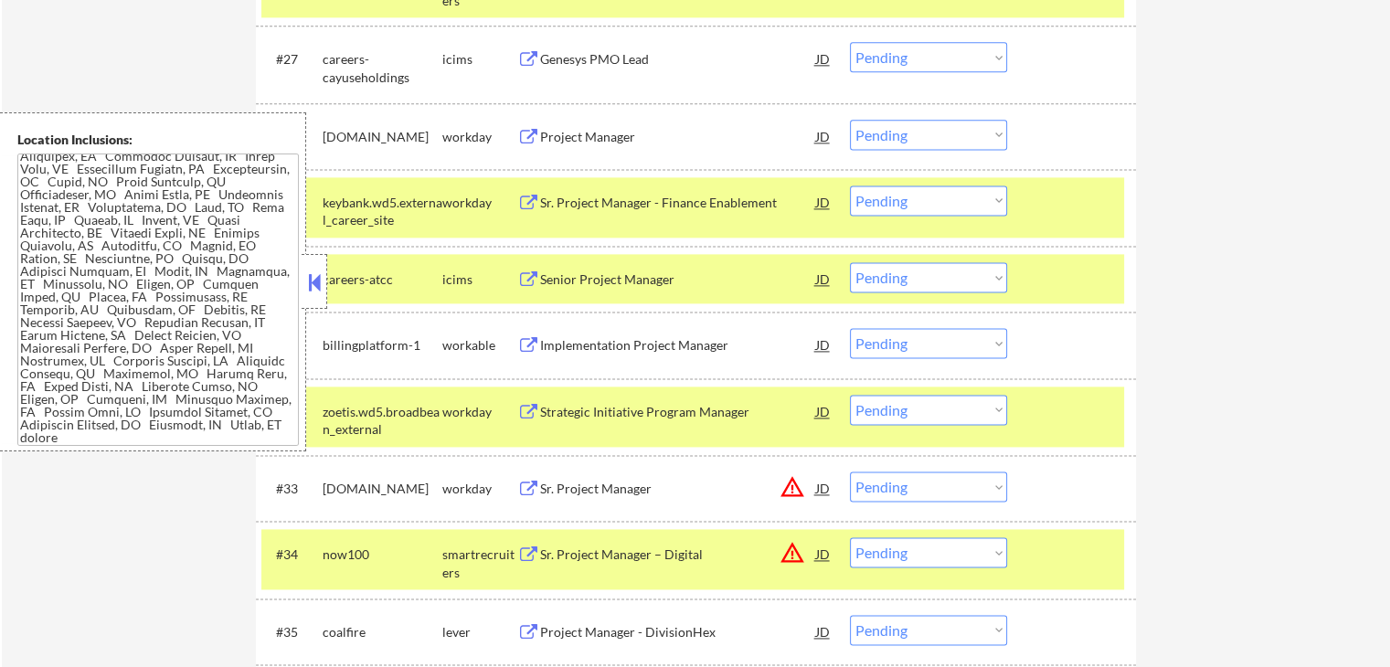
click at [322, 272] on button at bounding box center [314, 282] width 20 height 27
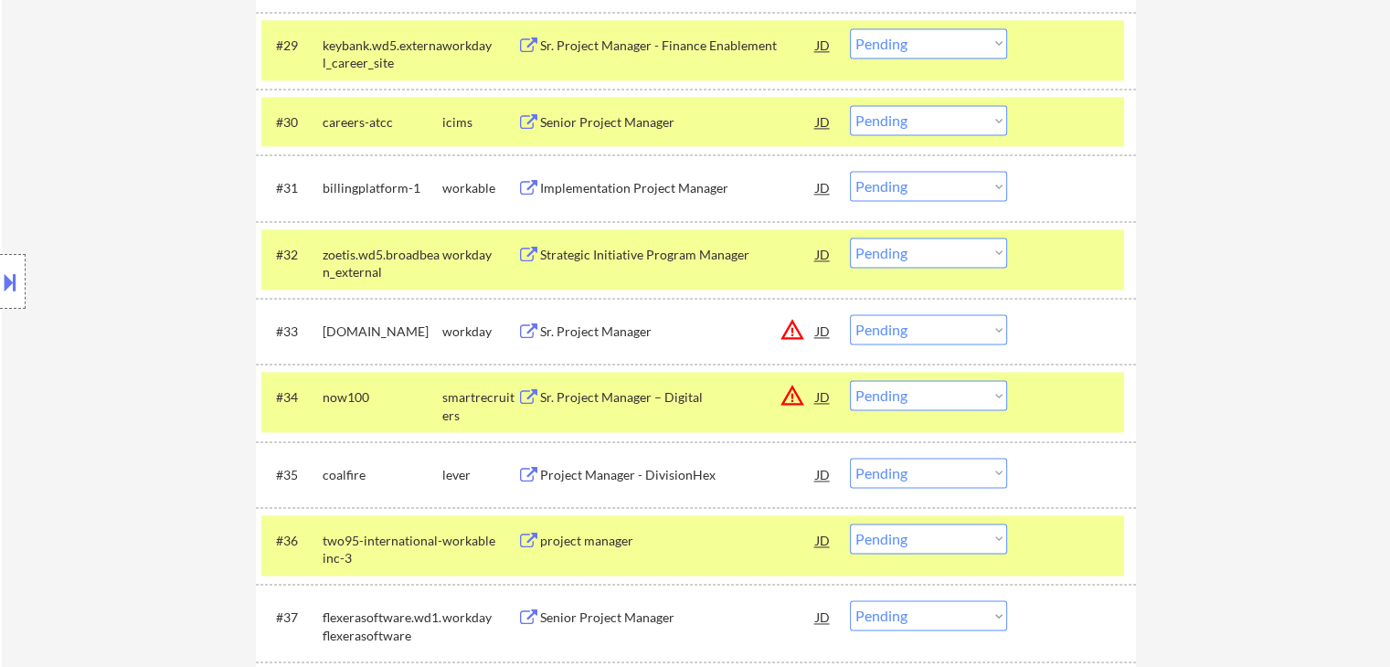
scroll to position [2642, 0]
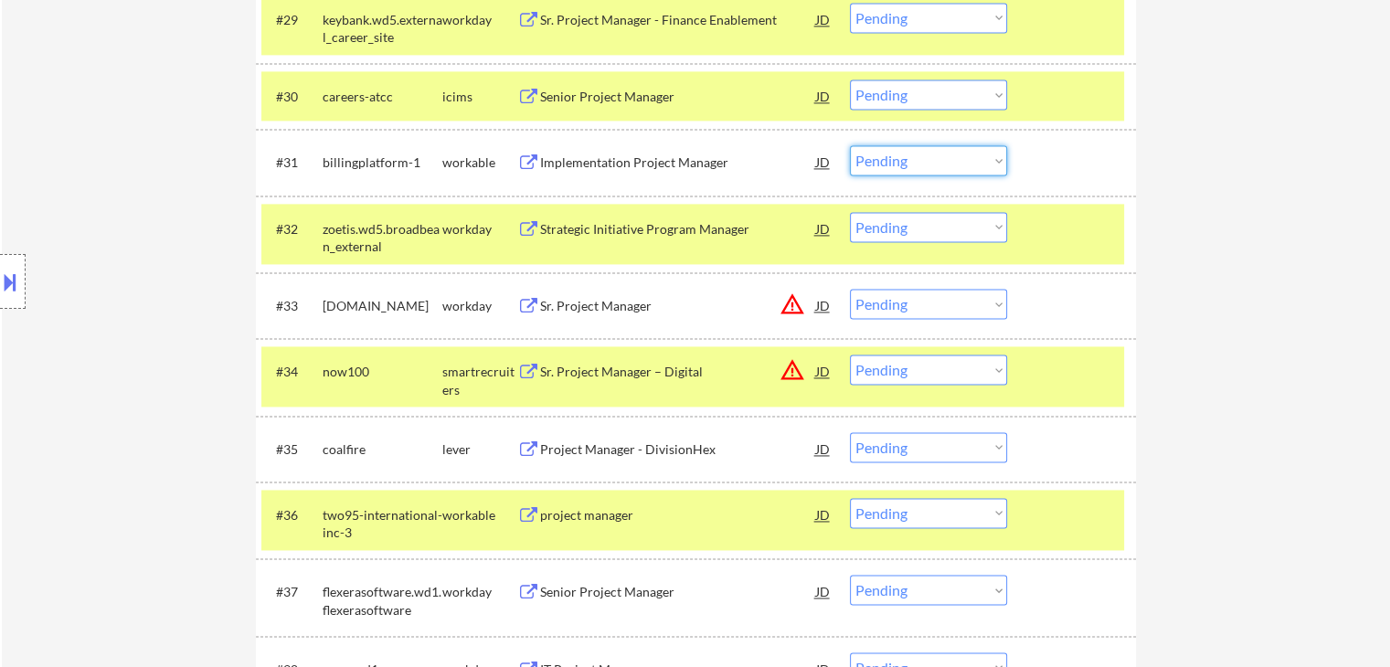
drag, startPoint x: 939, startPoint y: 154, endPoint x: 936, endPoint y: 168, distance: 14.2
click at [939, 154] on select "Choose an option... Pending Applied Excluded (Questions) Excluded (Expired) Exc…" at bounding box center [928, 160] width 157 height 30
click at [850, 145] on select "Choose an option... Pending Applied Excluded (Questions) Excluded (Expired) Exc…" at bounding box center [928, 160] width 157 height 30
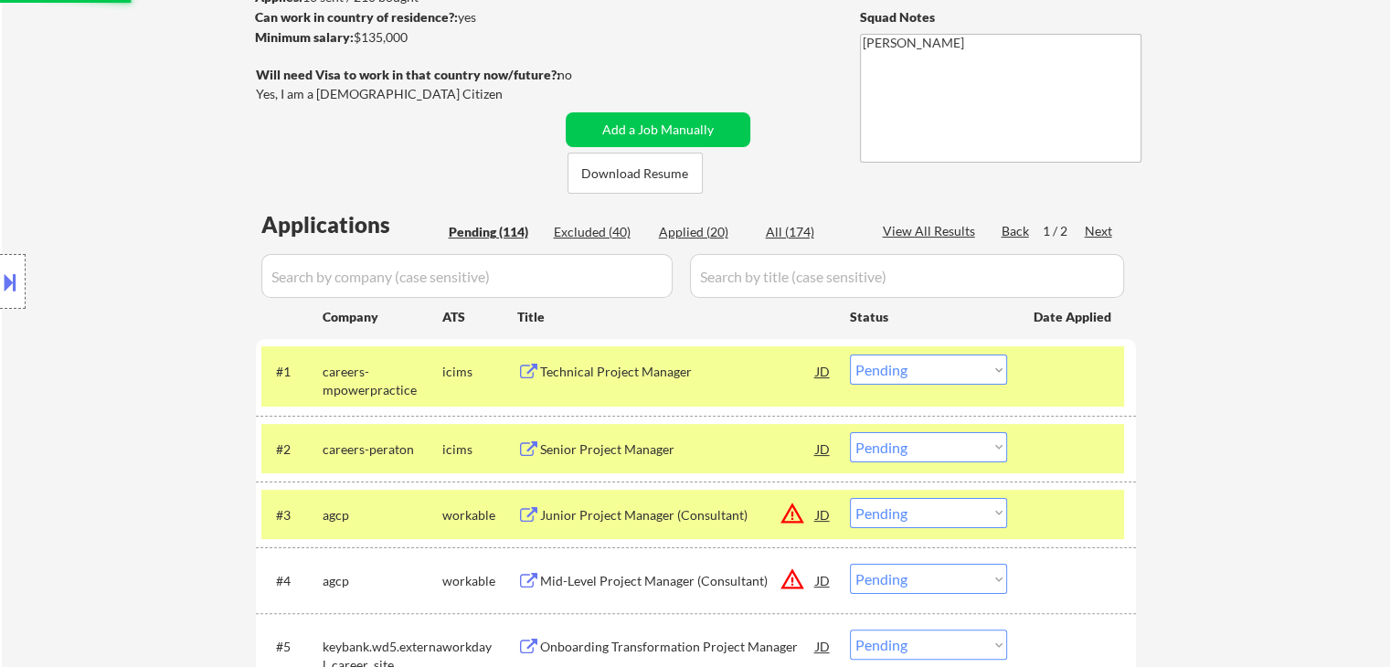
scroll to position [0, 0]
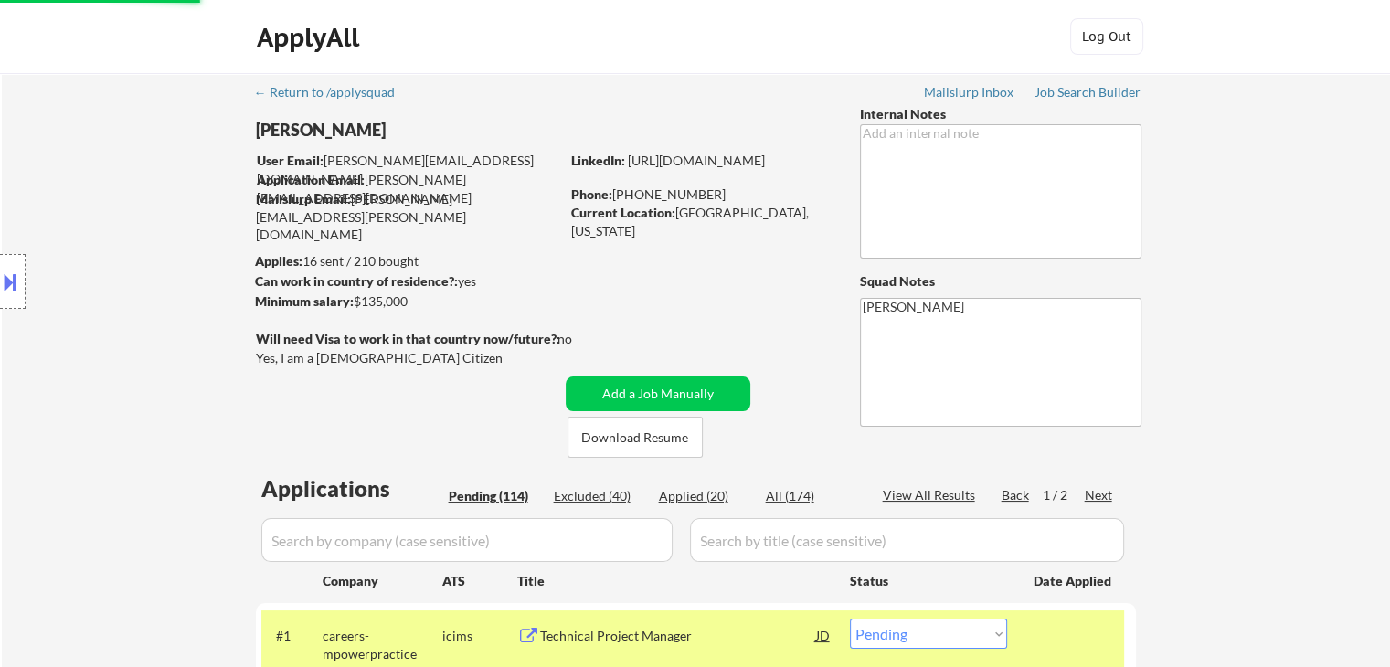
select select ""pending""
click at [673, 187] on div "Phone: [PHONE_NUMBER]" at bounding box center [700, 195] width 259 height 18
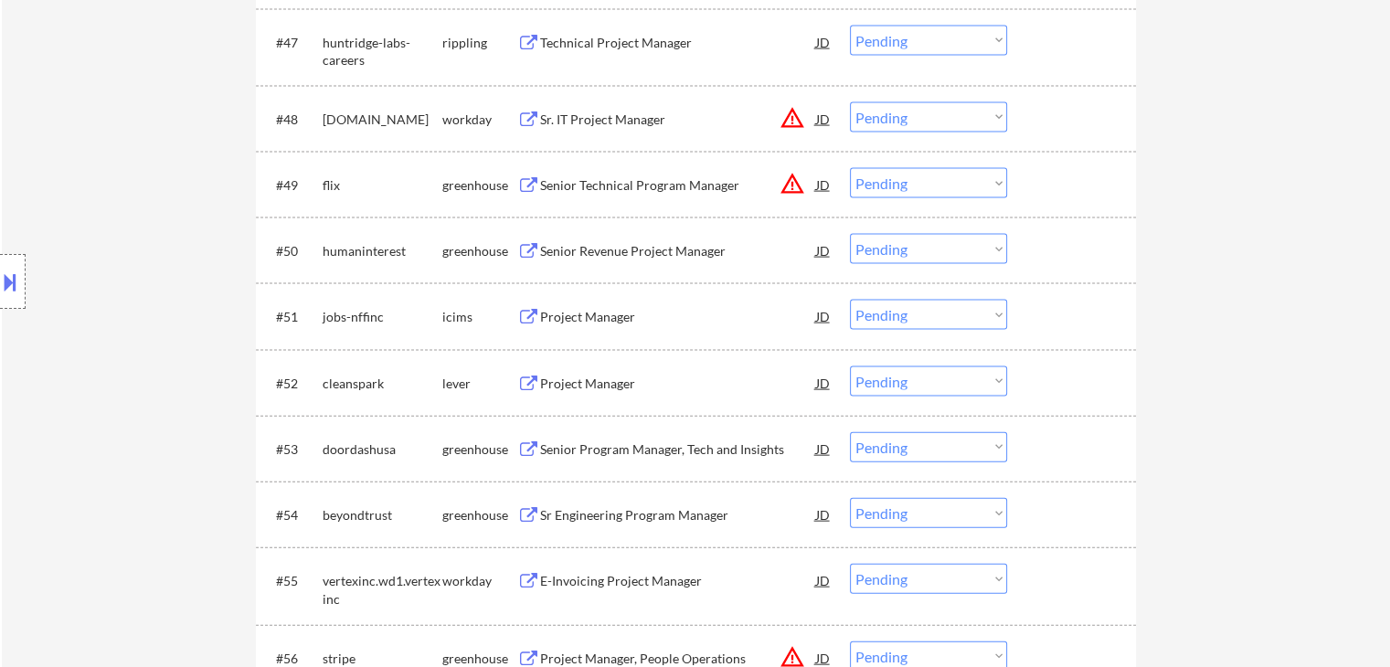
scroll to position [3747, 0]
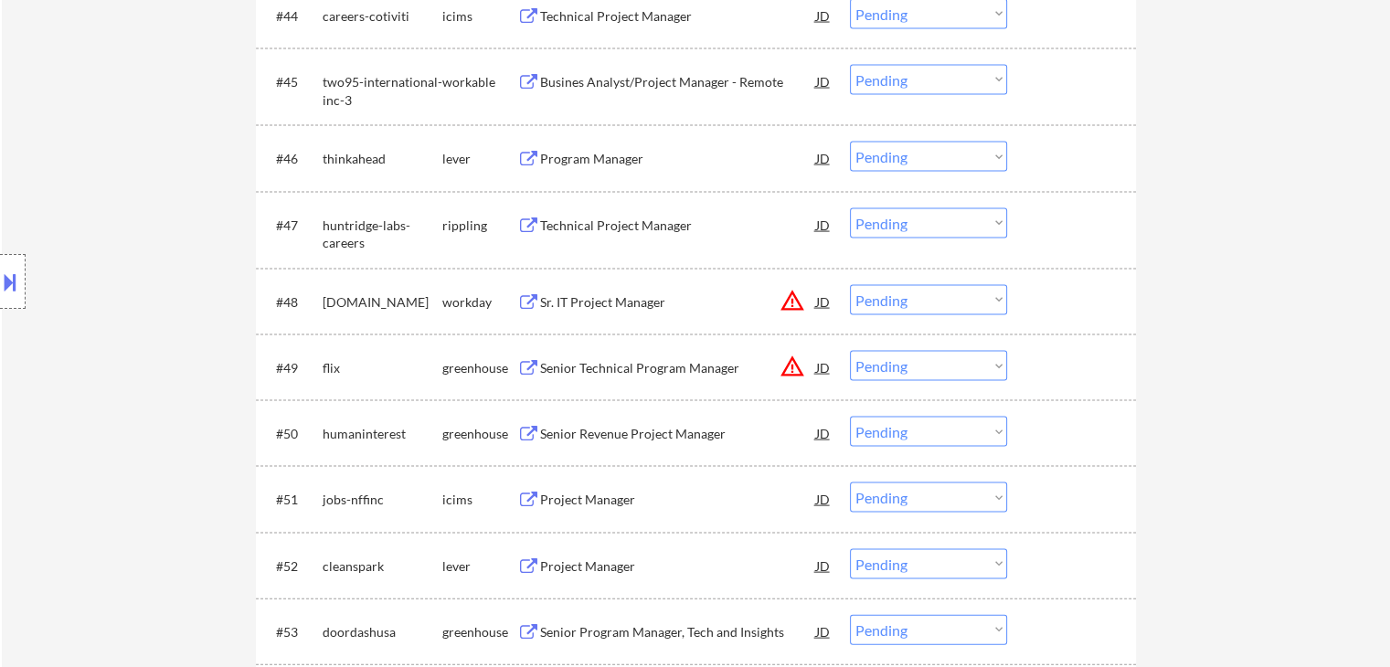
click at [569, 162] on div "Program Manager" at bounding box center [678, 159] width 276 height 18
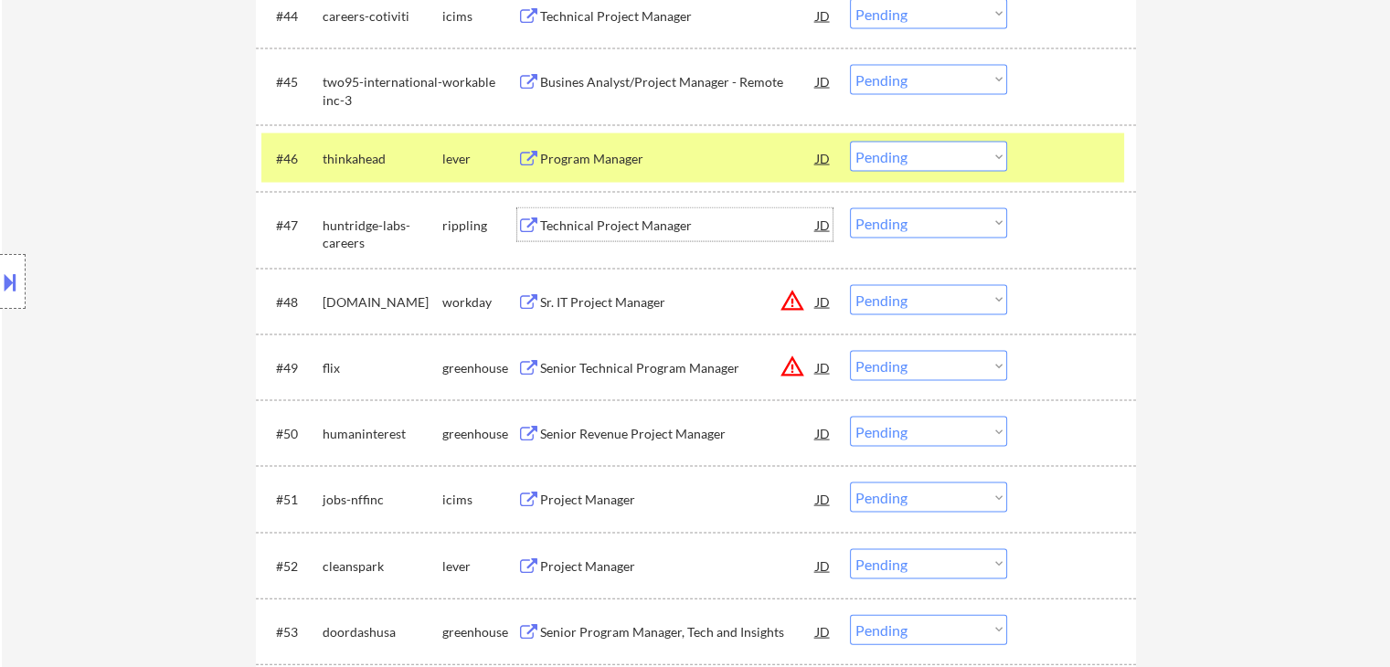
click at [588, 217] on div "Technical Project Manager" at bounding box center [678, 226] width 276 height 18
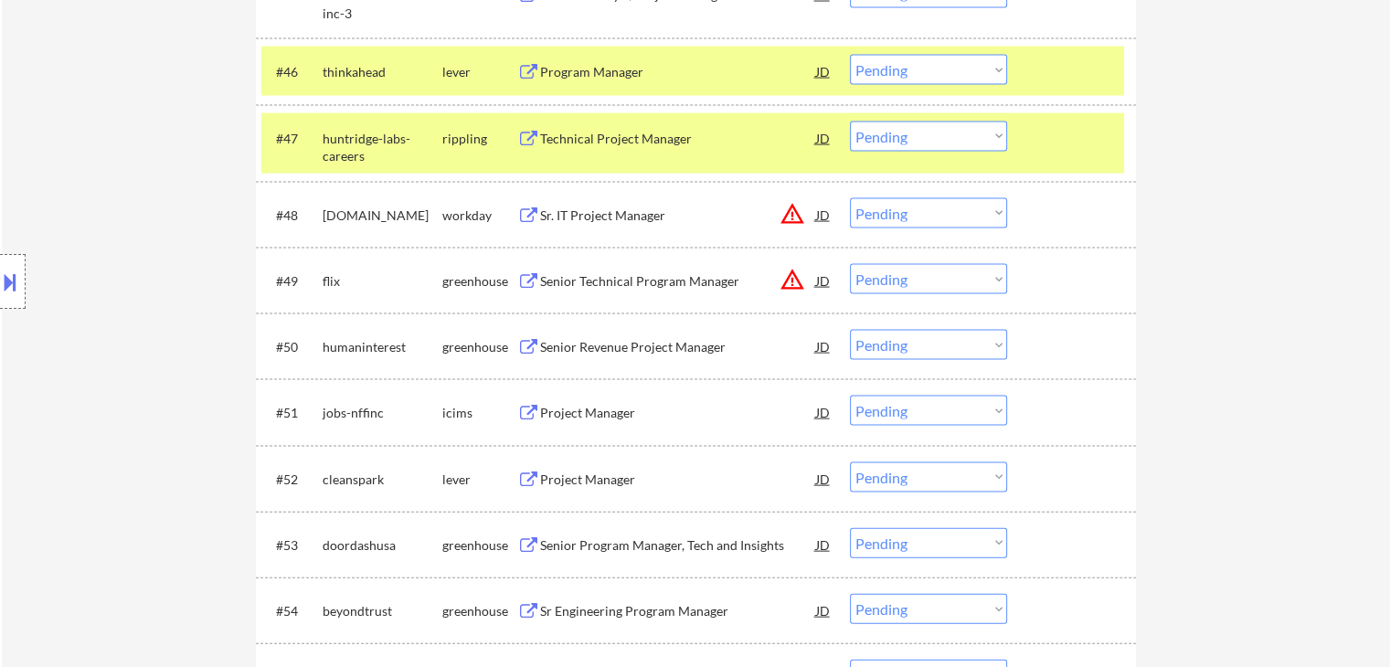
scroll to position [3929, 0]
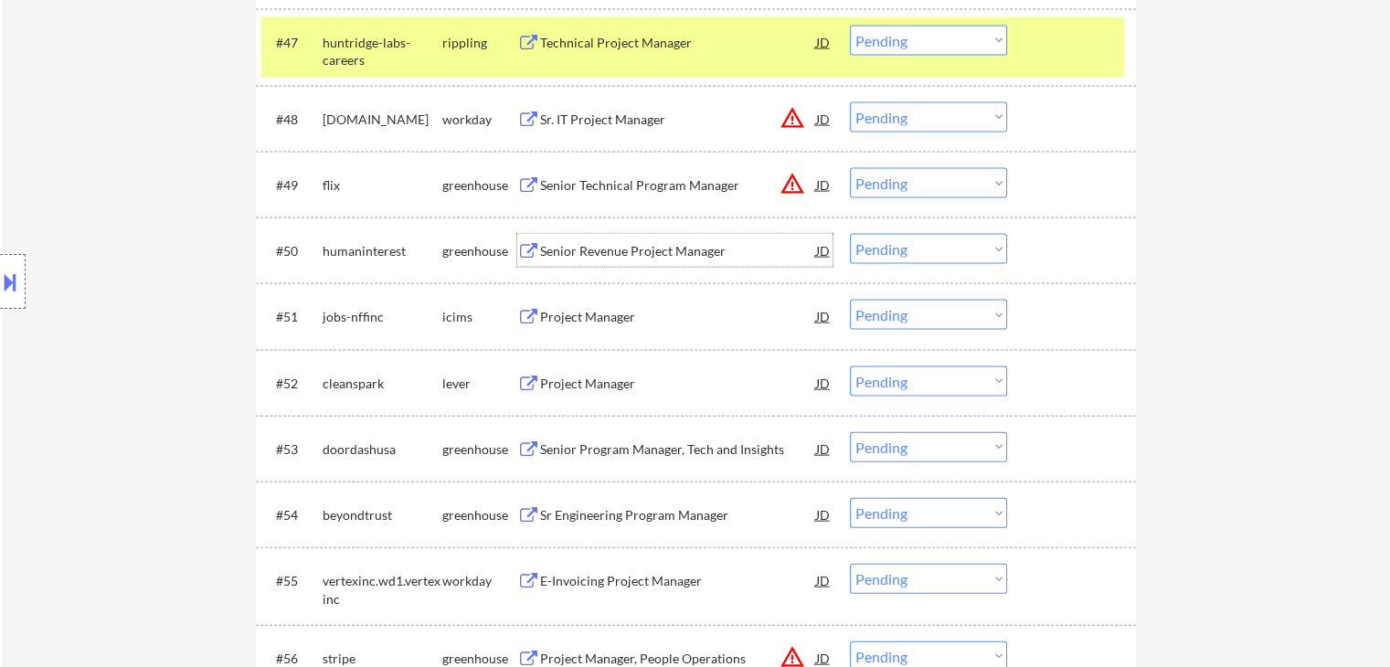
click at [577, 244] on div "Senior Revenue Project Manager" at bounding box center [678, 251] width 276 height 18
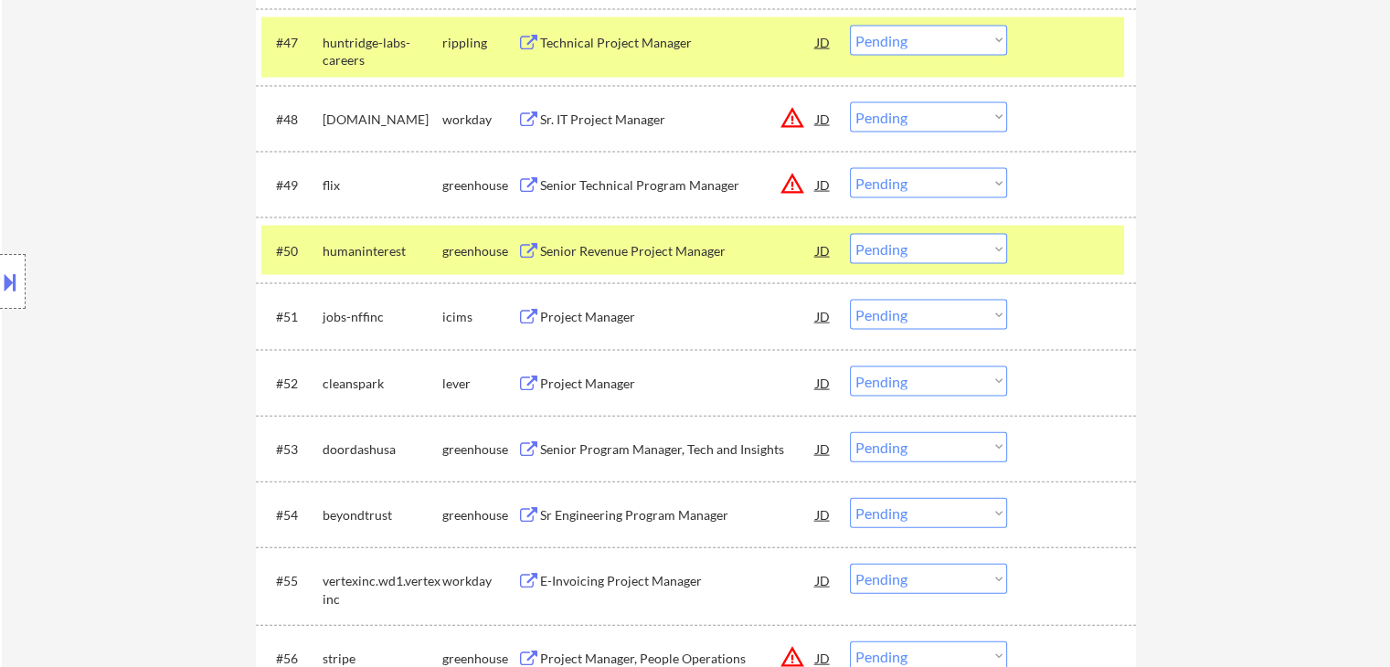
click at [599, 377] on div "Project Manager" at bounding box center [678, 384] width 276 height 18
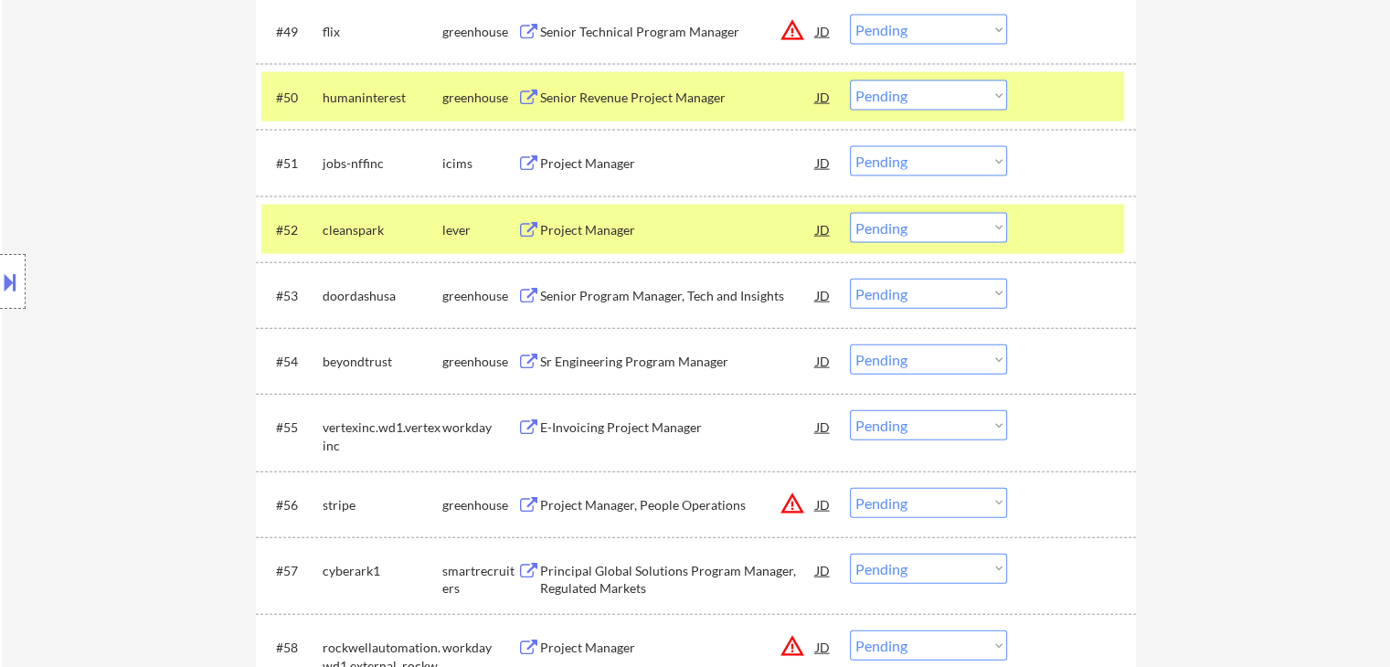
scroll to position [4112, 0]
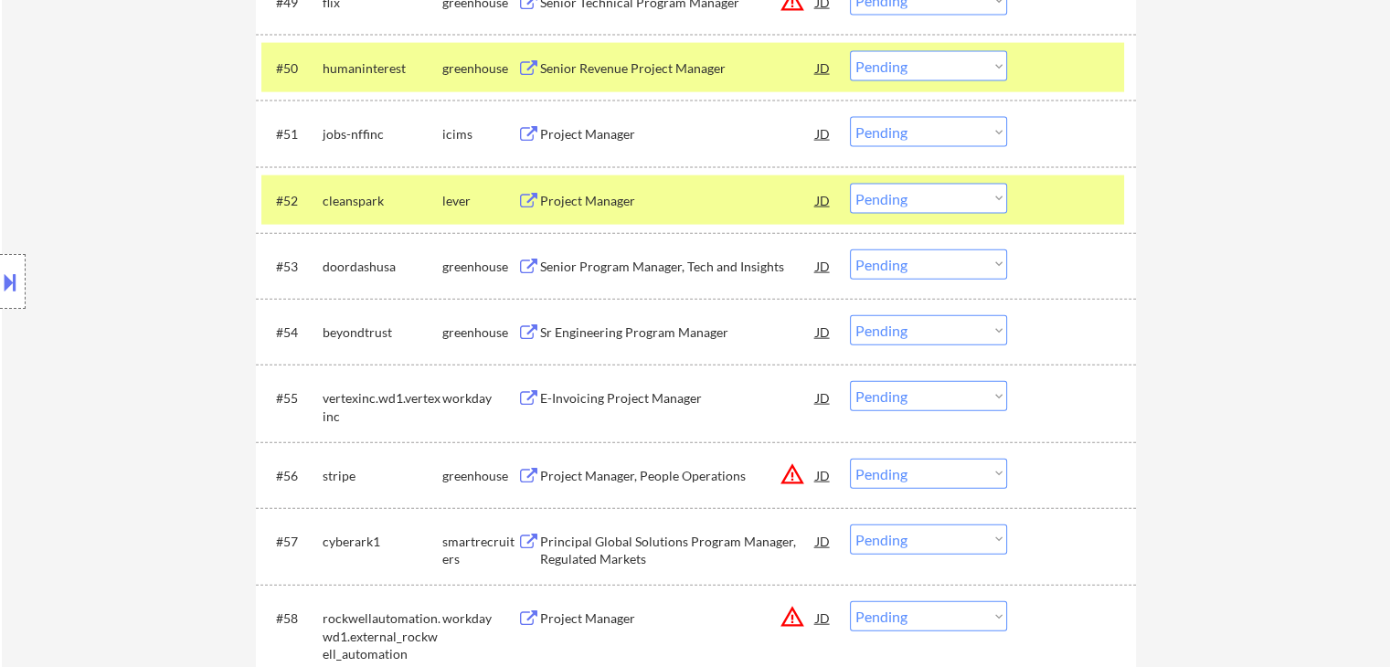
click at [596, 276] on div "Senior Program Manager, Tech and Insights" at bounding box center [678, 265] width 276 height 33
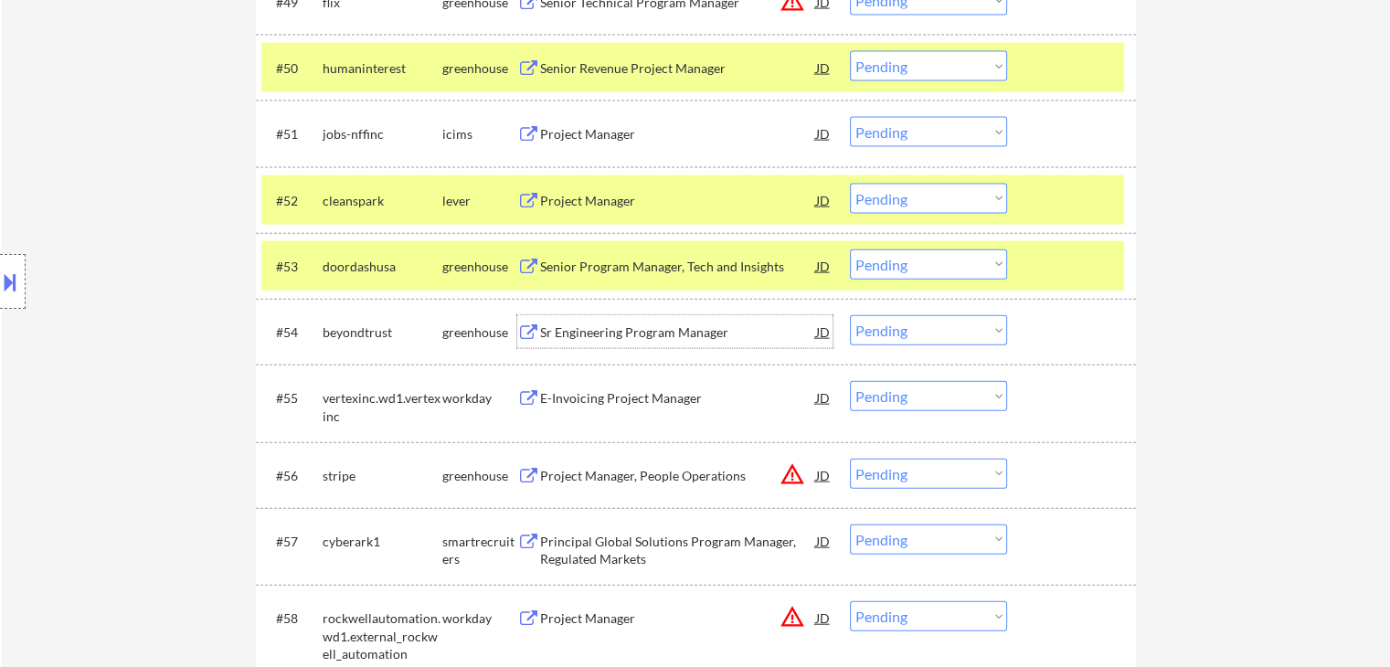
click at [606, 335] on div "Sr Engineering Program Manager" at bounding box center [678, 332] width 276 height 18
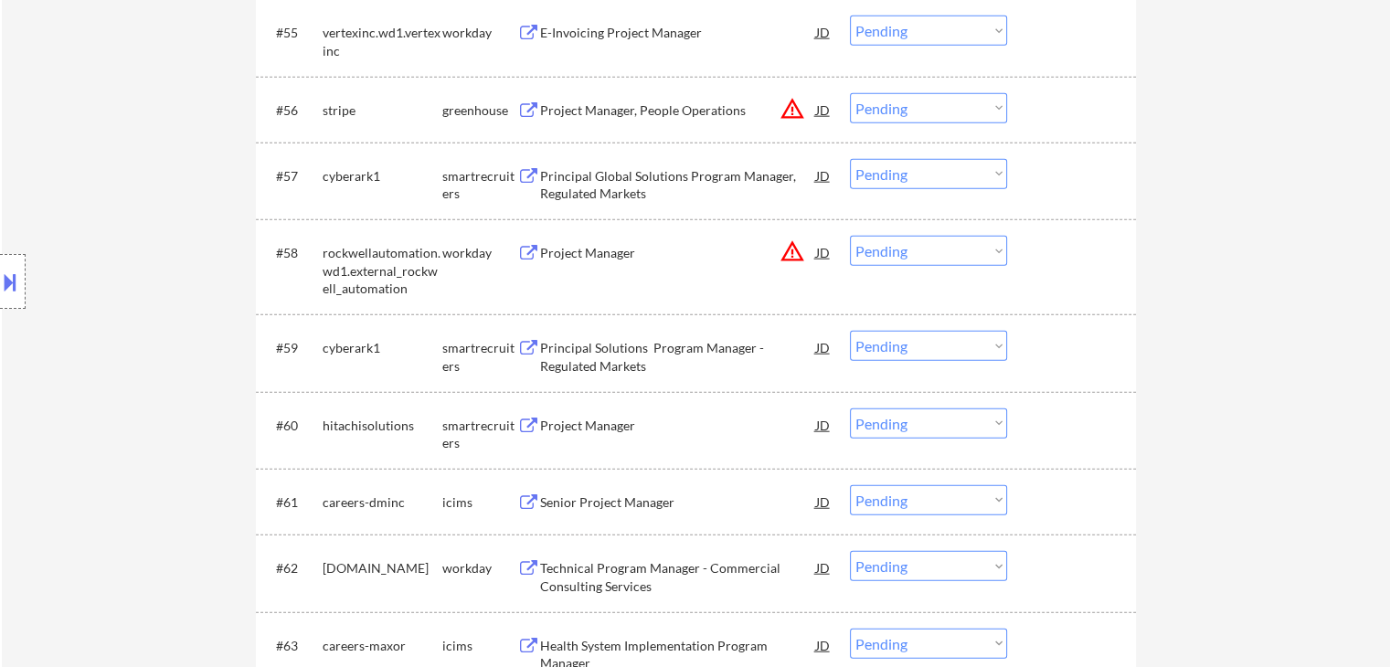
click at [596, 352] on div "Principal Solutions Program Manager - Regulated Markets" at bounding box center [678, 357] width 276 height 36
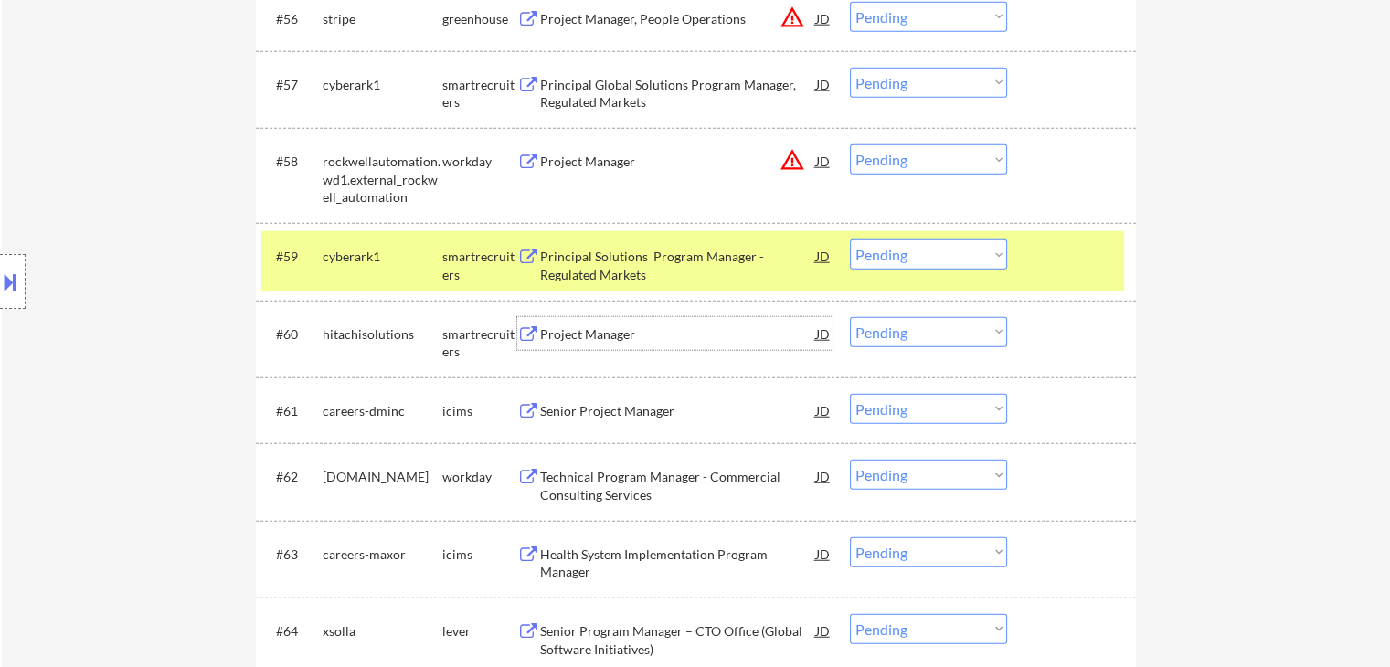
click at [595, 332] on div "Project Manager" at bounding box center [678, 334] width 276 height 18
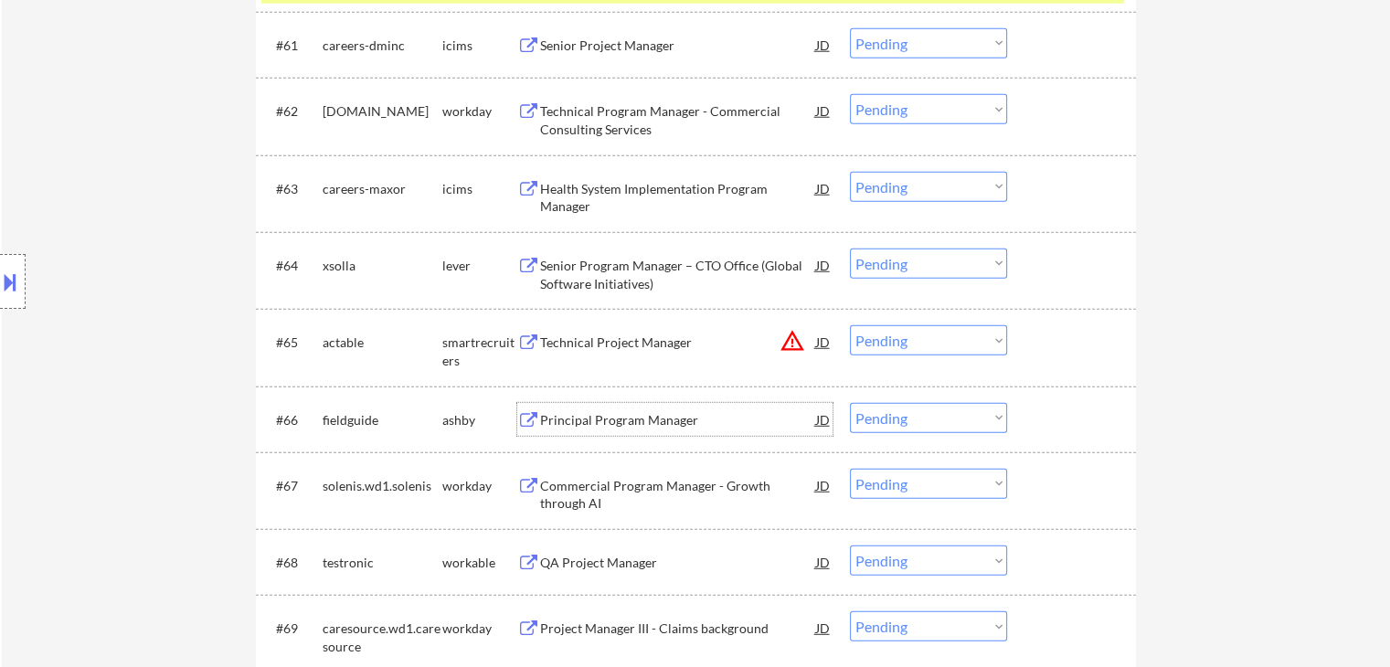
click at [593, 411] on div "Principal Program Manager" at bounding box center [678, 420] width 276 height 18
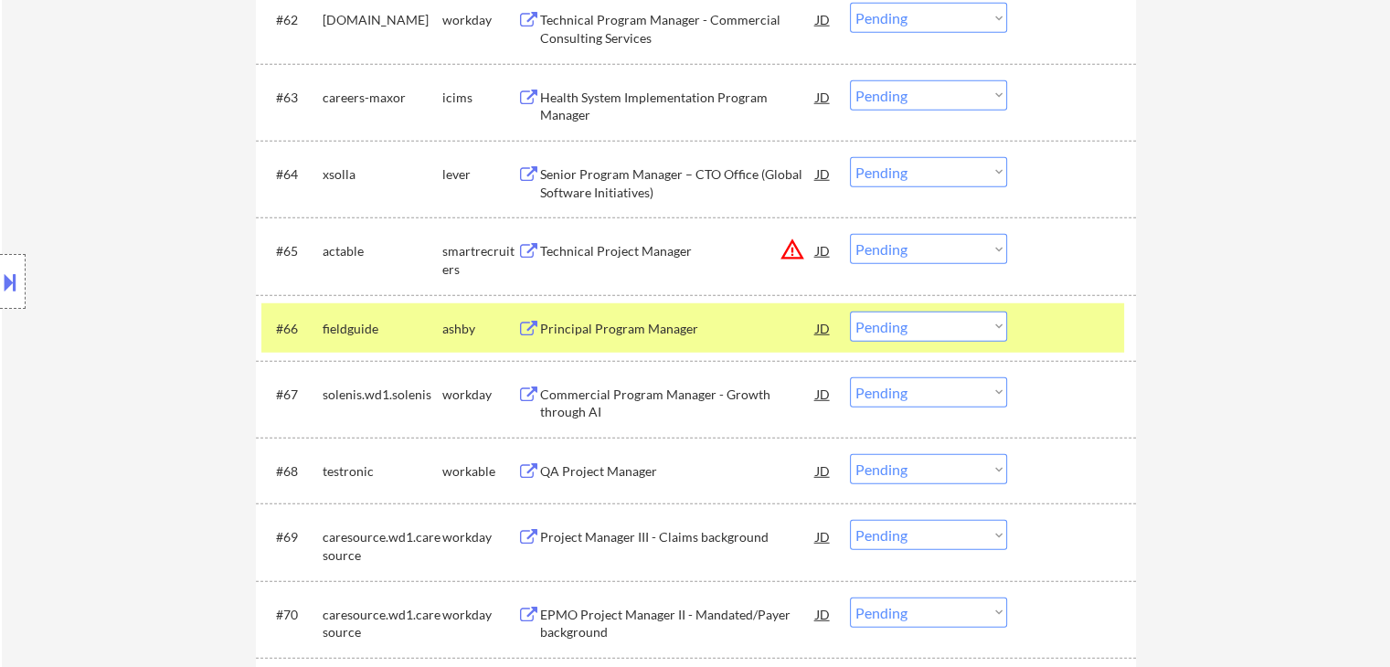
click at [596, 458] on div "QA Project Manager" at bounding box center [678, 470] width 276 height 33
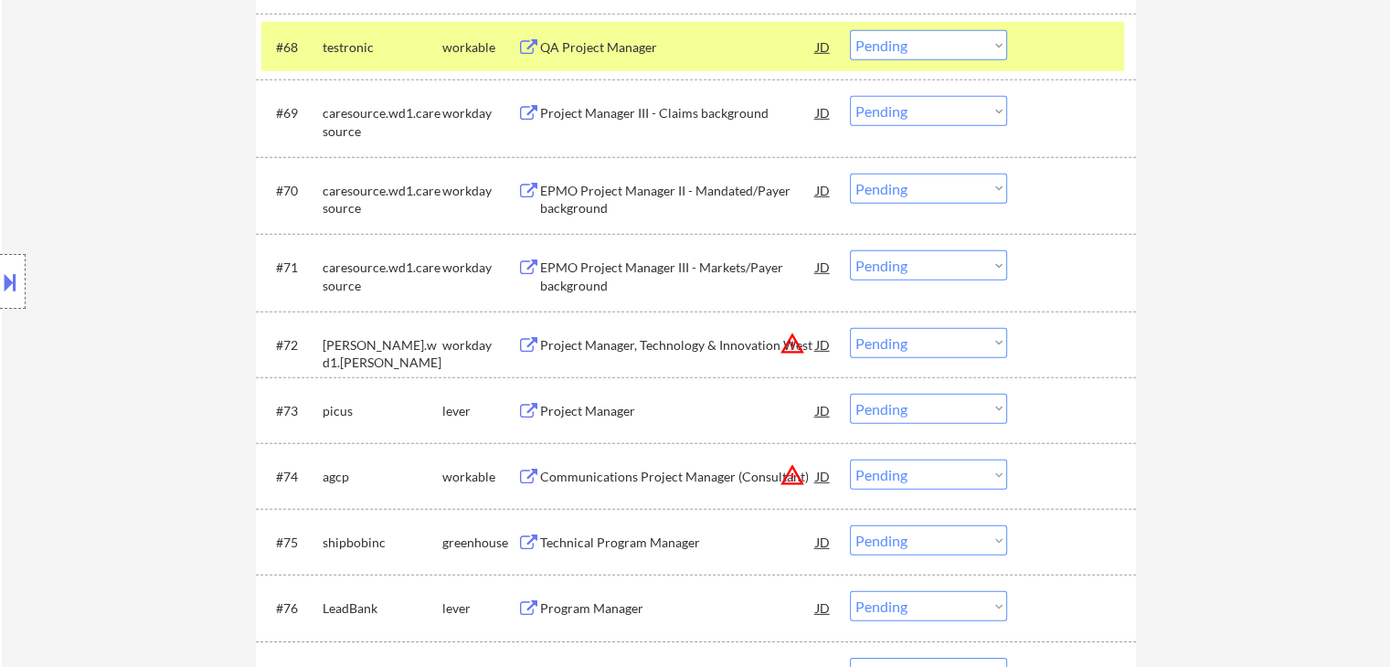
scroll to position [5483, 0]
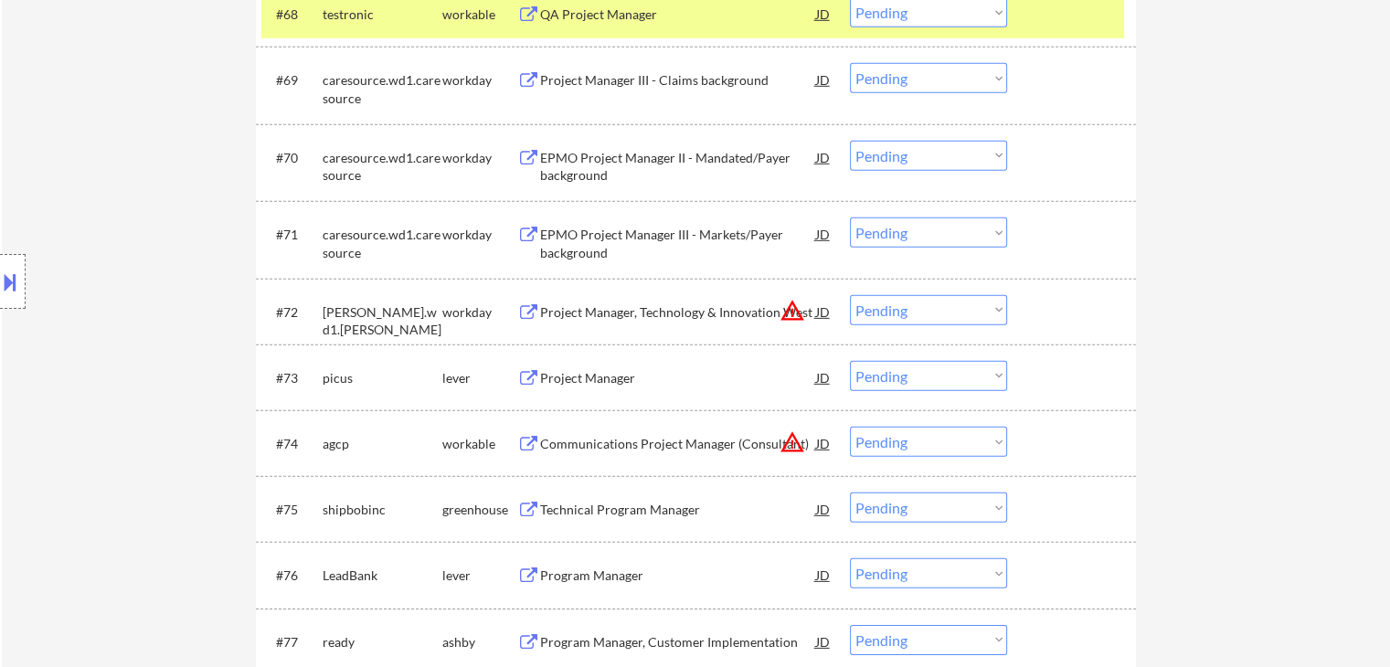
click at [607, 509] on div "Technical Program Manager" at bounding box center [678, 510] width 276 height 18
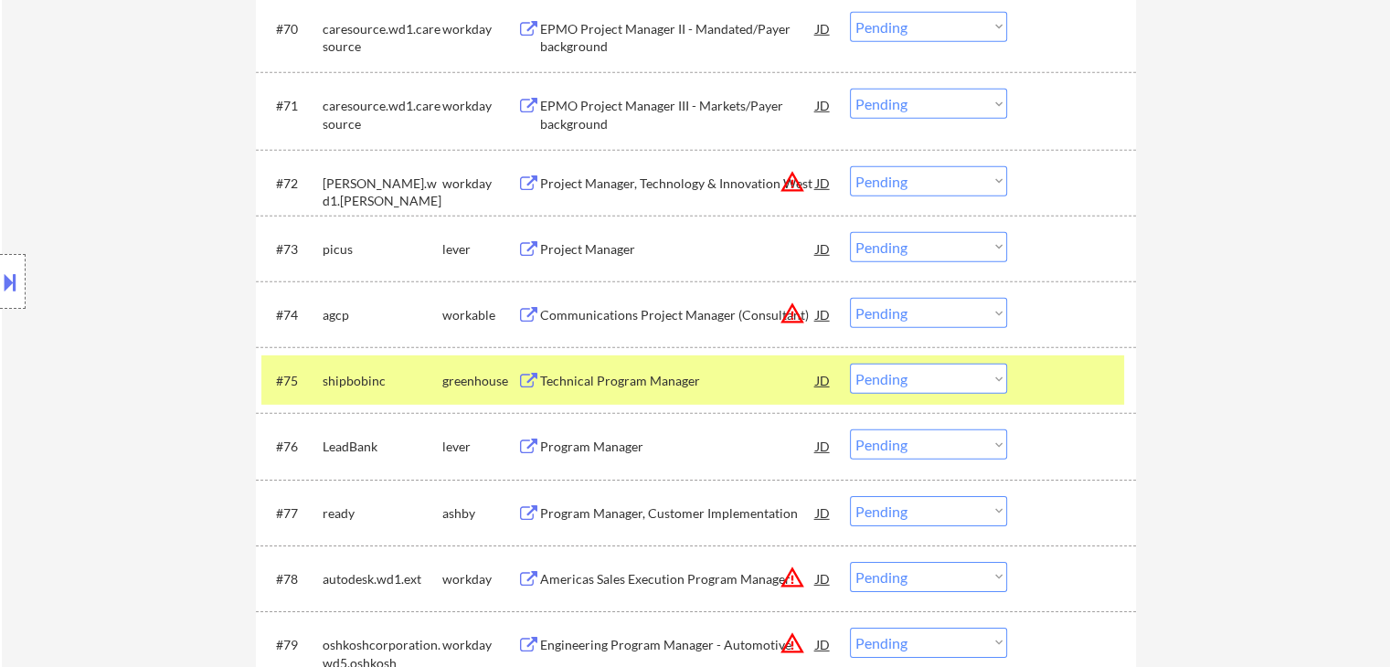
scroll to position [5666, 0]
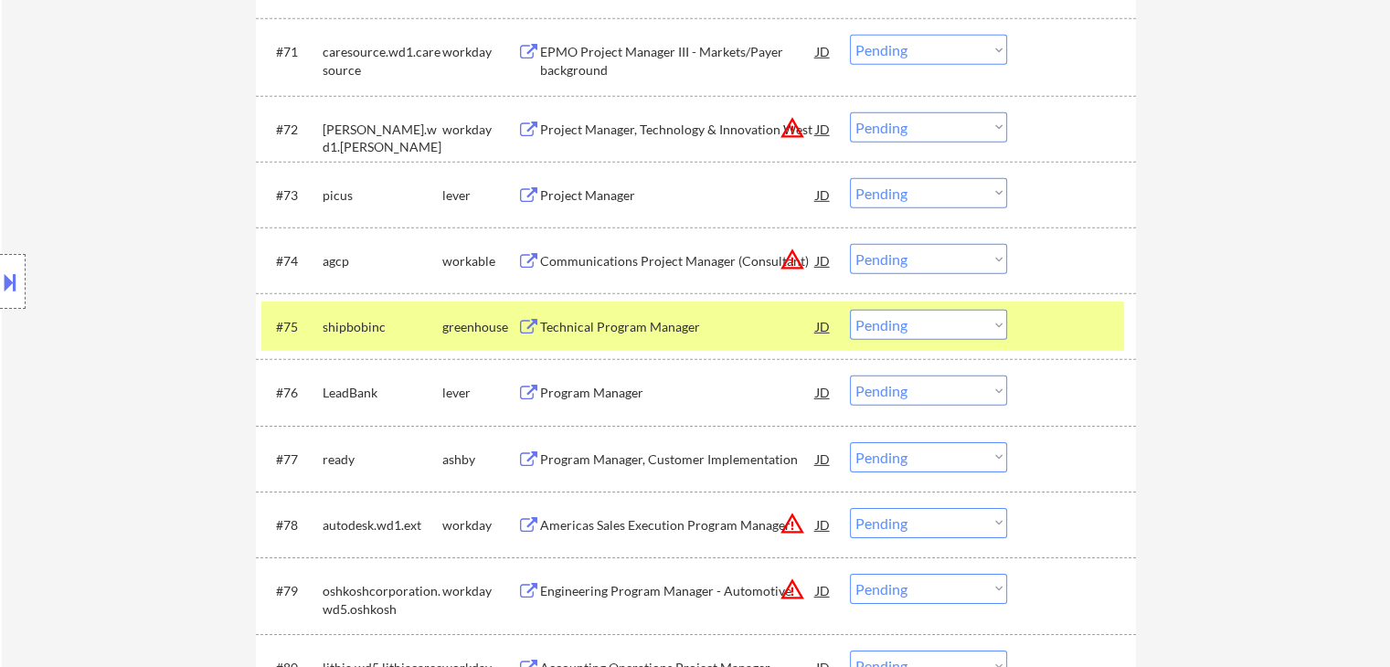
click at [572, 396] on div "Program Manager" at bounding box center [678, 393] width 276 height 18
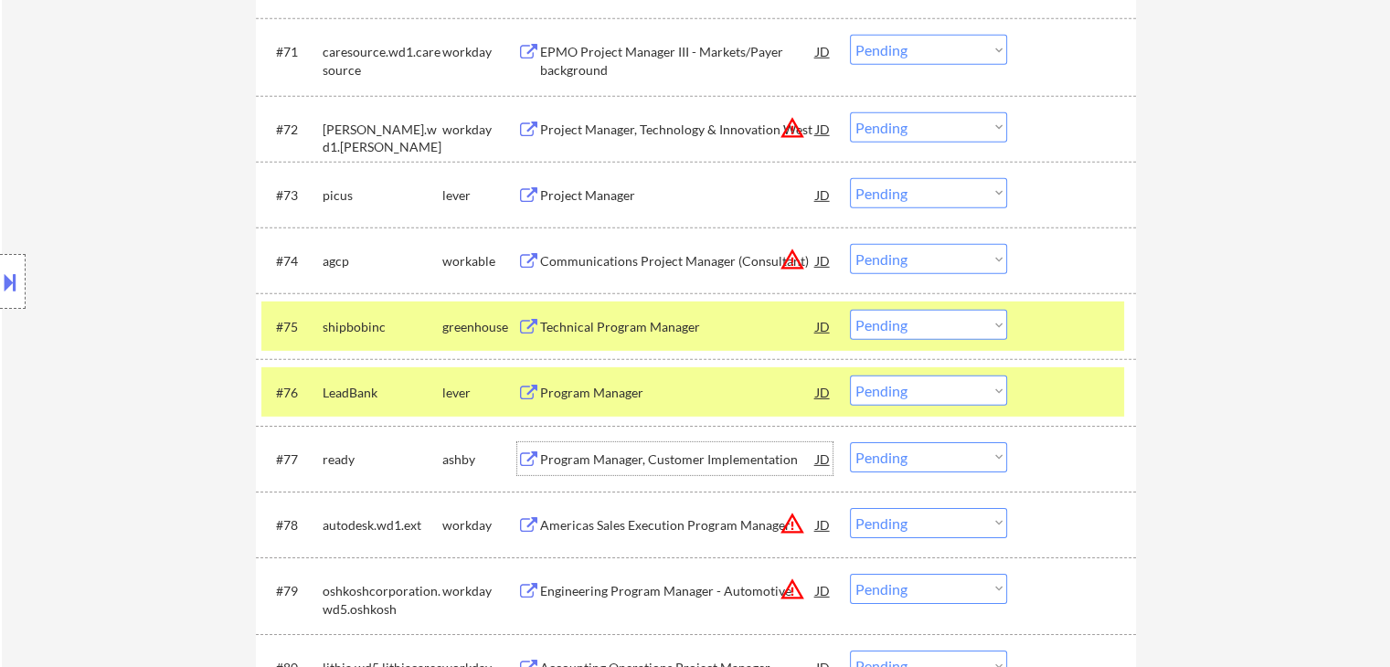
click at [633, 455] on div "Program Manager, Customer Implementation" at bounding box center [678, 460] width 276 height 18
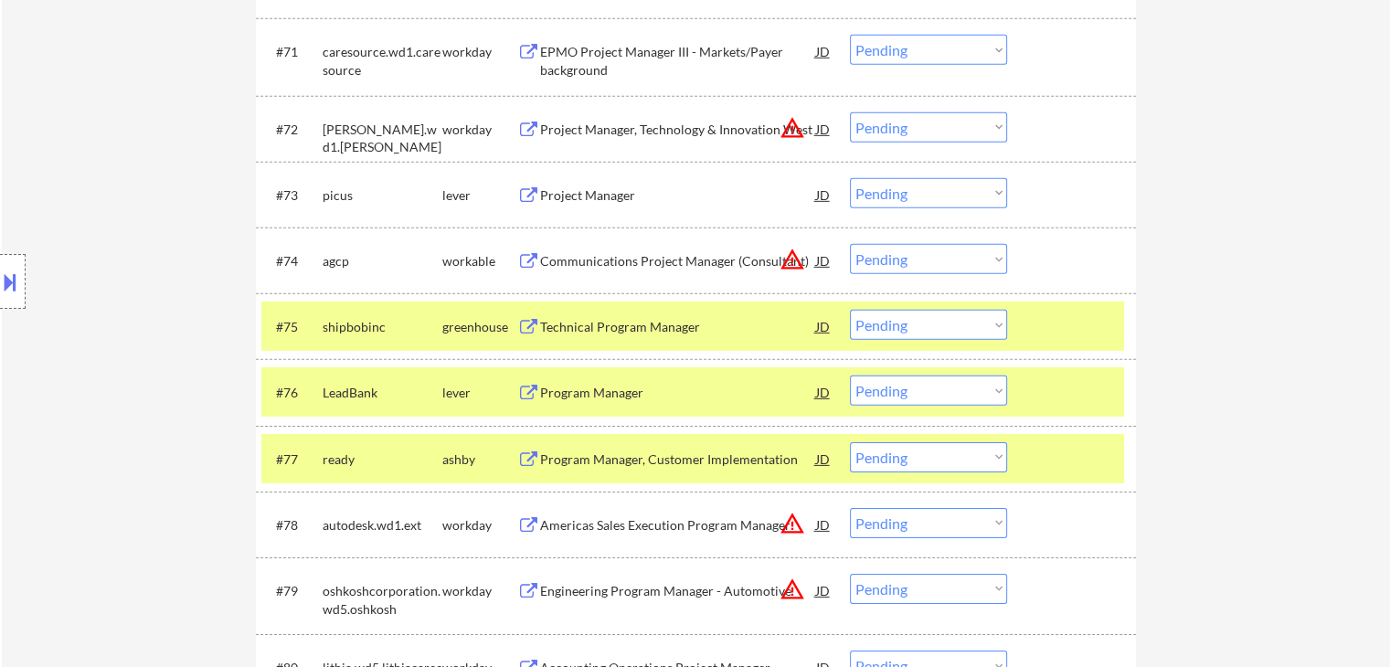
scroll to position [3571, 0]
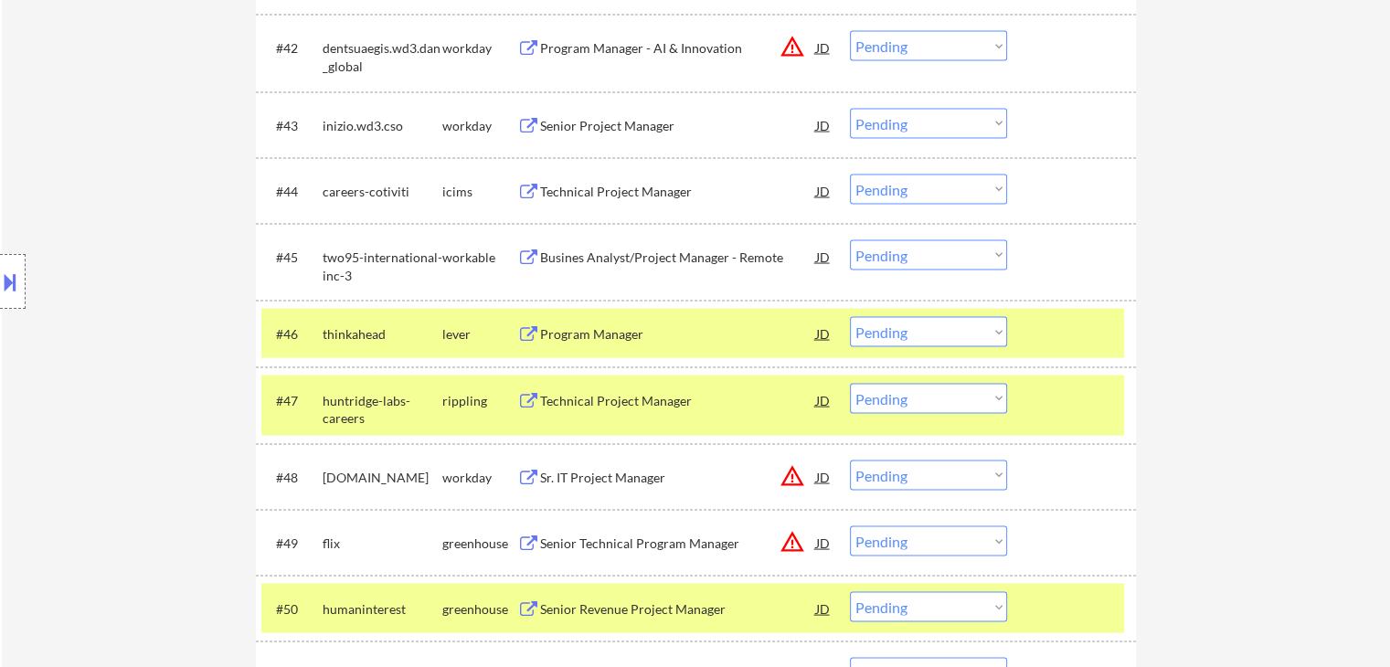
drag, startPoint x: 925, startPoint y: 331, endPoint x: 925, endPoint y: 343, distance: 11.9
click at [925, 331] on select "Choose an option... Pending Applied Excluded (Questions) Excluded (Expired) Exc…" at bounding box center [928, 332] width 157 height 30
click at [850, 317] on select "Choose an option... Pending Applied Excluded (Questions) Excluded (Expired) Exc…" at bounding box center [928, 332] width 157 height 30
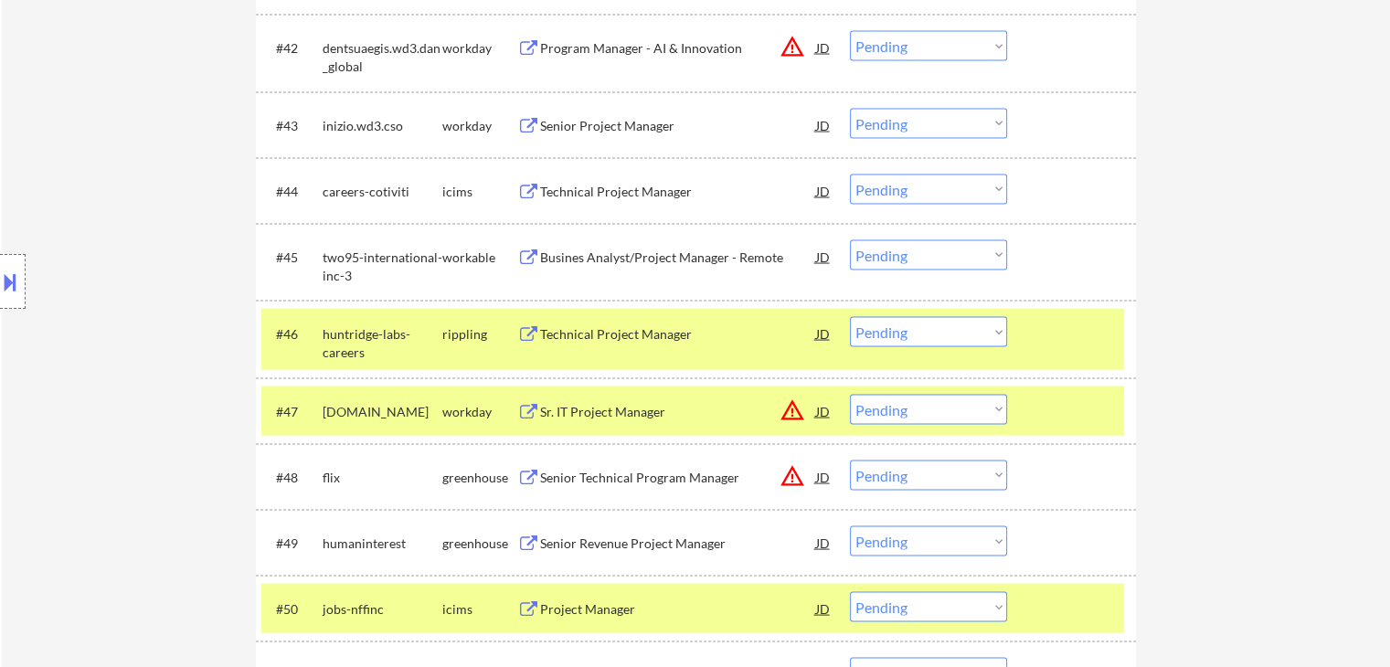
drag, startPoint x: 916, startPoint y: 332, endPoint x: 863, endPoint y: 318, distance: 54.7
click at [916, 332] on select "Choose an option... Pending Applied Excluded (Questions) Excluded (Expired) Exc…" at bounding box center [928, 332] width 157 height 30
click at [850, 317] on select "Choose an option... Pending Applied Excluded (Questions) Excluded (Expired) Exc…" at bounding box center [928, 332] width 157 height 30
select select ""pending""
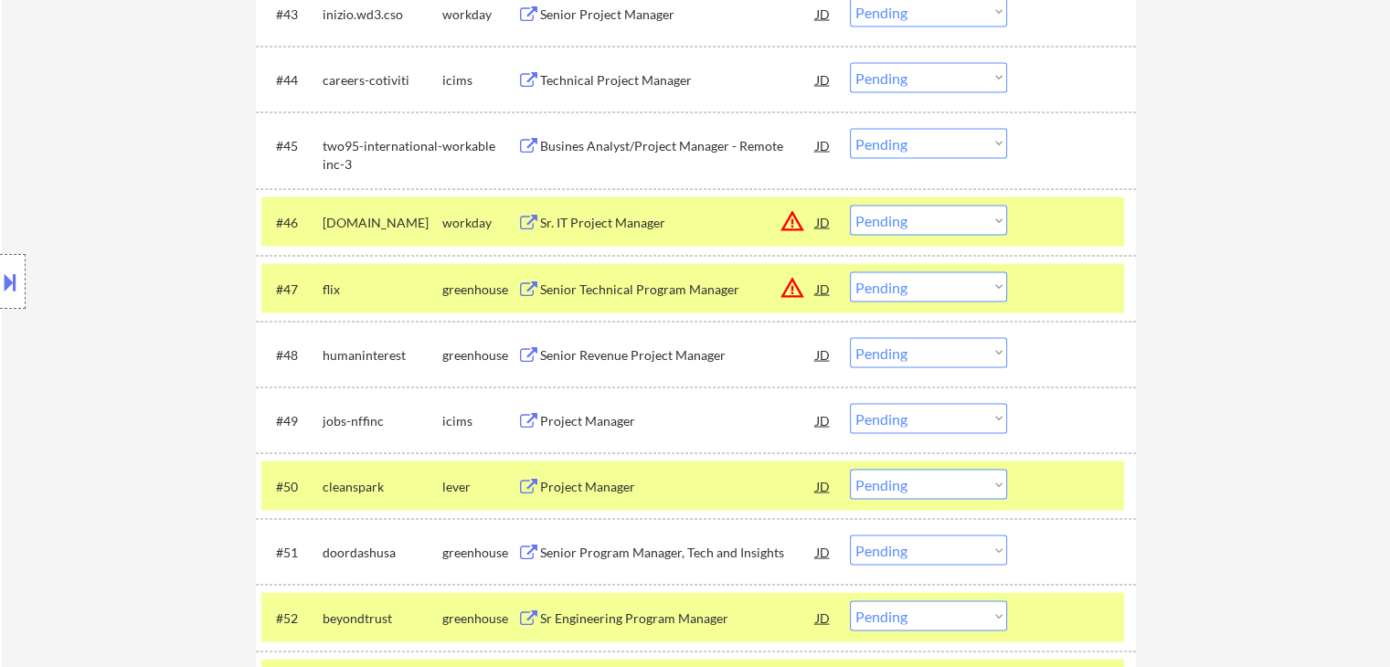
scroll to position [3754, 0]
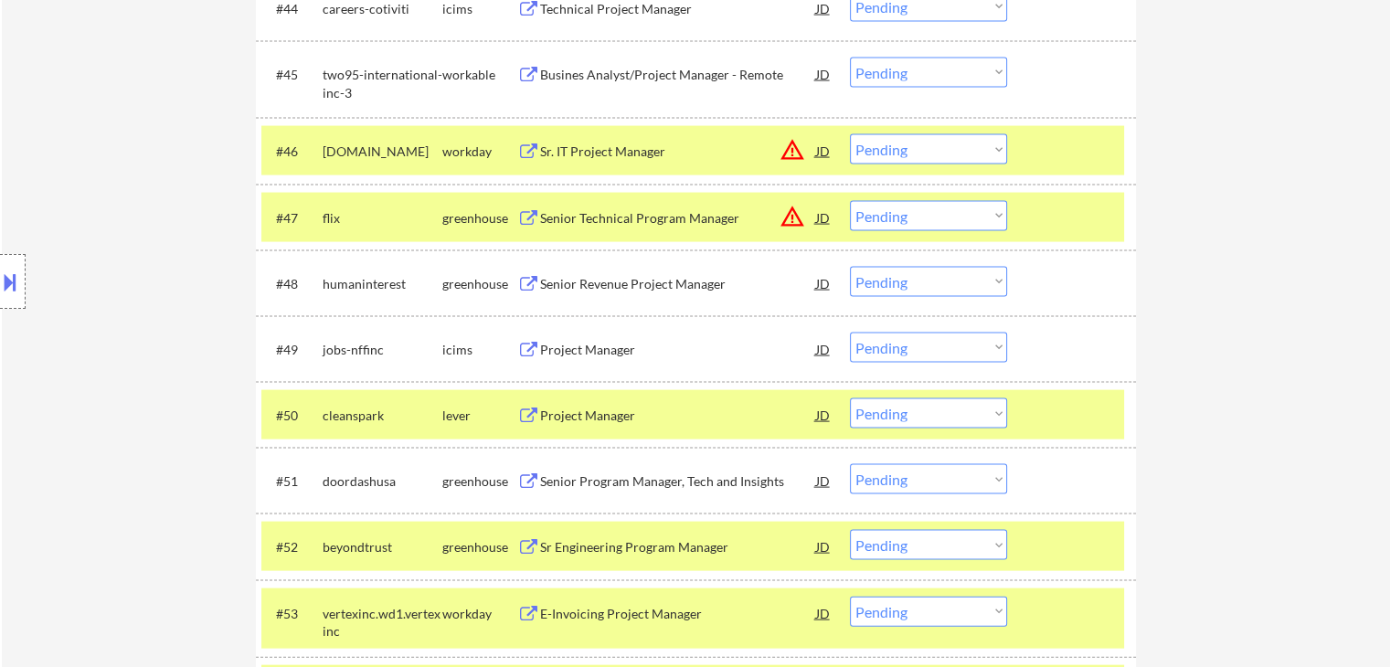
click at [875, 282] on select "Choose an option... Pending Applied Excluded (Questions) Excluded (Expired) Exc…" at bounding box center [928, 282] width 157 height 30
click at [850, 267] on select "Choose an option... Pending Applied Excluded (Questions) Excluded (Expired) Exc…" at bounding box center [928, 282] width 157 height 30
select select ""pending""
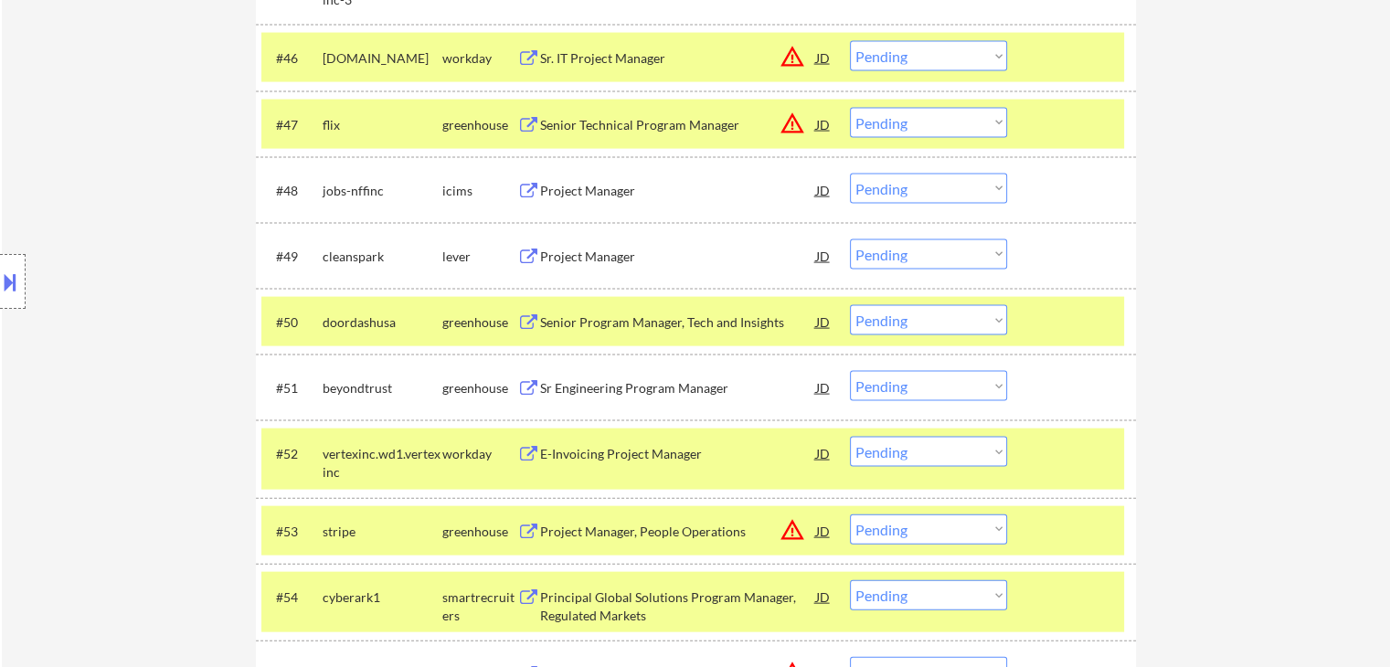
scroll to position [3937, 0]
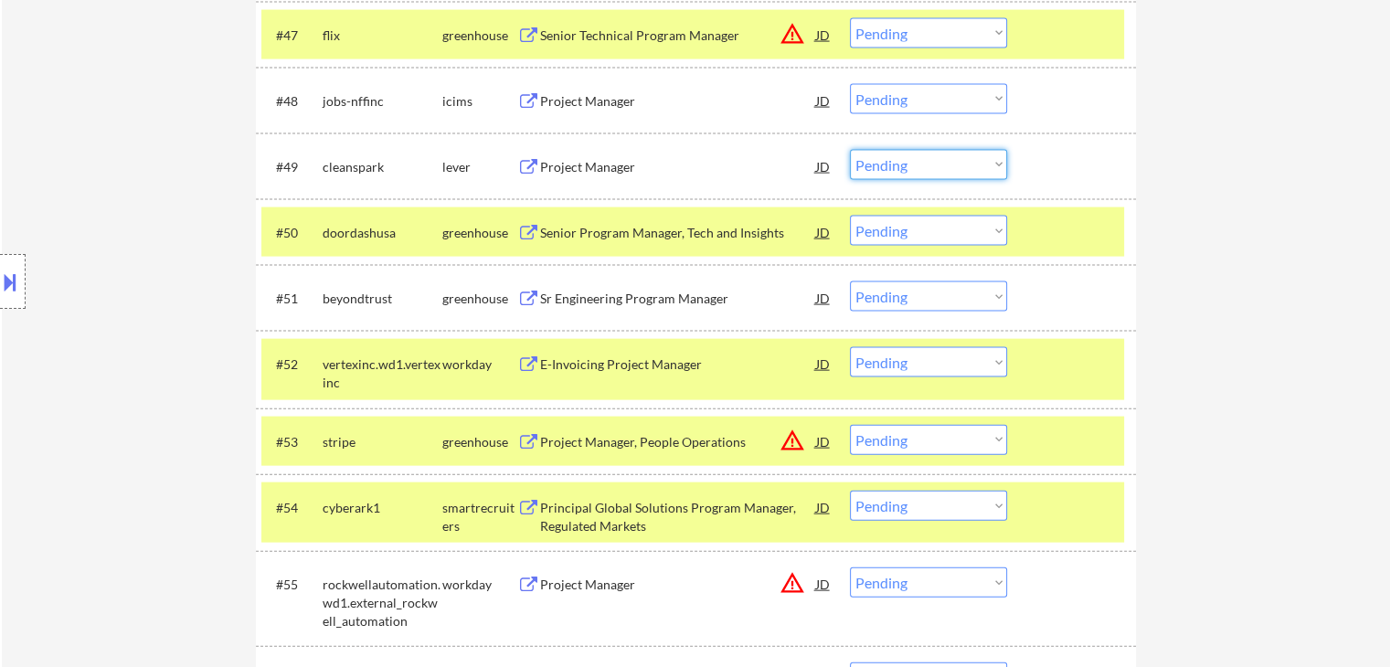
click at [898, 154] on select "Choose an option... Pending Applied Excluded (Questions) Excluded (Expired) Exc…" at bounding box center [928, 165] width 157 height 30
click at [850, 150] on select "Choose an option... Pending Applied Excluded (Questions) Excluded (Expired) Exc…" at bounding box center [928, 165] width 157 height 30
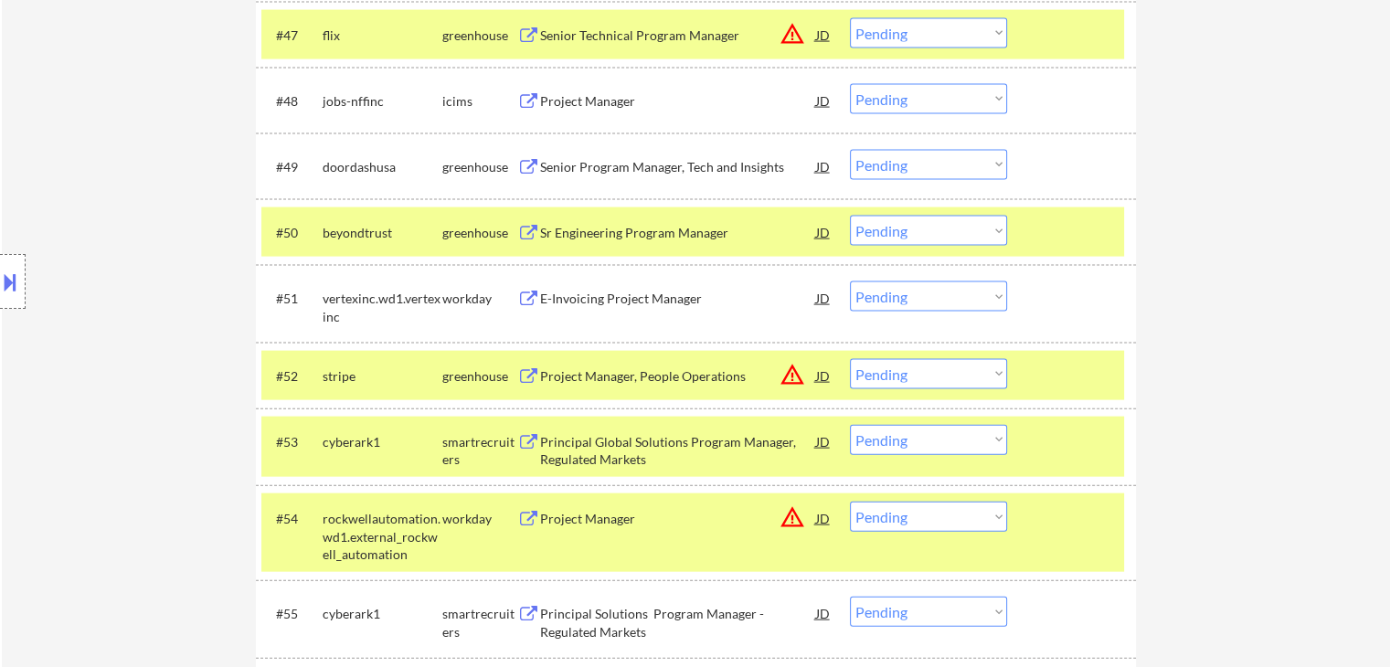
click at [927, 165] on select "Choose an option... Pending Applied Excluded (Questions) Excluded (Expired) Exc…" at bounding box center [928, 165] width 157 height 30
click at [850, 150] on select "Choose an option... Pending Applied Excluded (Questions) Excluded (Expired) Exc…" at bounding box center [928, 165] width 157 height 30
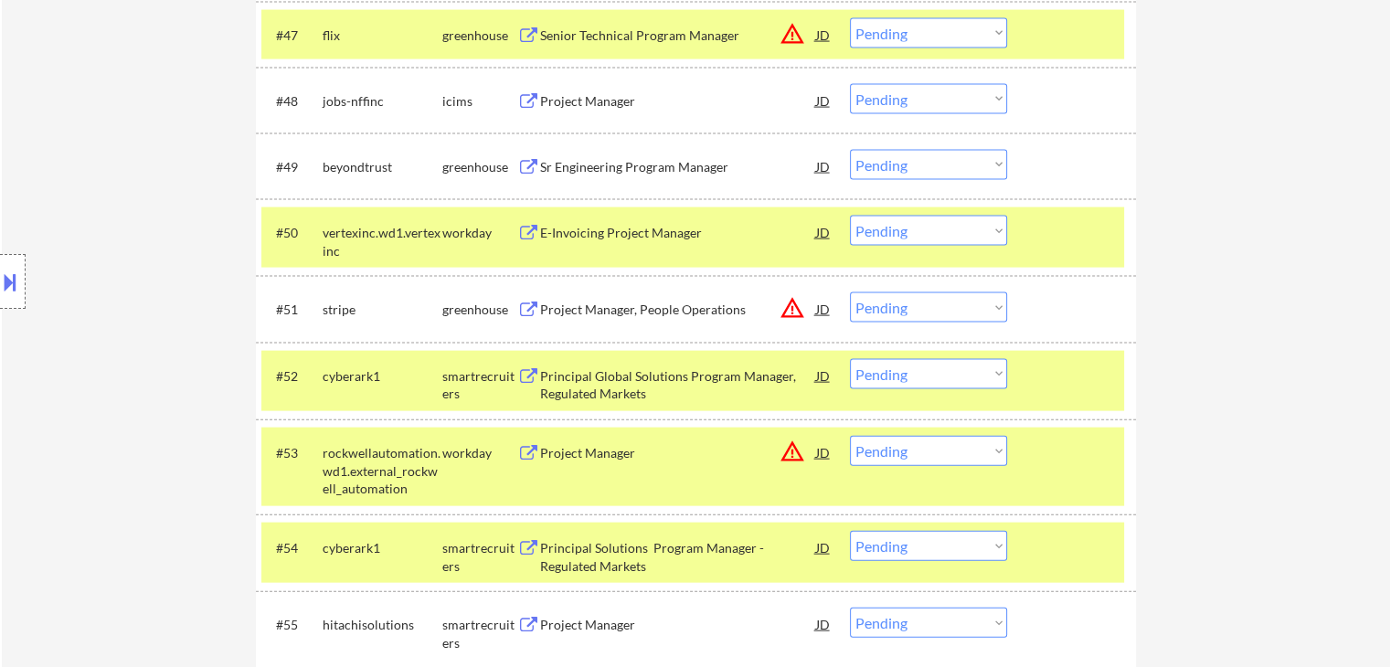
drag, startPoint x: 928, startPoint y: 161, endPoint x: 927, endPoint y: 172, distance: 11.0
click at [928, 161] on select "Choose an option... Pending Applied Excluded (Questions) Excluded (Expired) Exc…" at bounding box center [928, 165] width 157 height 30
click at [850, 150] on select "Choose an option... Pending Applied Excluded (Questions) Excluded (Expired) Exc…" at bounding box center [928, 165] width 157 height 30
select select ""pending""
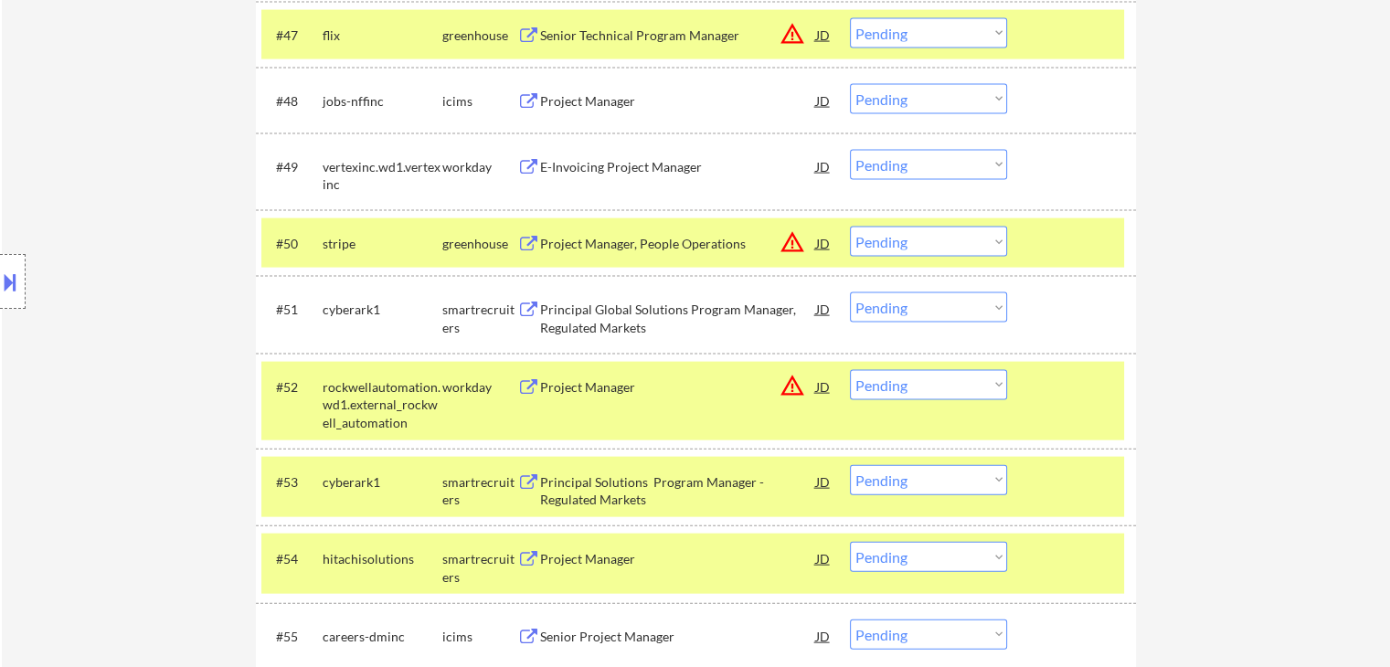
click at [899, 312] on select "Choose an option... Pending Applied Excluded (Questions) Excluded (Expired) Exc…" at bounding box center [928, 307] width 157 height 30
click at [850, 292] on select "Choose an option... Pending Applied Excluded (Questions) Excluded (Expired) Exc…" at bounding box center [928, 307] width 157 height 30
select select ""pending""
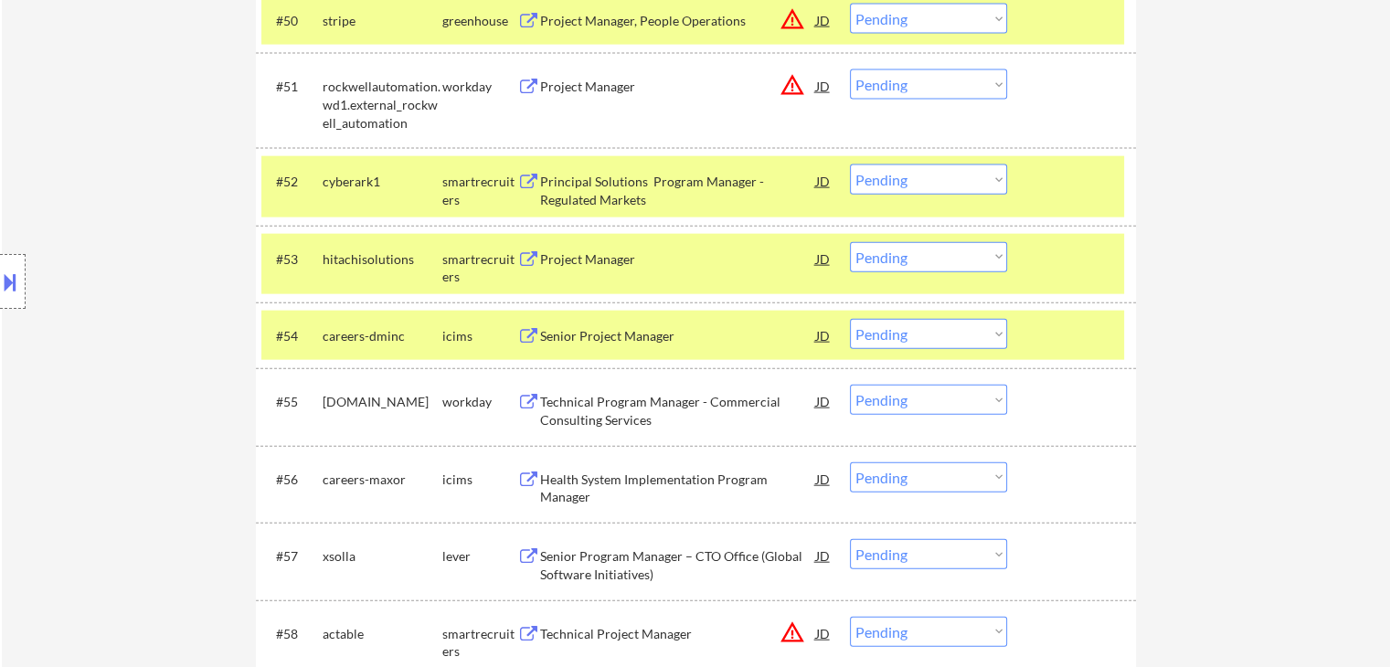
scroll to position [4211, 0]
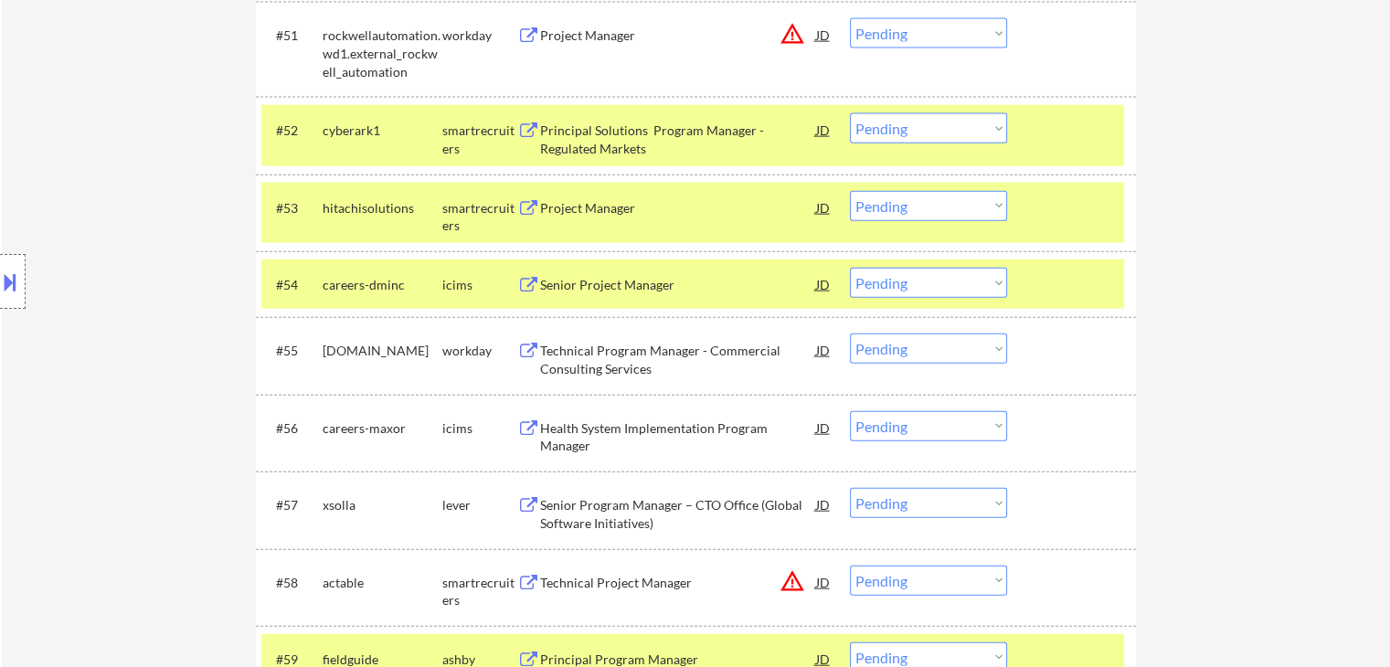
click at [884, 202] on select "Choose an option... Pending Applied Excluded (Questions) Excluded (Expired) Exc…" at bounding box center [928, 206] width 157 height 30
click at [850, 191] on select "Choose an option... Pending Applied Excluded (Questions) Excluded (Expired) Exc…" at bounding box center [928, 206] width 157 height 30
select select ""pending""
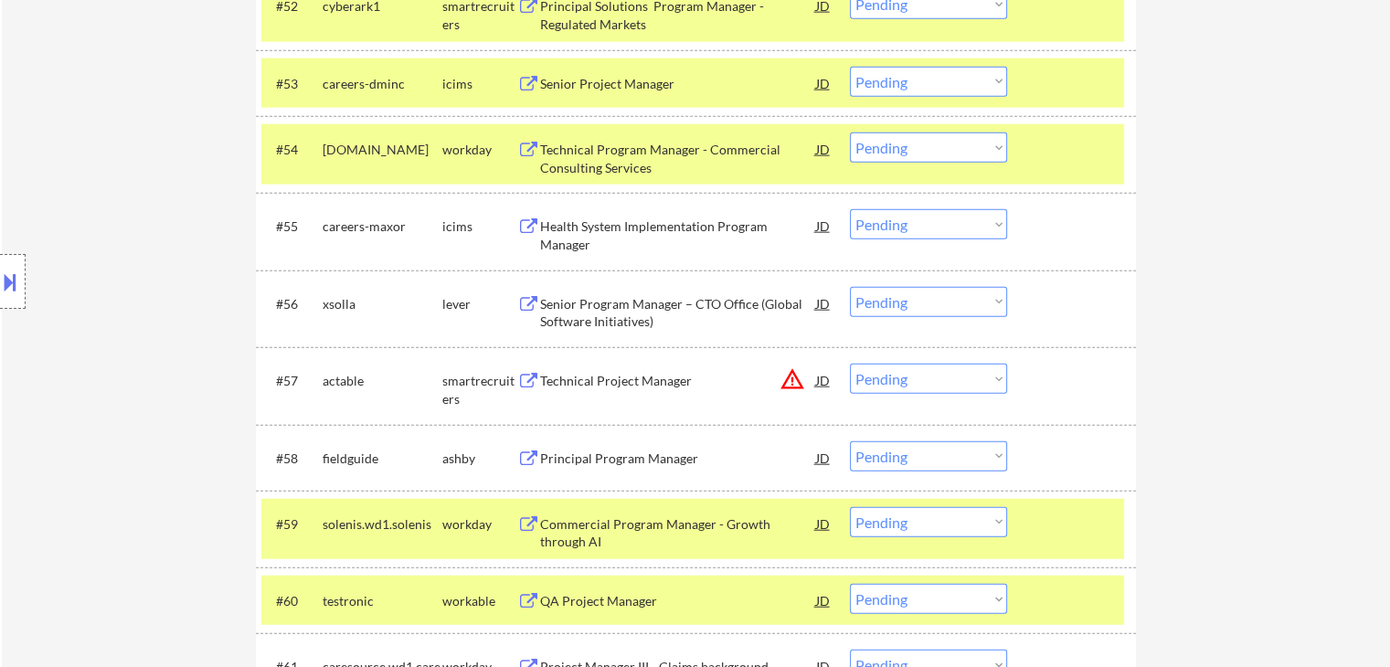
scroll to position [4394, 0]
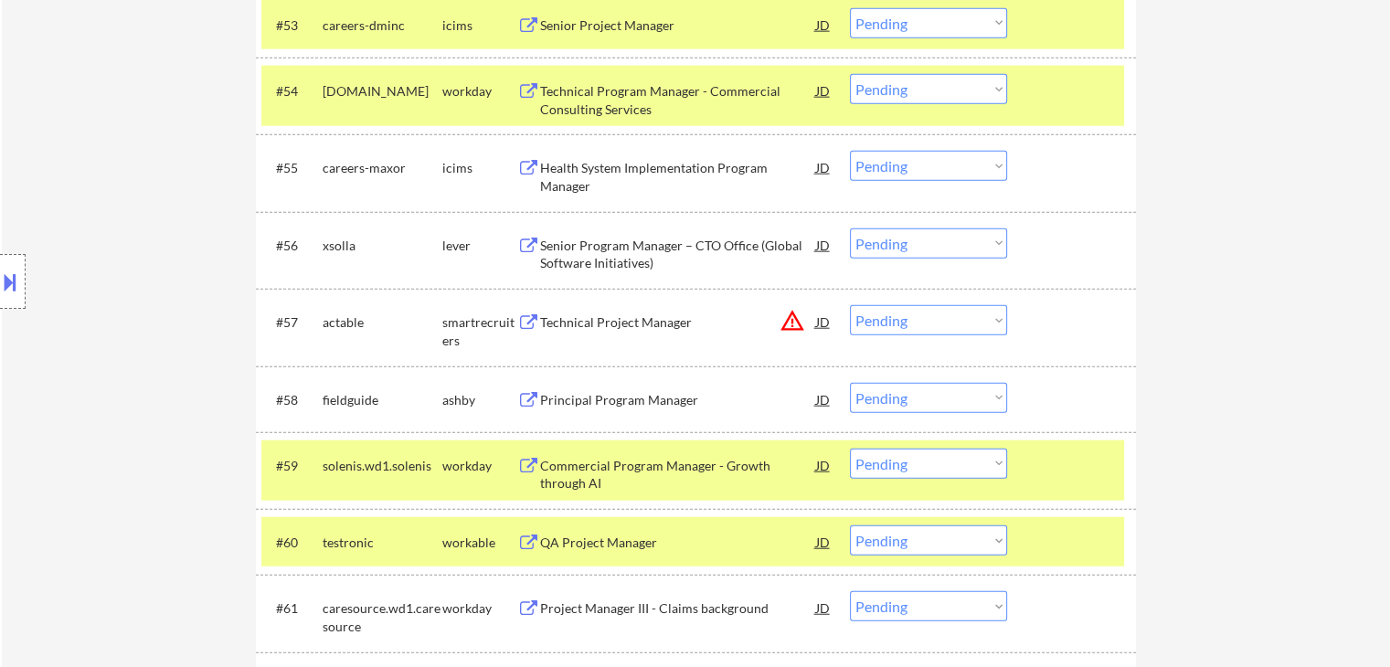
click at [917, 410] on select "Choose an option... Pending Applied Excluded (Questions) Excluded (Expired) Exc…" at bounding box center [928, 398] width 157 height 30
click at [850, 383] on select "Choose an option... Pending Applied Excluded (Questions) Excluded (Expired) Exc…" at bounding box center [928, 398] width 157 height 30
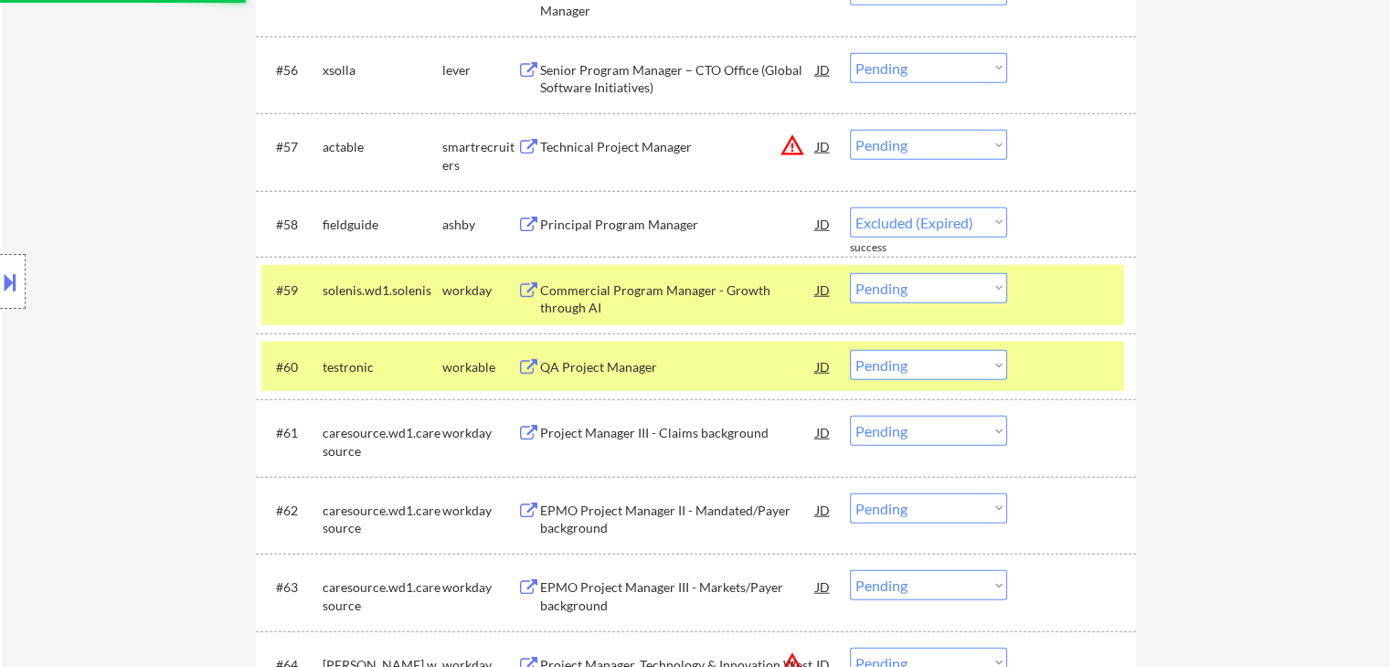
scroll to position [4668, 0]
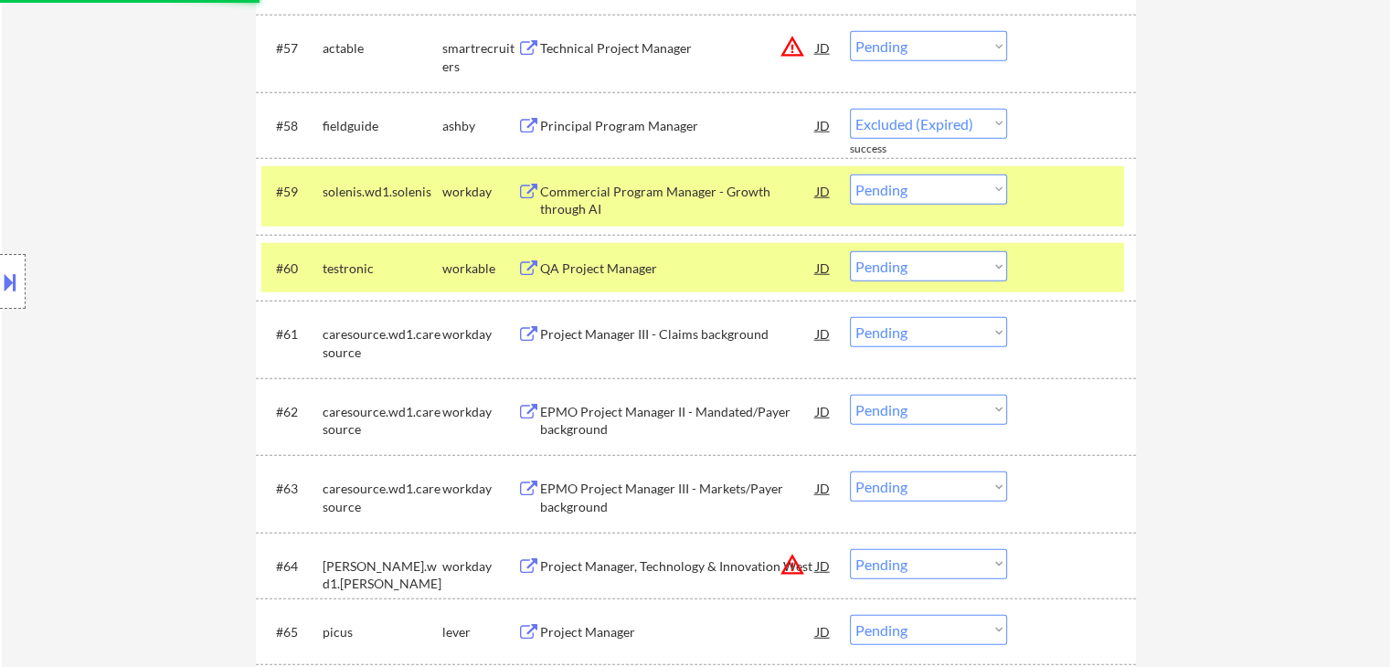
click at [145, 249] on div "Location Inclusions:" at bounding box center [163, 281] width 327 height 339
select select ""pending""
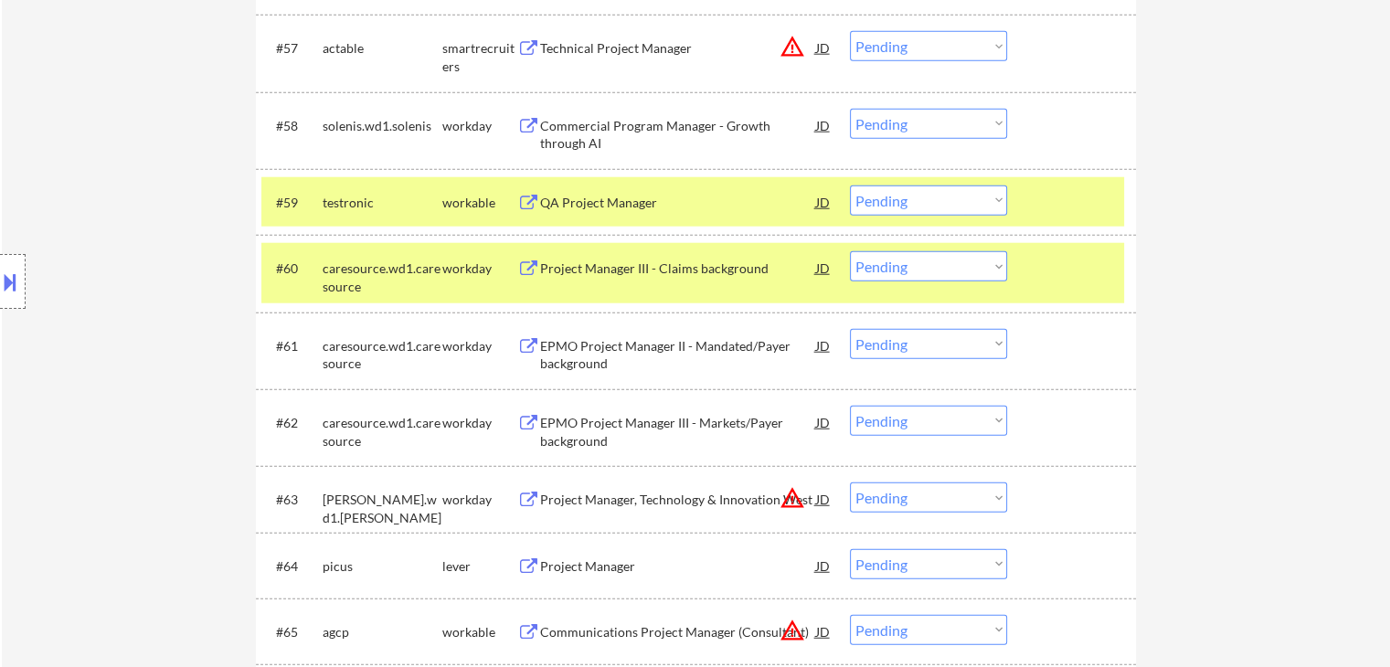
click at [76, 271] on div "Location Inclusions:" at bounding box center [163, 281] width 327 height 339
click at [66, 331] on div "Location Inclusions:" at bounding box center [163, 281] width 327 height 339
click at [81, 305] on div "Location Inclusions:" at bounding box center [163, 281] width 327 height 339
click at [81, 300] on div "Location Inclusions:" at bounding box center [163, 281] width 327 height 339
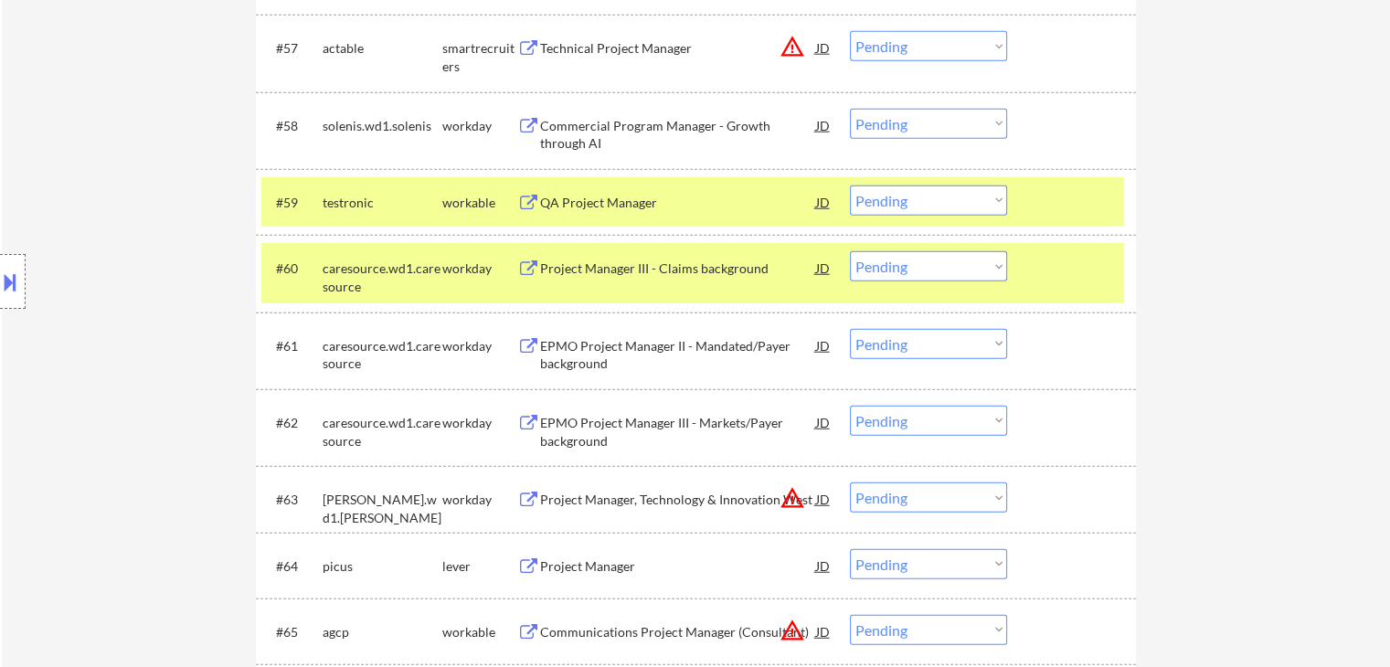
click at [81, 300] on div "Location Inclusions:" at bounding box center [163, 281] width 327 height 339
click at [94, 286] on div "Location Inclusions:" at bounding box center [163, 281] width 327 height 339
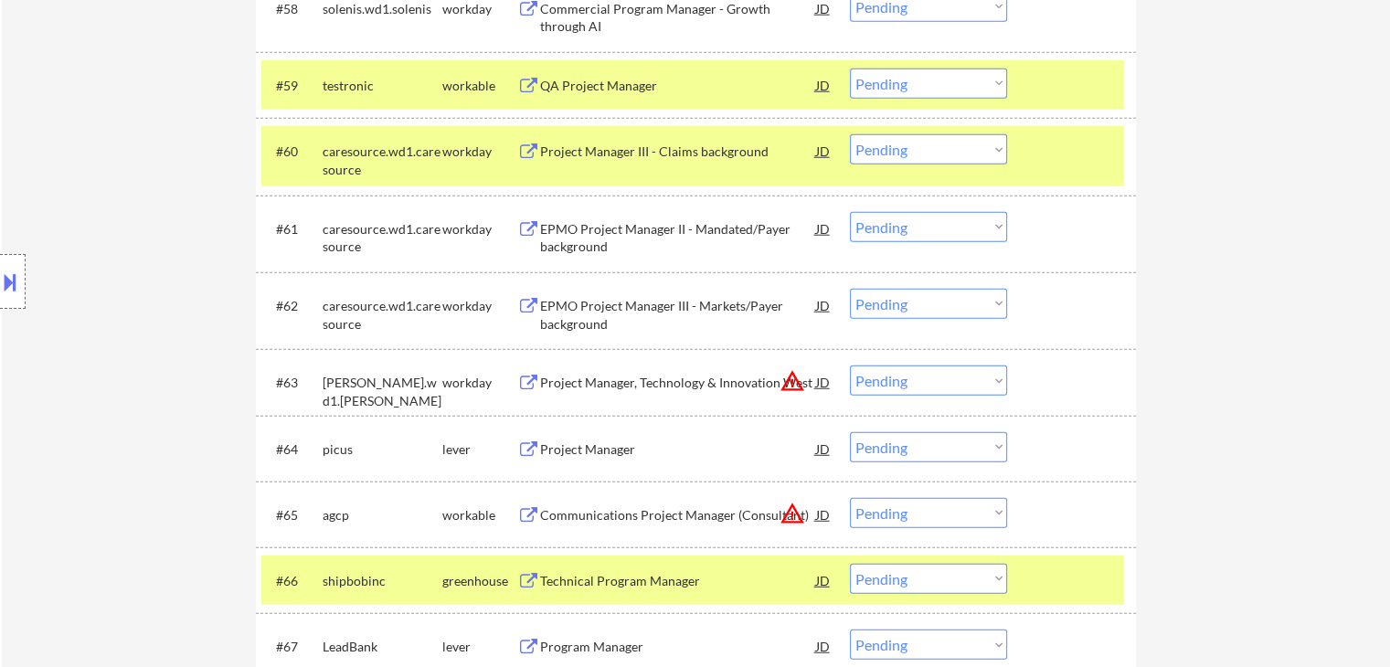
scroll to position [4850, 0]
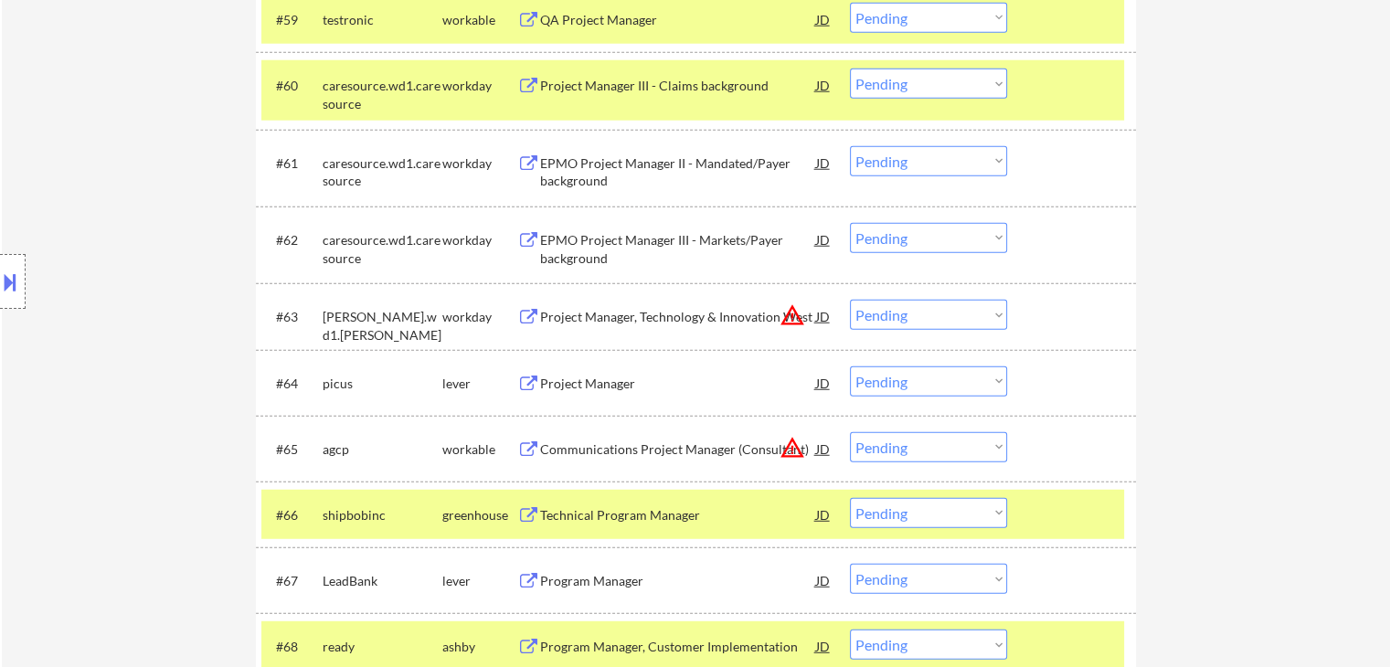
click at [101, 285] on div "Location Inclusions:" at bounding box center [163, 281] width 327 height 339
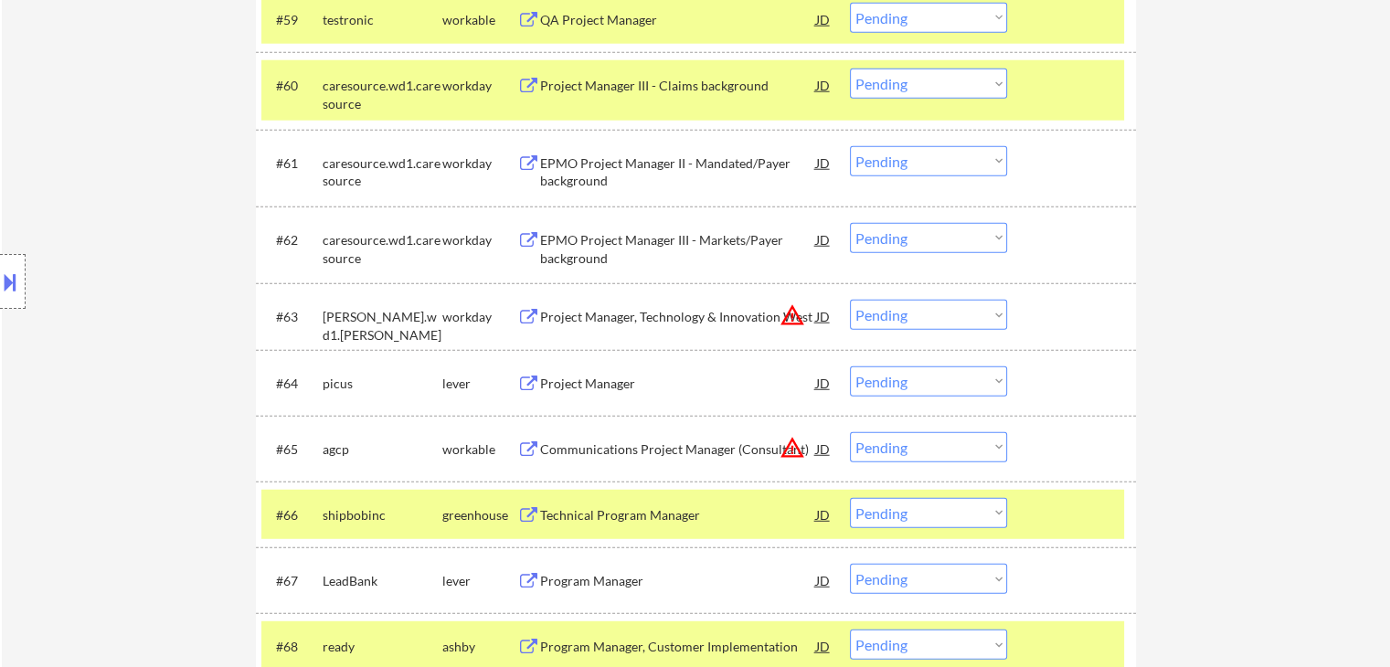
click at [101, 285] on div "Location Inclusions:" at bounding box center [163, 281] width 327 height 339
click at [128, 293] on div "Location Inclusions:" at bounding box center [163, 281] width 327 height 339
click at [126, 292] on div "Location Inclusions:" at bounding box center [163, 281] width 327 height 339
click at [84, 304] on div "Location Inclusions:" at bounding box center [163, 281] width 327 height 339
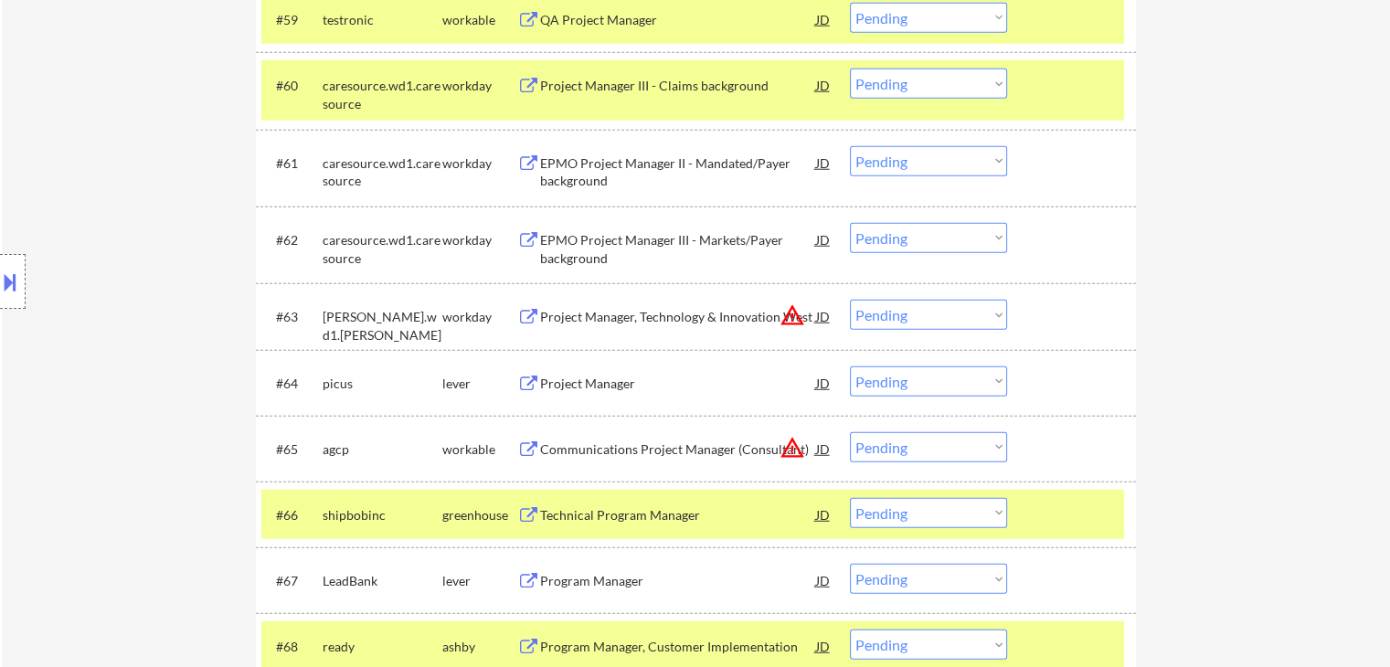
click at [84, 302] on div "Location Inclusions:" at bounding box center [163, 281] width 327 height 339
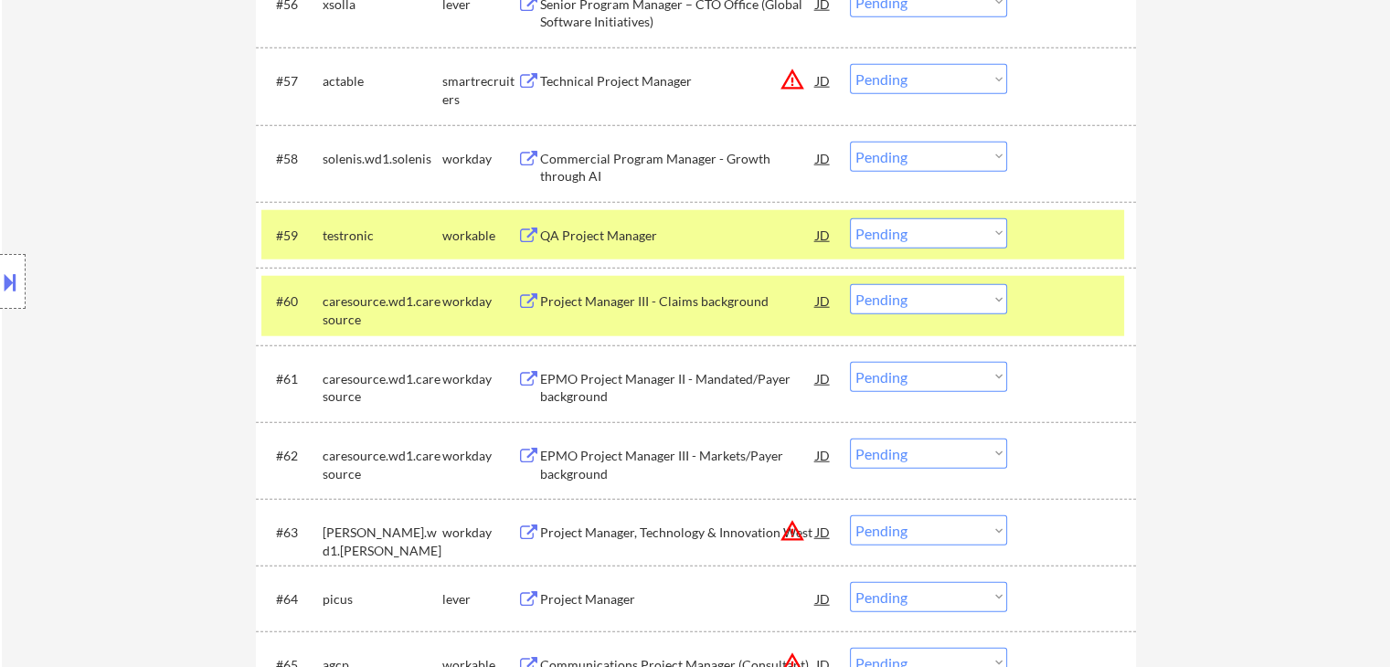
scroll to position [4631, 0]
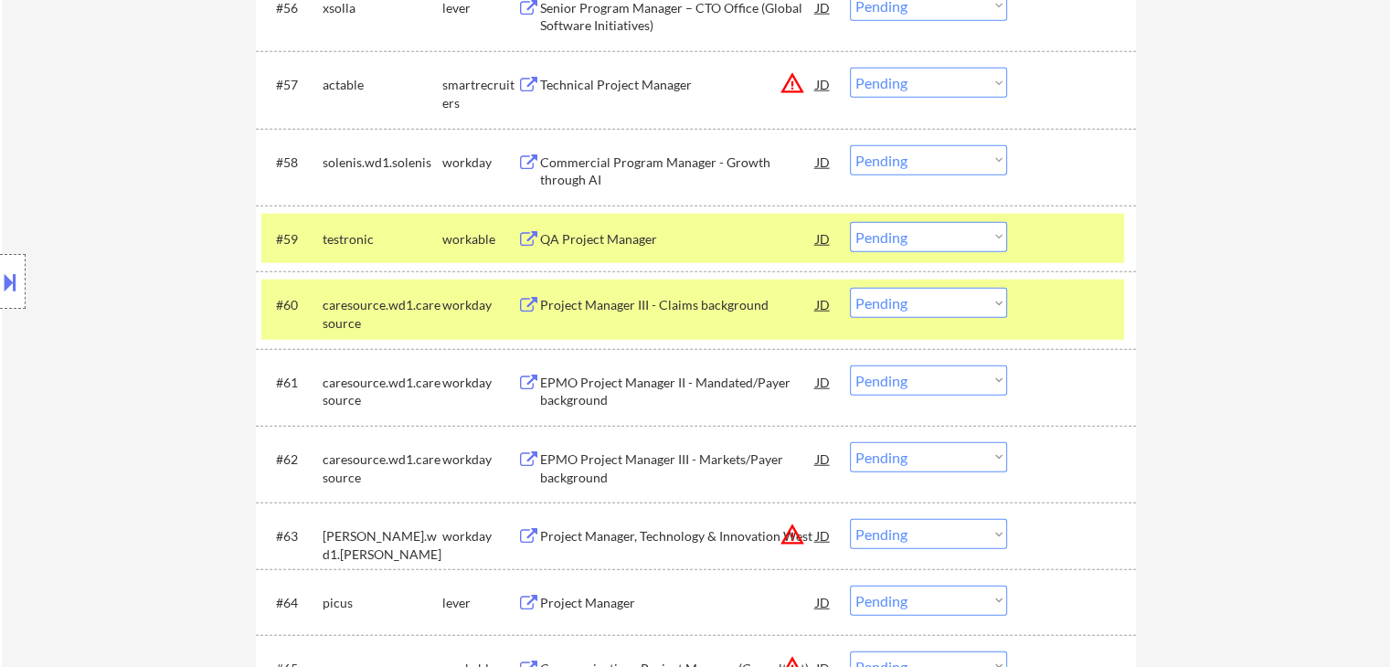
click at [117, 222] on div "Location Inclusions:" at bounding box center [163, 281] width 327 height 339
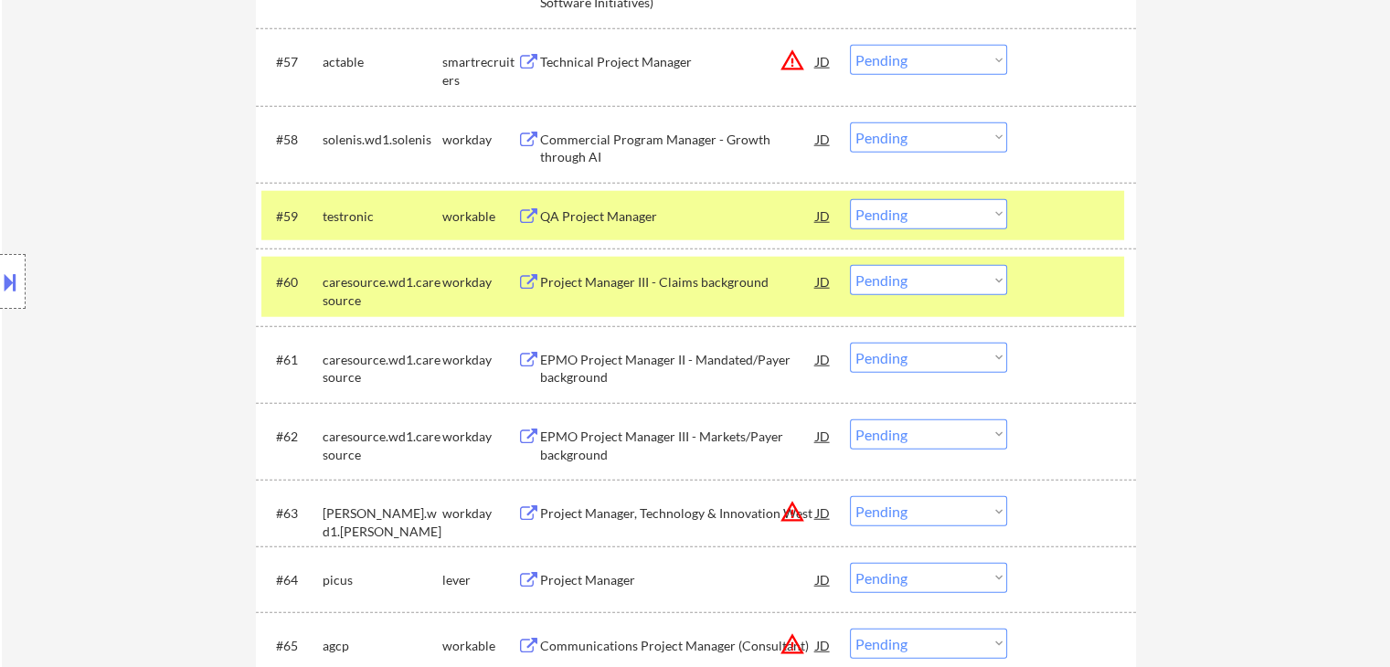
scroll to position [4723, 0]
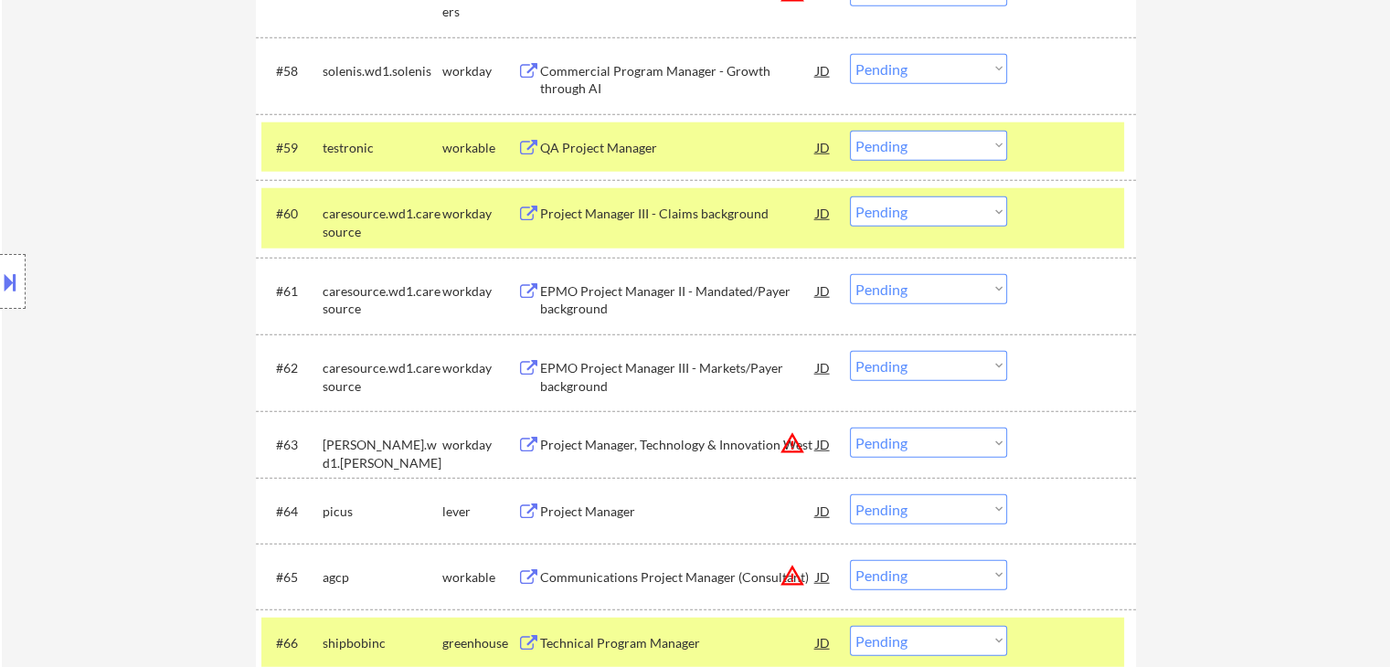
drag, startPoint x: 924, startPoint y: 140, endPoint x: 932, endPoint y: 154, distance: 16.8
click at [924, 140] on select "Choose an option... Pending Applied Excluded (Questions) Excluded (Expired) Exc…" at bounding box center [928, 146] width 157 height 30
click at [850, 131] on select "Choose an option... Pending Applied Excluded (Questions) Excluded (Expired) Exc…" at bounding box center [928, 146] width 157 height 30
select select ""pending""
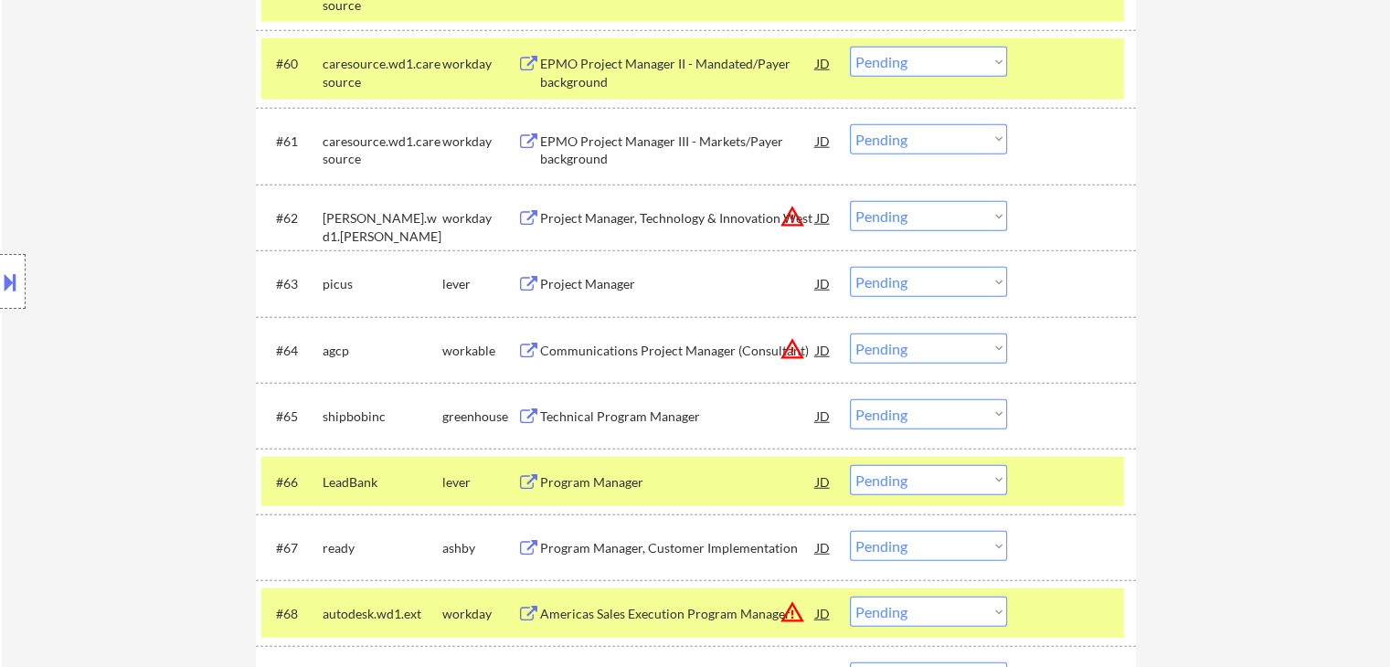
scroll to position [4997, 0]
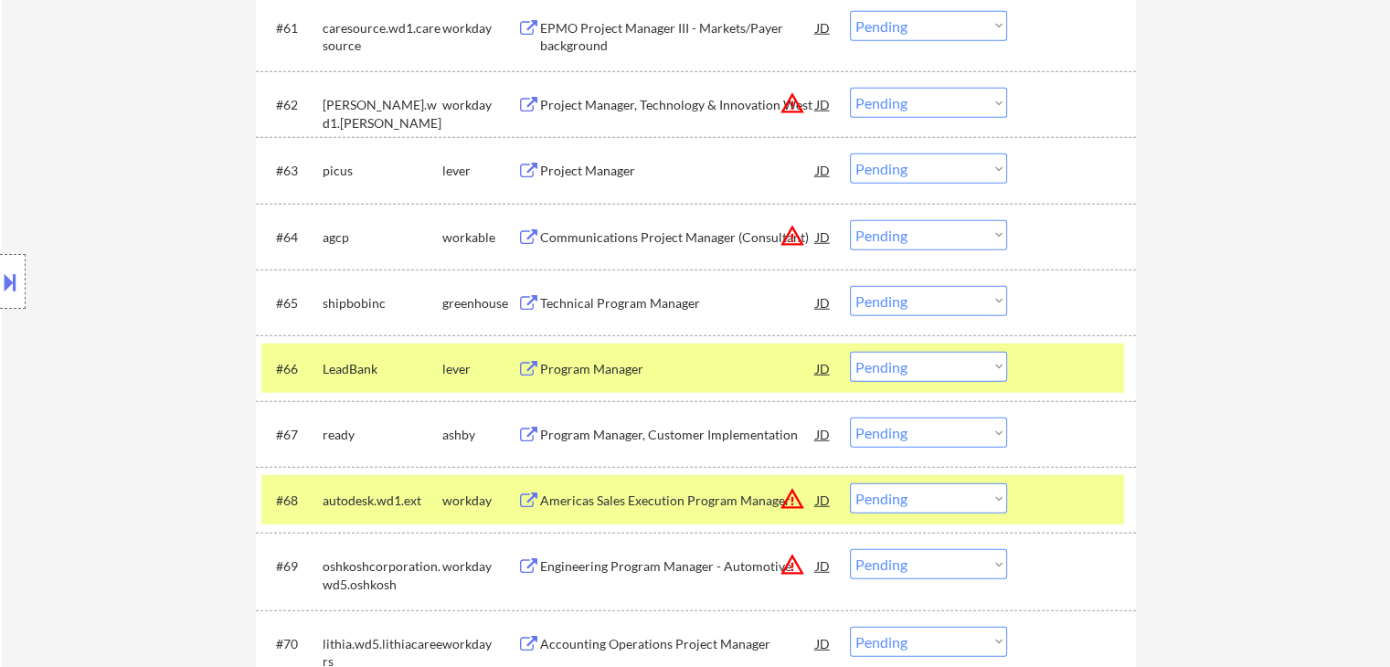
drag, startPoint x: 925, startPoint y: 301, endPoint x: 922, endPoint y: 312, distance: 11.3
click at [925, 301] on select "Choose an option... Pending Applied Excluded (Questions) Excluded (Expired) Exc…" at bounding box center [928, 301] width 157 height 30
click at [850, 286] on select "Choose an option... Pending Applied Excluded (Questions) Excluded (Expired) Exc…" at bounding box center [928, 301] width 157 height 30
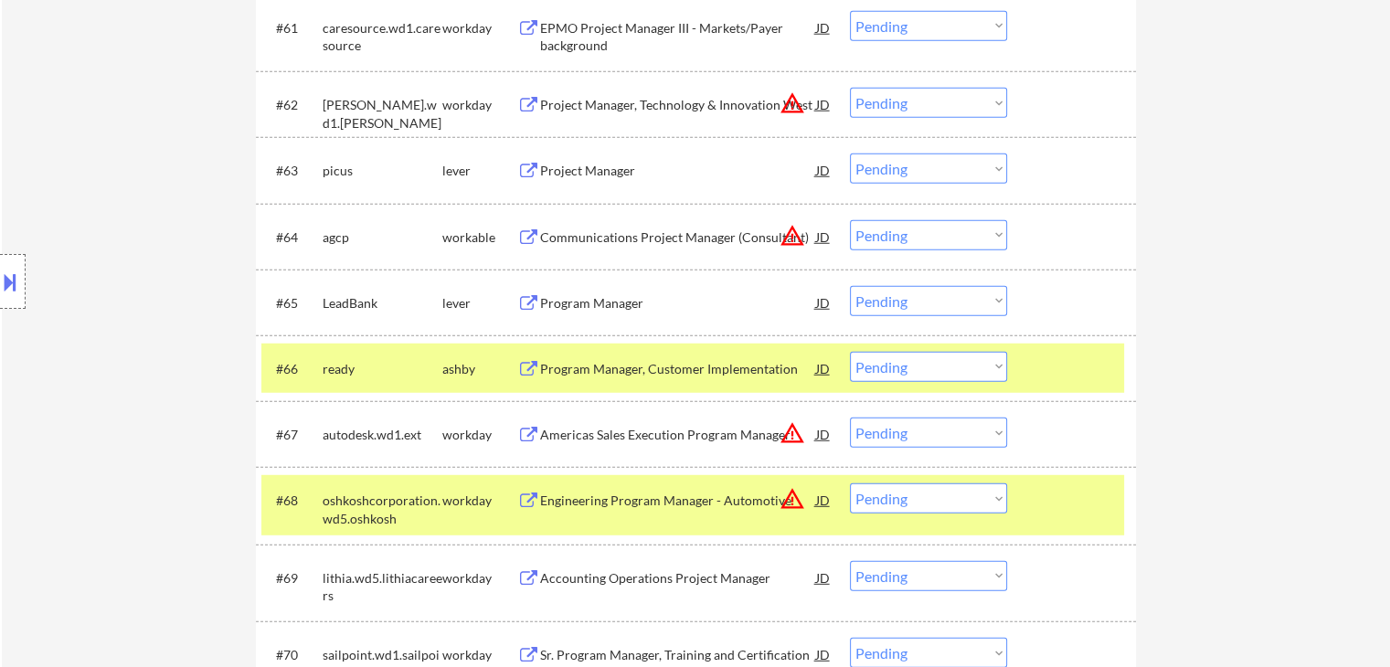
click at [921, 297] on select "Choose an option... Pending Applied Excluded (Questions) Excluded (Expired) Exc…" at bounding box center [928, 301] width 157 height 30
click at [850, 286] on select "Choose an option... Pending Applied Excluded (Questions) Excluded (Expired) Exc…" at bounding box center [928, 301] width 157 height 30
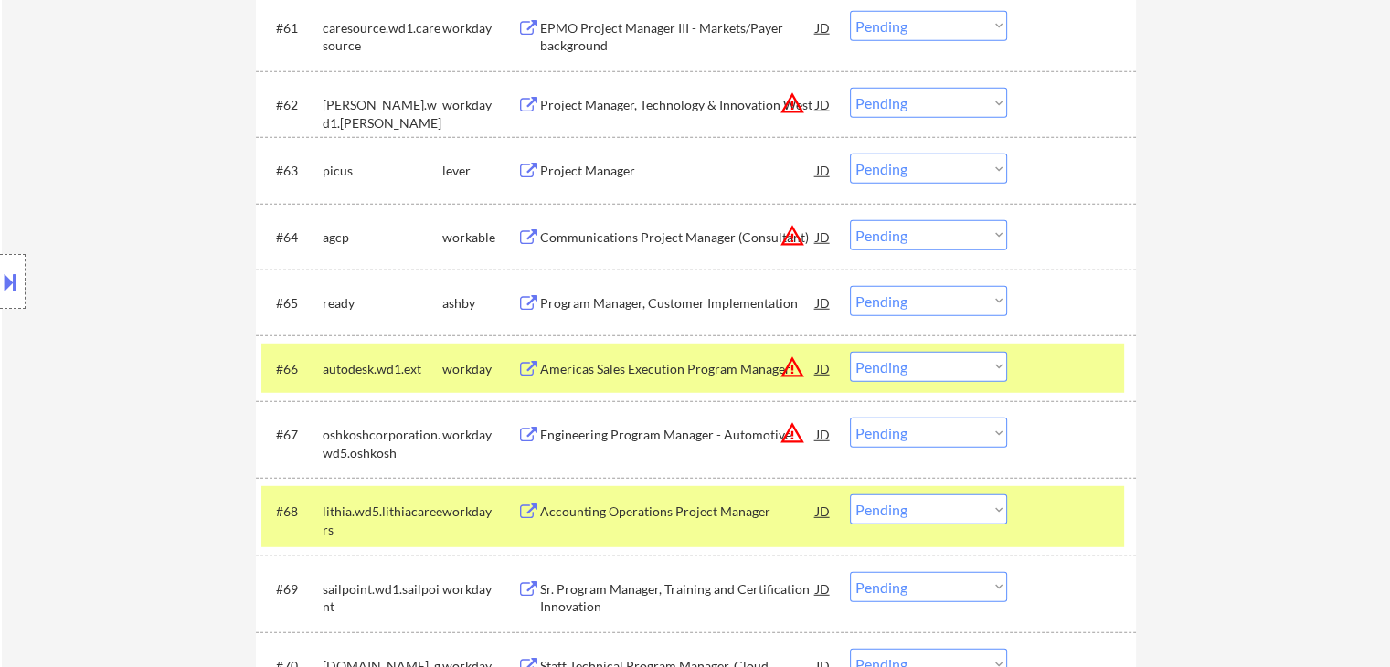
click at [169, 199] on div "Location Inclusions:" at bounding box center [163, 281] width 327 height 339
click at [168, 199] on div "Location Inclusions:" at bounding box center [163, 281] width 327 height 339
click at [165, 194] on div "Location Inclusions:" at bounding box center [163, 281] width 327 height 339
click at [152, 200] on div "Location Inclusions:" at bounding box center [163, 281] width 327 height 339
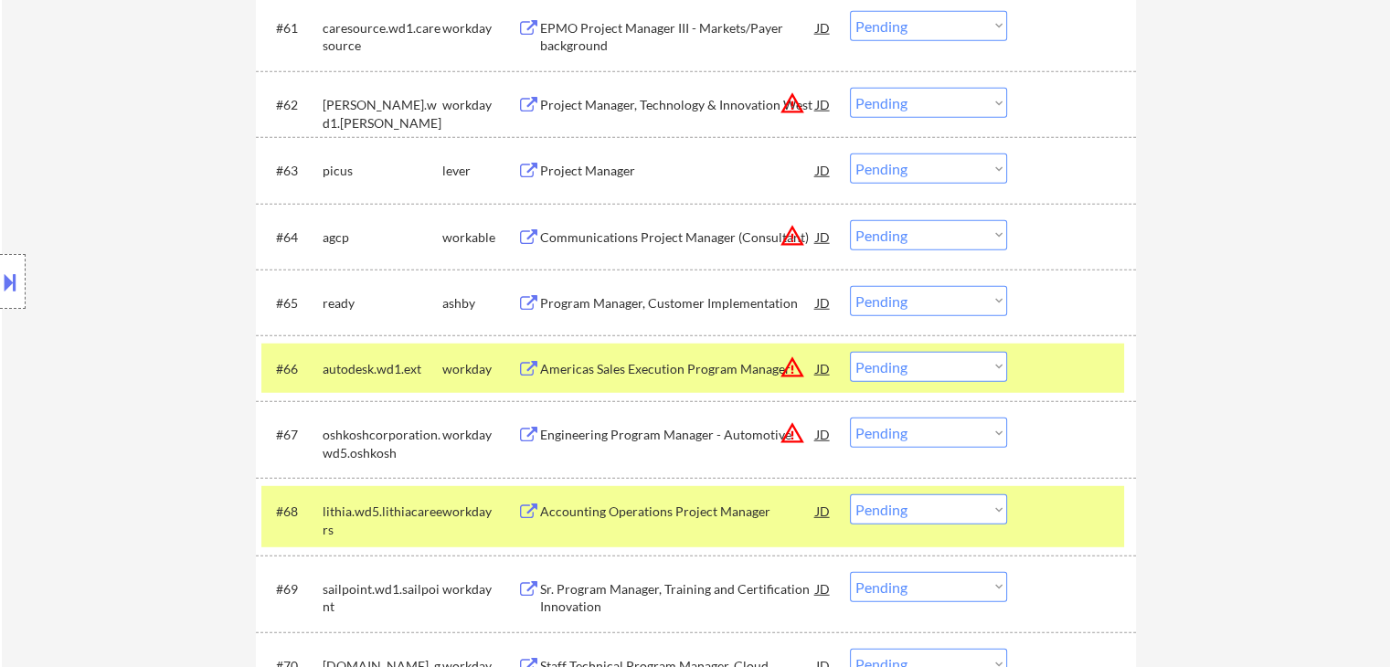
click at [152, 200] on div "Location Inclusions:" at bounding box center [163, 281] width 327 height 339
click at [156, 186] on div "Location Inclusions:" at bounding box center [163, 281] width 327 height 339
click at [154, 185] on div "Location Inclusions:" at bounding box center [163, 281] width 327 height 339
click at [130, 188] on div "Location Inclusions:" at bounding box center [163, 281] width 327 height 339
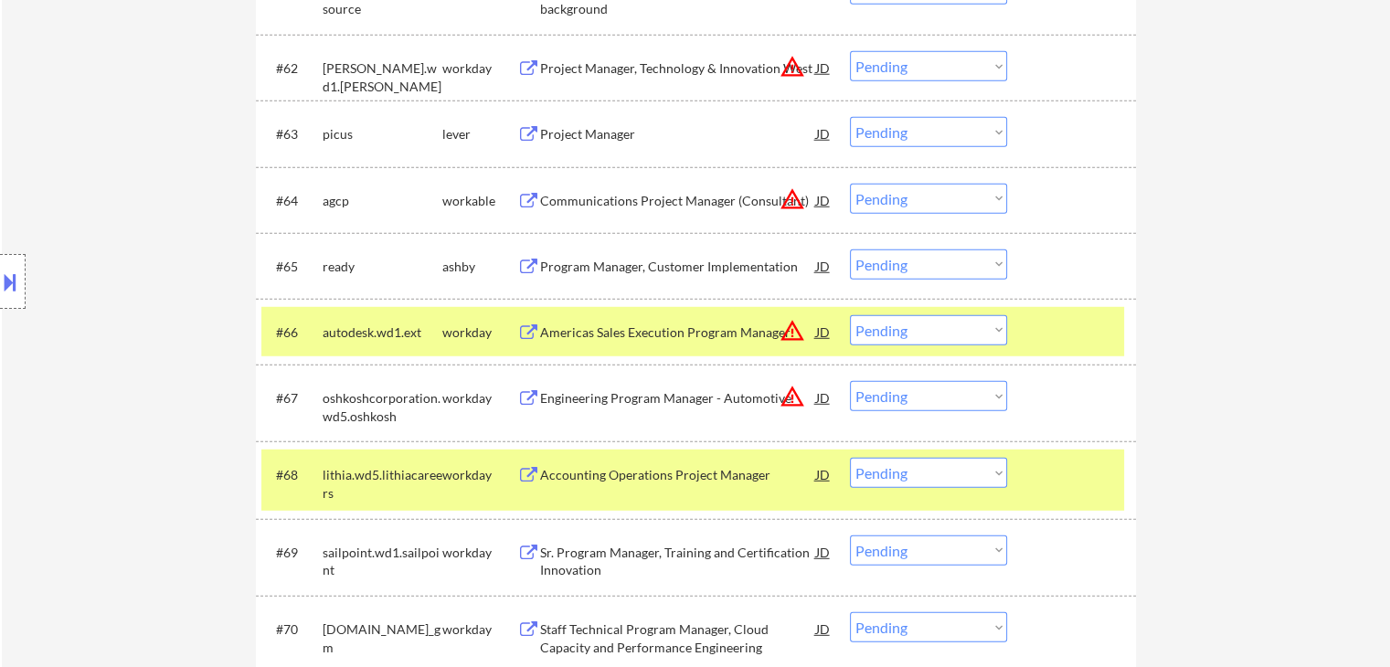
scroll to position [5088, 0]
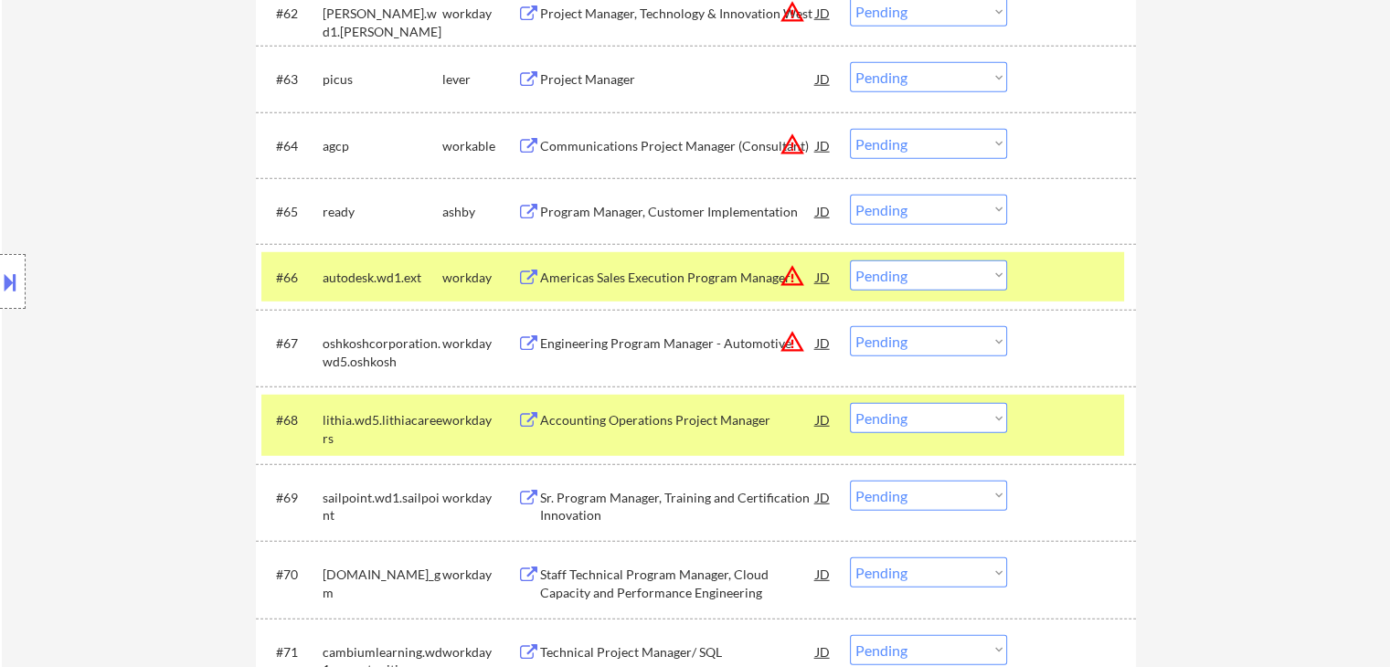
click at [958, 214] on select "Choose an option... Pending Applied Excluded (Questions) Excluded (Expired) Exc…" at bounding box center [928, 210] width 157 height 30
click at [850, 195] on select "Choose an option... Pending Applied Excluded (Questions) Excluded (Expired) Exc…" at bounding box center [928, 210] width 157 height 30
click at [141, 238] on div "Location Inclusions:" at bounding box center [163, 281] width 327 height 339
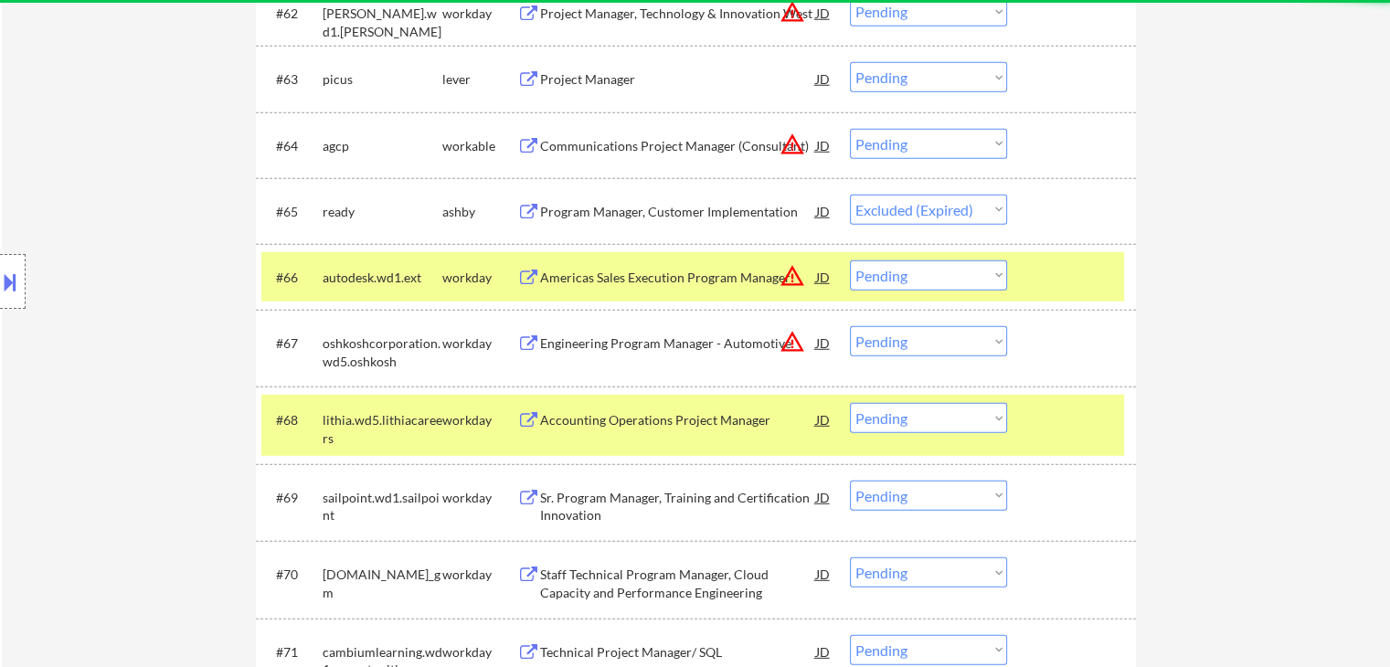
select select ""pending""
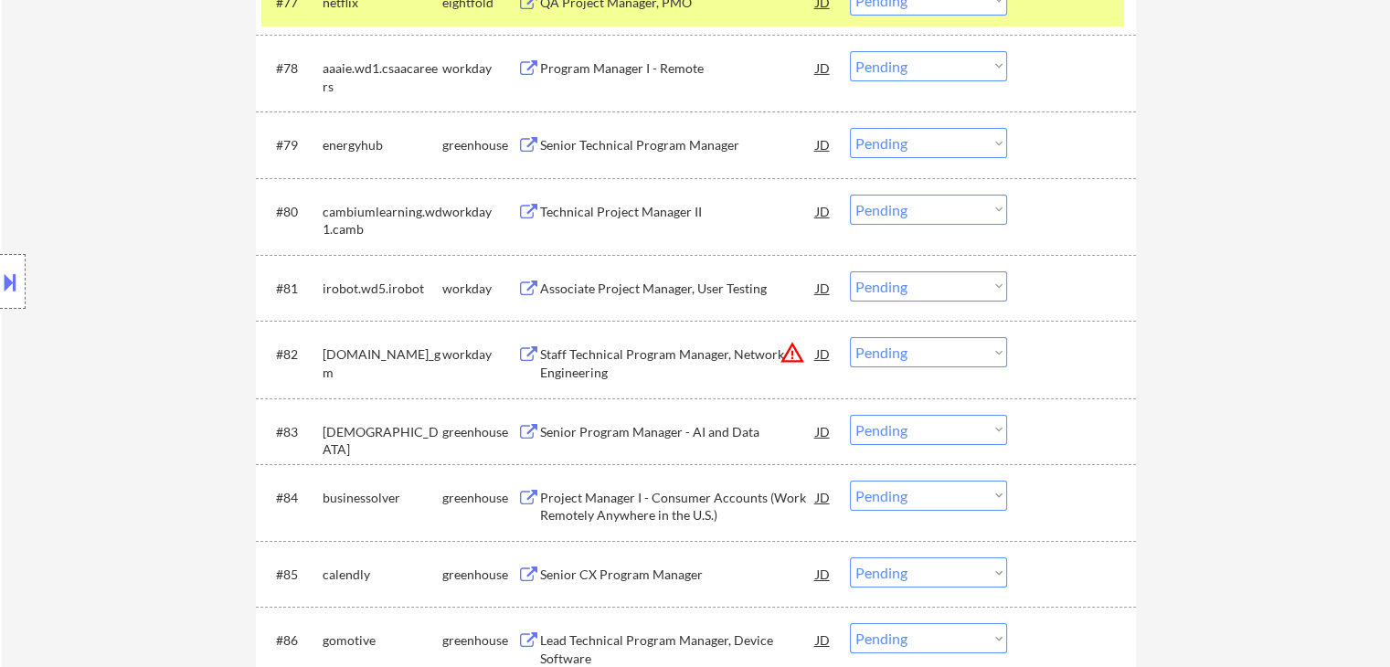
scroll to position [6239, 0]
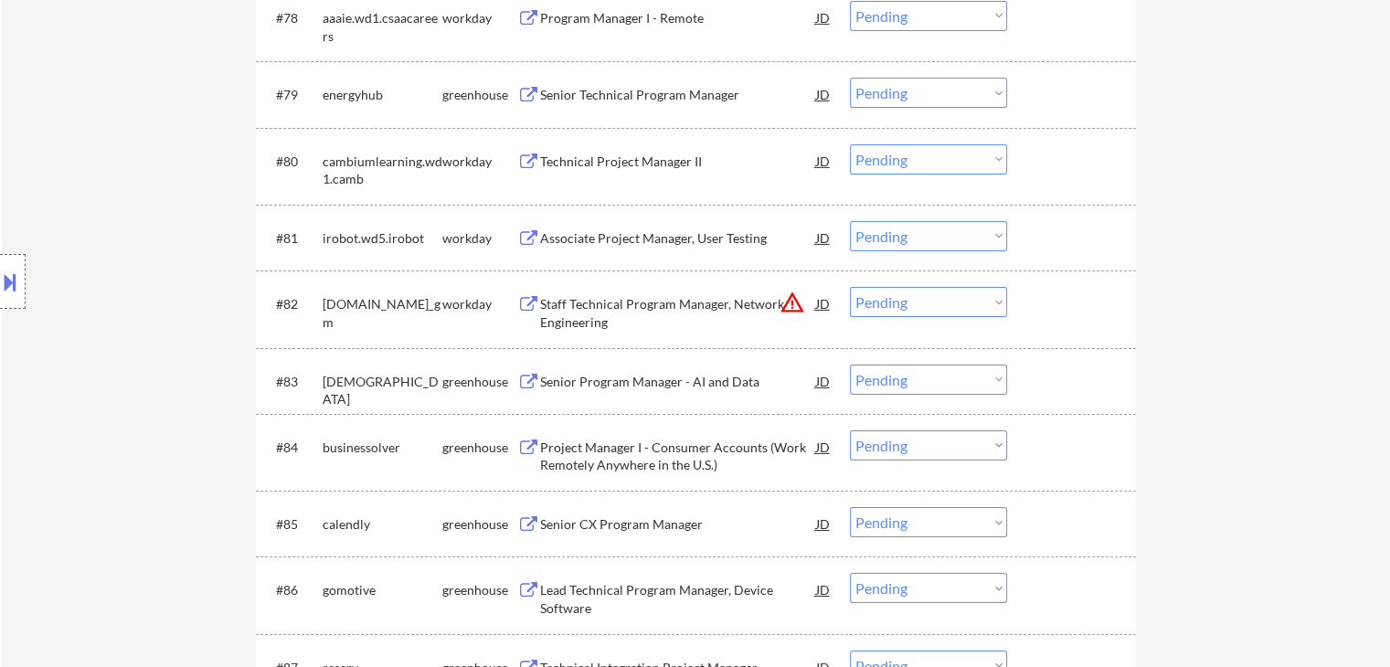
click at [617, 100] on div "Senior Technical Program Manager" at bounding box center [678, 95] width 276 height 18
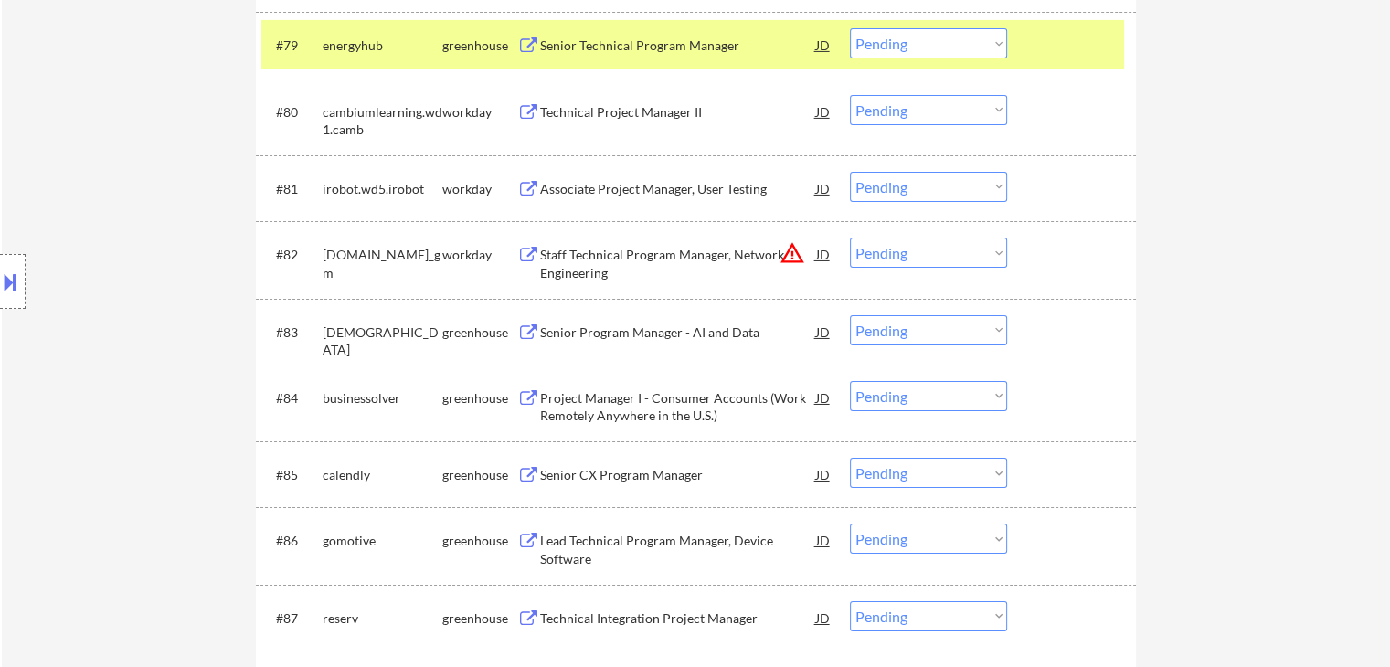
scroll to position [6331, 0]
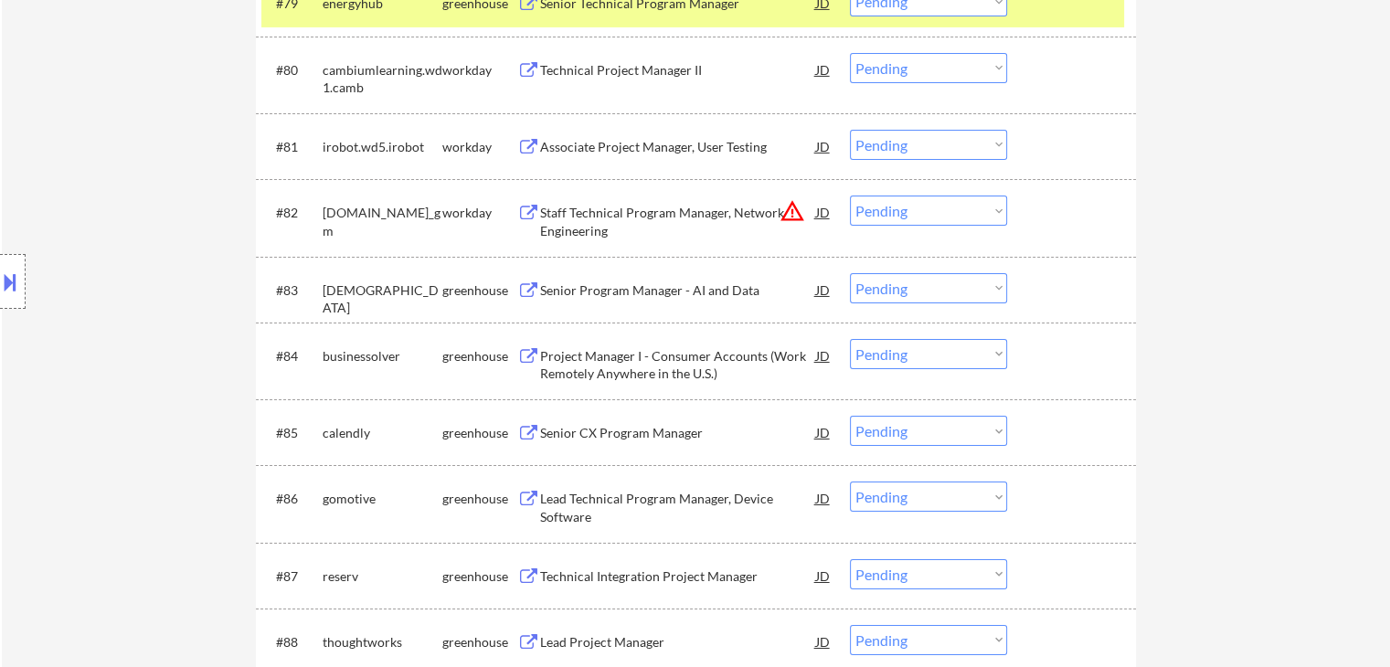
click at [595, 281] on div "Senior Program Manager - AI and Data" at bounding box center [678, 290] width 276 height 18
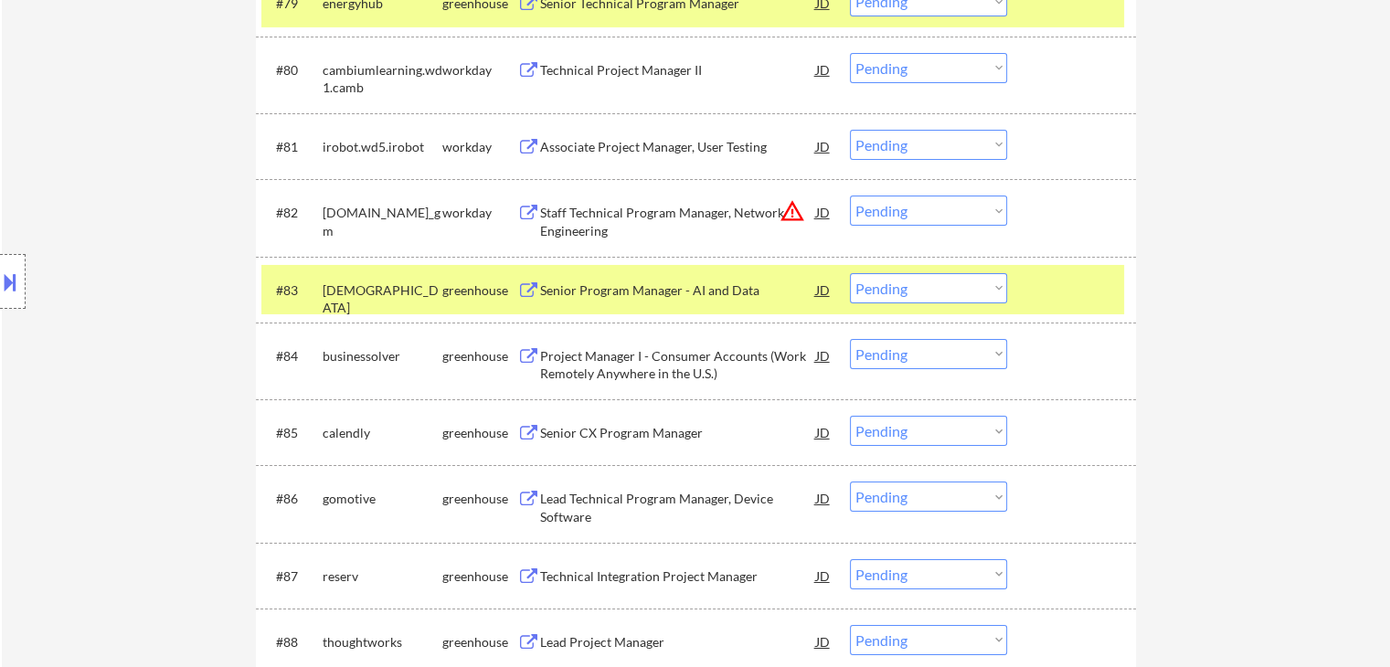
click at [596, 351] on div "Project Manager I - Consumer Accounts (Work Remotely Anywhere in the U.S.)" at bounding box center [678, 365] width 276 height 36
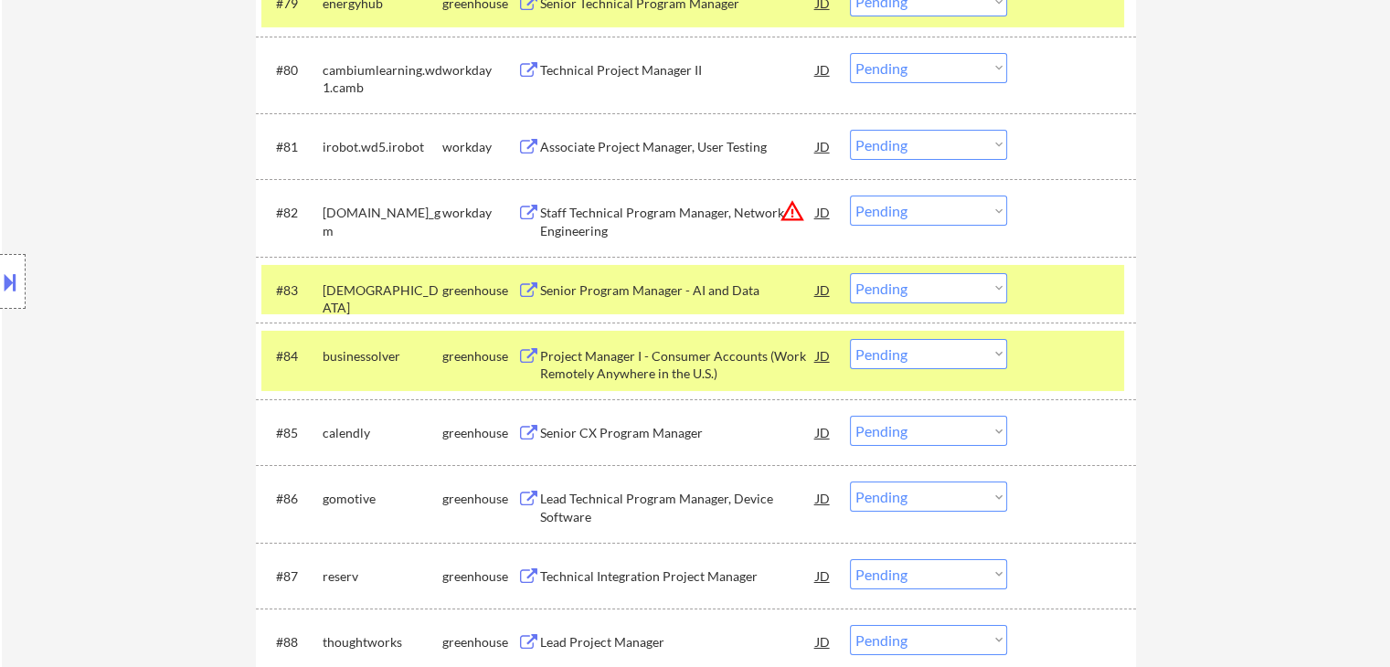
click at [603, 428] on div "Senior CX Program Manager" at bounding box center [678, 433] width 276 height 18
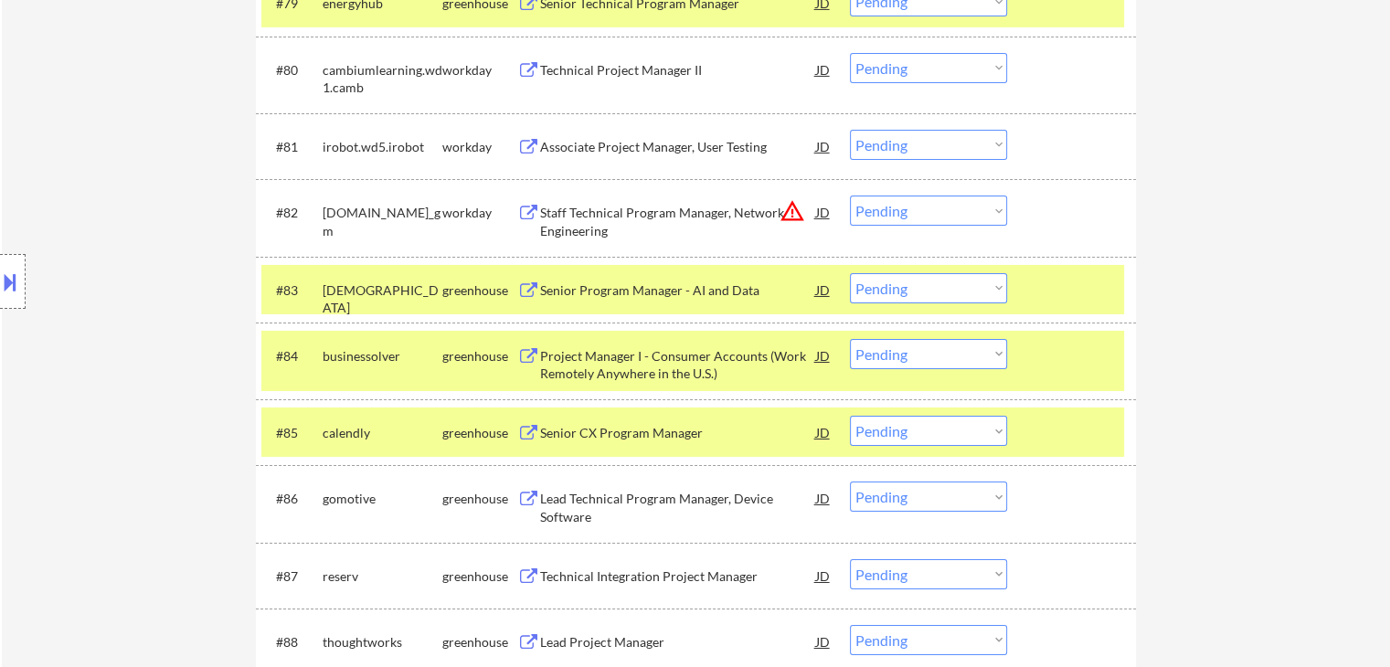
click at [602, 494] on div "Lead Technical Program Manager, Device Software" at bounding box center [678, 508] width 276 height 36
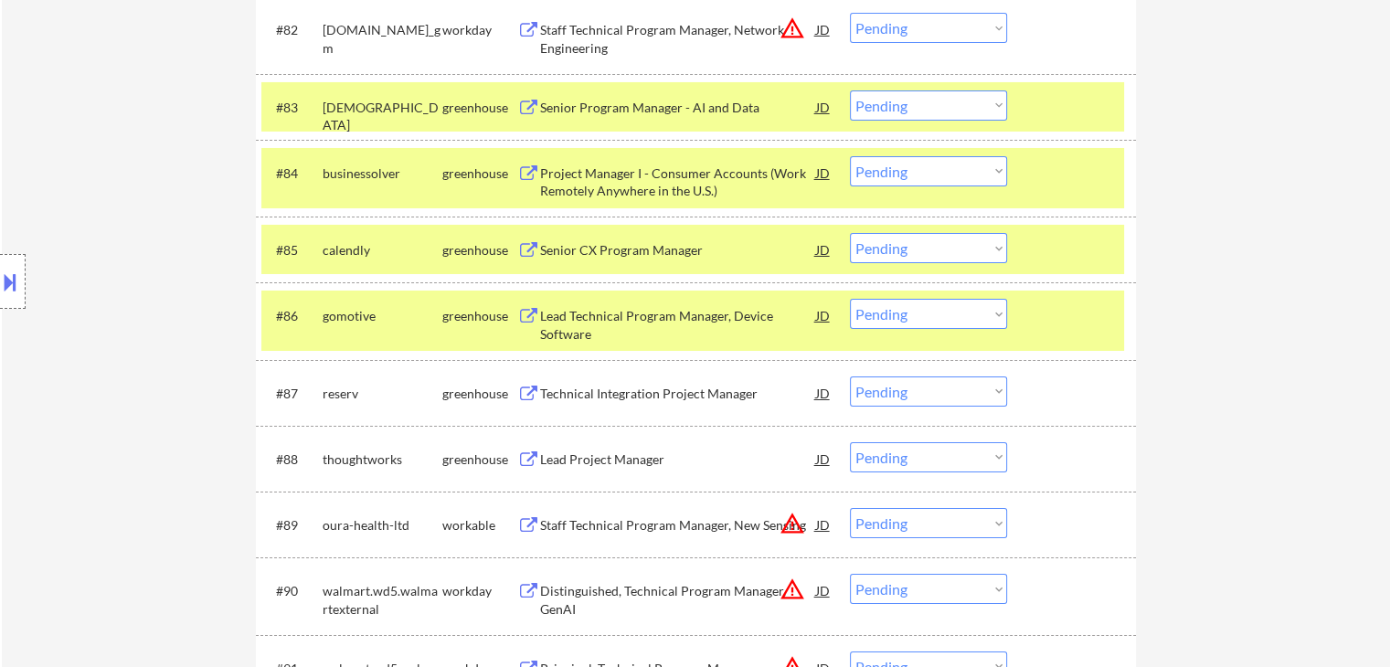
scroll to position [6605, 0]
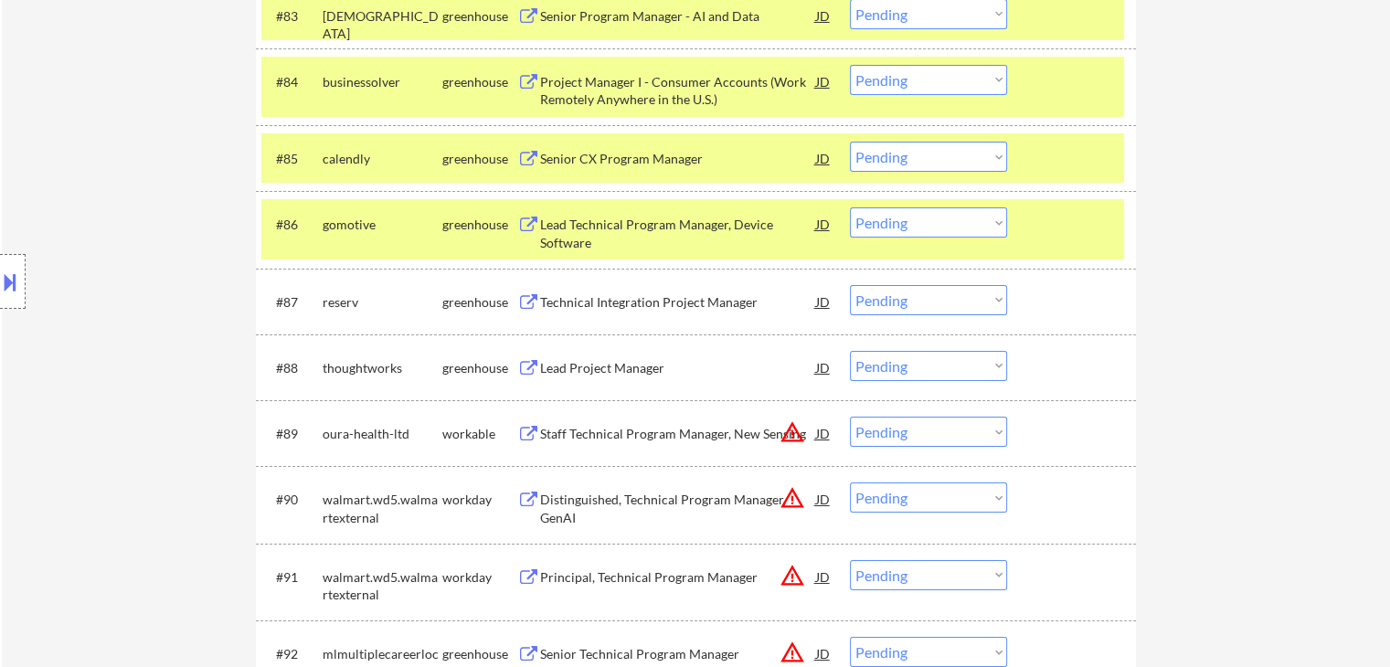
click at [578, 301] on div "Technical Integration Project Manager" at bounding box center [678, 302] width 276 height 18
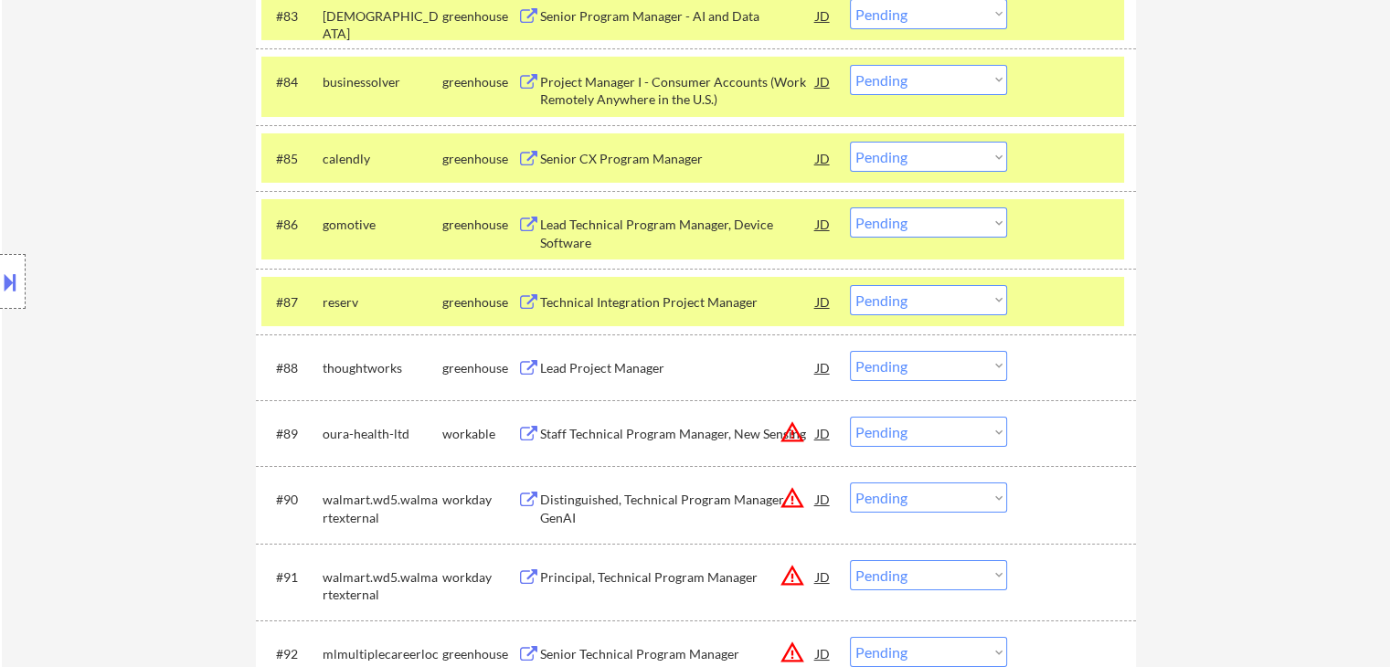
drag, startPoint x: 578, startPoint y: 359, endPoint x: 597, endPoint y: 364, distance: 19.7
click at [578, 359] on div "Lead Project Manager" at bounding box center [678, 368] width 276 height 18
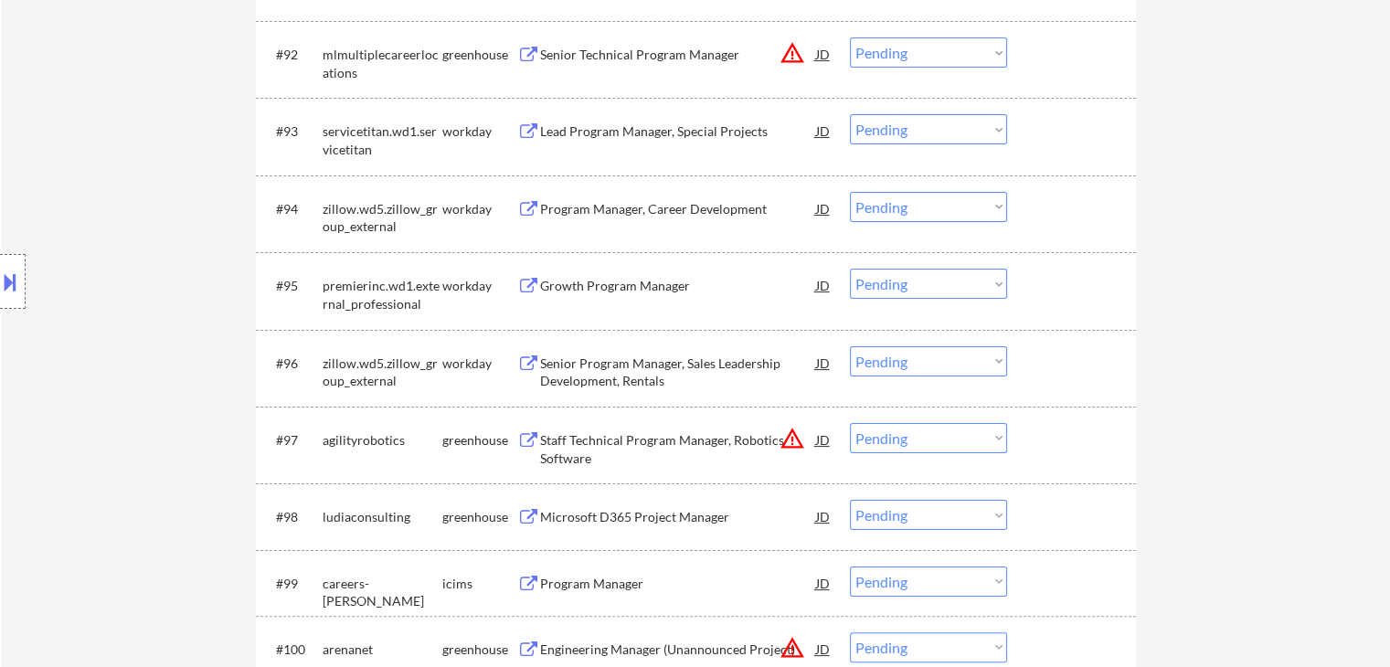
scroll to position [7245, 0]
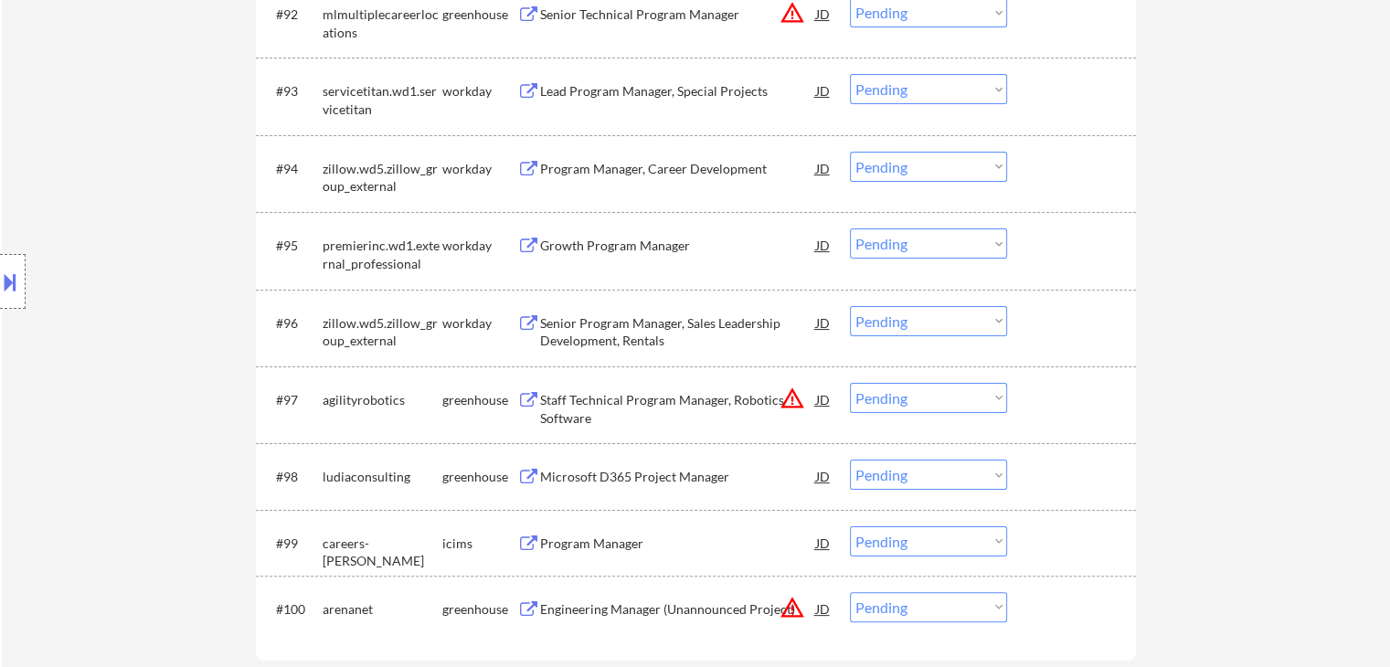
click at [581, 464] on div "Microsoft D365 Project Manager" at bounding box center [678, 476] width 276 height 33
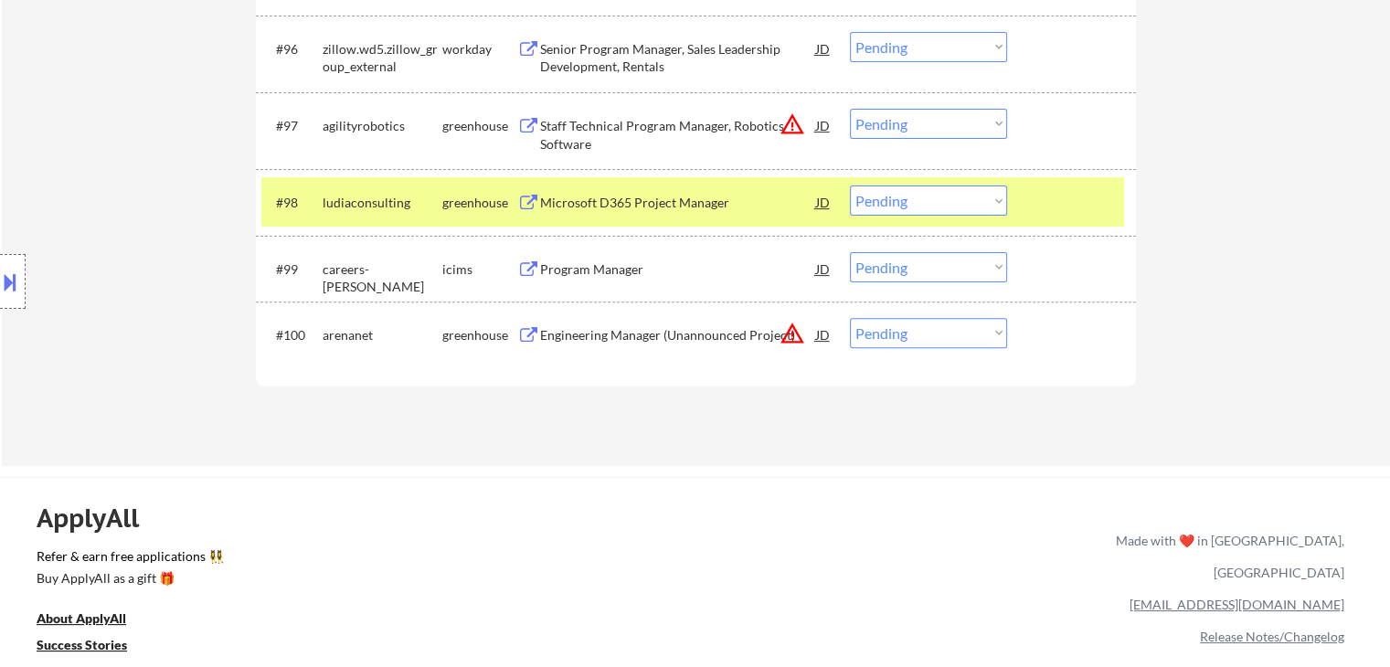
scroll to position [6001, 0]
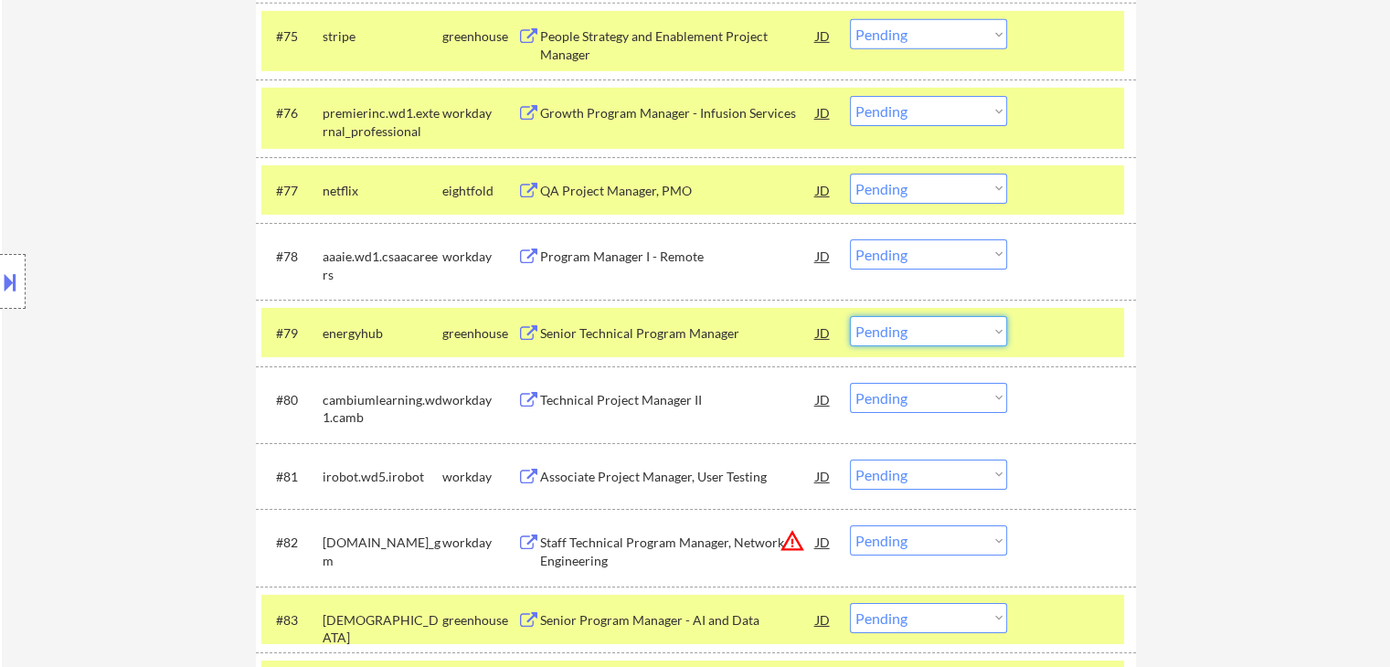
click at [925, 332] on select "Choose an option... Pending Applied Excluded (Questions) Excluded (Expired) Exc…" at bounding box center [928, 331] width 157 height 30
click at [850, 316] on select "Choose an option... Pending Applied Excluded (Questions) Excluded (Expired) Exc…" at bounding box center [928, 331] width 157 height 30
select select ""pending""
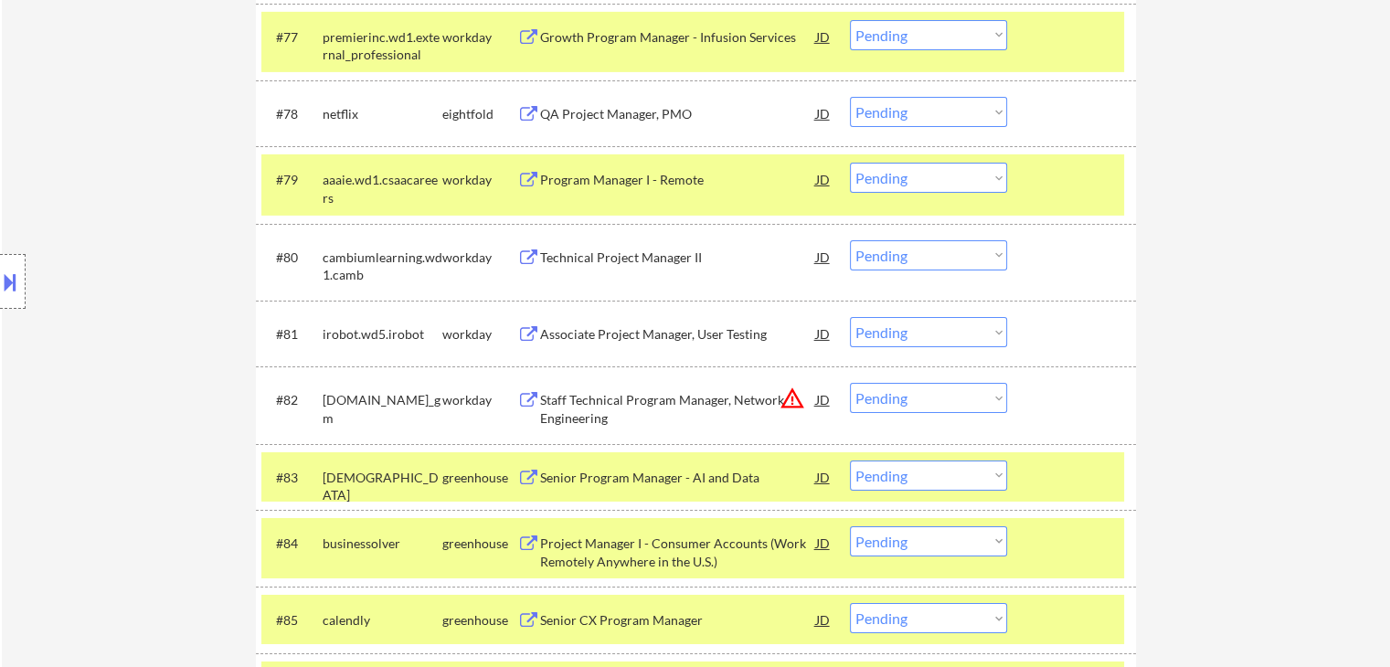
scroll to position [6184, 0]
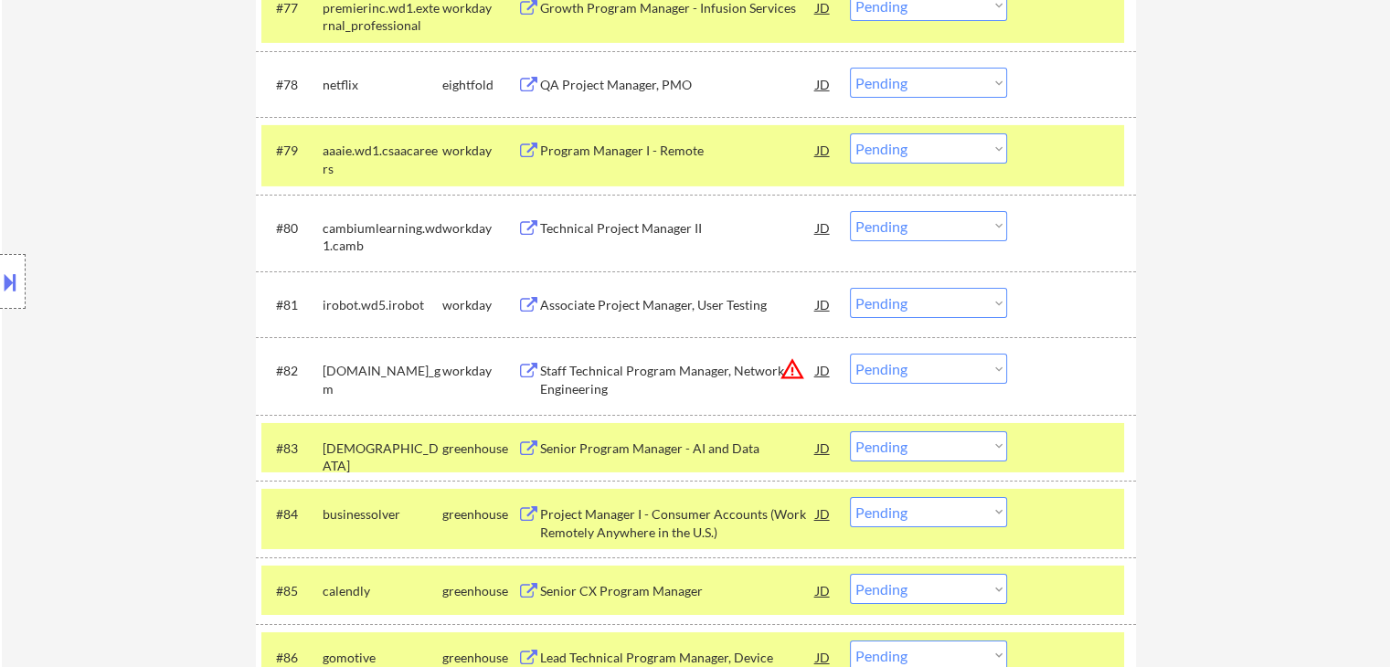
click at [897, 450] on select "Choose an option... Pending Applied Excluded (Questions) Excluded (Expired) Exc…" at bounding box center [928, 446] width 157 height 30
click at [850, 431] on select "Choose an option... Pending Applied Excluded (Questions) Excluded (Expired) Exc…" at bounding box center [928, 446] width 157 height 30
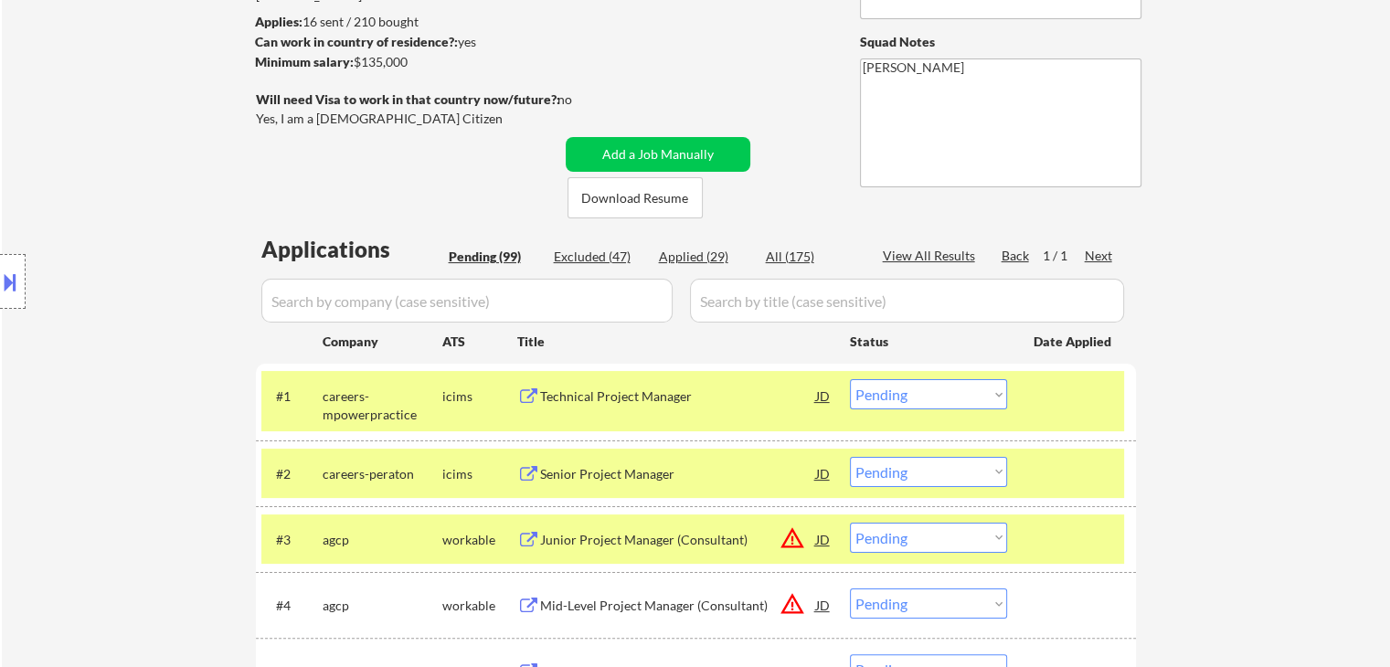
scroll to position [0, 0]
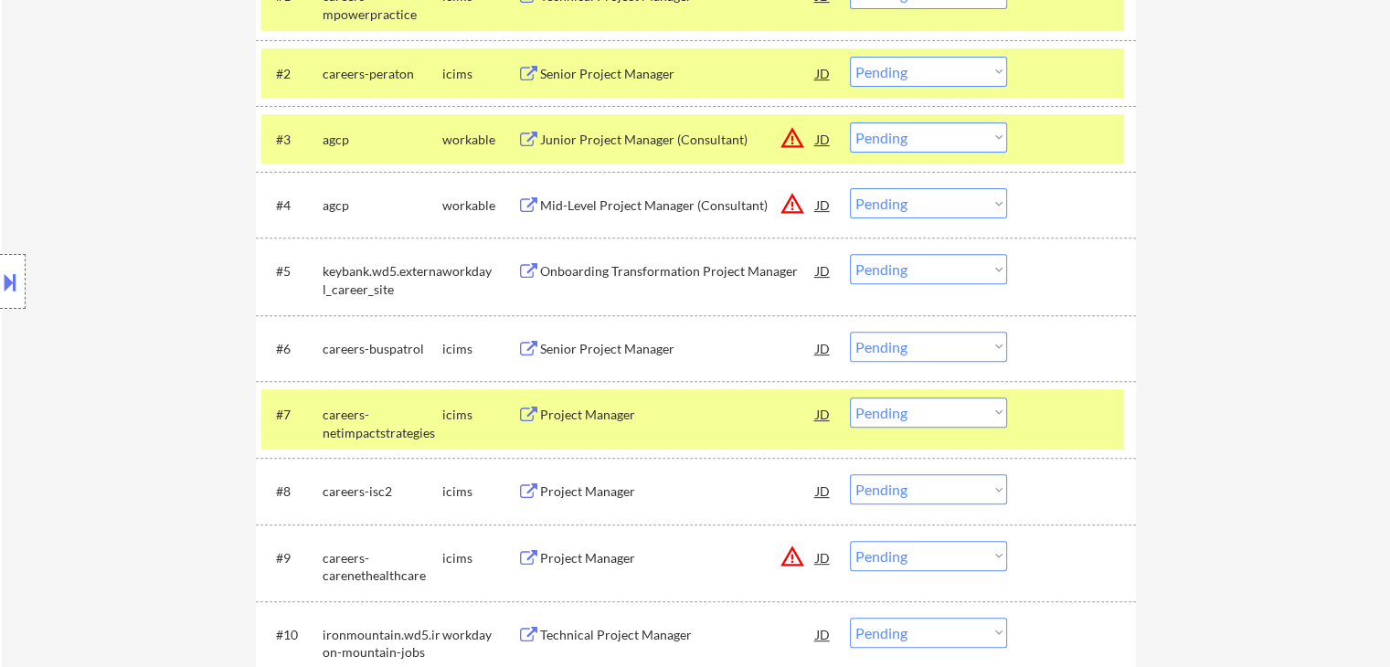
click at [117, 281] on div "Location Inclusions:" at bounding box center [163, 281] width 327 height 339
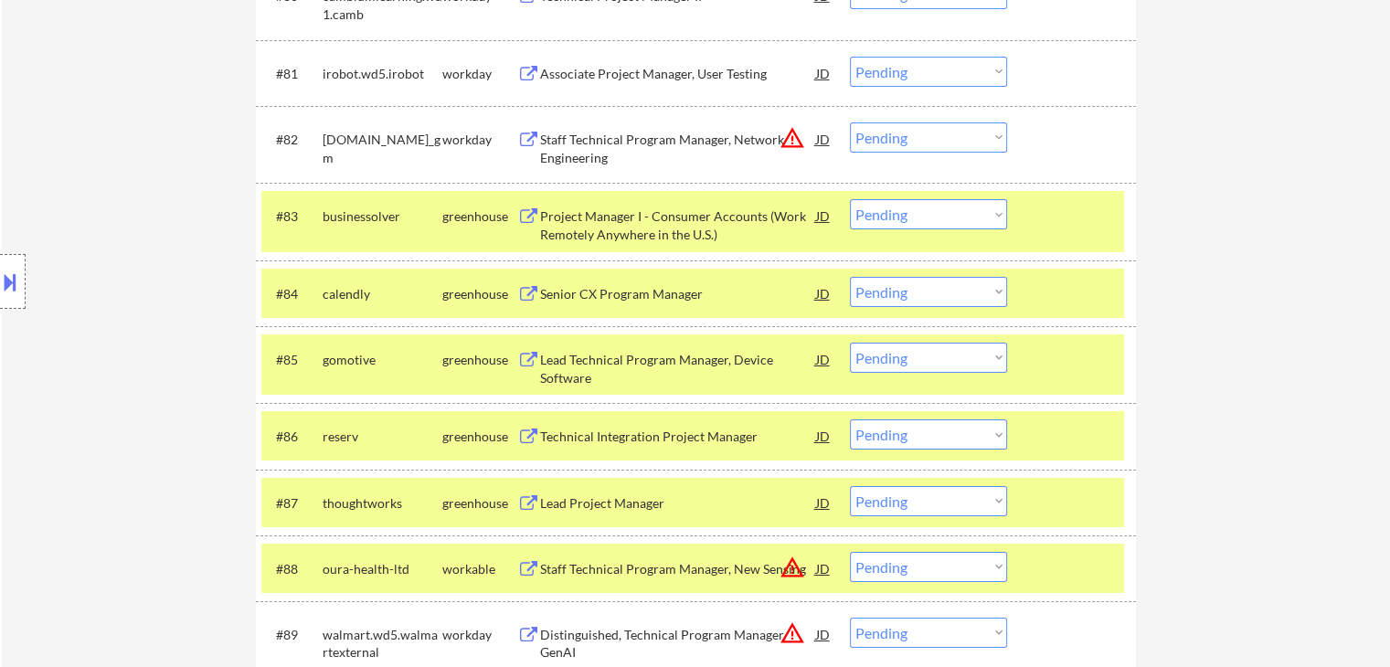
scroll to position [6499, 0]
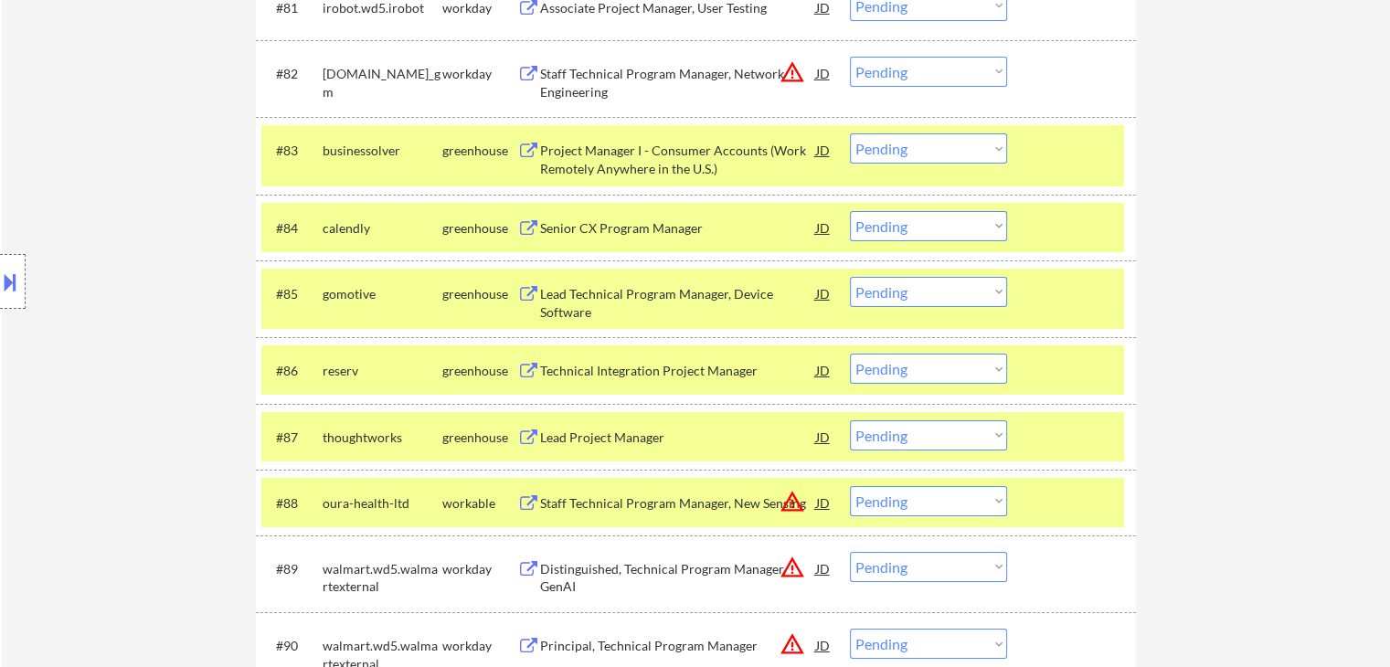
click at [916, 149] on select "Choose an option... Pending Applied Excluded (Questions) Excluded (Expired) Exc…" at bounding box center [928, 148] width 157 height 30
click at [850, 133] on select "Choose an option... Pending Applied Excluded (Questions) Excluded (Expired) Exc…" at bounding box center [928, 148] width 157 height 30
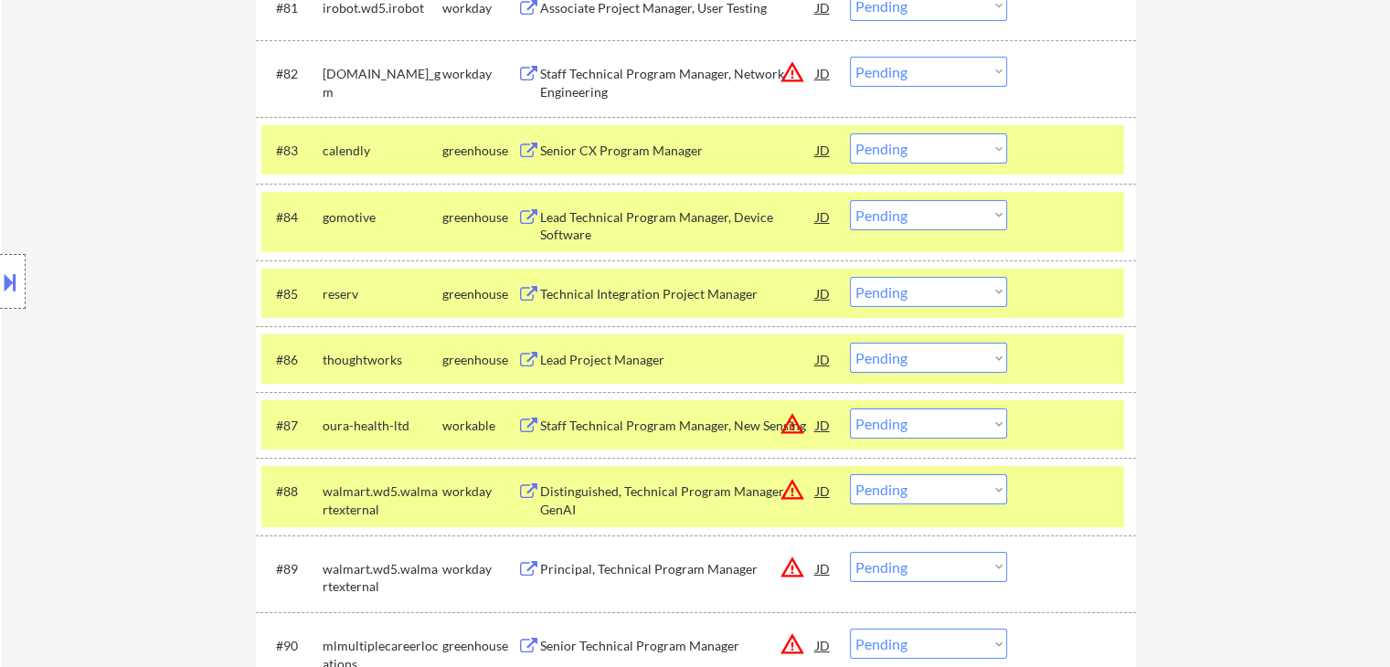
drag, startPoint x: 965, startPoint y: 139, endPoint x: 970, endPoint y: 156, distance: 18.0
click at [970, 145] on select "Choose an option... Pending Applied Excluded (Questions) Excluded (Expired) Exc…" at bounding box center [928, 148] width 157 height 30
click at [850, 133] on select "Choose an option... Pending Applied Excluded (Questions) Excluded (Expired) Exc…" at bounding box center [928, 148] width 157 height 30
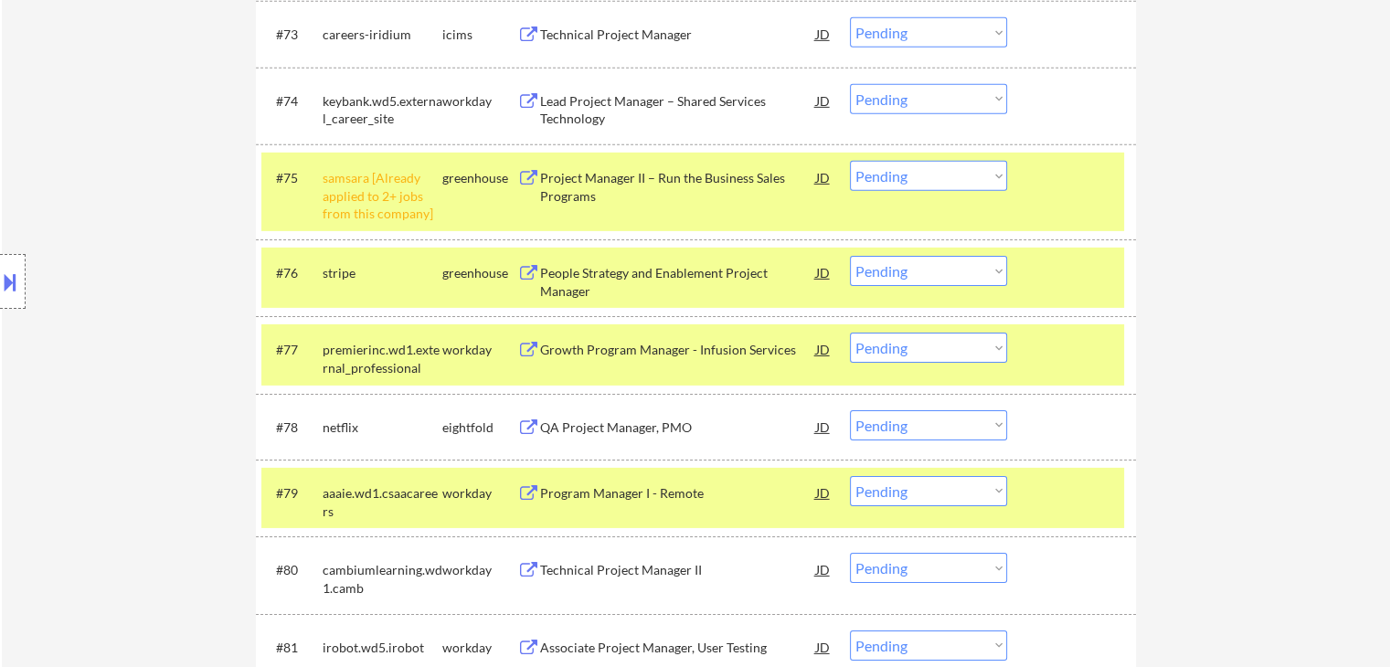
scroll to position [6316, 0]
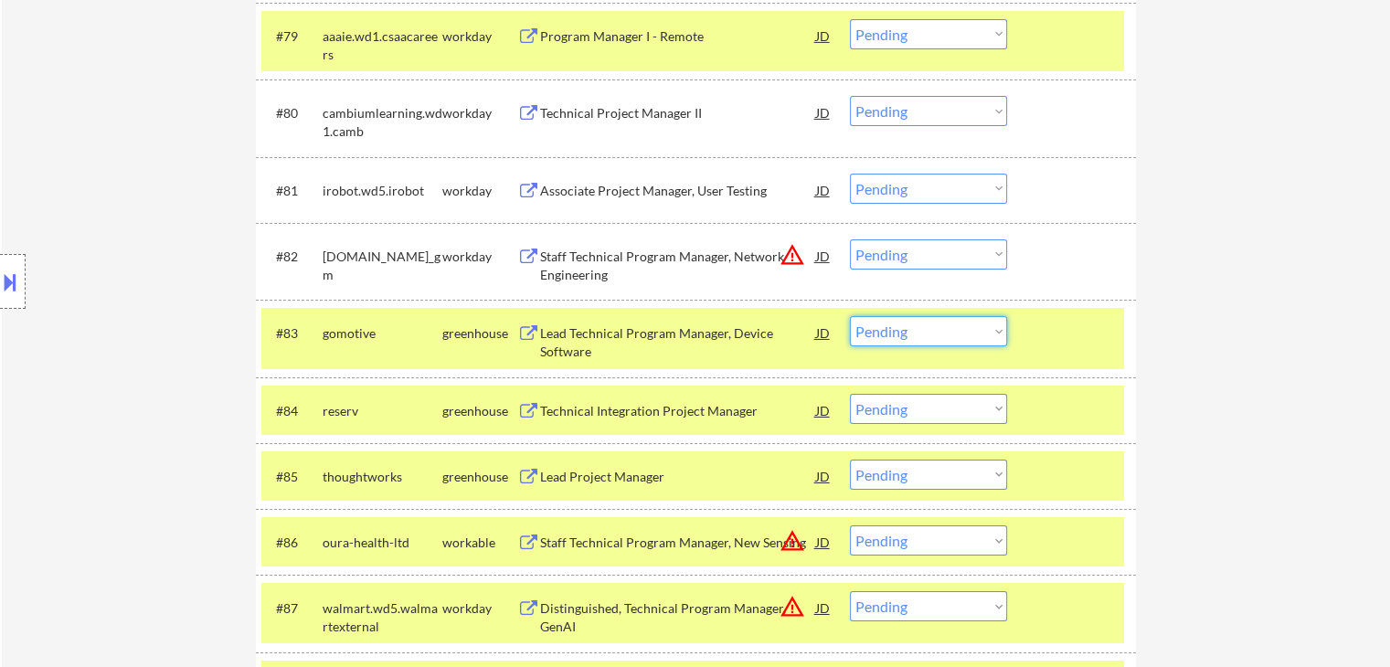
click at [928, 328] on select "Choose an option... Pending Applied Excluded (Questions) Excluded (Expired) Exc…" at bounding box center [928, 331] width 157 height 30
click at [850, 316] on select "Choose an option... Pending Applied Excluded (Questions) Excluded (Expired) Exc…" at bounding box center [928, 331] width 157 height 30
select select ""pending""
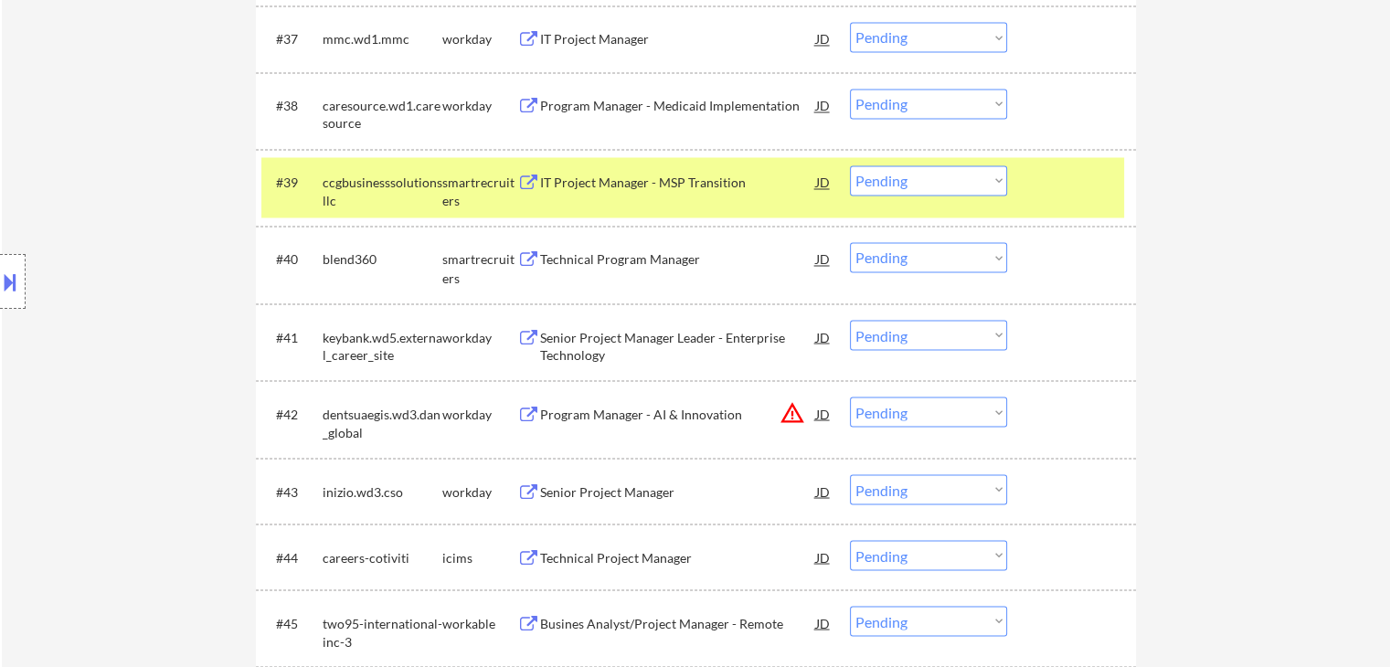
scroll to position [3293, 0]
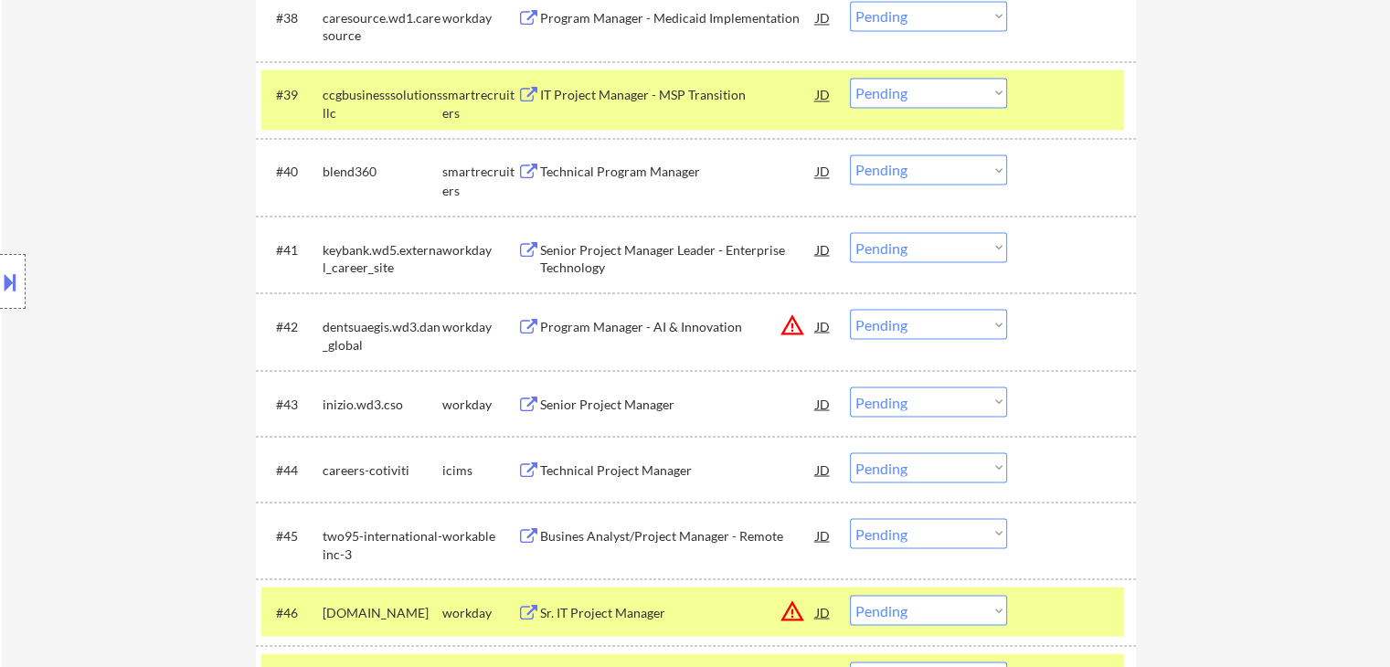
click at [618, 169] on div "Technical Program Manager" at bounding box center [678, 172] width 276 height 18
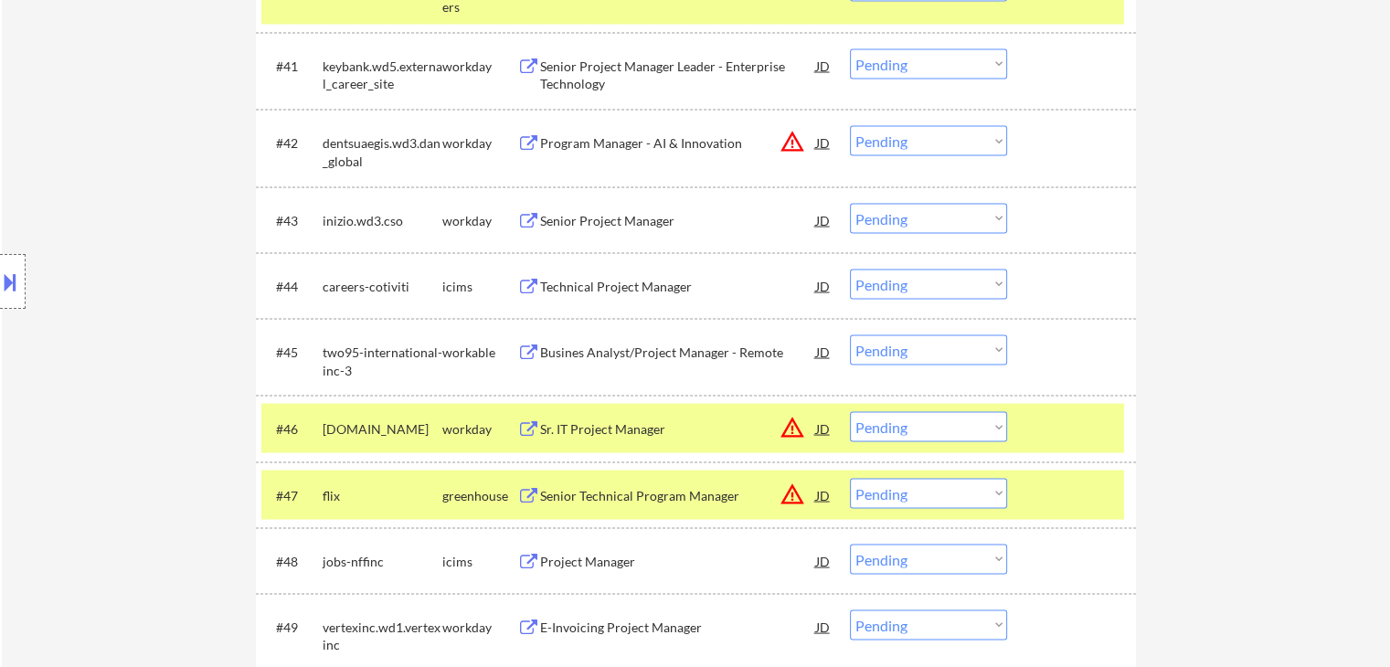
click at [581, 354] on div "Busines Analyst/Project Manager - Remote" at bounding box center [678, 353] width 276 height 18
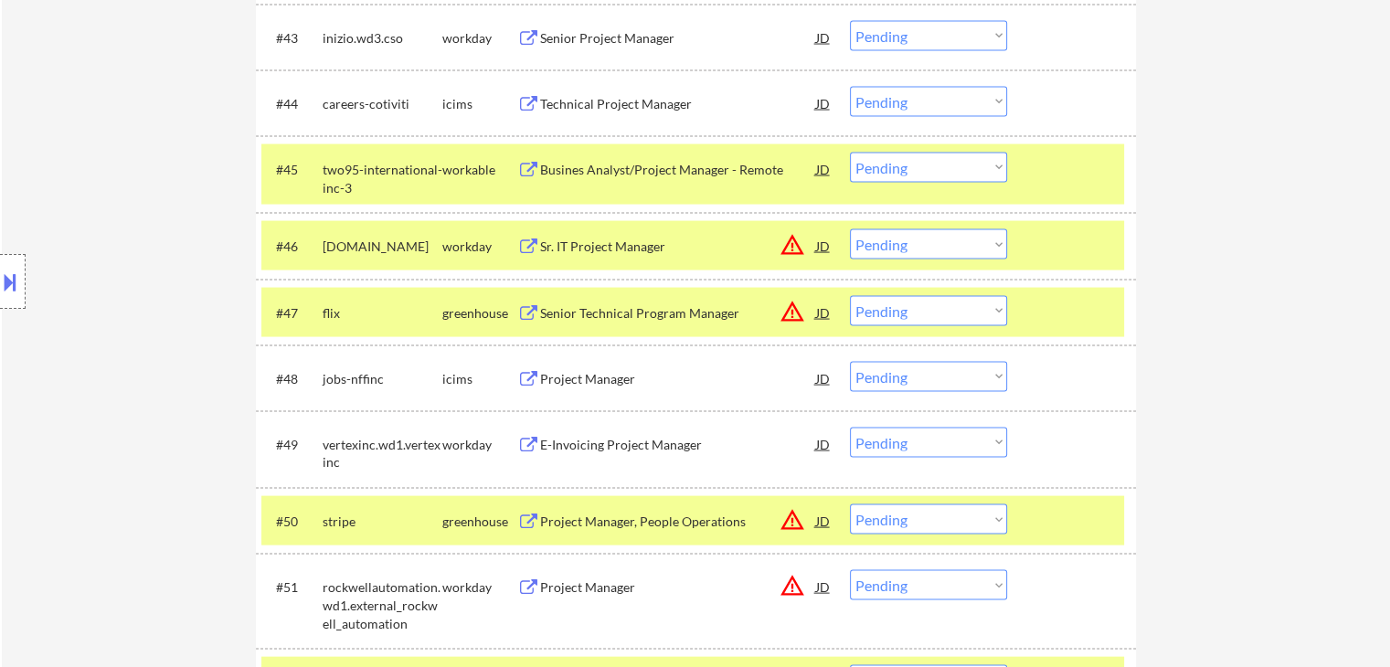
scroll to position [3750, 0]
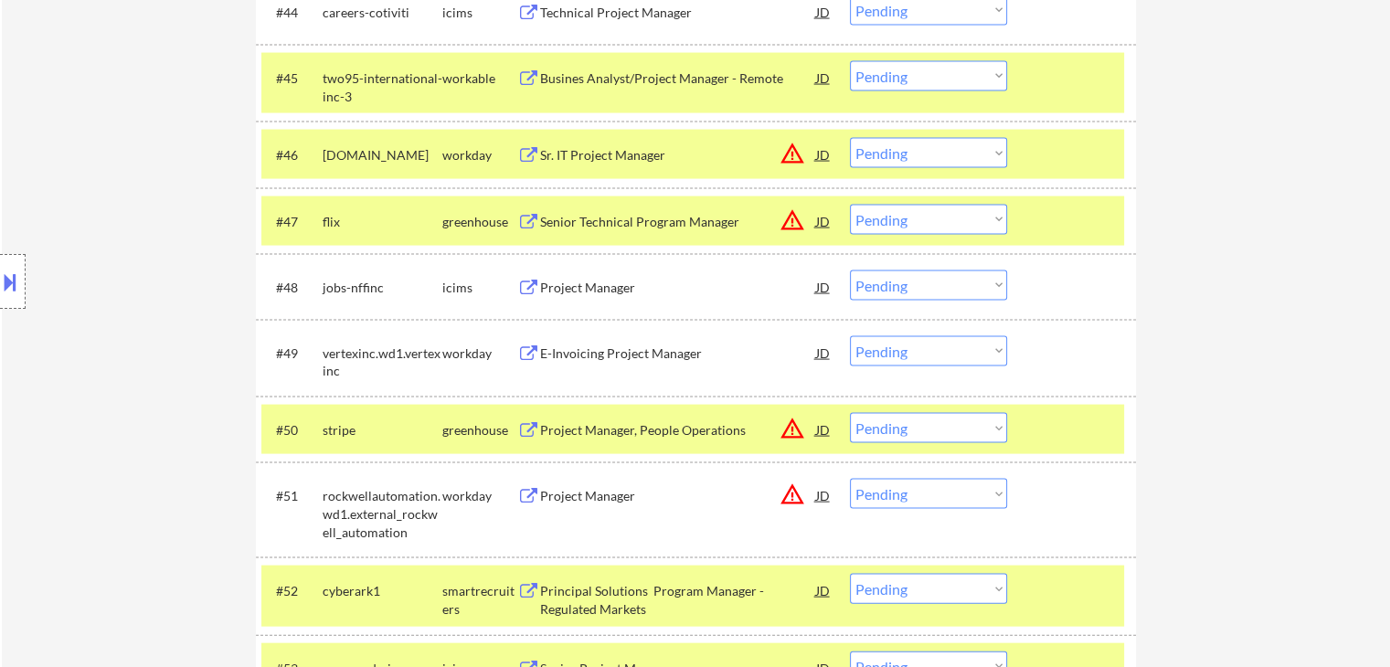
click at [592, 353] on div "E-Invoicing Project Manager" at bounding box center [678, 354] width 276 height 18
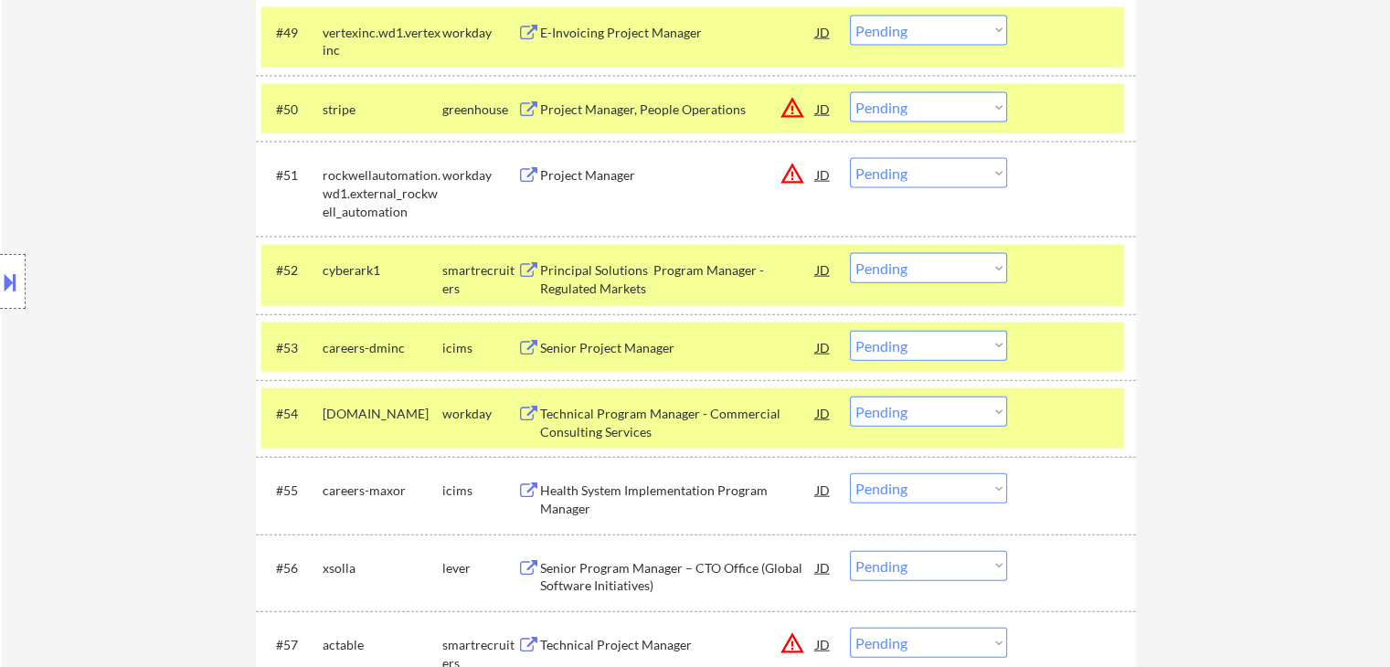
scroll to position [4207, 0]
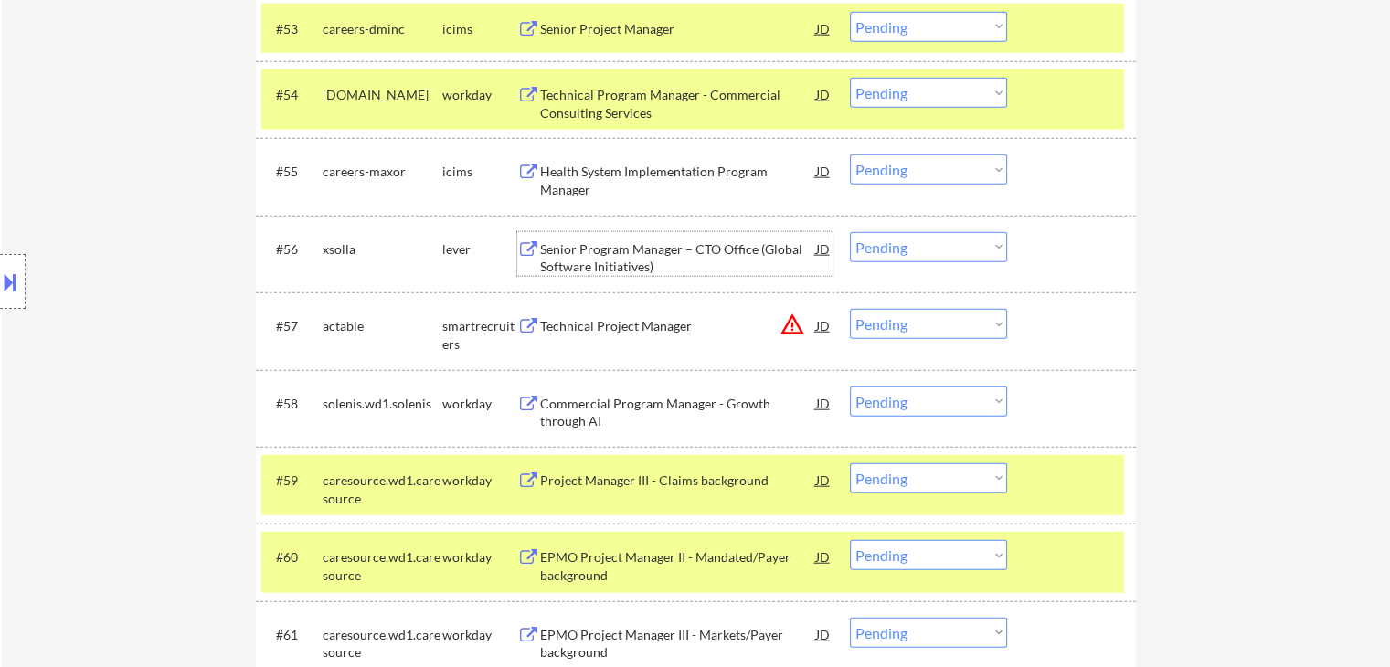
click at [583, 258] on div "Senior Program Manager – CTO Office (Global Software Initiatives)" at bounding box center [678, 258] width 276 height 36
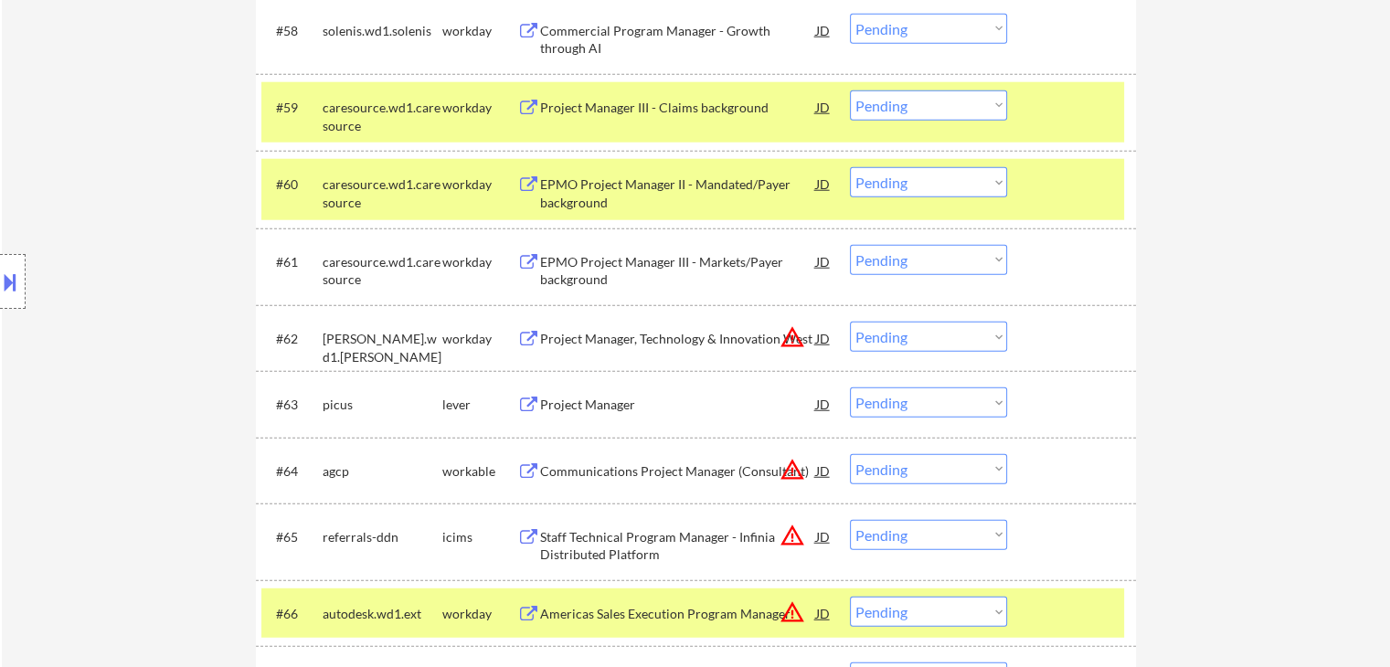
scroll to position [4847, 0]
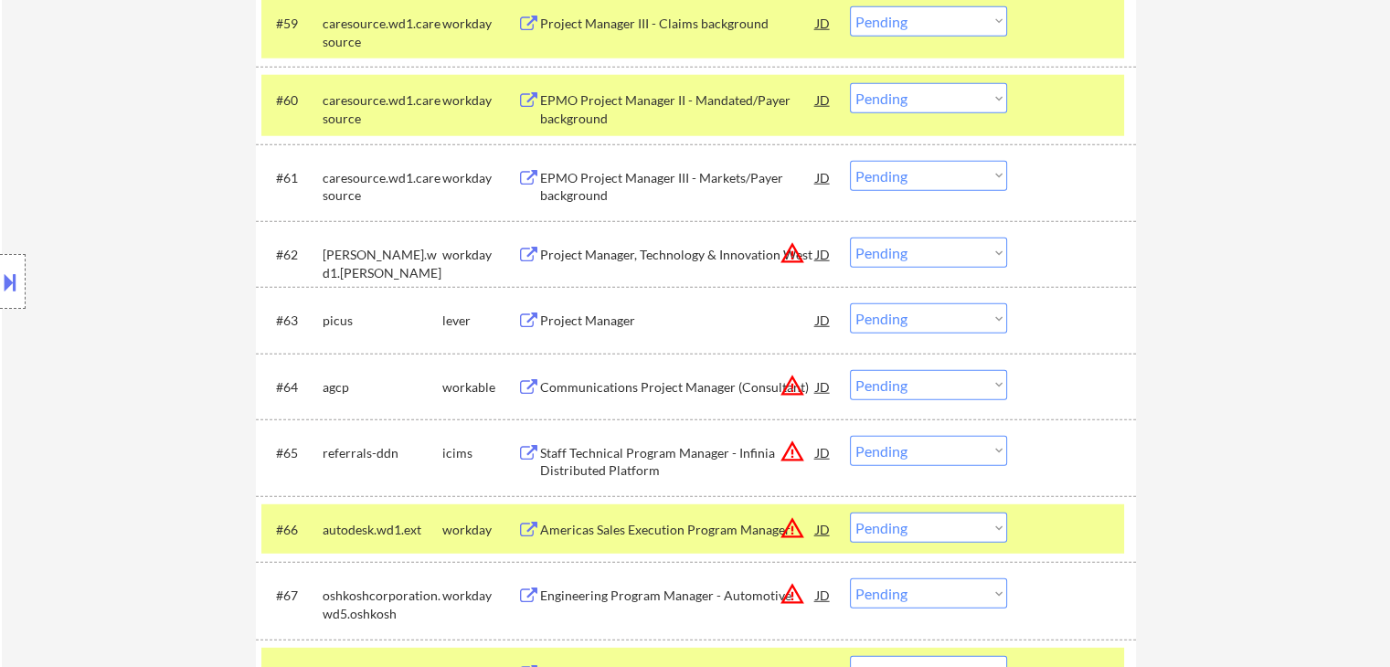
click at [574, 319] on div "Project Manager" at bounding box center [678, 321] width 276 height 18
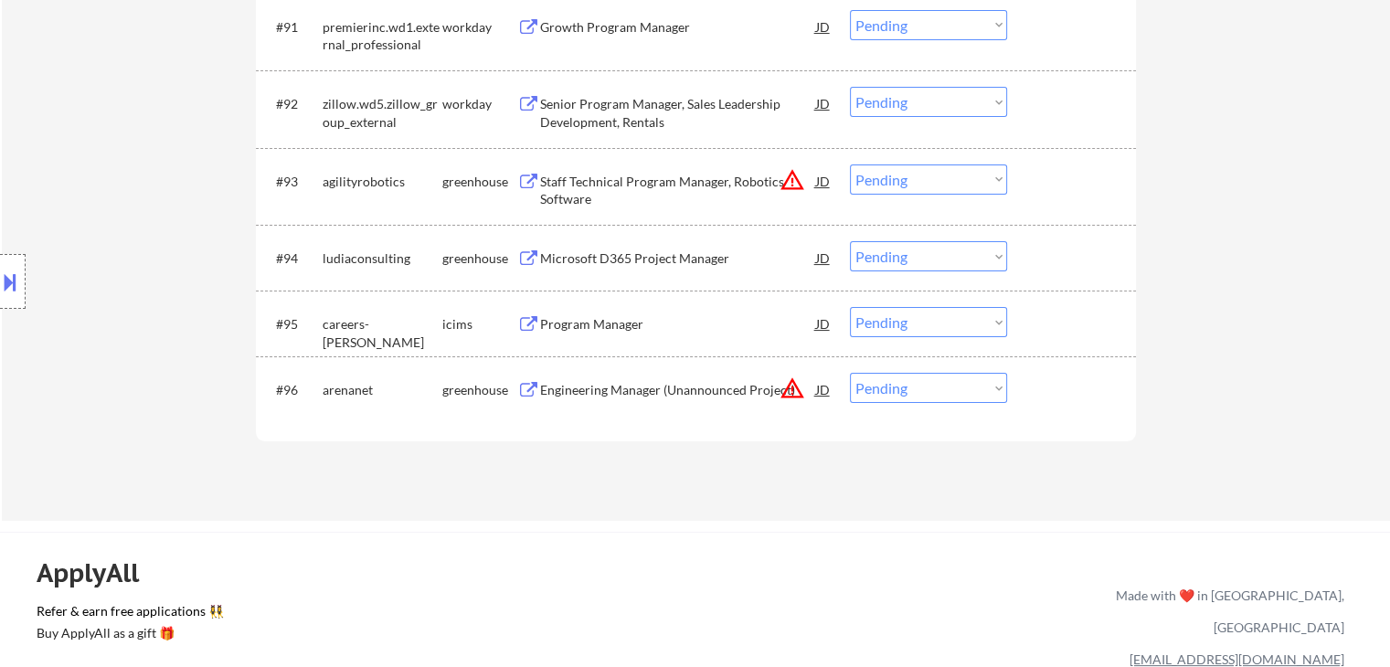
scroll to position [7223, 0]
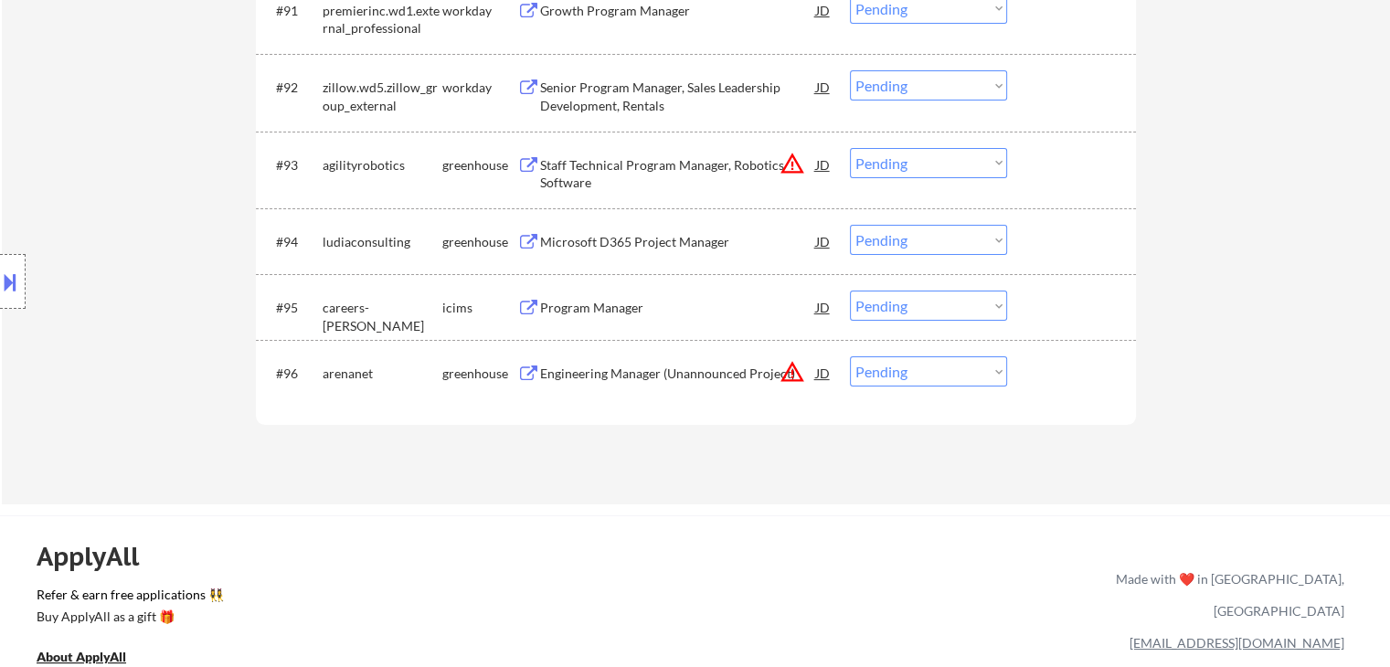
click at [620, 239] on div "Microsoft D365 Project Manager" at bounding box center [678, 242] width 276 height 18
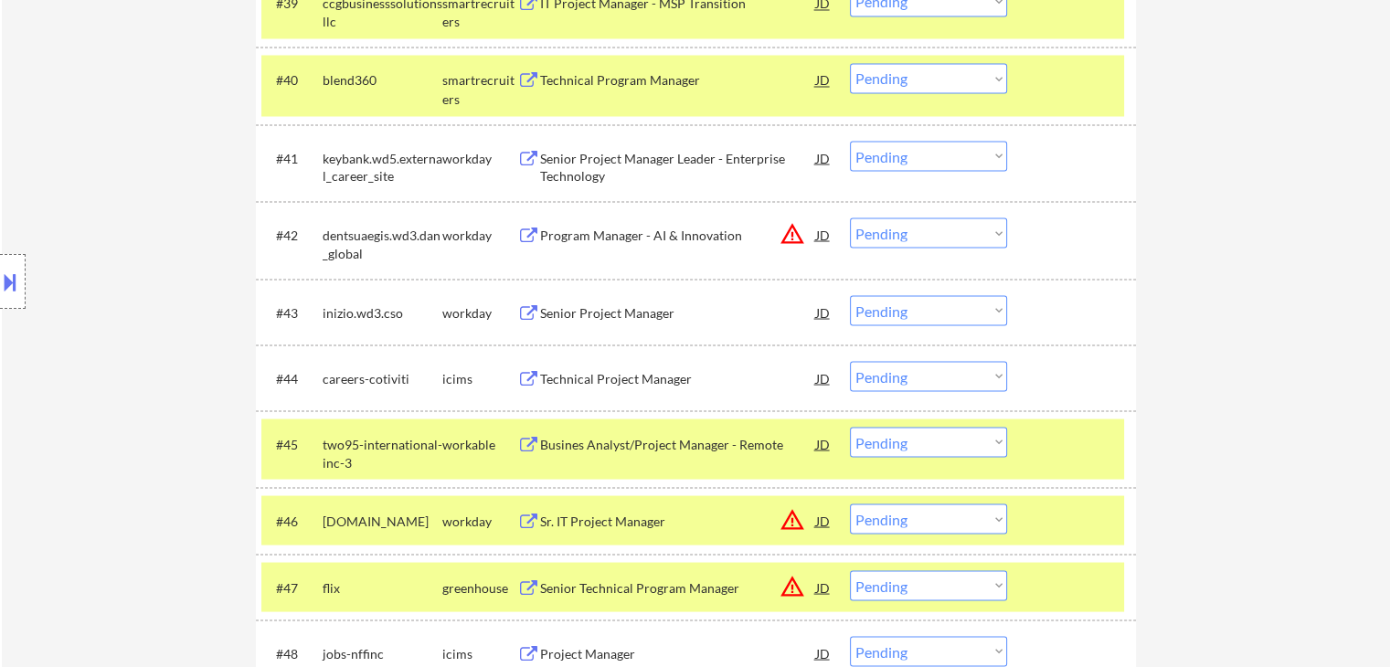
scroll to position [3842, 0]
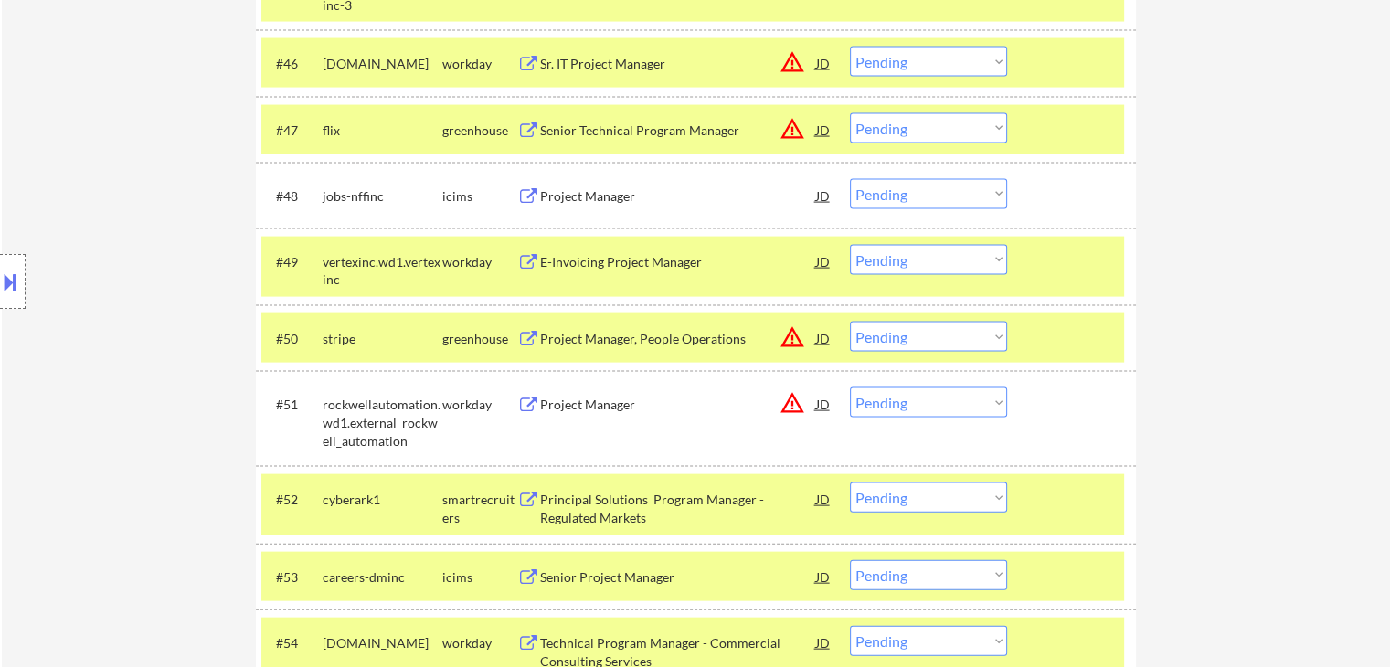
click at [570, 196] on div "Project Manager" at bounding box center [678, 196] width 276 height 18
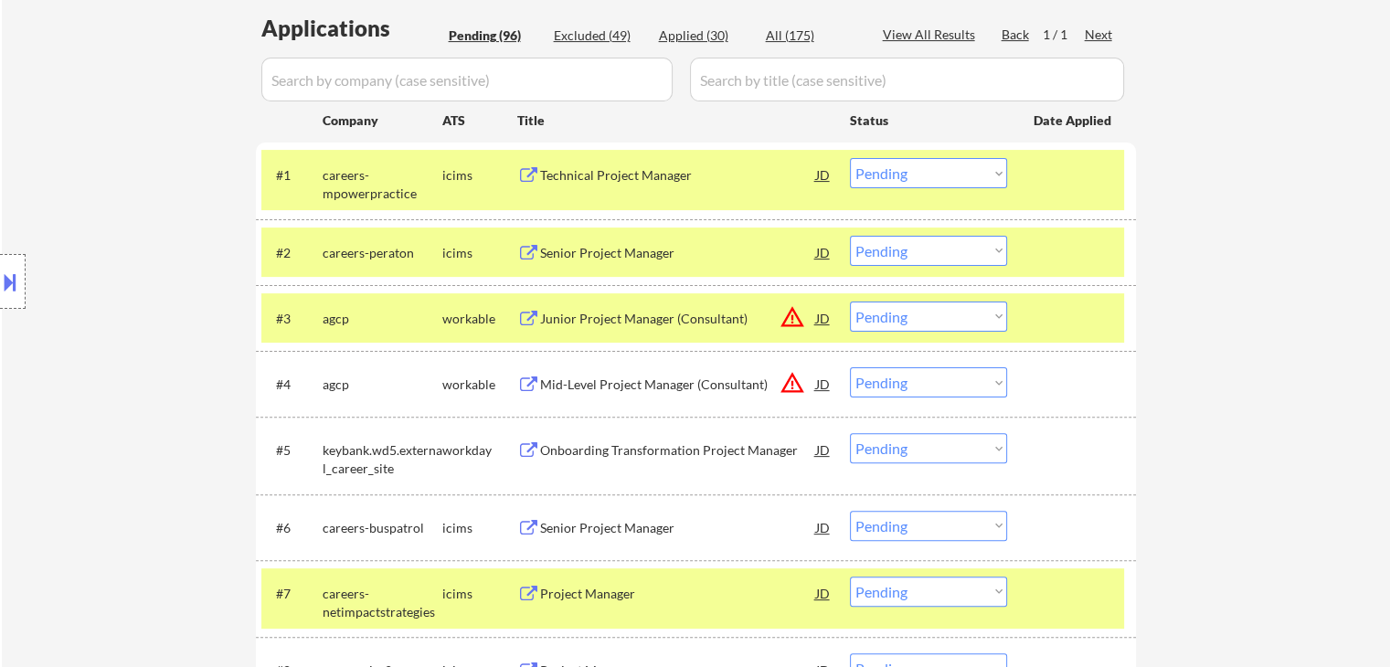
scroll to position [0, 0]
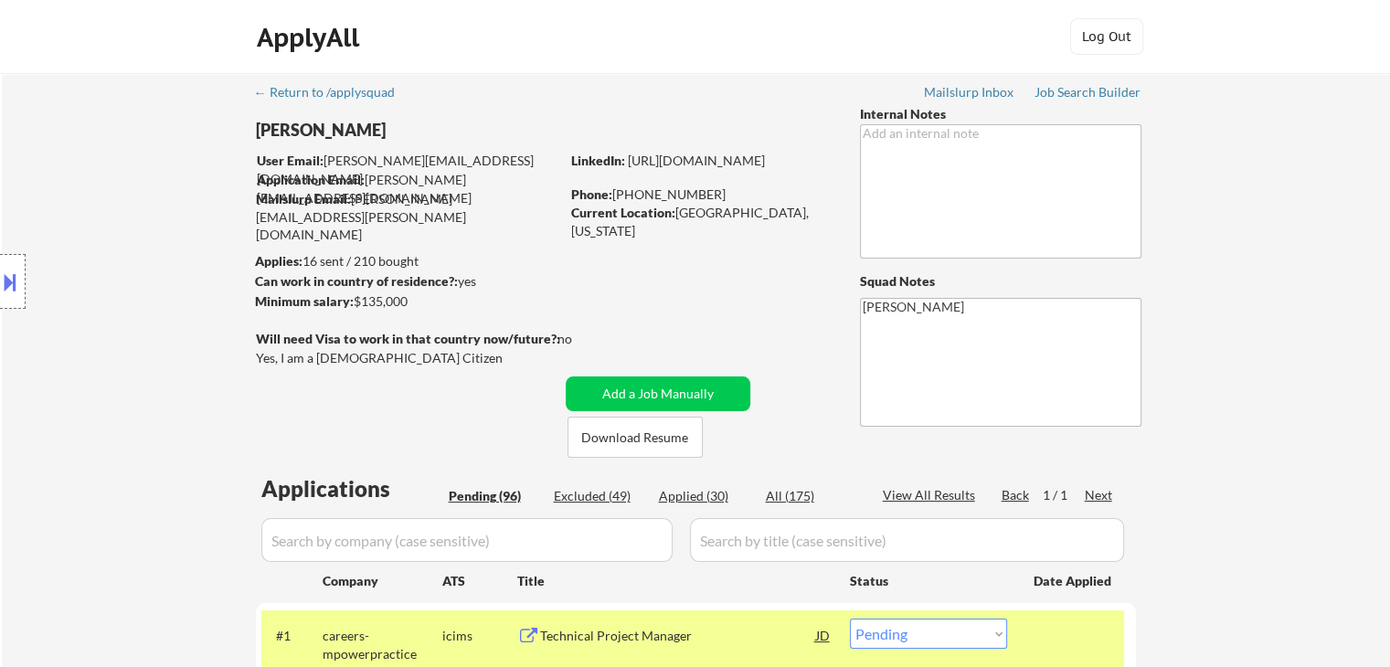
click at [193, 398] on div "Location Inclusions:" at bounding box center [163, 281] width 327 height 339
click at [183, 369] on div "Location Inclusions:" at bounding box center [163, 281] width 327 height 339
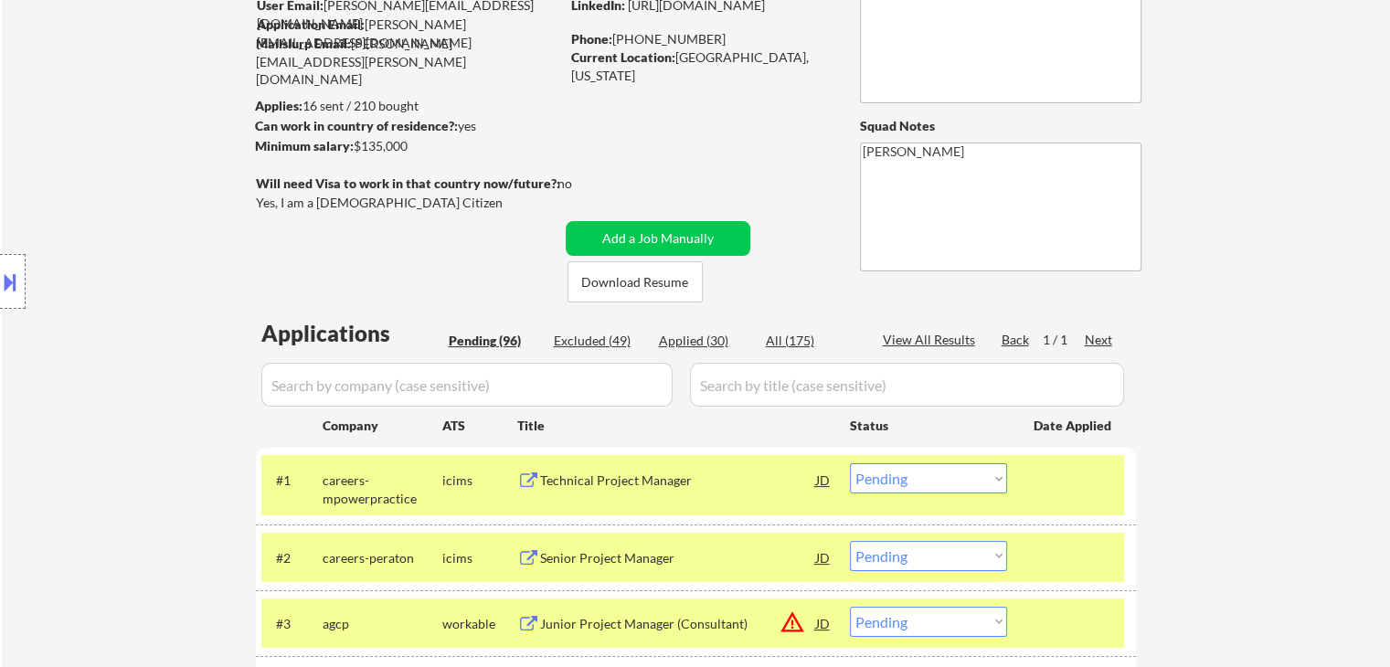
scroll to position [183, 0]
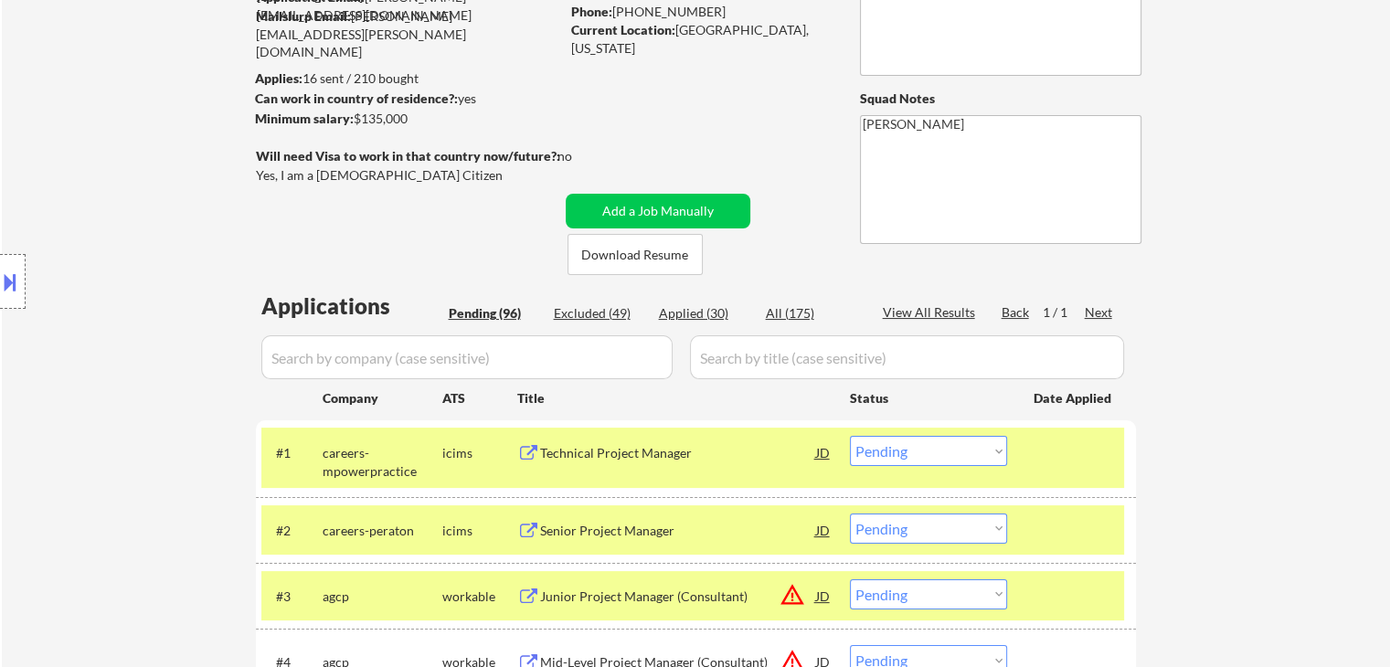
click at [180, 366] on div "Location Inclusions:" at bounding box center [163, 281] width 327 height 339
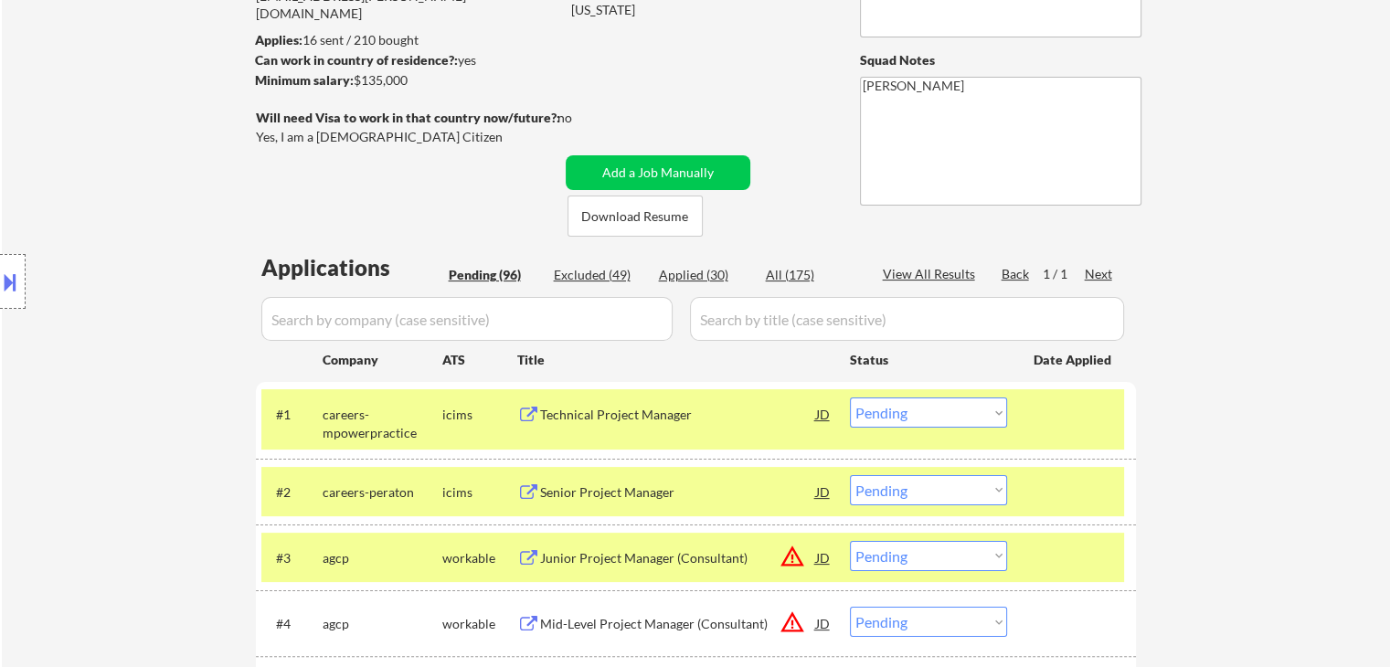
scroll to position [256, 0]
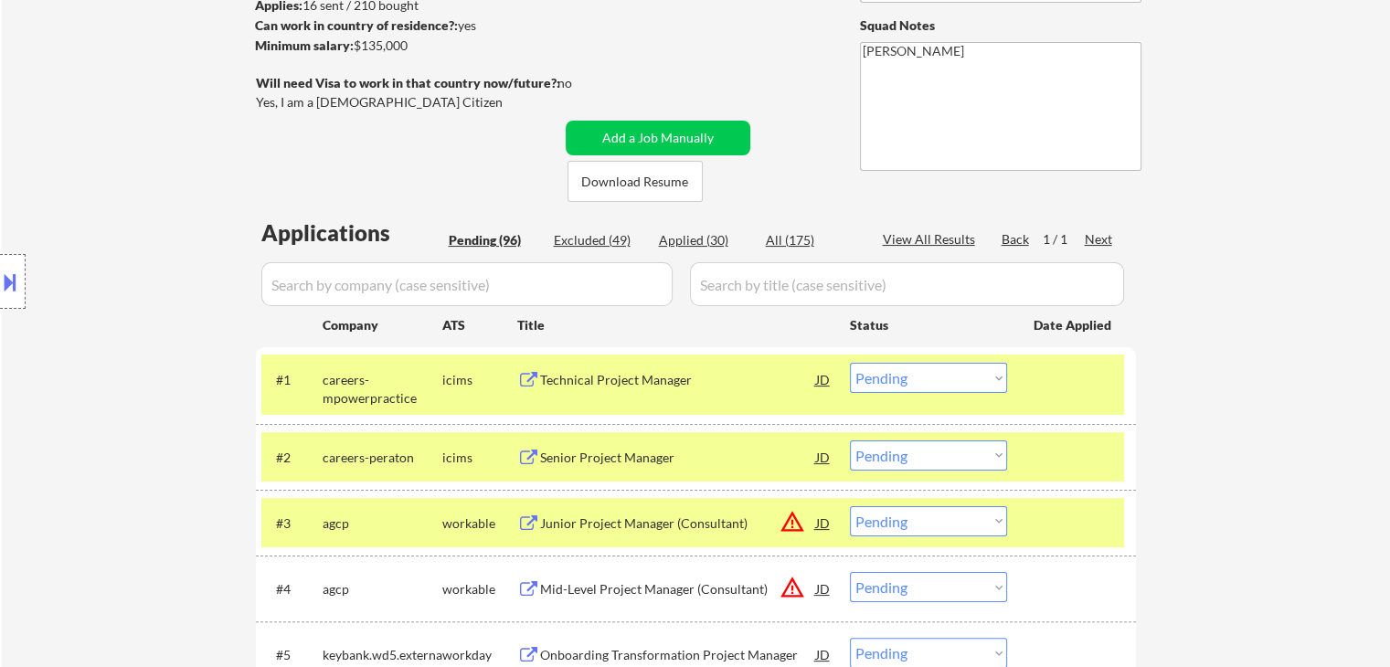
click at [117, 410] on div "Location Inclusions:" at bounding box center [163, 281] width 327 height 339
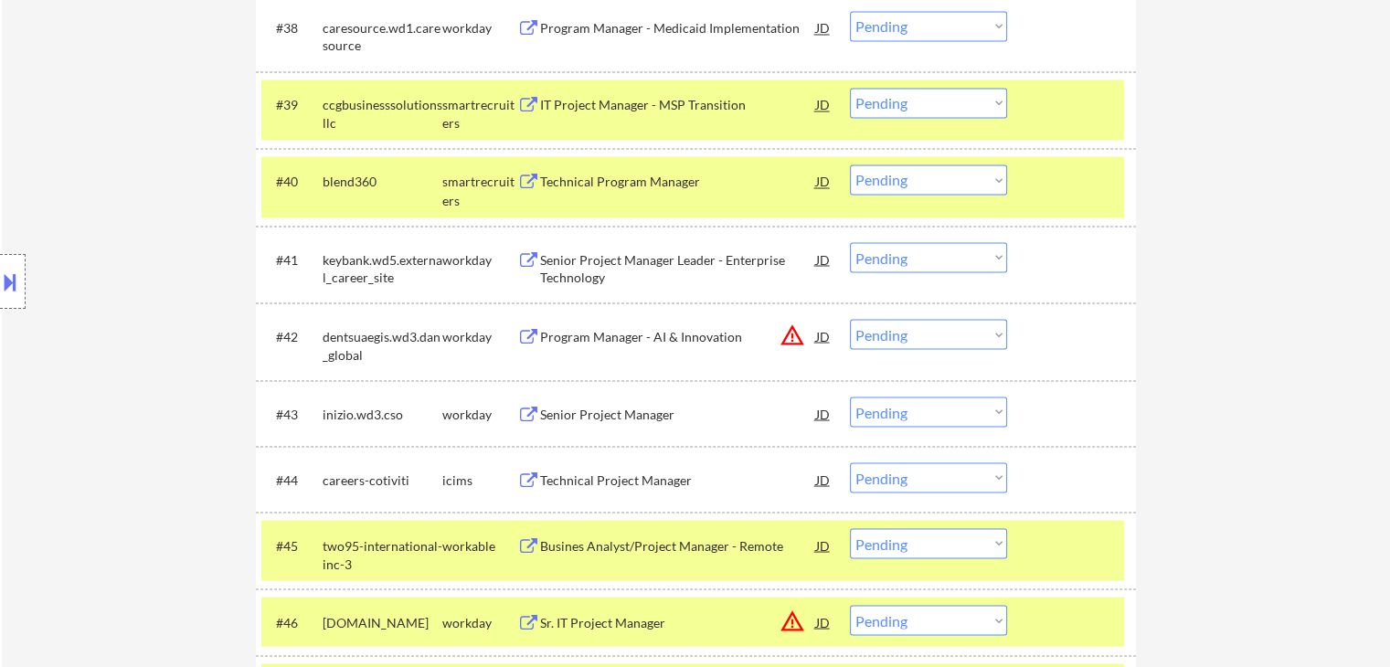
scroll to position [3314, 0]
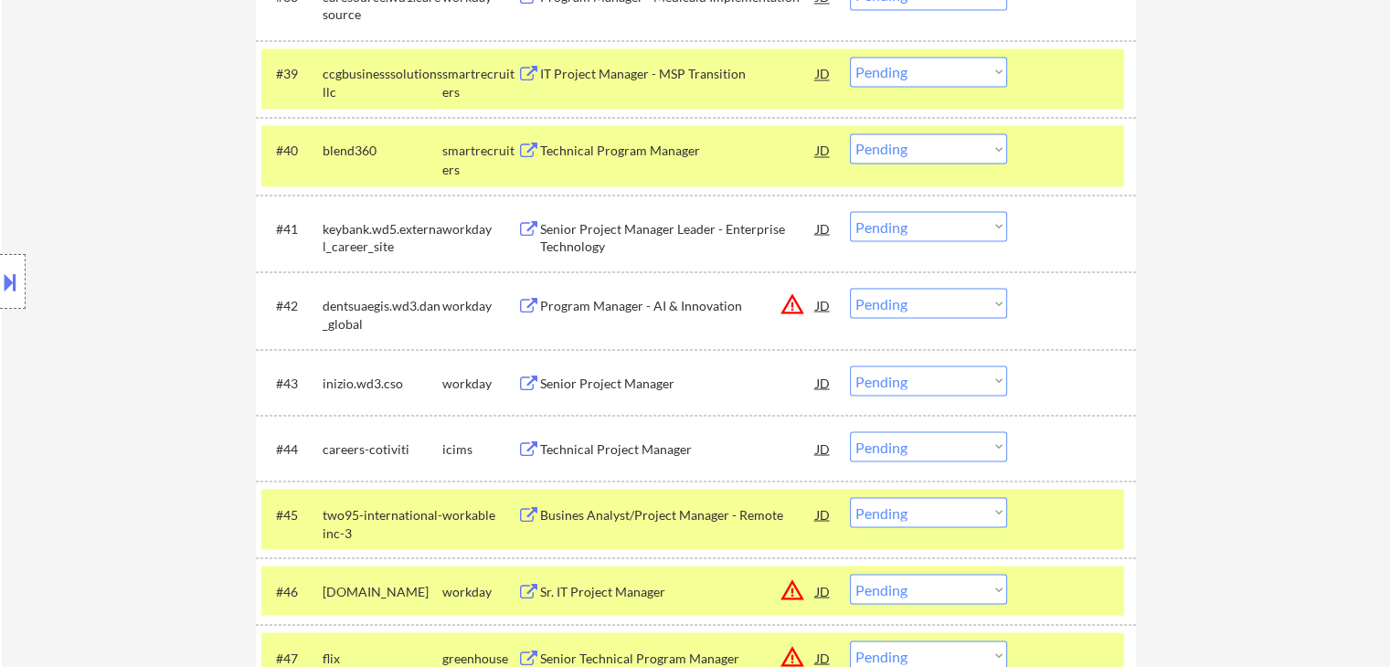
click at [936, 147] on select "Choose an option... Pending Applied Excluded (Questions) Excluded (Expired) Exc…" at bounding box center [928, 148] width 157 height 30
click at [850, 133] on select "Choose an option... Pending Applied Excluded (Questions) Excluded (Expired) Exc…" at bounding box center [928, 148] width 157 height 30
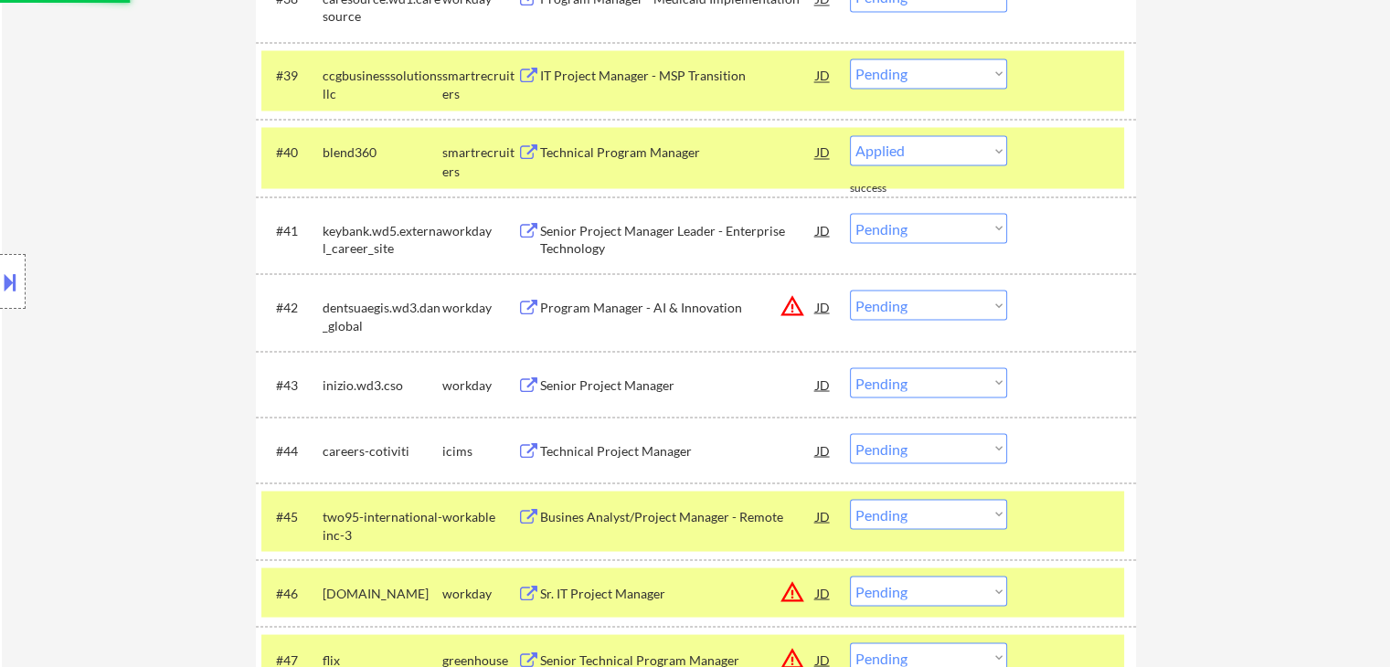
select select ""pending""
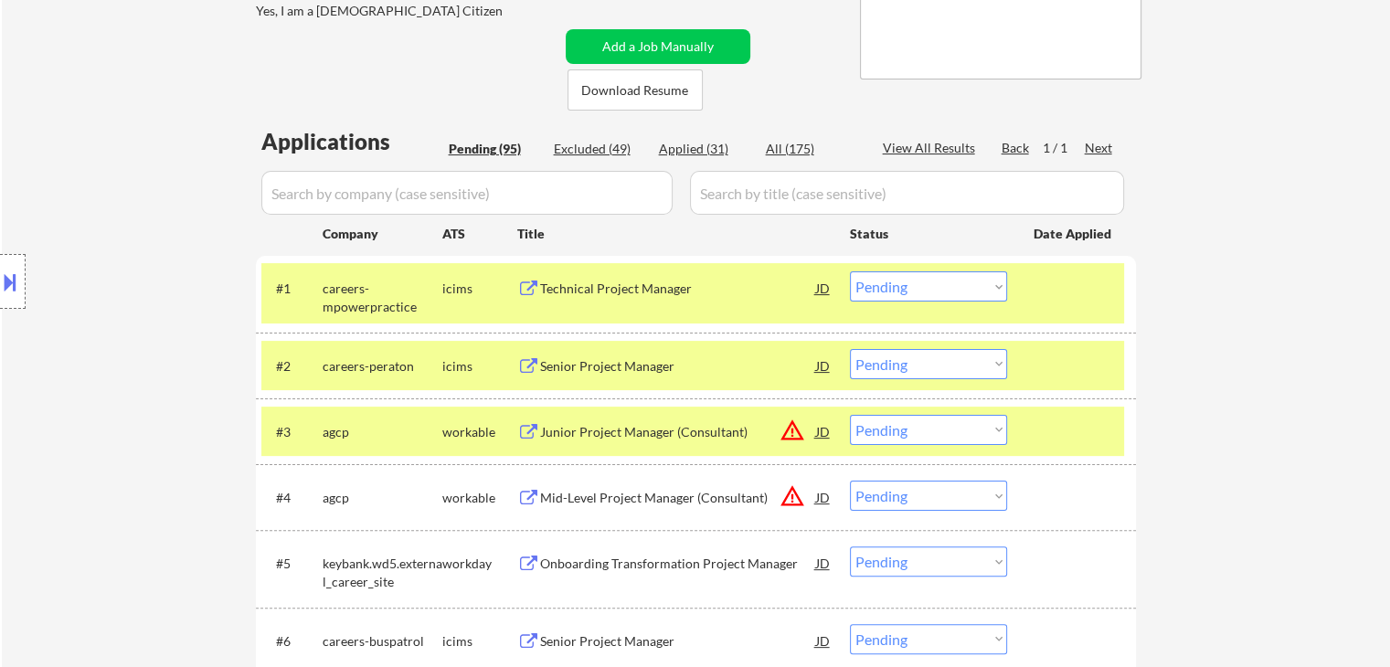
scroll to position [366, 0]
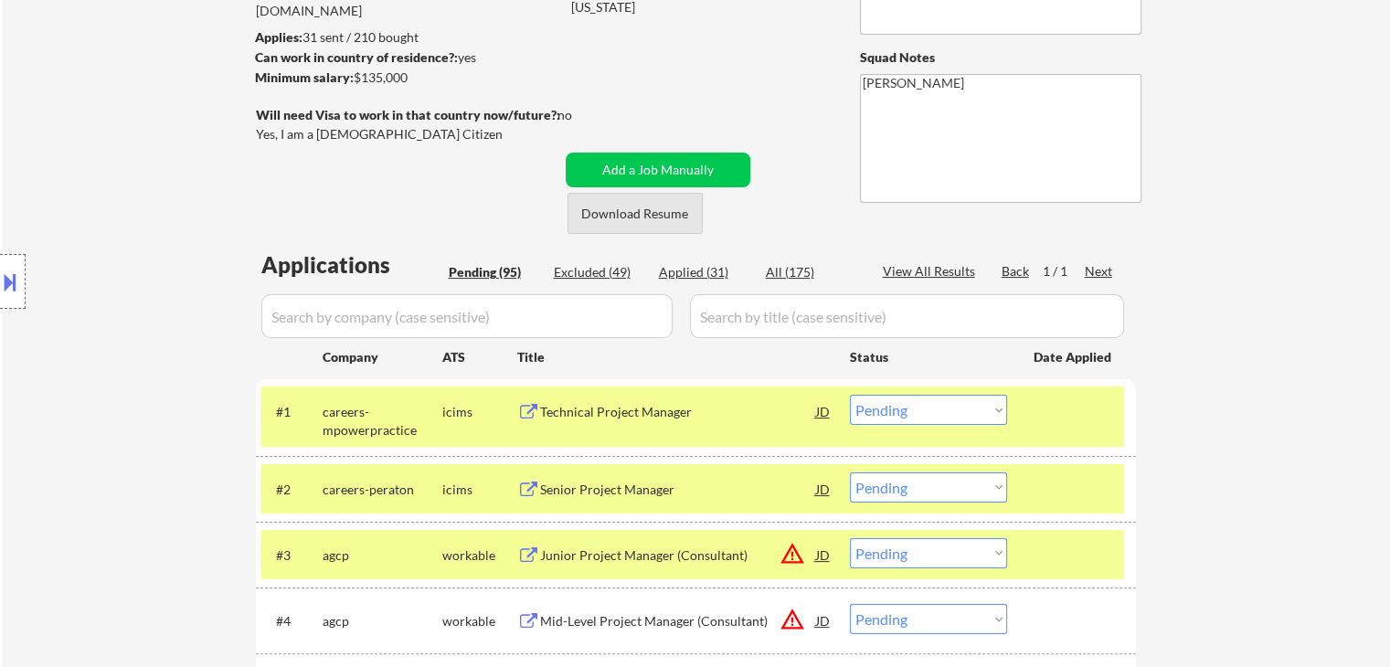
scroll to position [91, 0]
